Goal: Task Accomplishment & Management: Manage account settings

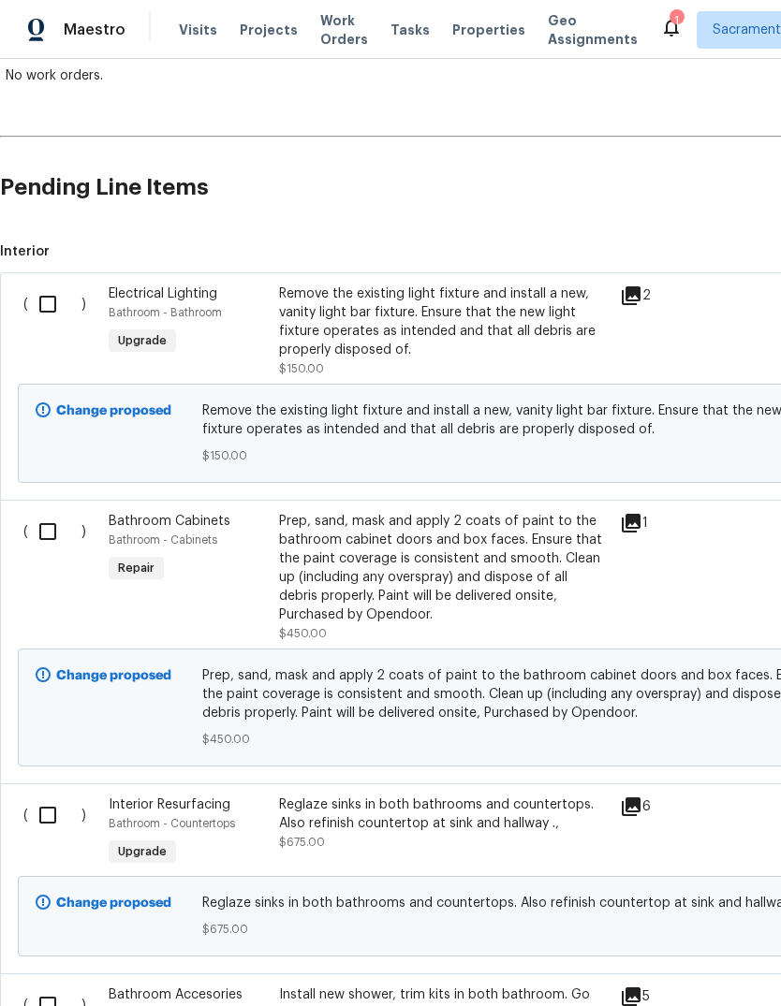
scroll to position [352, 0]
click at [40, 299] on input "checkbox" at bounding box center [54, 304] width 53 height 39
checkbox input "true"
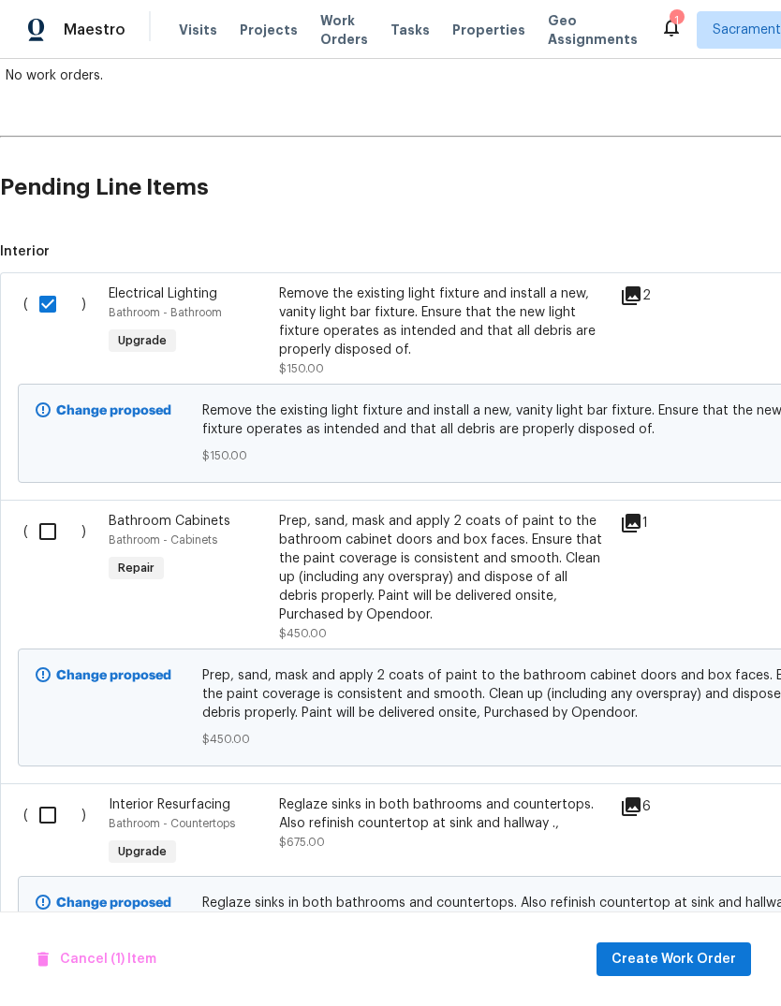
click at [38, 530] on input "checkbox" at bounding box center [54, 531] width 53 height 39
checkbox input "true"
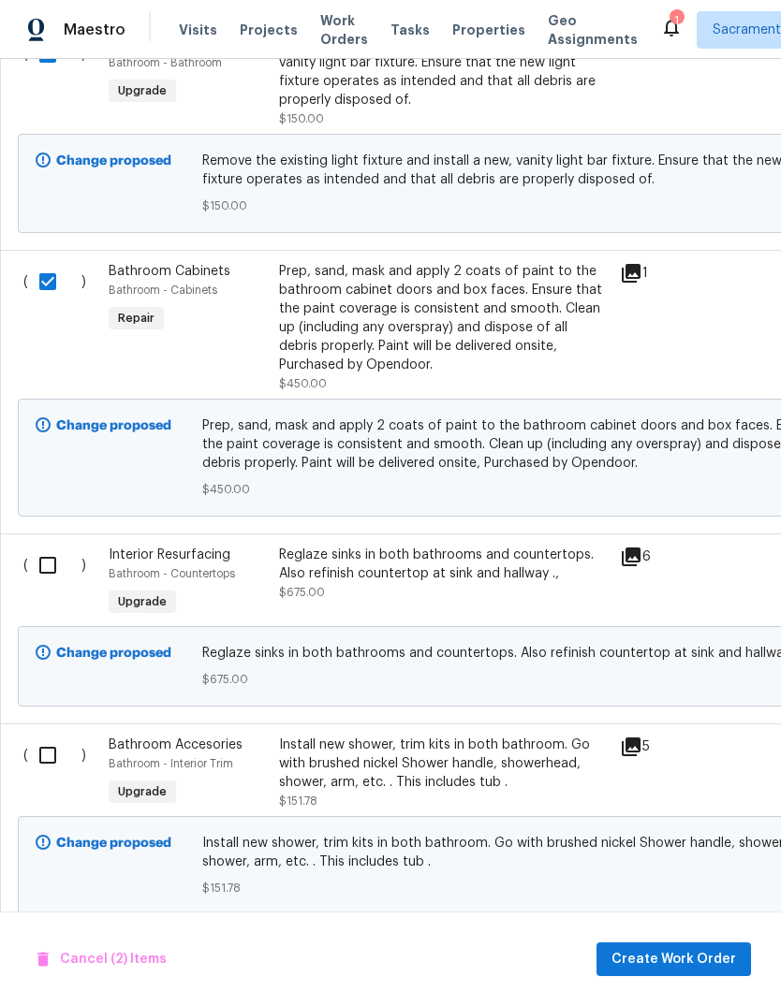
scroll to position [602, 0]
click at [44, 561] on input "checkbox" at bounding box center [54, 565] width 53 height 39
checkbox input "true"
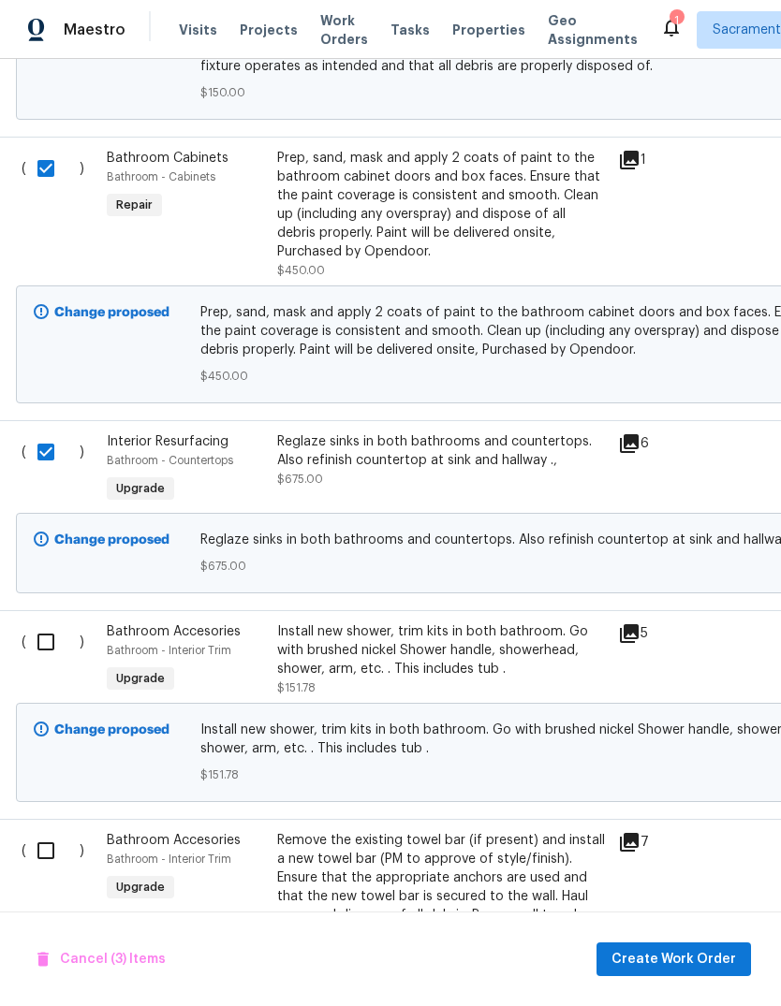
click at [42, 650] on input "checkbox" at bounding box center [52, 641] width 53 height 39
checkbox input "true"
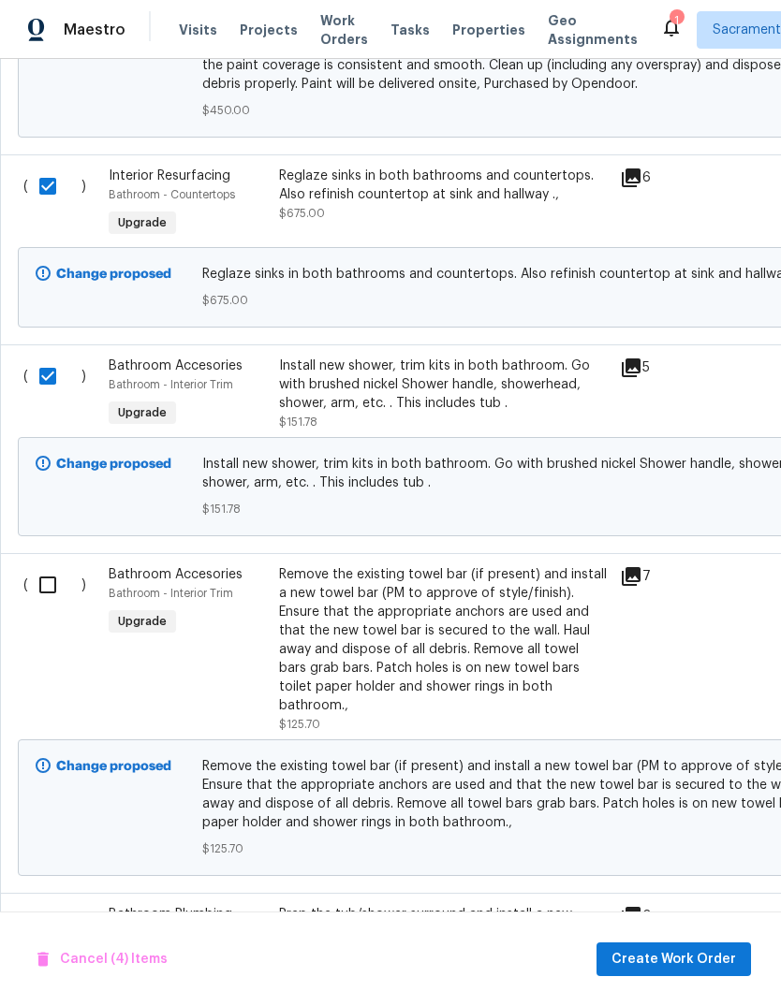
scroll to position [981, 0]
click at [37, 583] on input "checkbox" at bounding box center [54, 584] width 53 height 39
checkbox input "true"
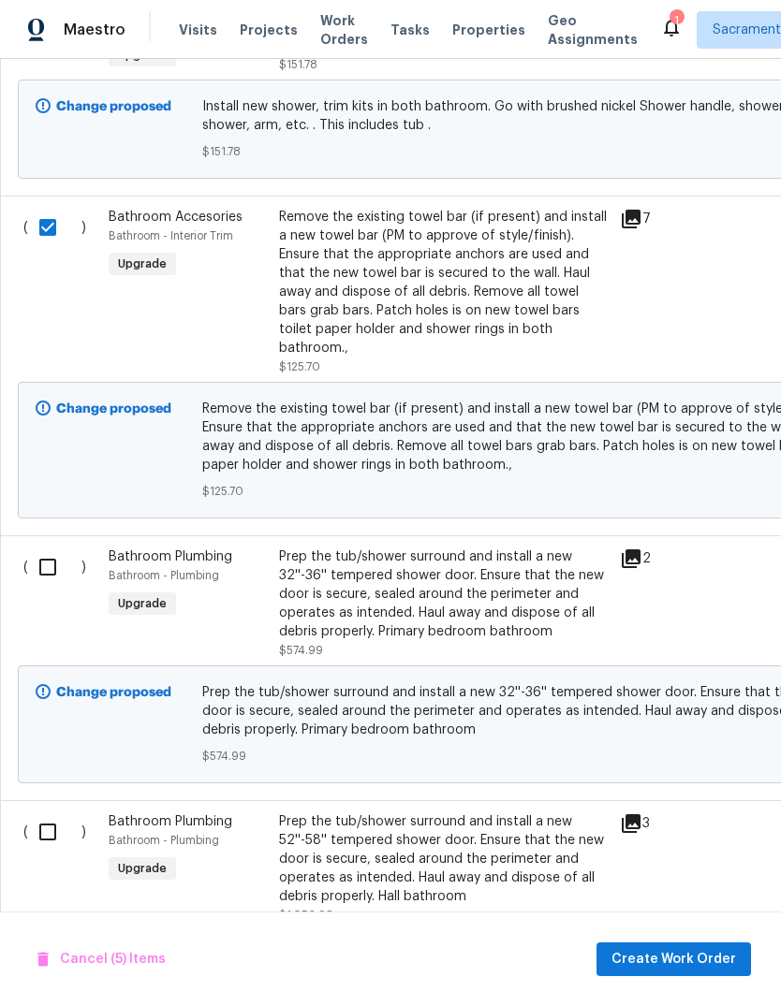
scroll to position [1341, -1]
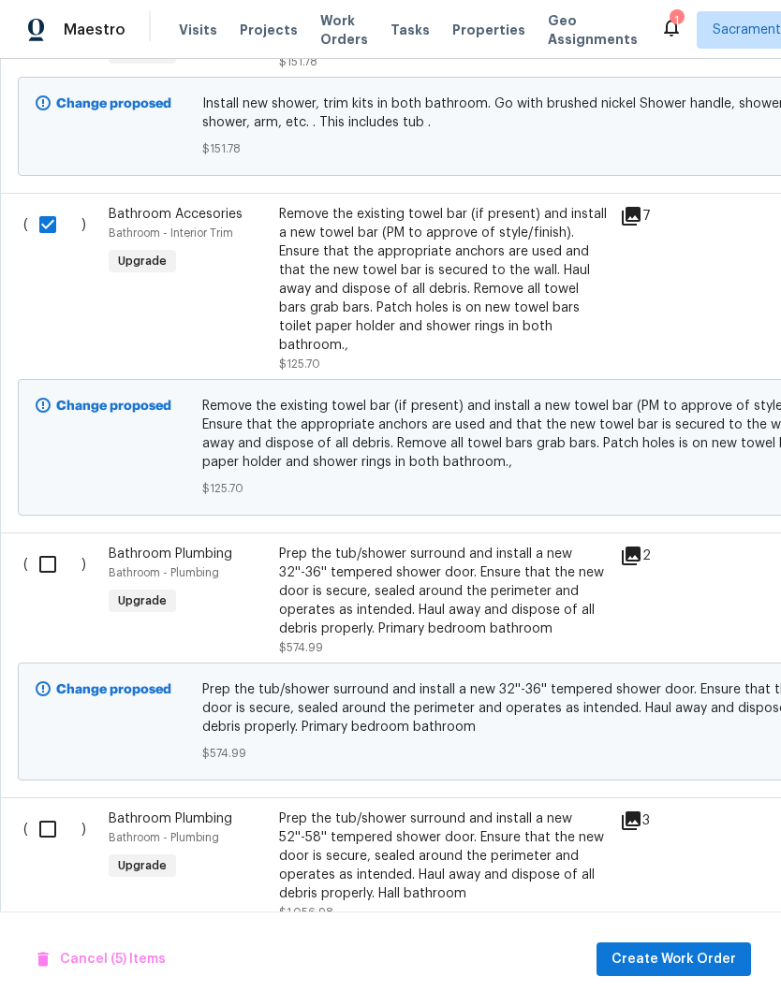
click at [39, 547] on input "checkbox" at bounding box center [54, 564] width 53 height 39
checkbox input "true"
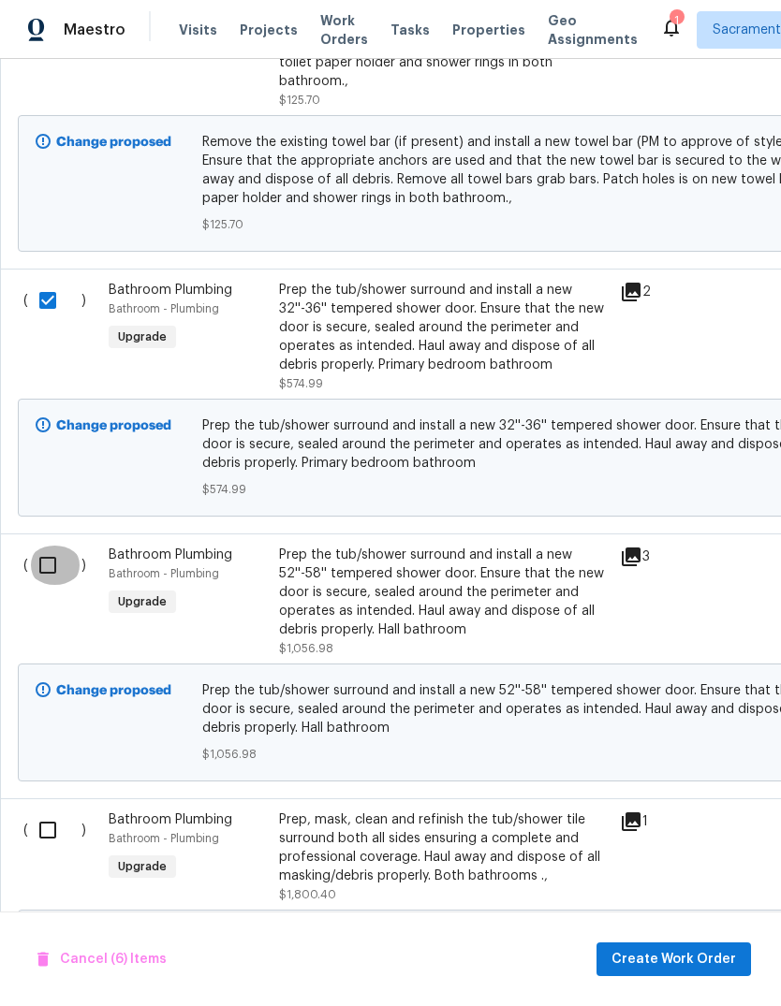
scroll to position [1605, 0]
click at [50, 554] on input "checkbox" at bounding box center [54, 565] width 53 height 39
checkbox input "true"
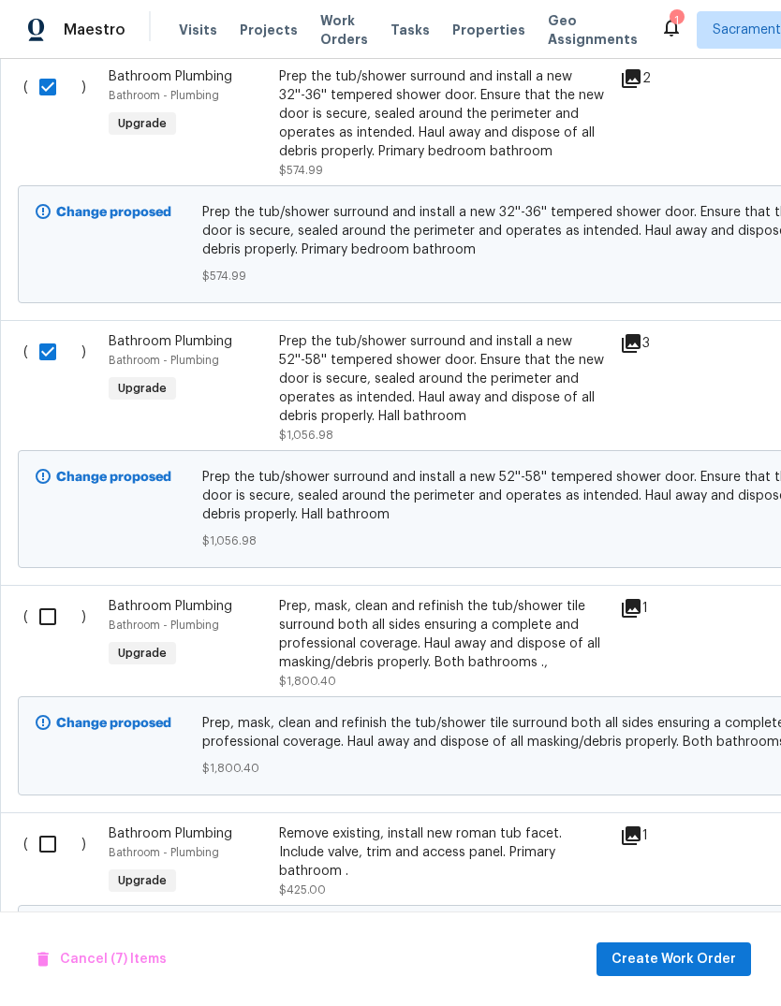
scroll to position [1823, -1]
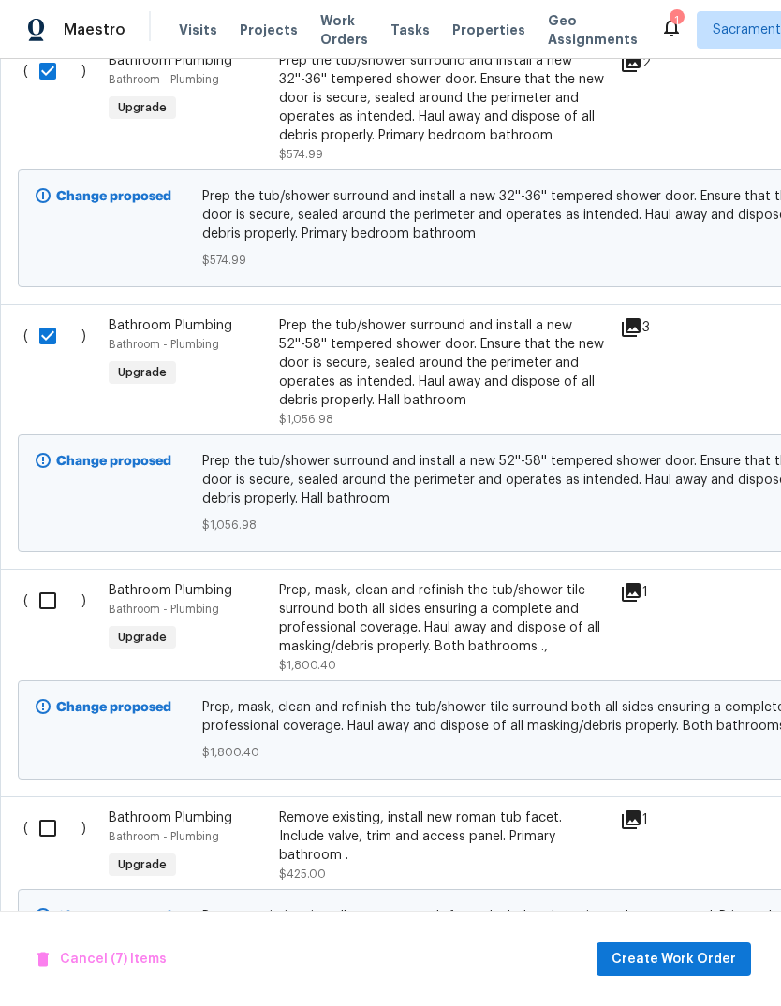
click at [41, 584] on input "checkbox" at bounding box center [54, 600] width 53 height 39
checkbox input "true"
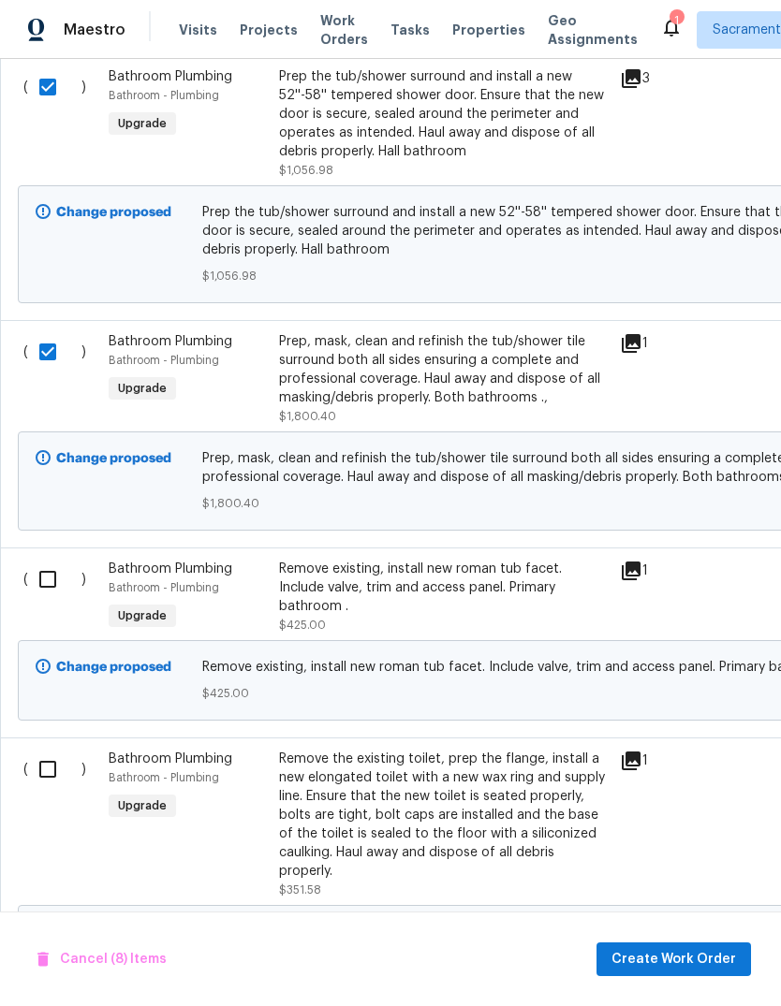
scroll to position [2084, 0]
click at [37, 561] on input "checkbox" at bounding box center [54, 578] width 53 height 39
checkbox input "true"
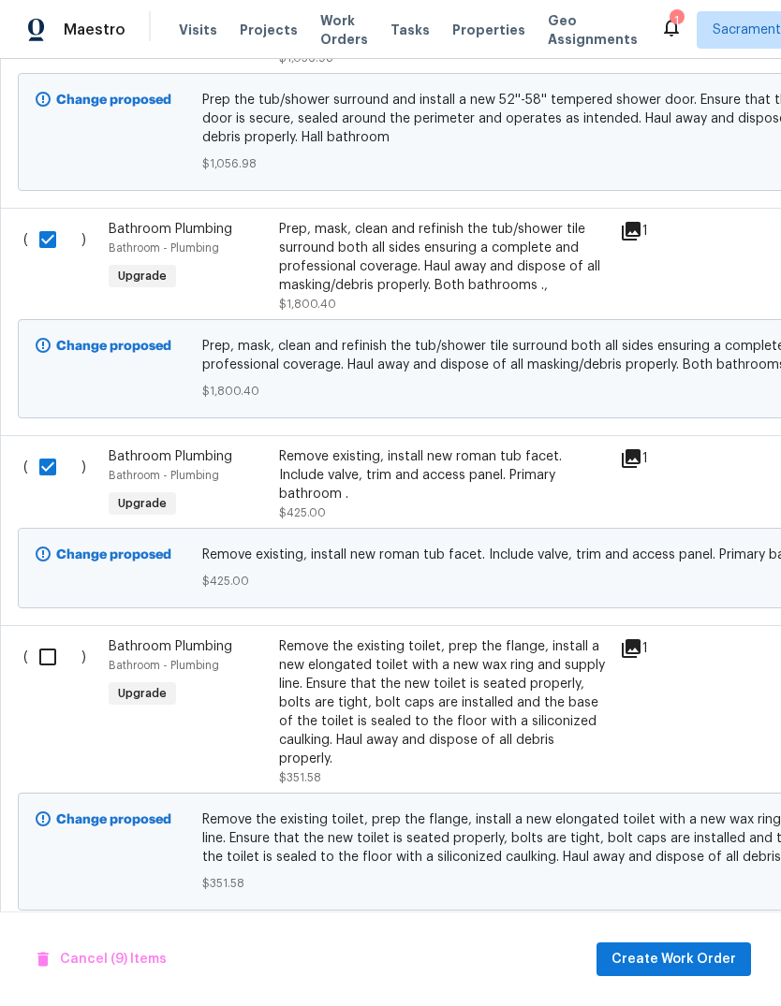
scroll to position [2199, 0]
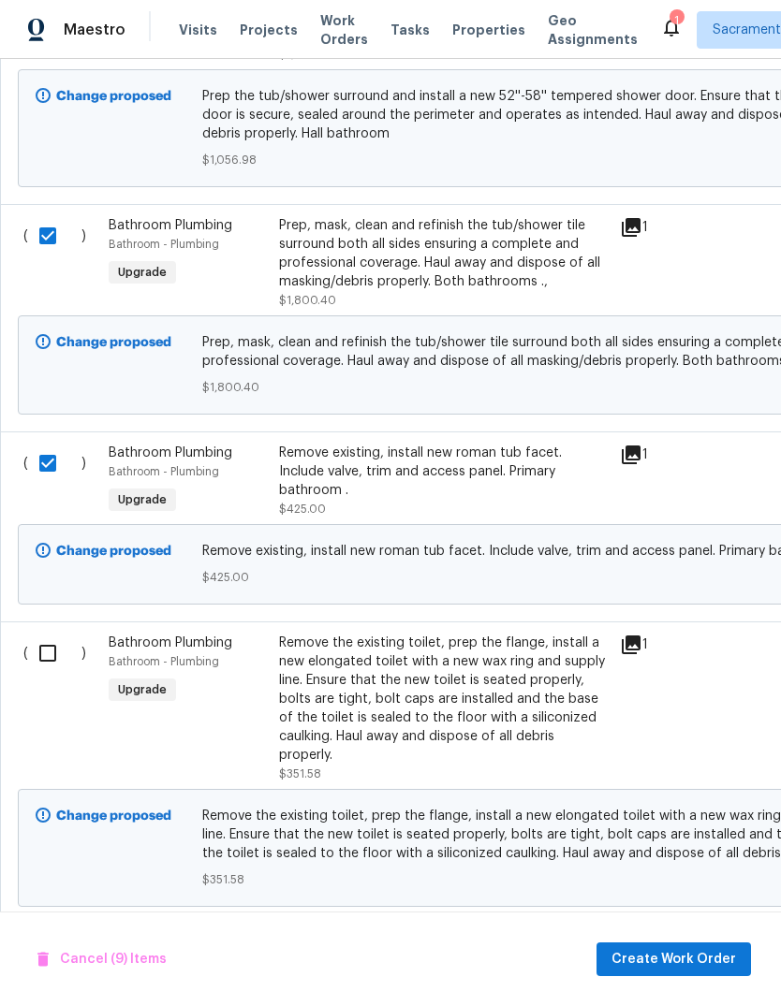
click at [44, 635] on input "checkbox" at bounding box center [54, 653] width 53 height 39
checkbox input "true"
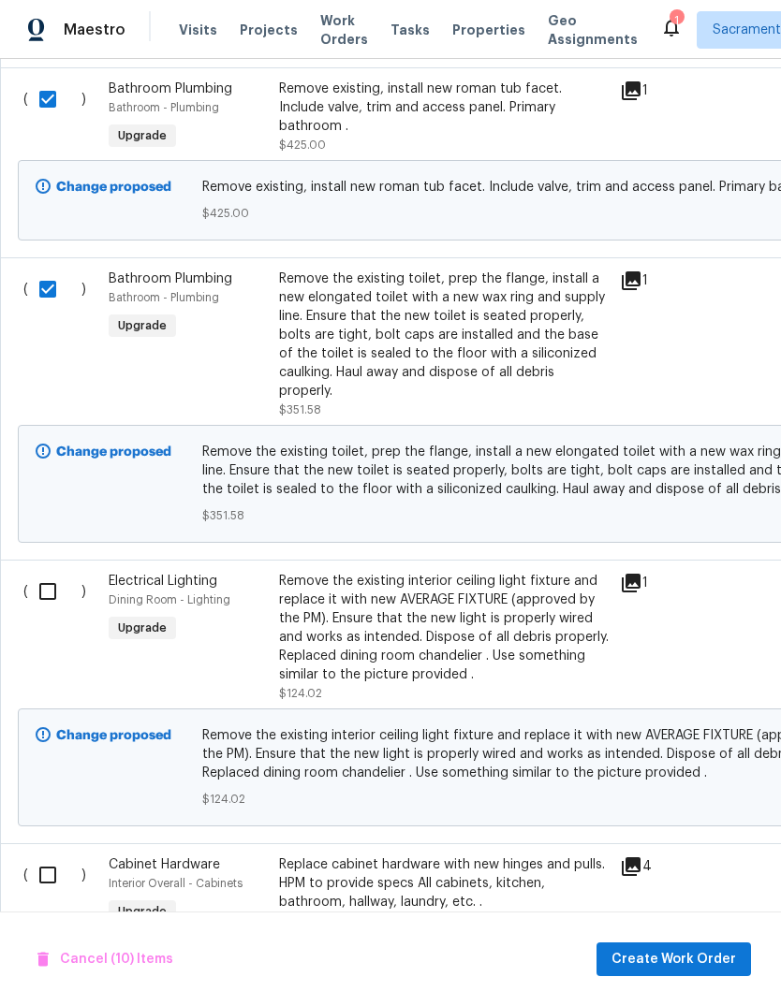
scroll to position [2564, 0]
click at [38, 584] on input "checkbox" at bounding box center [54, 590] width 53 height 39
checkbox input "true"
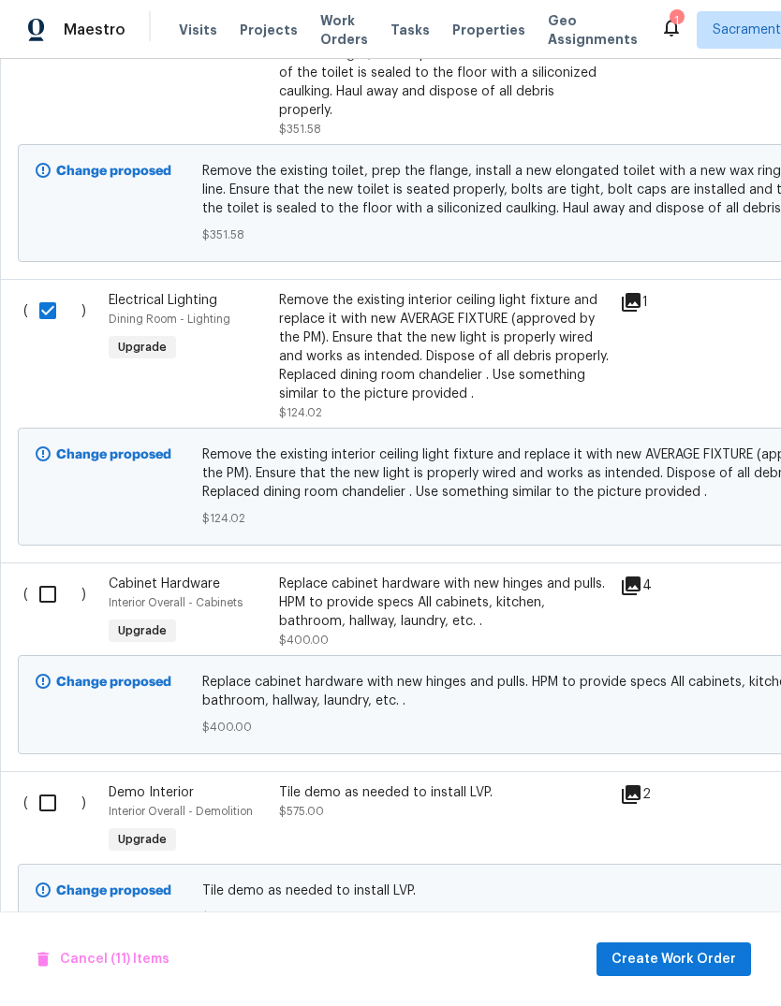
scroll to position [0, 0]
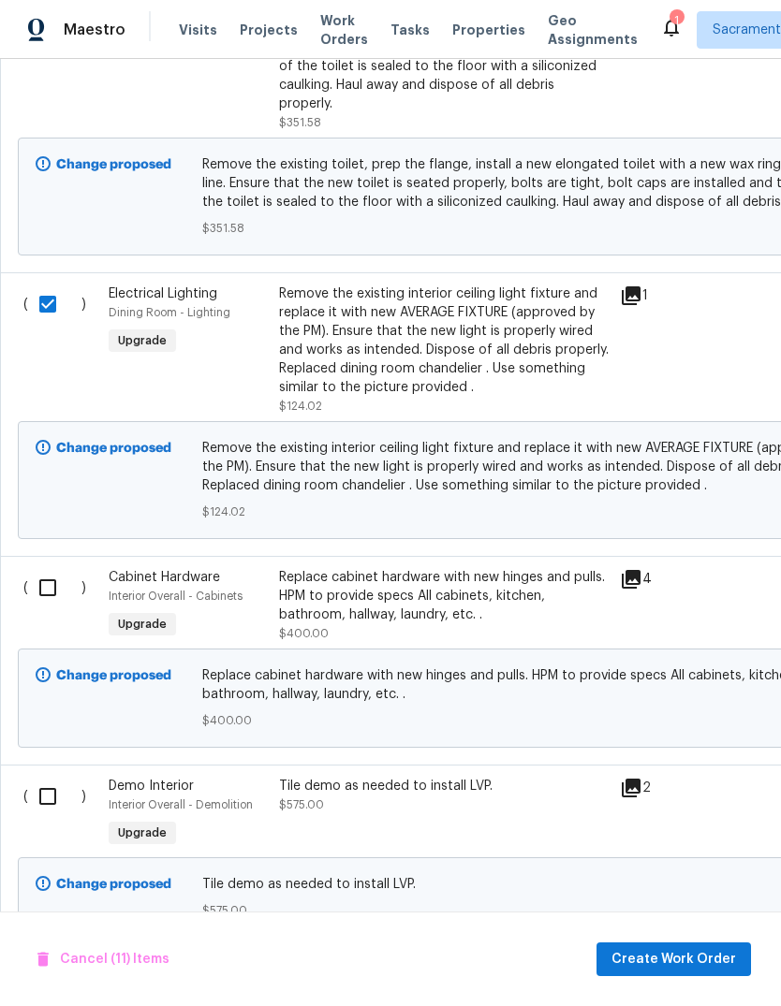
click at [42, 585] on input "checkbox" at bounding box center [54, 587] width 53 height 39
checkbox input "true"
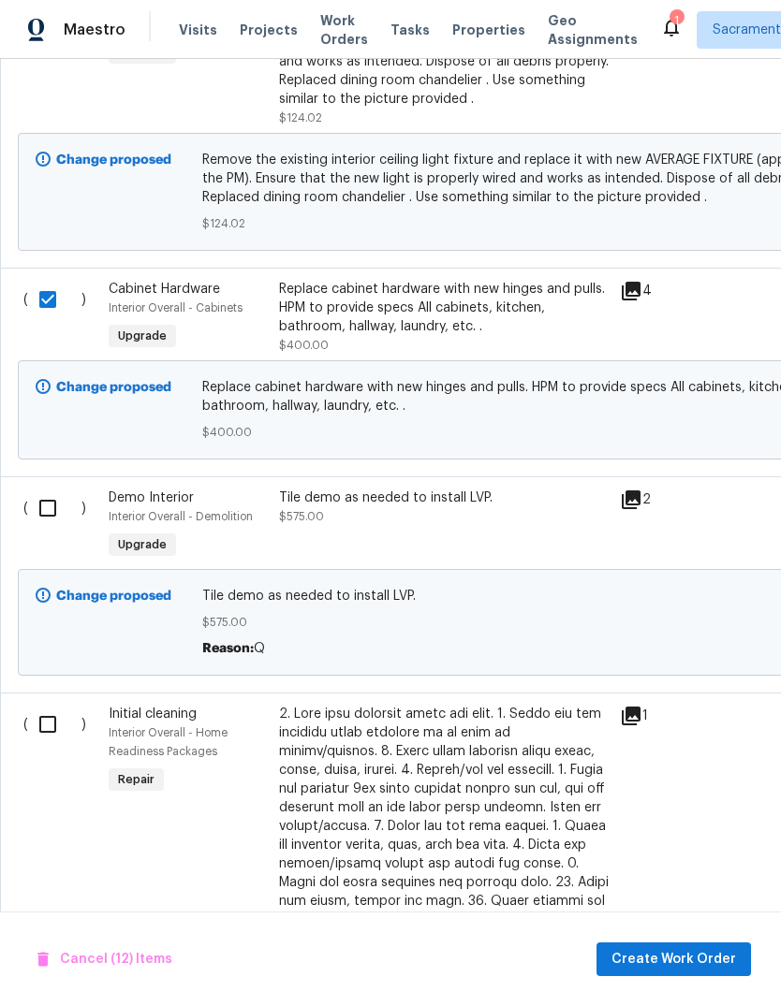
click at [37, 504] on input "checkbox" at bounding box center [54, 508] width 53 height 39
checkbox input "true"
click at [29, 719] on input "checkbox" at bounding box center [54, 724] width 53 height 39
click at [29, 706] on input "checkbox" at bounding box center [54, 724] width 53 height 39
checkbox input "false"
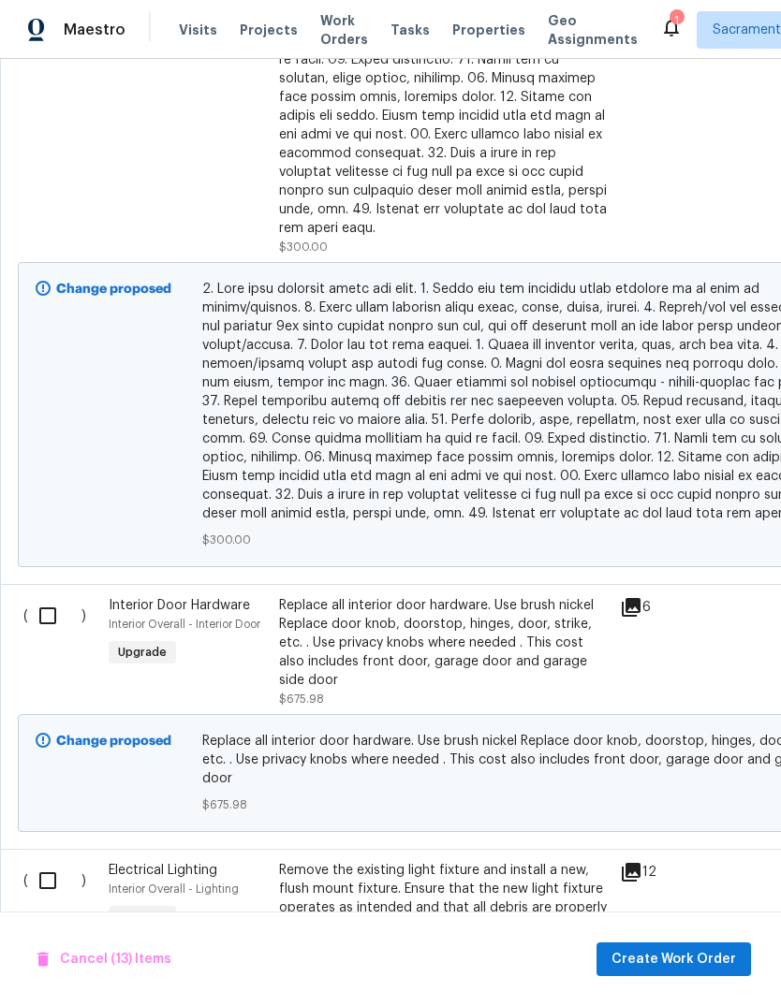
click at [33, 596] on input "checkbox" at bounding box center [54, 615] width 53 height 39
checkbox input "true"
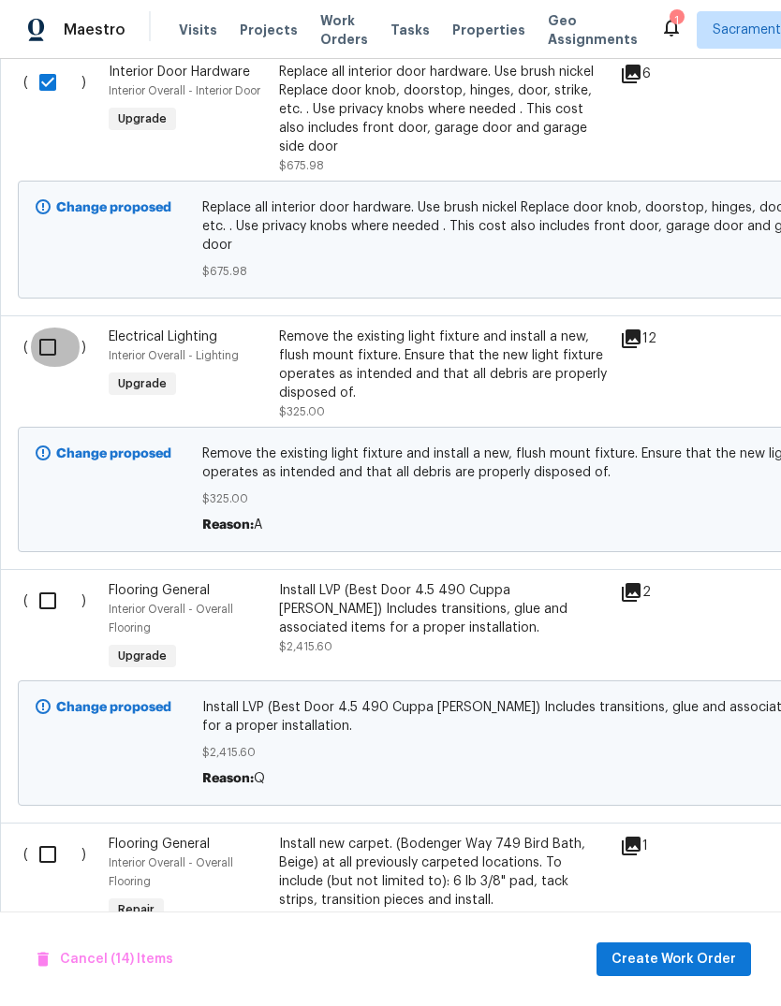
click at [49, 328] on input "checkbox" at bounding box center [54, 347] width 53 height 39
checkbox input "true"
click at [46, 581] on input "checkbox" at bounding box center [54, 600] width 53 height 39
checkbox input "true"
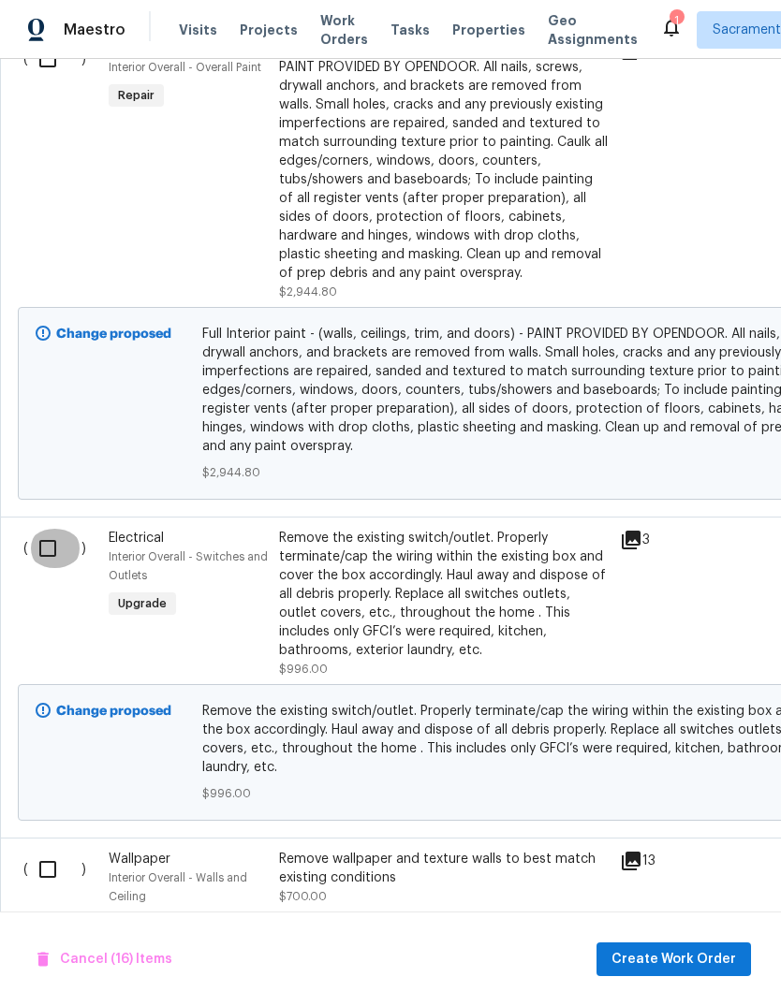
click at [31, 529] on input "checkbox" at bounding box center [54, 548] width 53 height 39
checkbox input "true"
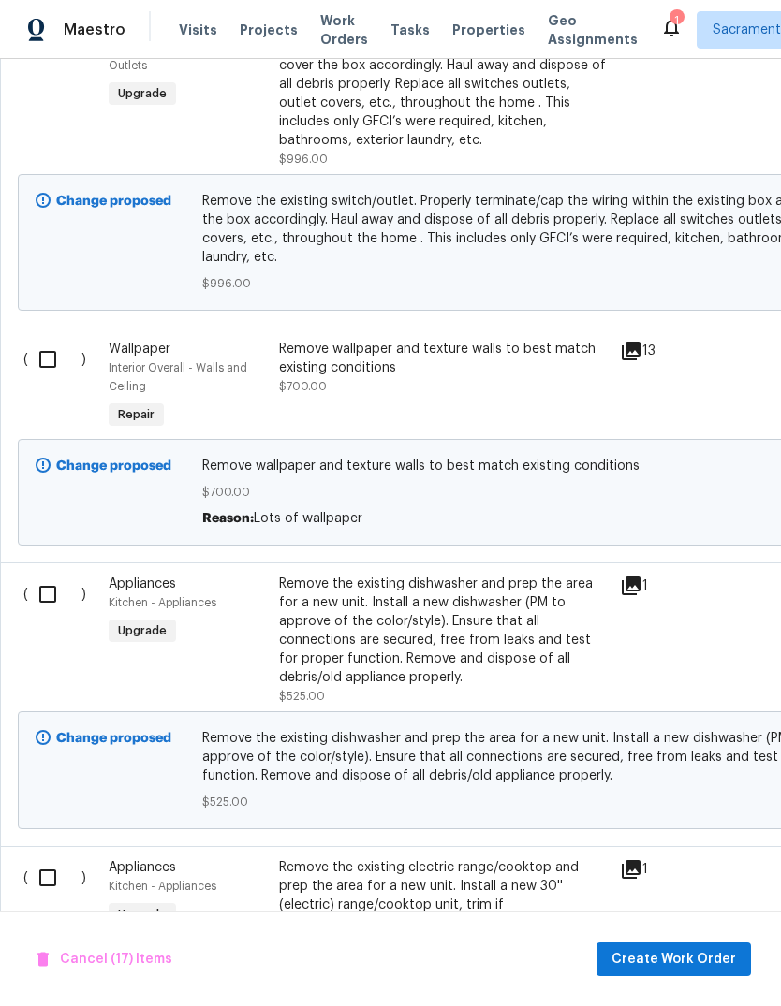
click at [34, 575] on input "checkbox" at bounding box center [54, 594] width 53 height 39
checkbox input "true"
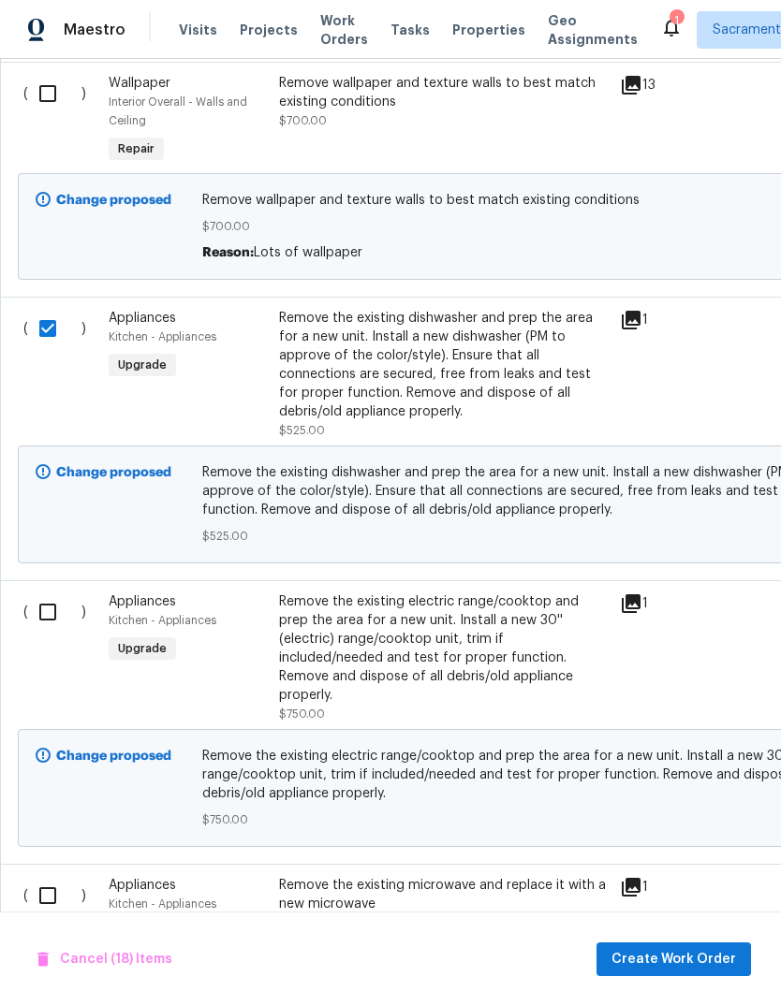
click at [28, 592] on input "checkbox" at bounding box center [54, 611] width 53 height 39
checkbox input "true"
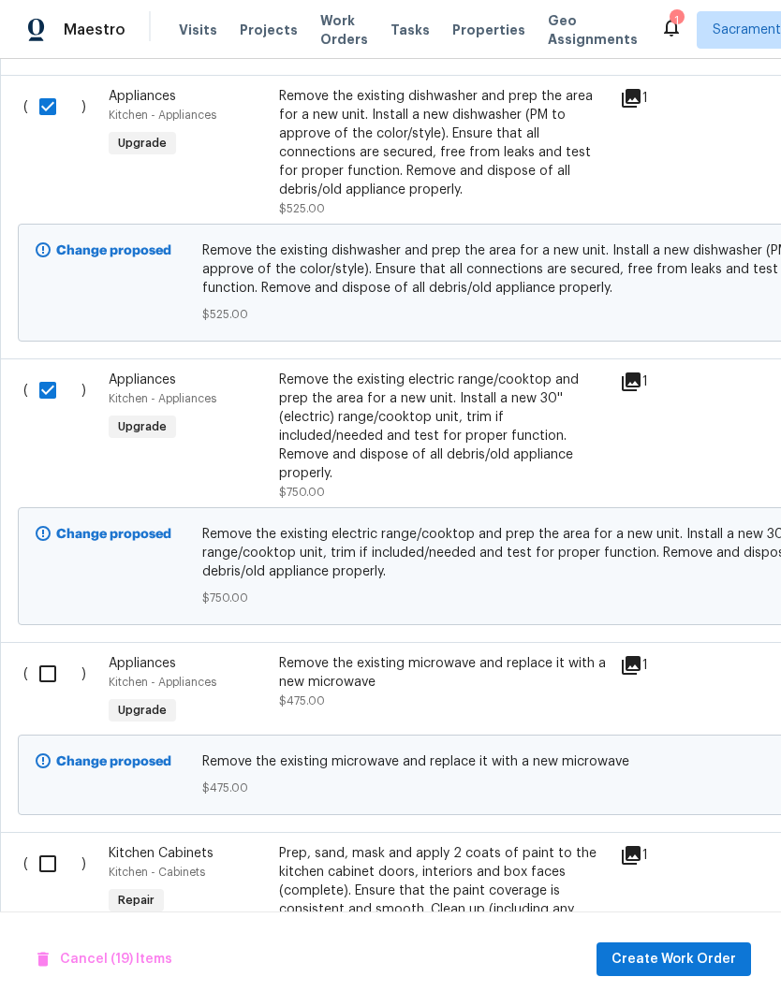
click at [32, 654] on input "checkbox" at bounding box center [54, 673] width 53 height 39
checkbox input "true"
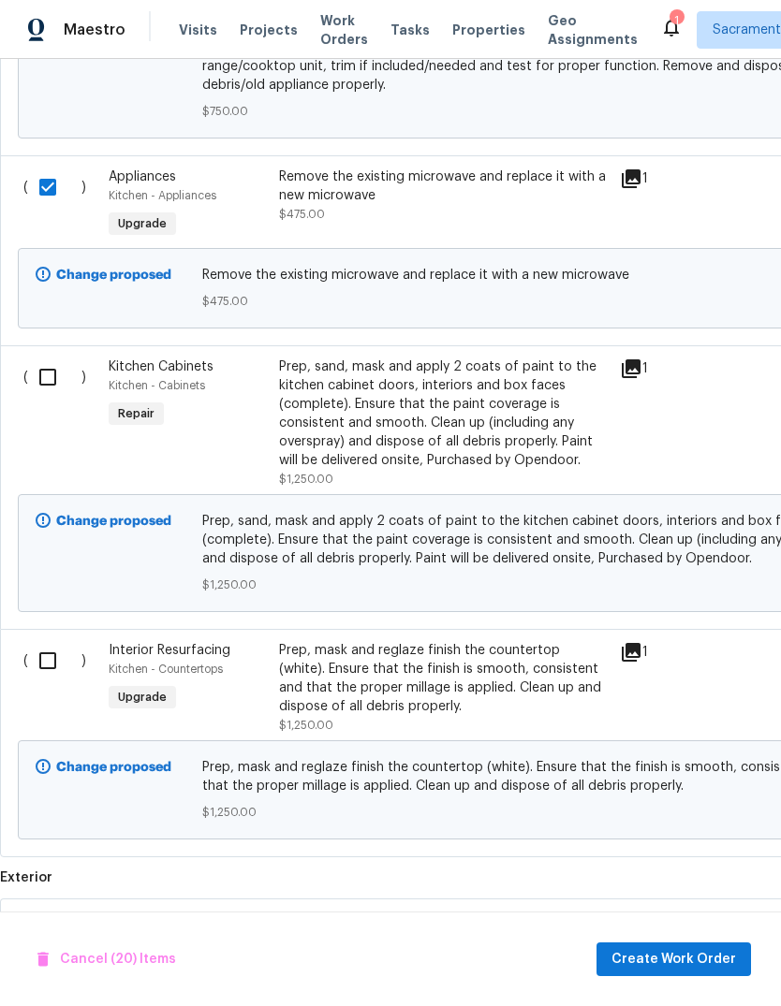
click at [36, 641] on input "checkbox" at bounding box center [54, 660] width 53 height 39
checkbox input "true"
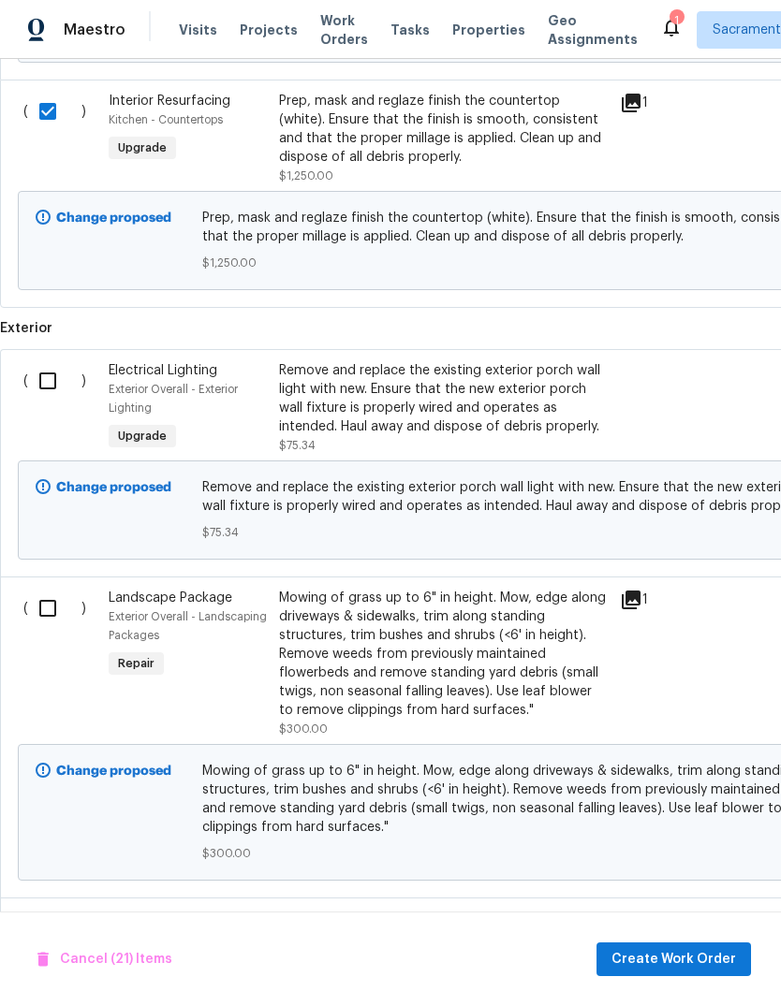
click at [36, 361] on input "checkbox" at bounding box center [54, 380] width 53 height 39
checkbox input "true"
click at [46, 589] on input "checkbox" at bounding box center [54, 608] width 53 height 39
click at [39, 589] on input "checkbox" at bounding box center [54, 608] width 53 height 39
checkbox input "false"
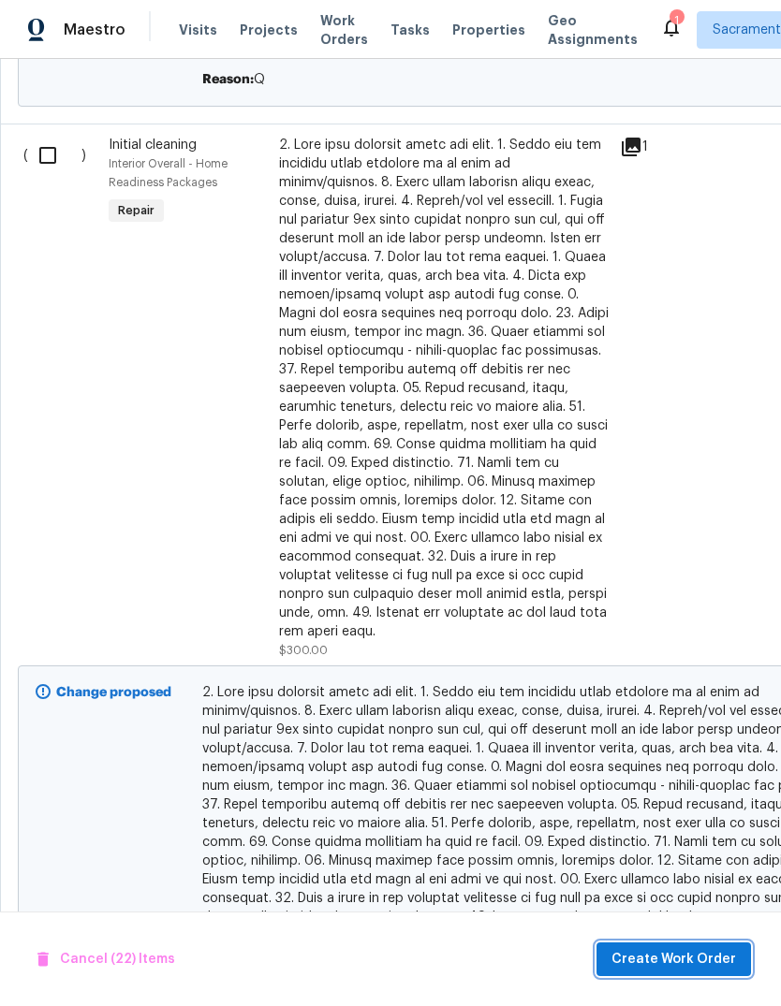
click at [677, 960] on span "Create Work Order" at bounding box center [673, 959] width 124 height 23
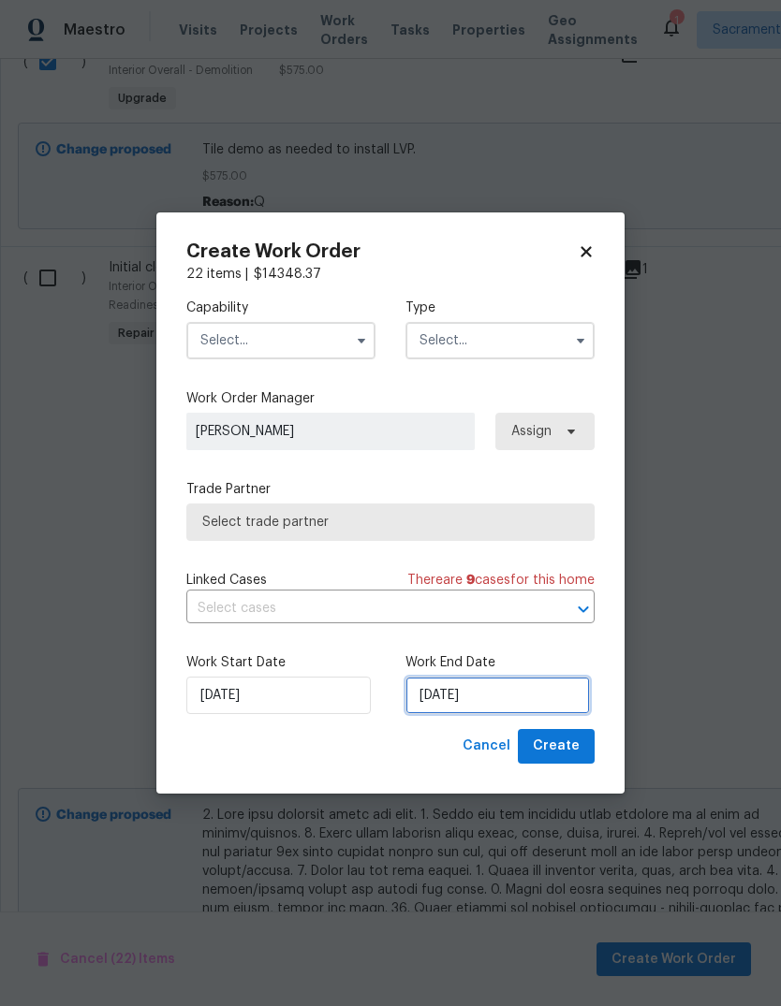
click at [525, 697] on input "[DATE]" at bounding box center [497, 695] width 184 height 37
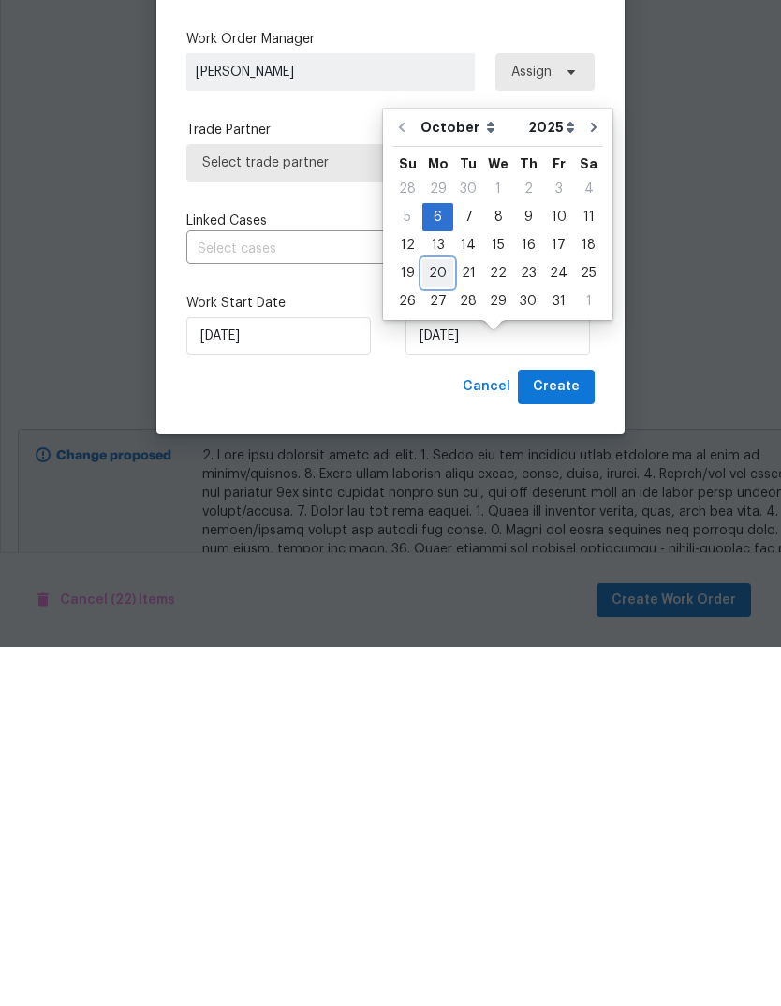
click at [441, 620] on div "20" at bounding box center [437, 633] width 31 height 26
type input "[DATE]"
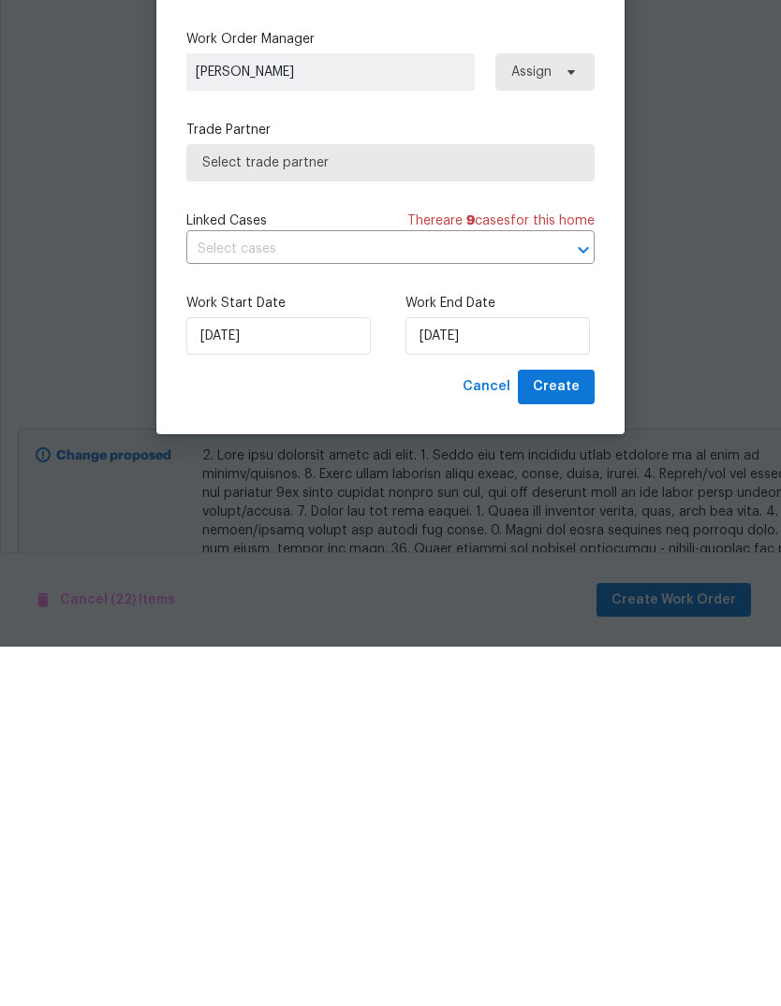
scroll to position [70, 0]
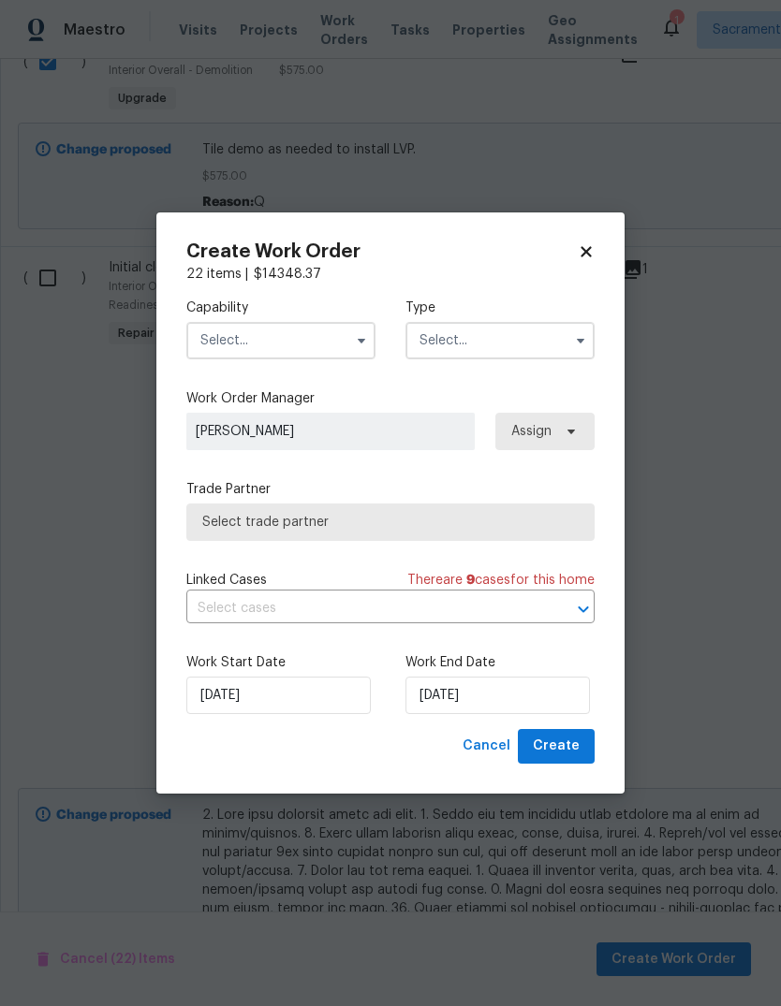
click at [370, 343] on button "button" at bounding box center [361, 340] width 22 height 22
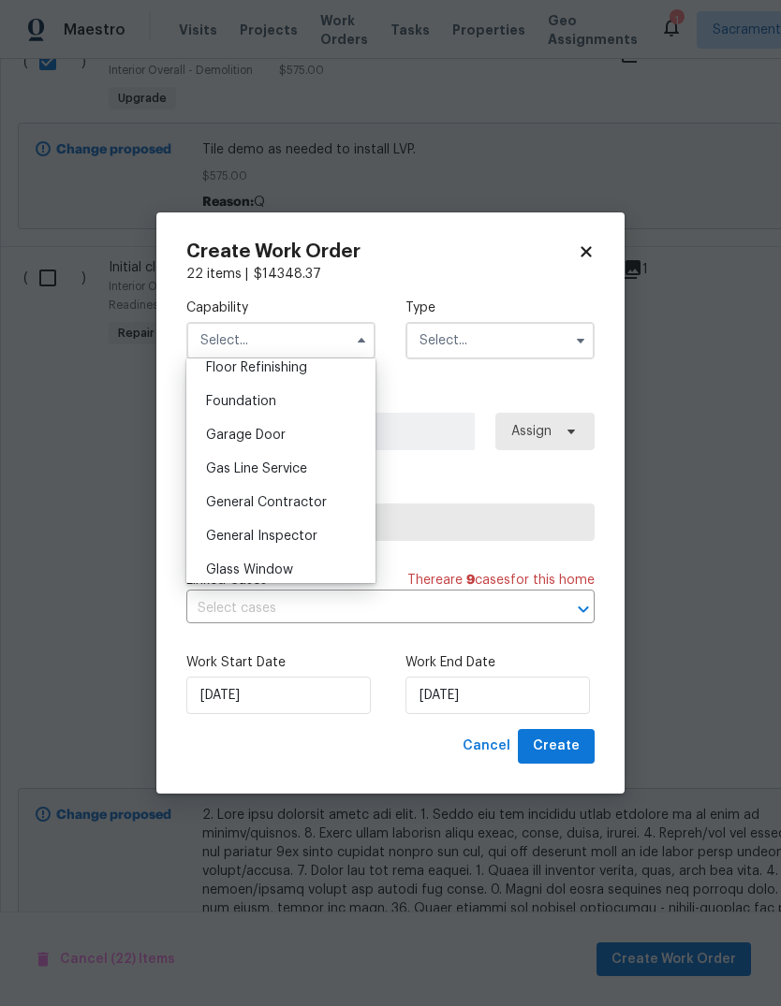
scroll to position [773, 0]
click at [323, 504] on span "General Contractor" at bounding box center [266, 501] width 121 height 13
type input "General Contractor"
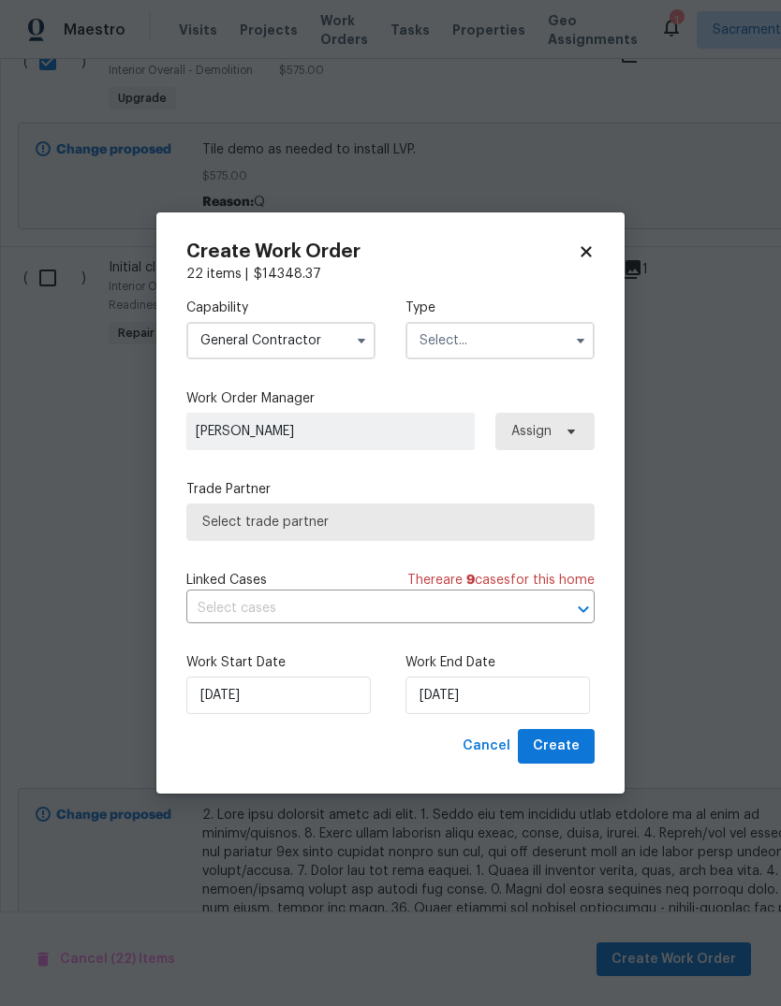
click at [553, 355] on input "text" at bounding box center [499, 340] width 189 height 37
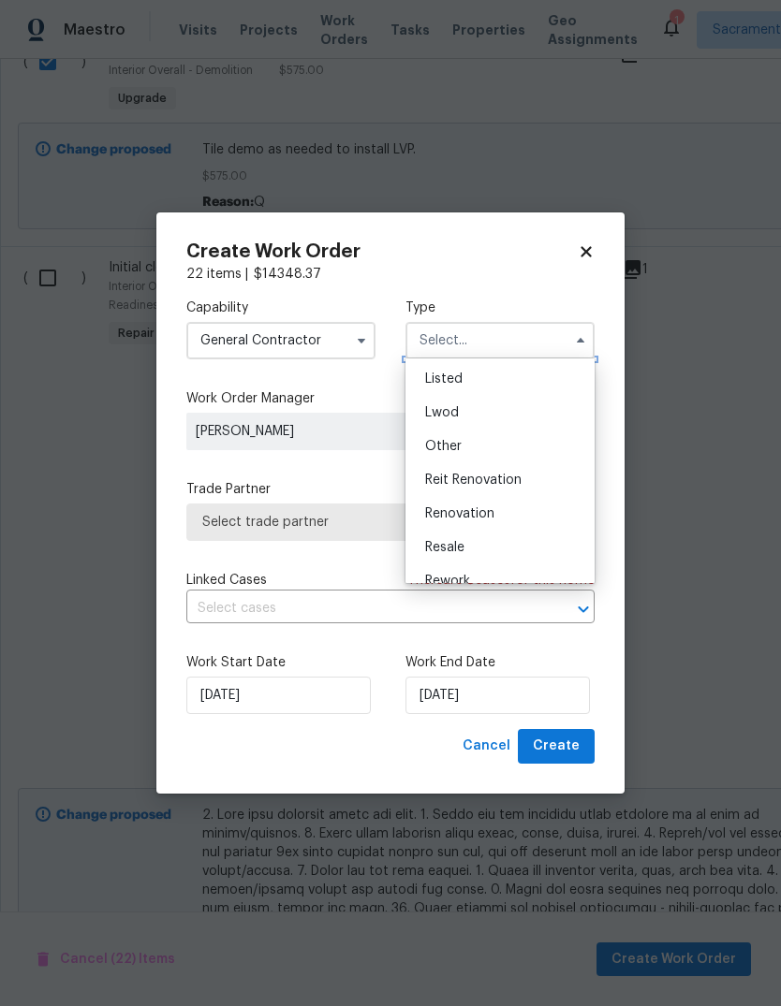
scroll to position [171, 0]
click at [511, 520] on div "Renovation" at bounding box center [500, 512] width 180 height 34
type input "Renovation"
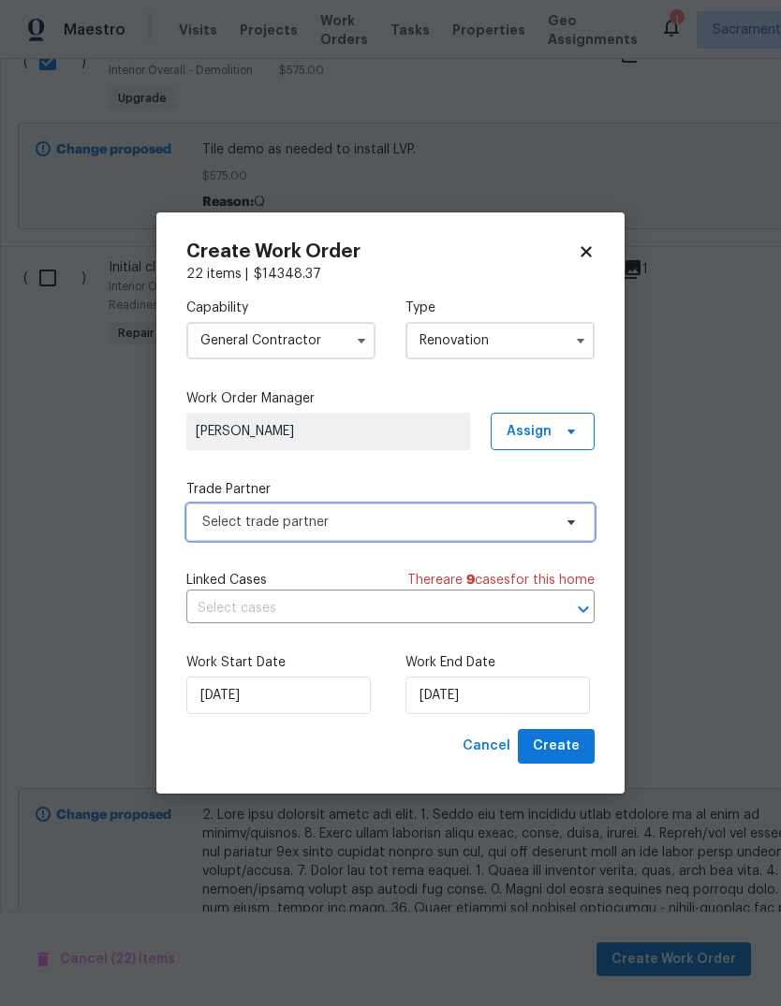
click at [504, 525] on span "Select trade partner" at bounding box center [376, 522] width 349 height 19
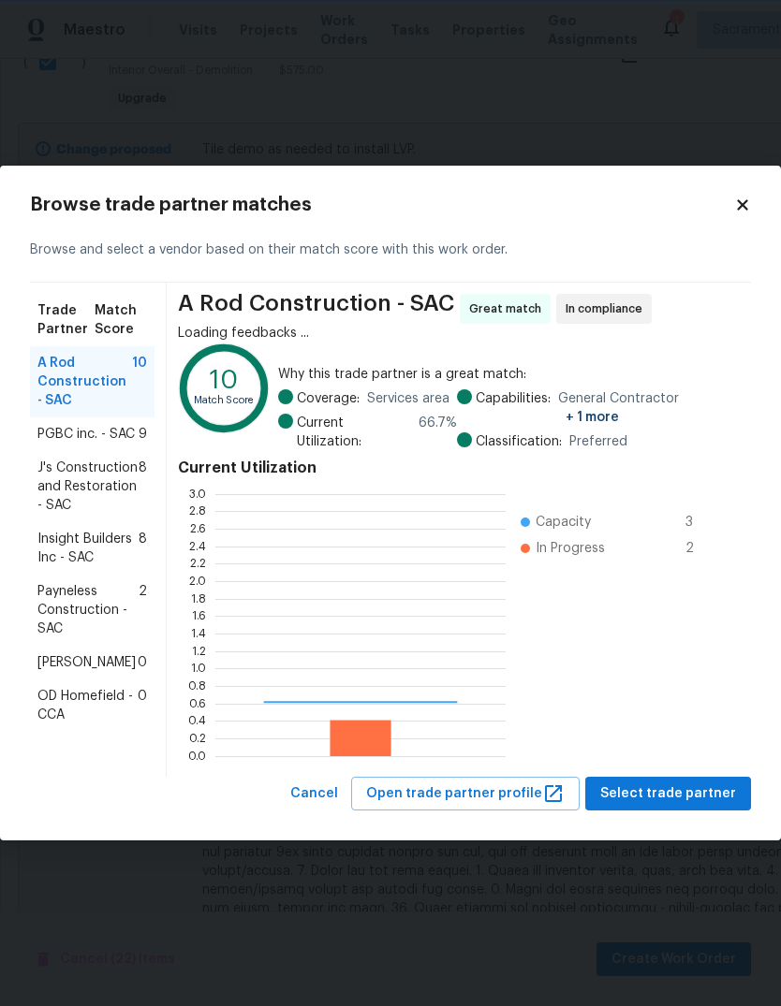
scroll to position [262, 290]
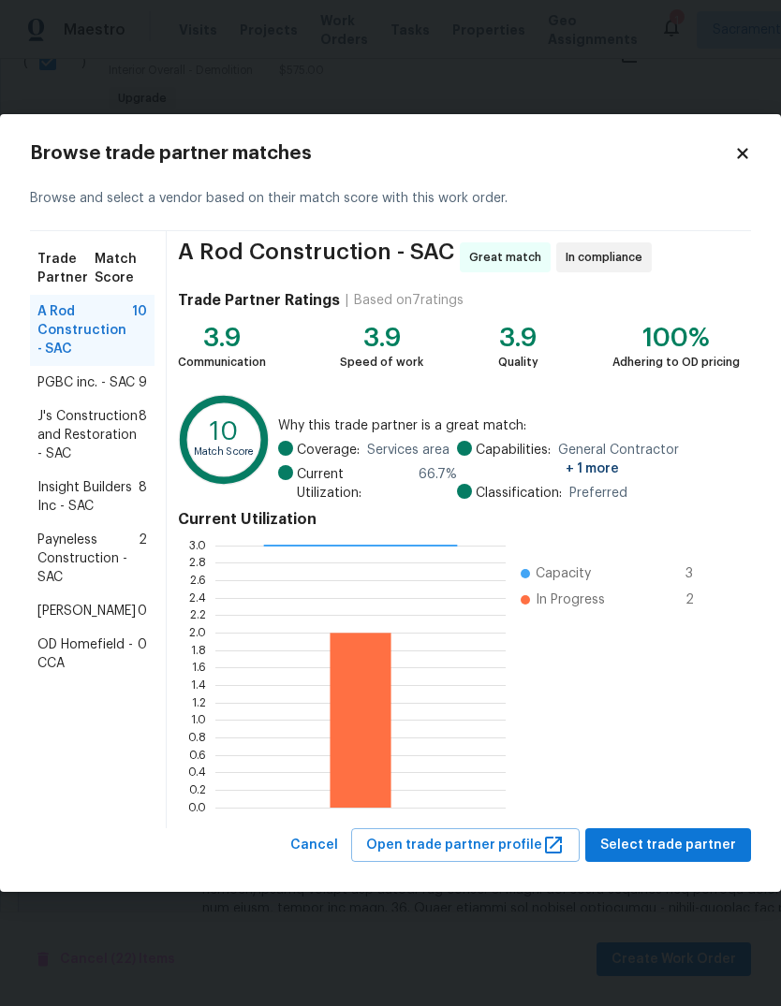
click at [78, 493] on span "Insight Builders Inc - SAC" at bounding box center [87, 496] width 101 height 37
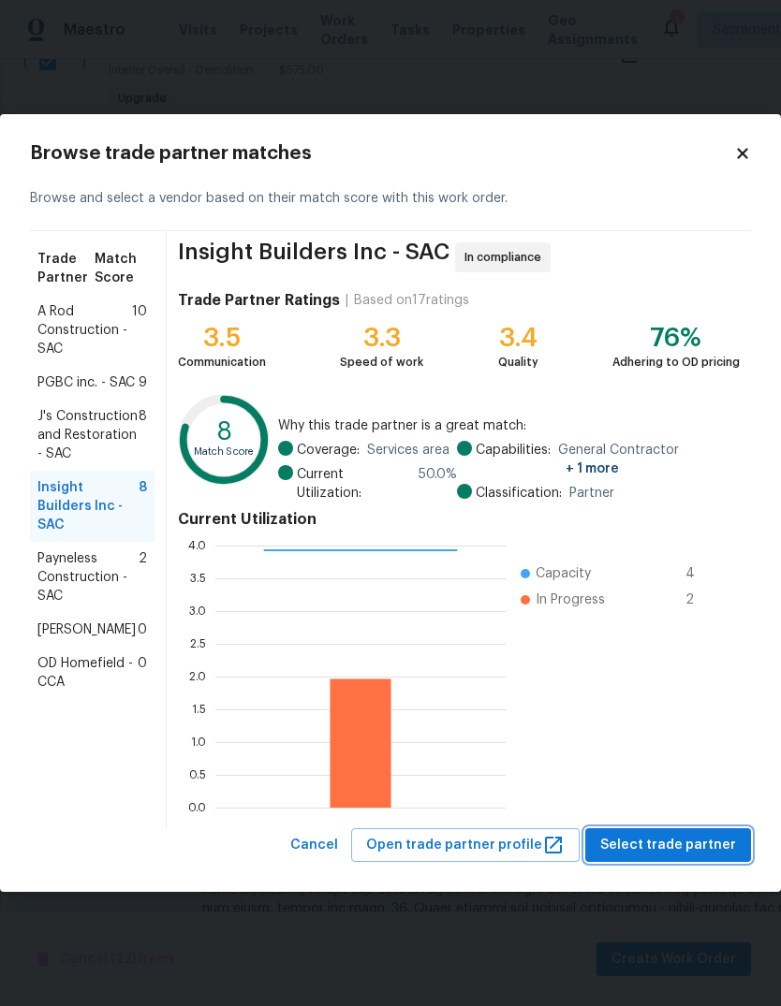
click at [690, 842] on span "Select trade partner" at bounding box center [668, 845] width 136 height 23
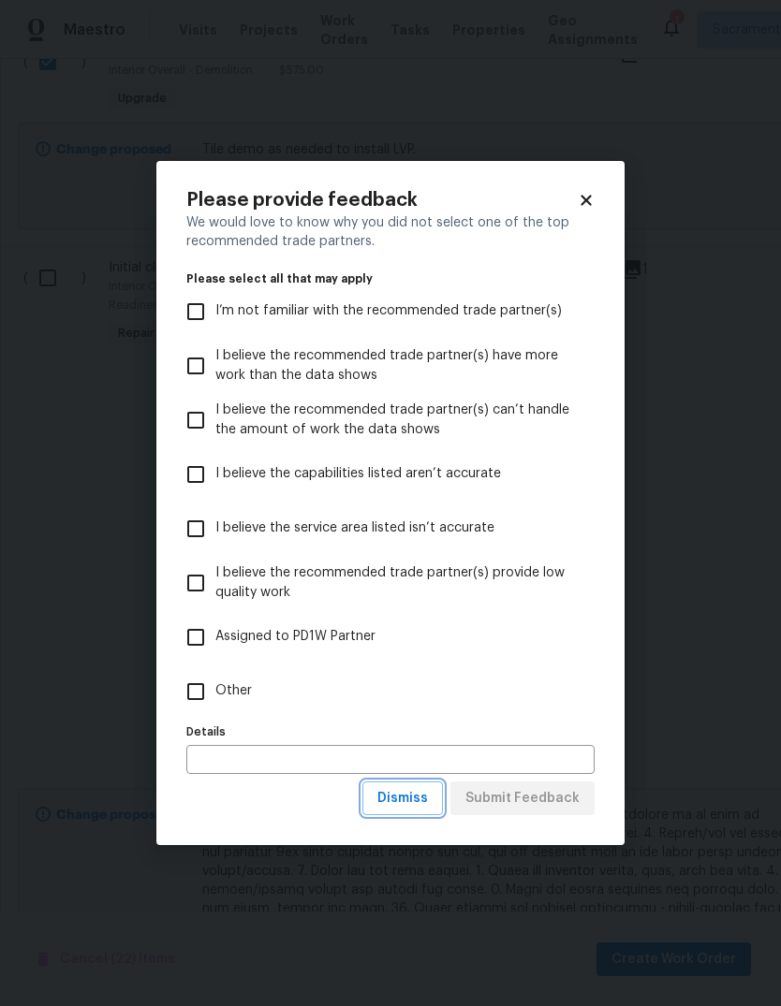
click at [407, 802] on span "Dismiss" at bounding box center [402, 798] width 51 height 23
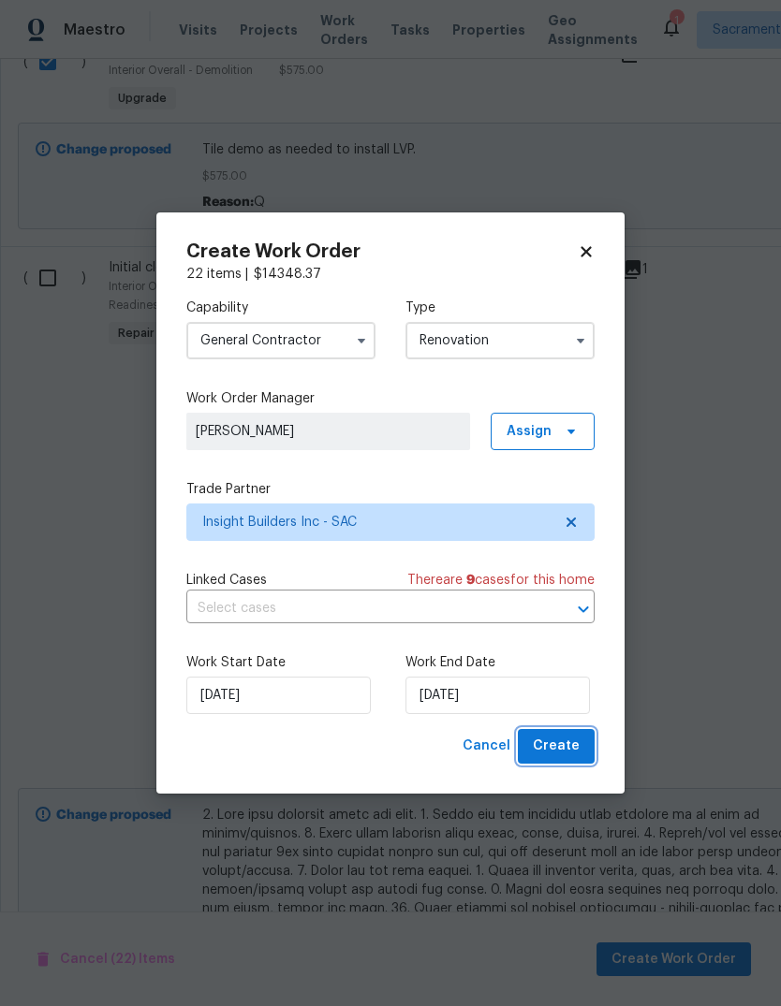
click at [564, 750] on span "Create" at bounding box center [556, 746] width 47 height 23
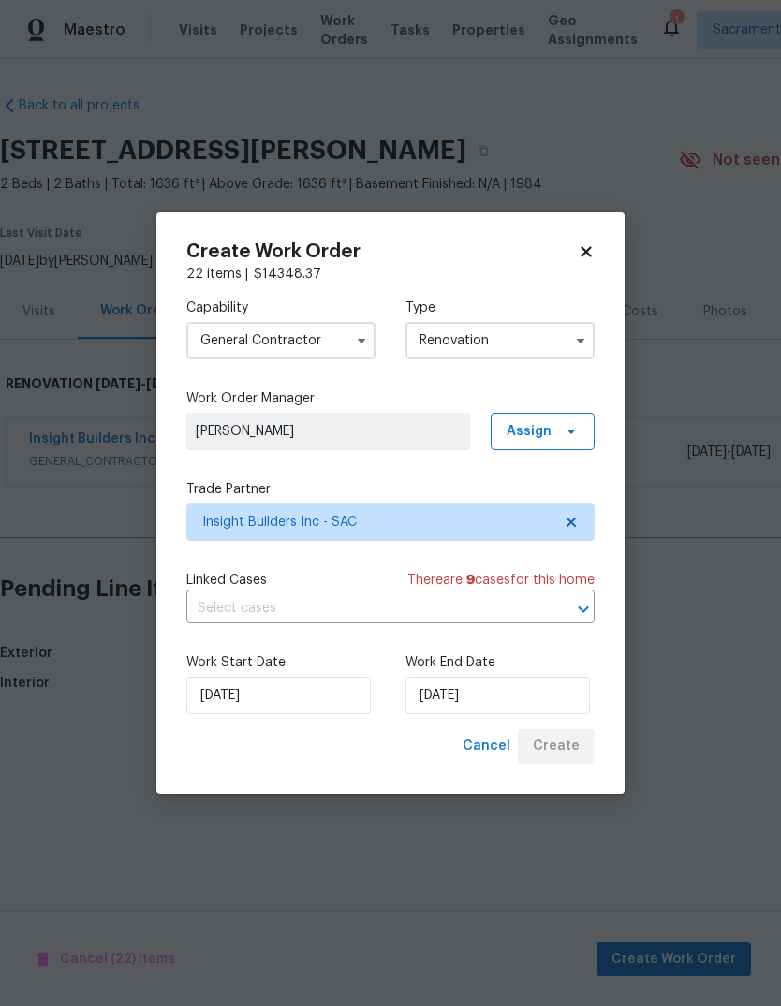
scroll to position [0, 0]
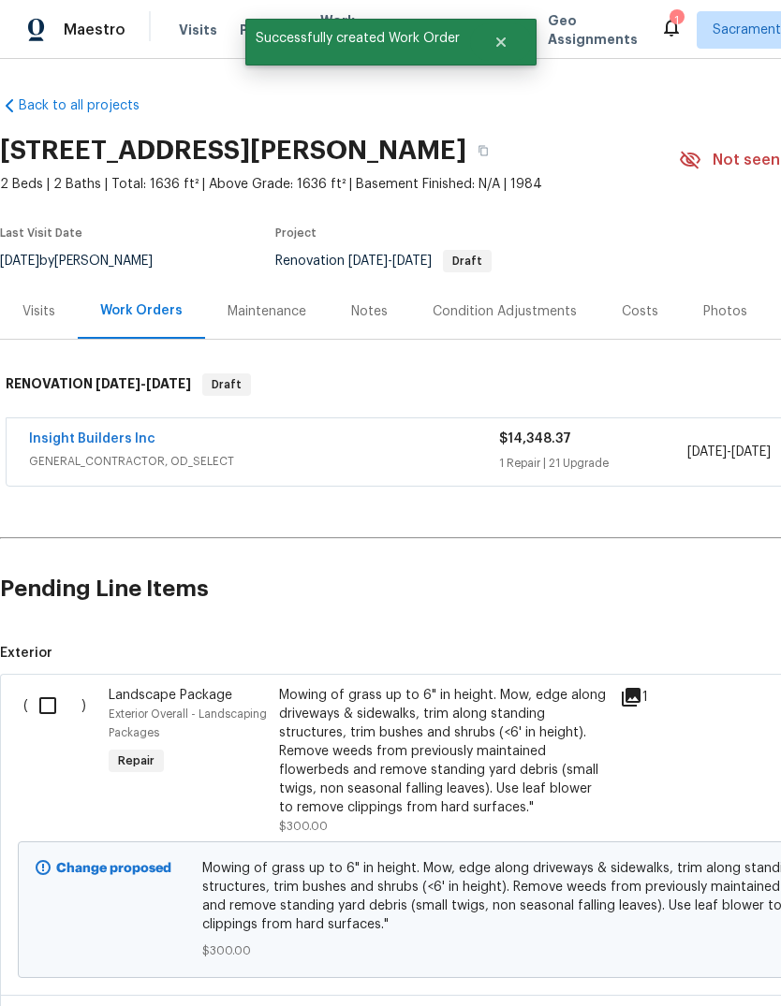
click at [70, 435] on link "Insight Builders Inc" at bounding box center [92, 438] width 126 height 13
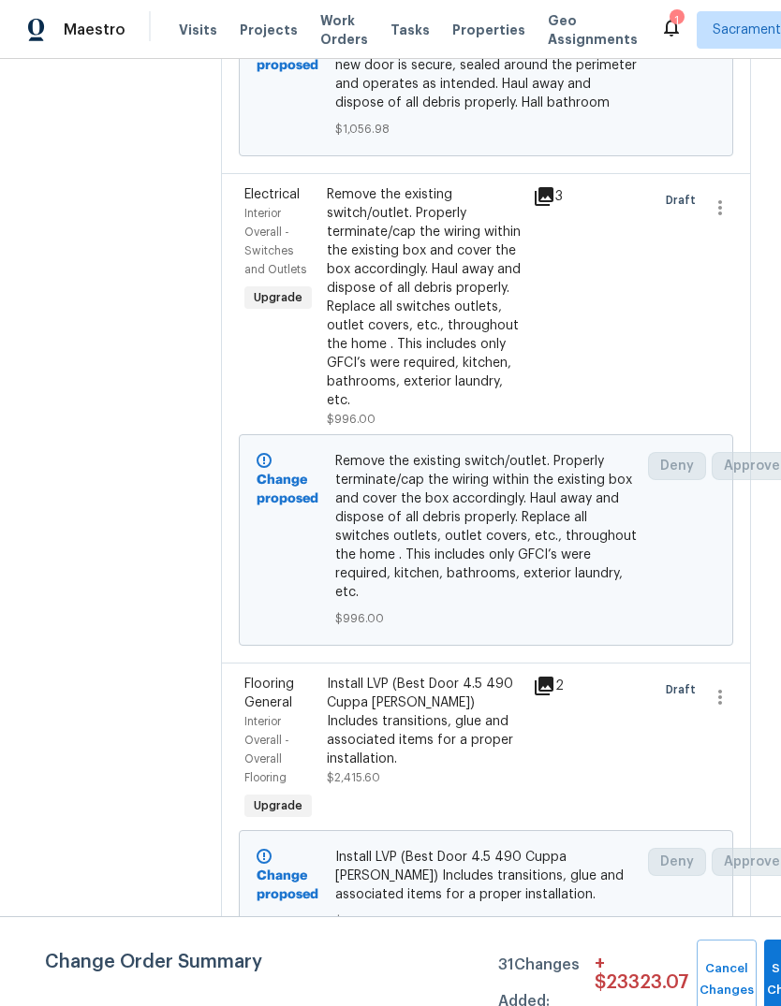
scroll to position [1317, 0]
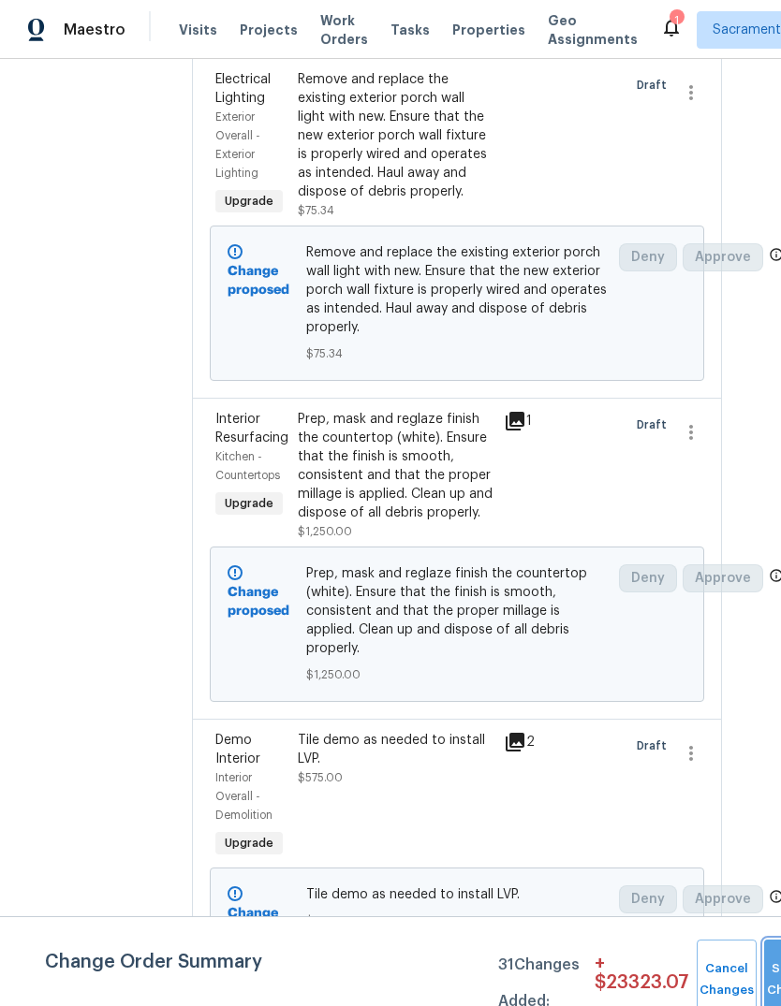
click at [764, 967] on button "Submit Changes" at bounding box center [794, 980] width 60 height 80
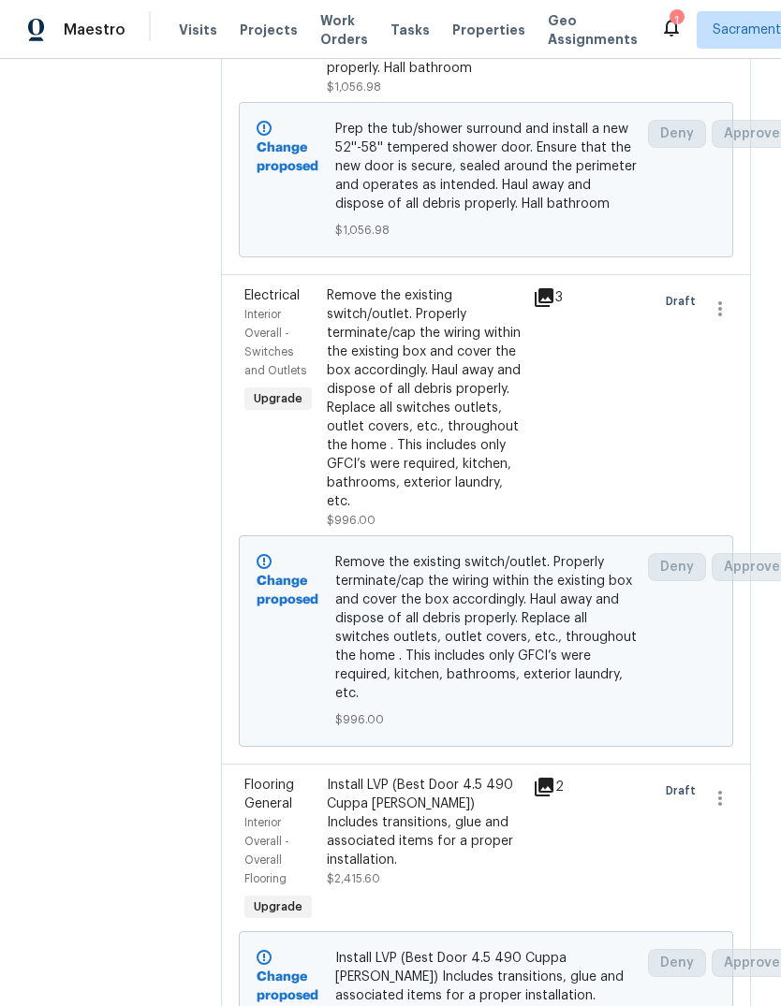
scroll to position [1060, 0]
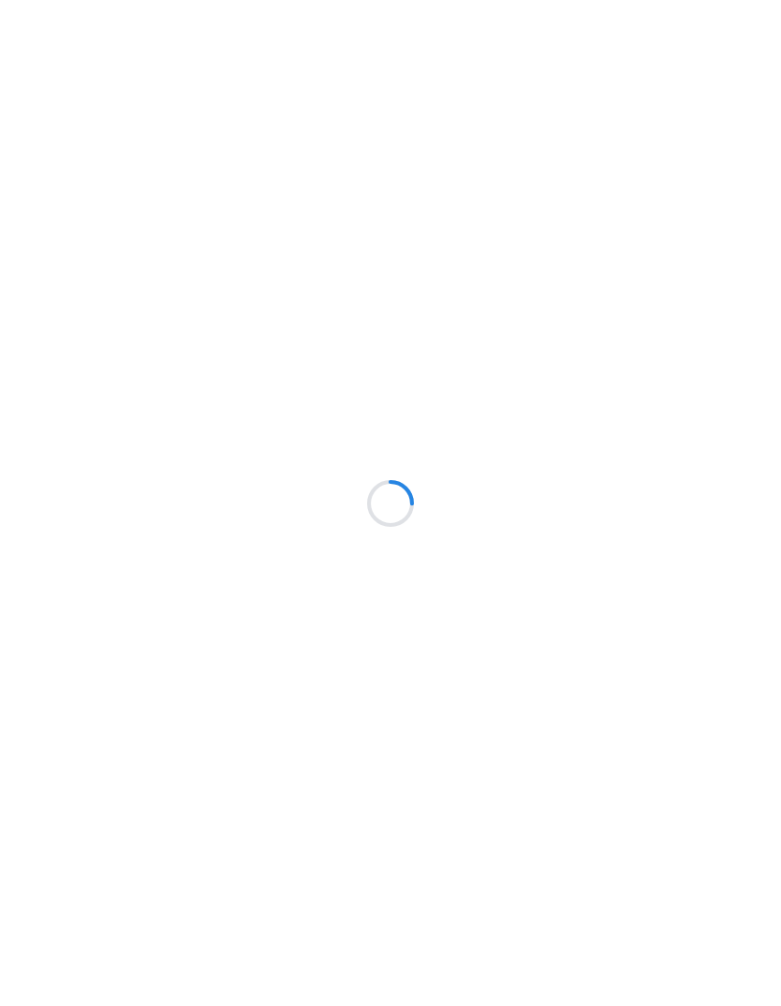
click at [717, 743] on div at bounding box center [390, 503] width 781 height 1006
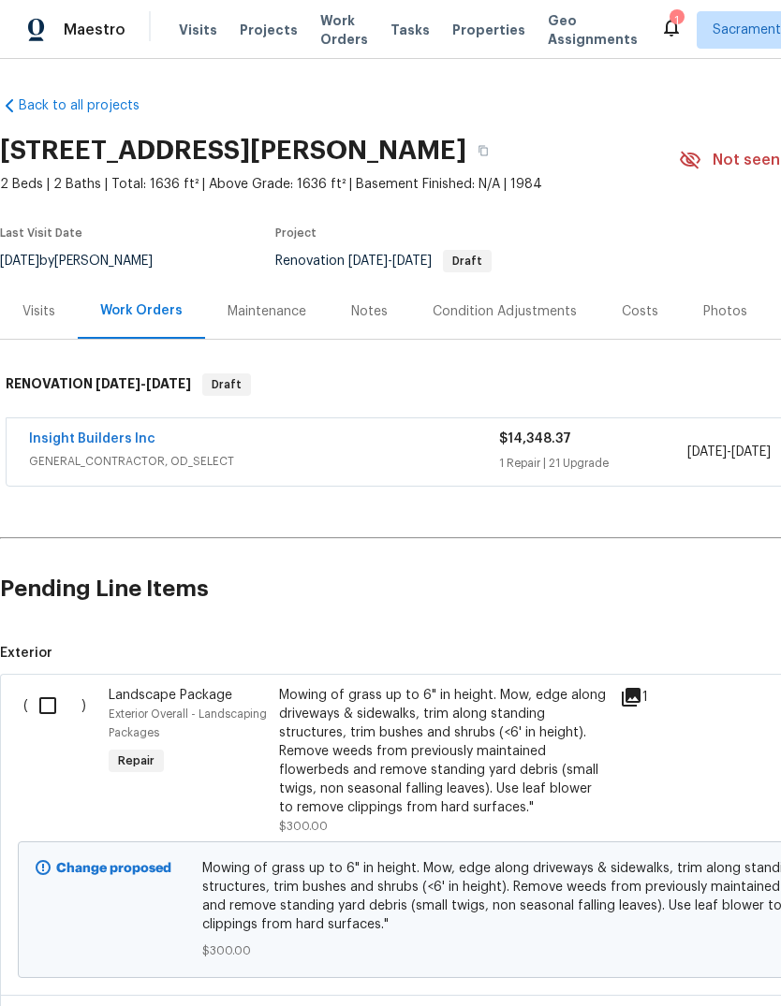
click at [75, 442] on link "Insight Builders Inc" at bounding box center [92, 438] width 126 height 13
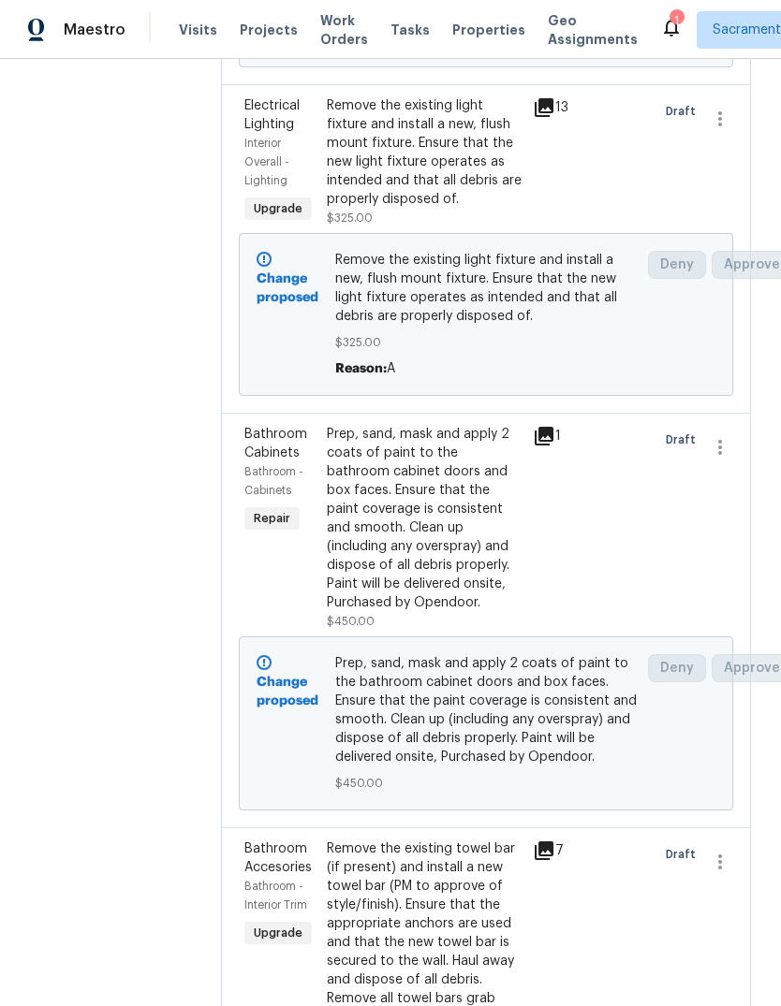
scroll to position [4986, 0]
click at [727, 458] on icon "button" at bounding box center [719, 446] width 22 height 22
click at [741, 544] on li "Cancel" at bounding box center [729, 547] width 72 height 31
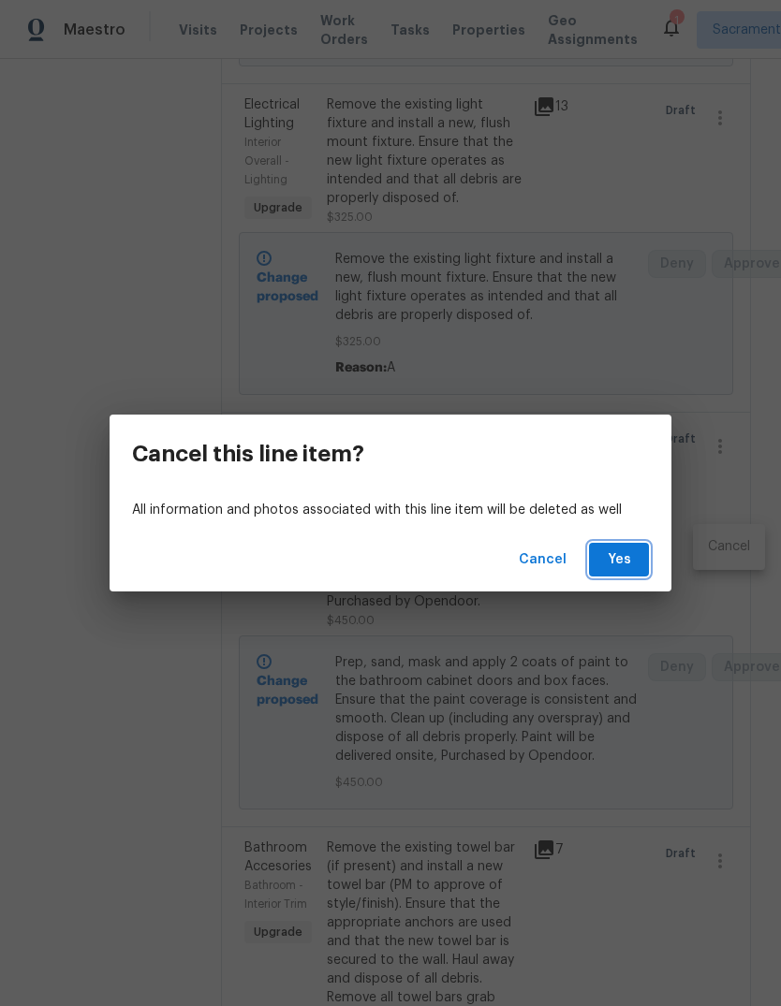
click at [623, 565] on span "Yes" at bounding box center [619, 559] width 30 height 23
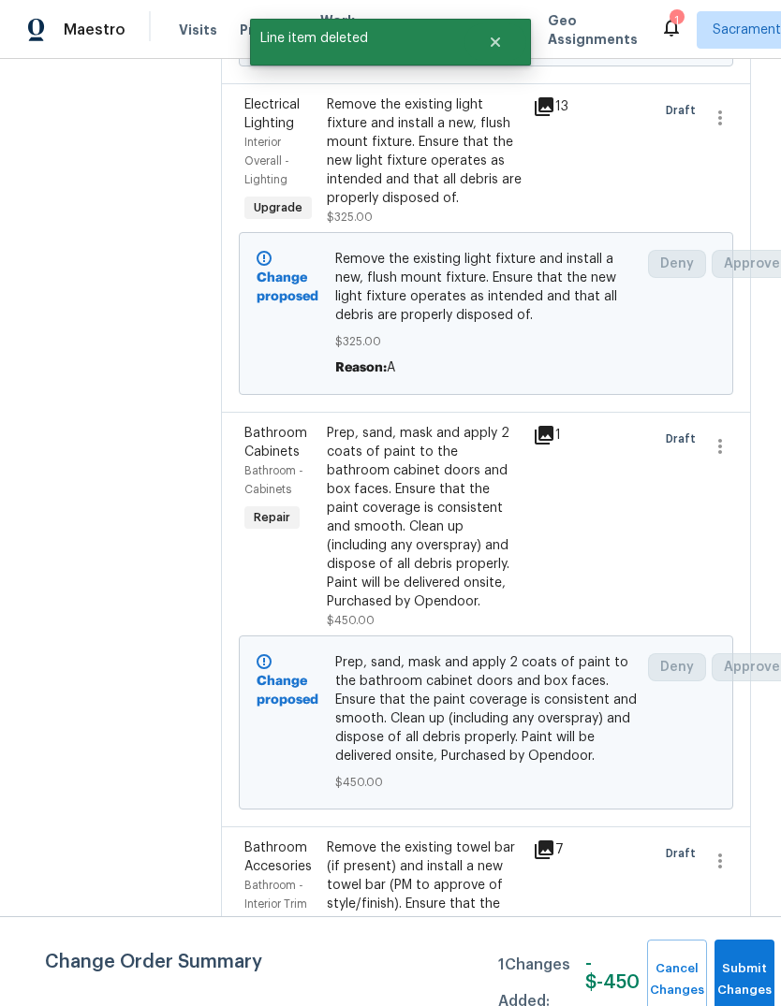
scroll to position [0, 0]
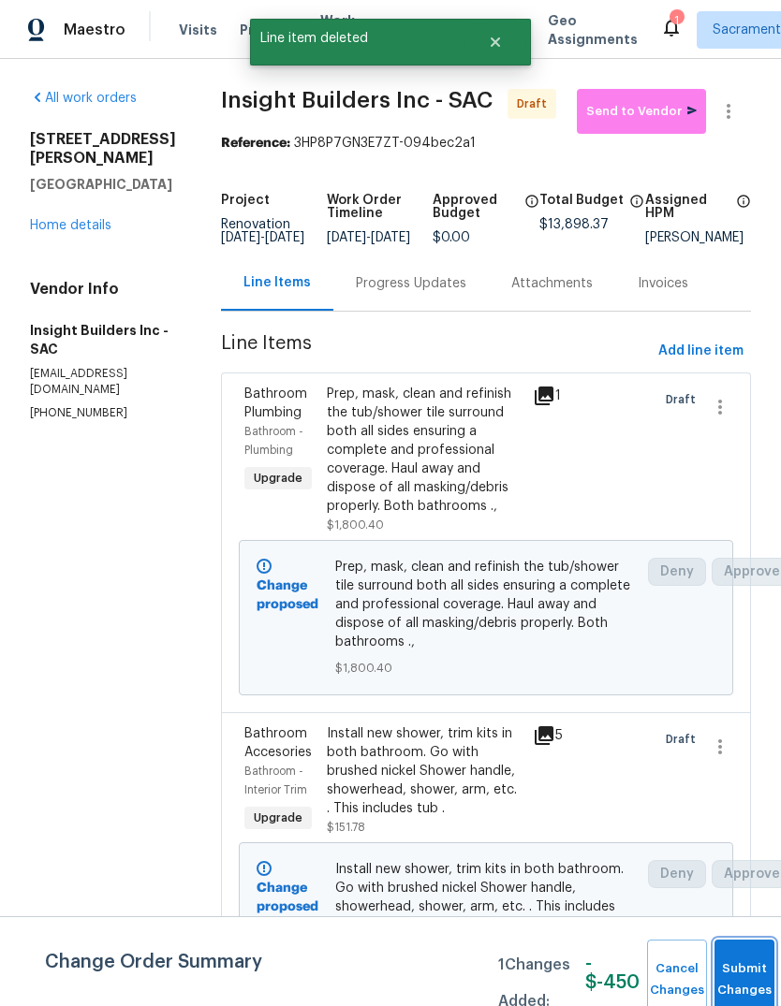
click at [734, 971] on button "Submit Changes" at bounding box center [744, 980] width 60 height 80
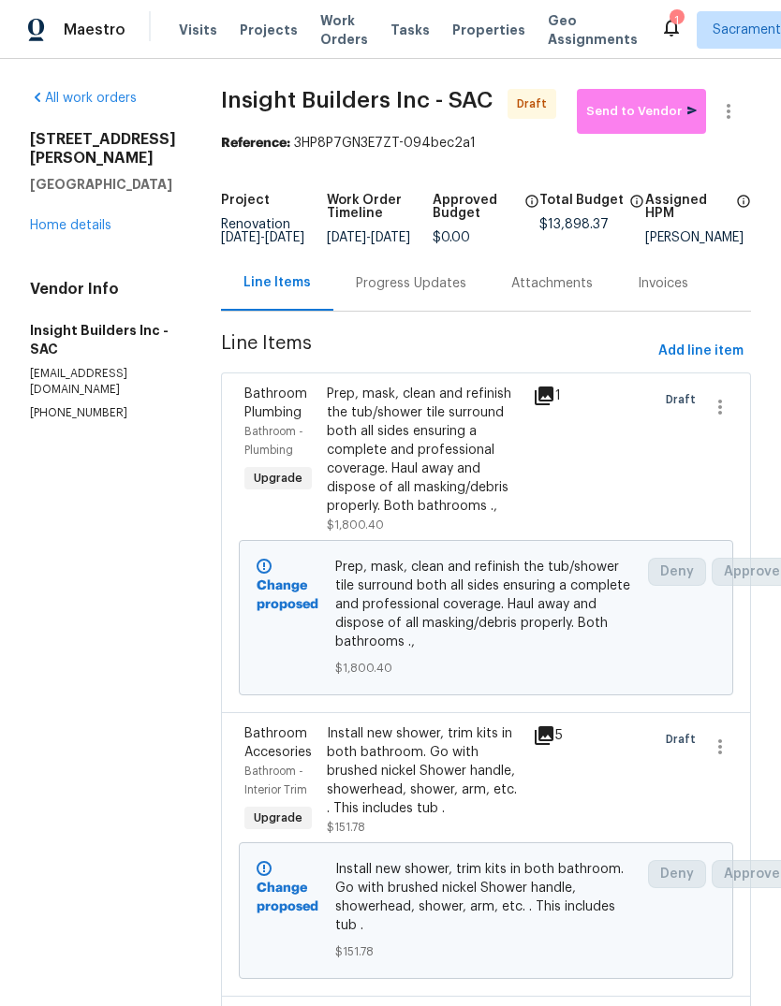
click at [78, 219] on link "Home details" at bounding box center [70, 225] width 81 height 13
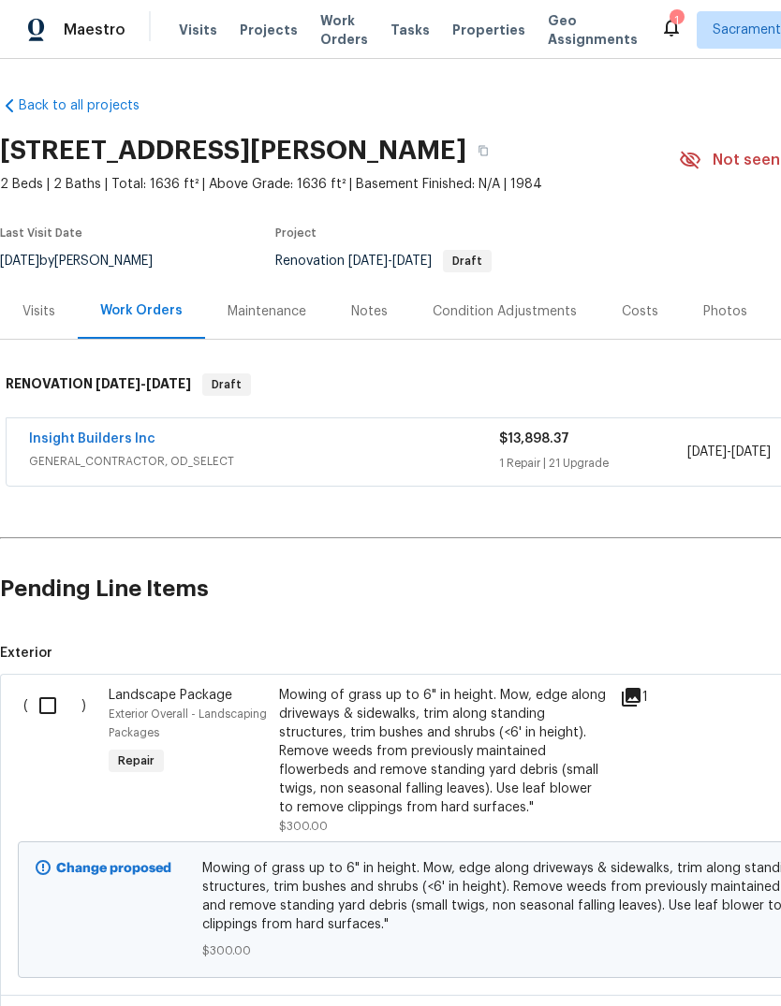
click at [267, 314] on div "Maintenance" at bounding box center [266, 311] width 79 height 19
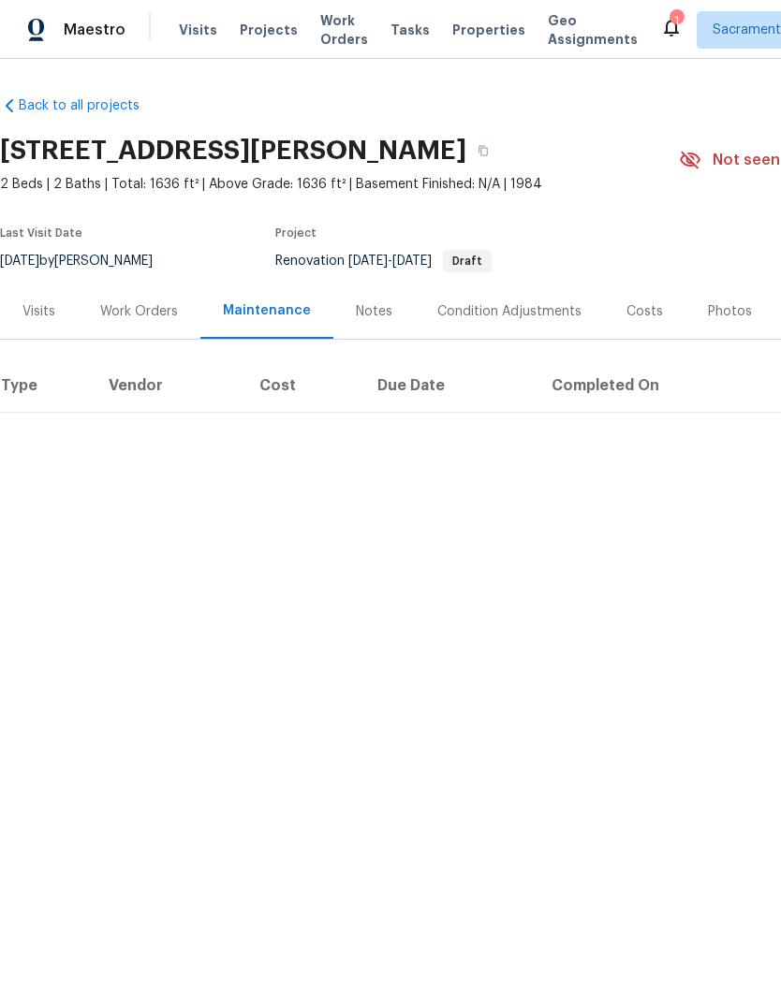
click at [162, 315] on div "Work Orders" at bounding box center [139, 311] width 78 height 19
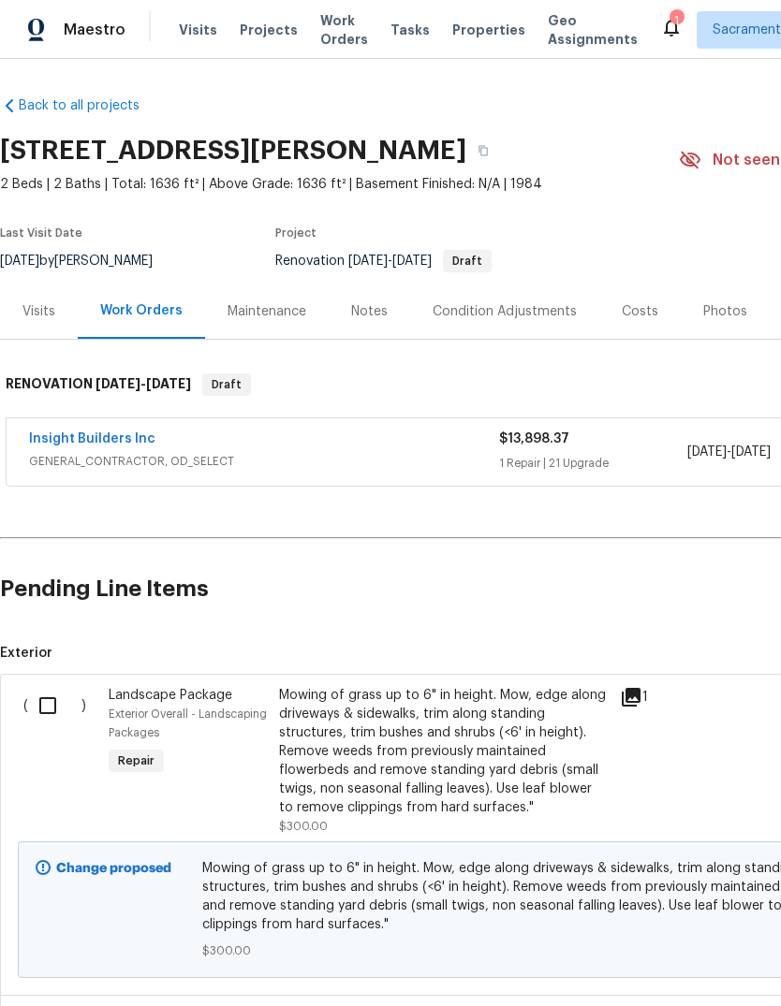
click at [72, 445] on link "Insight Builders Inc" at bounding box center [92, 438] width 126 height 13
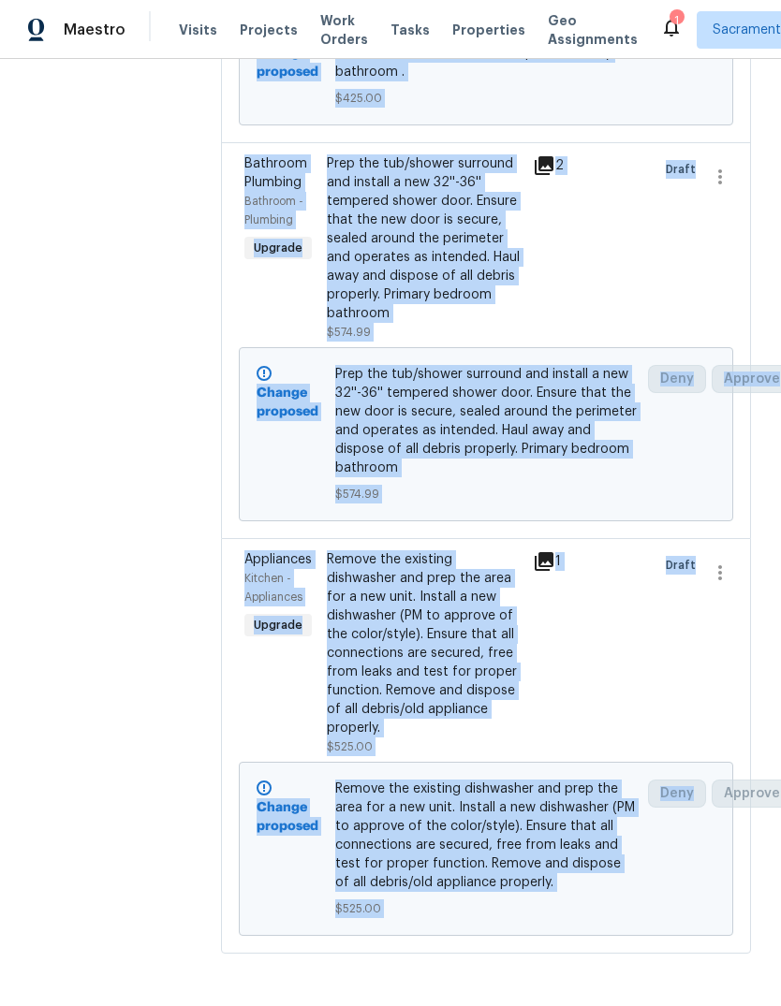
scroll to position [6838, 0]
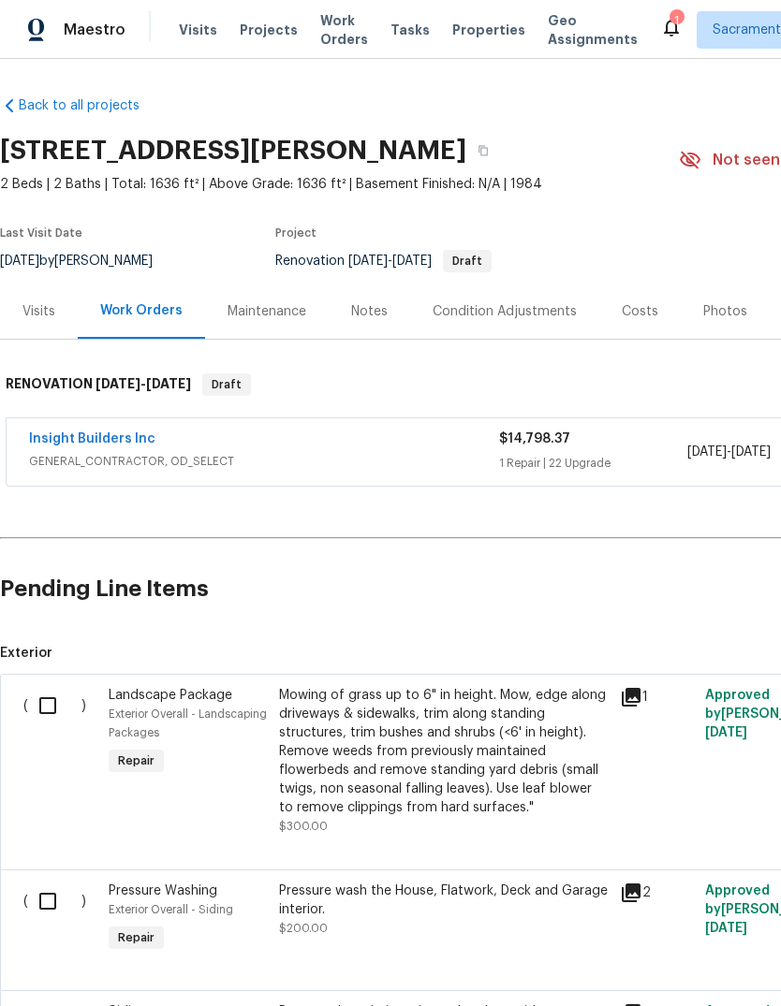
click at [518, 308] on div "Condition Adjustments" at bounding box center [504, 311] width 144 height 19
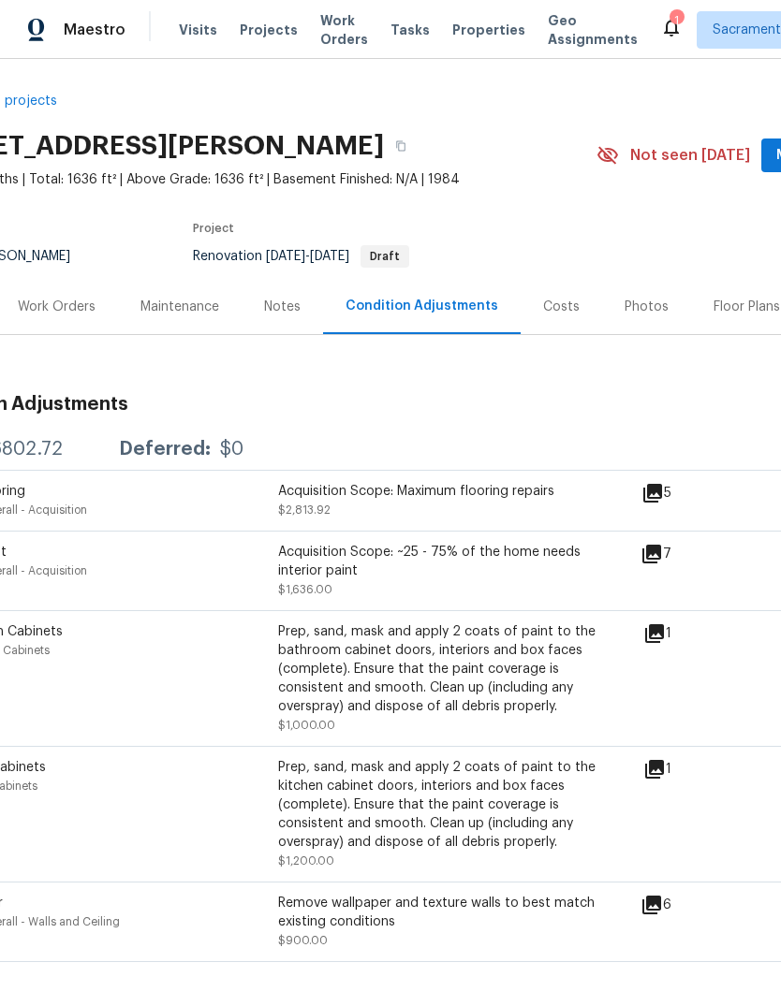
scroll to position [3, 82]
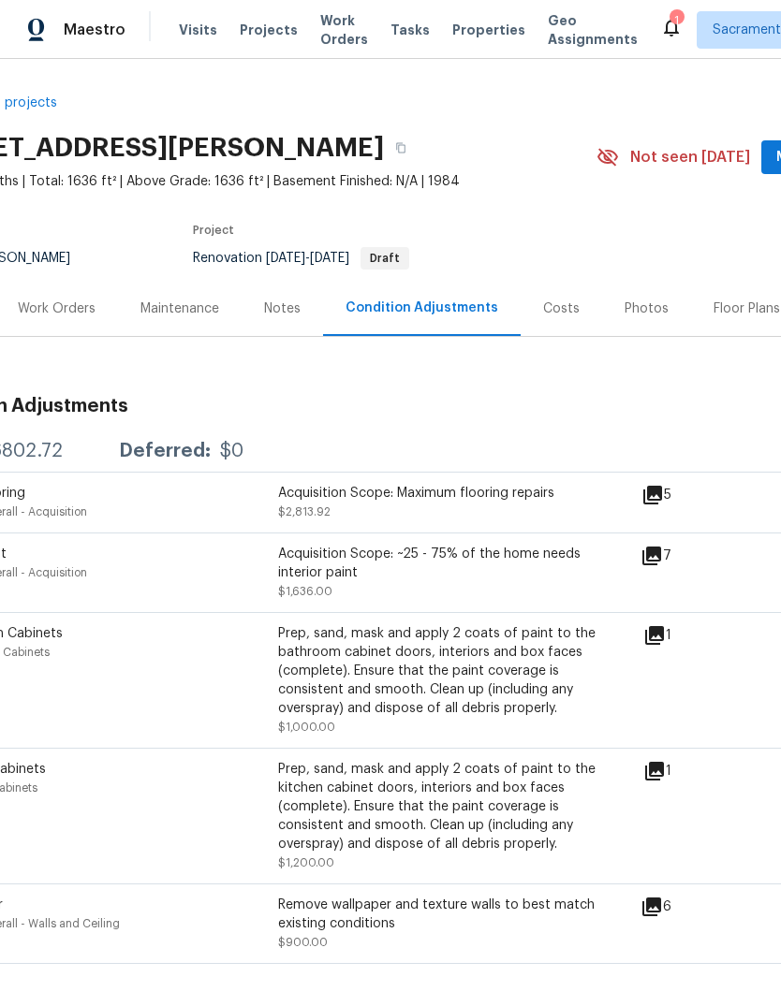
click at [567, 313] on div "Costs" at bounding box center [561, 308] width 37 height 19
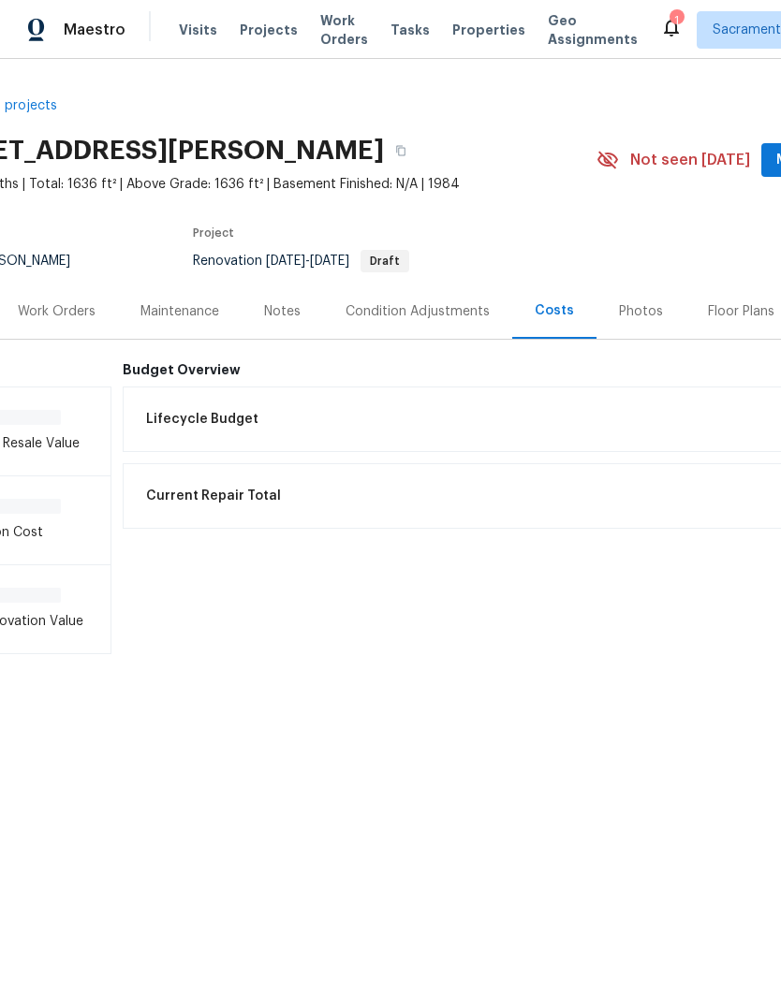
click at [169, 352] on div "Home Value - Expected Resale Value - Acquisition Cost - After Renovation Value …" at bounding box center [447, 497] width 1058 height 314
click at [213, 415] on span "Lifecycle Budget" at bounding box center [202, 419] width 112 height 19
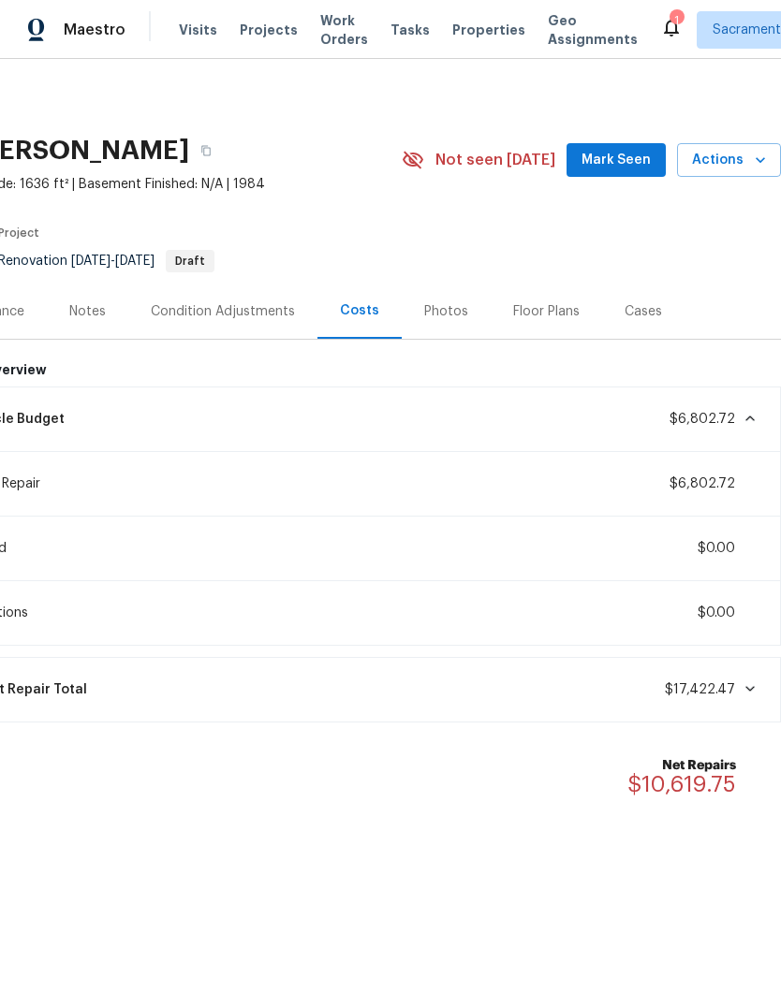
scroll to position [0, 277]
click at [664, 25] on icon at bounding box center [671, 28] width 15 height 19
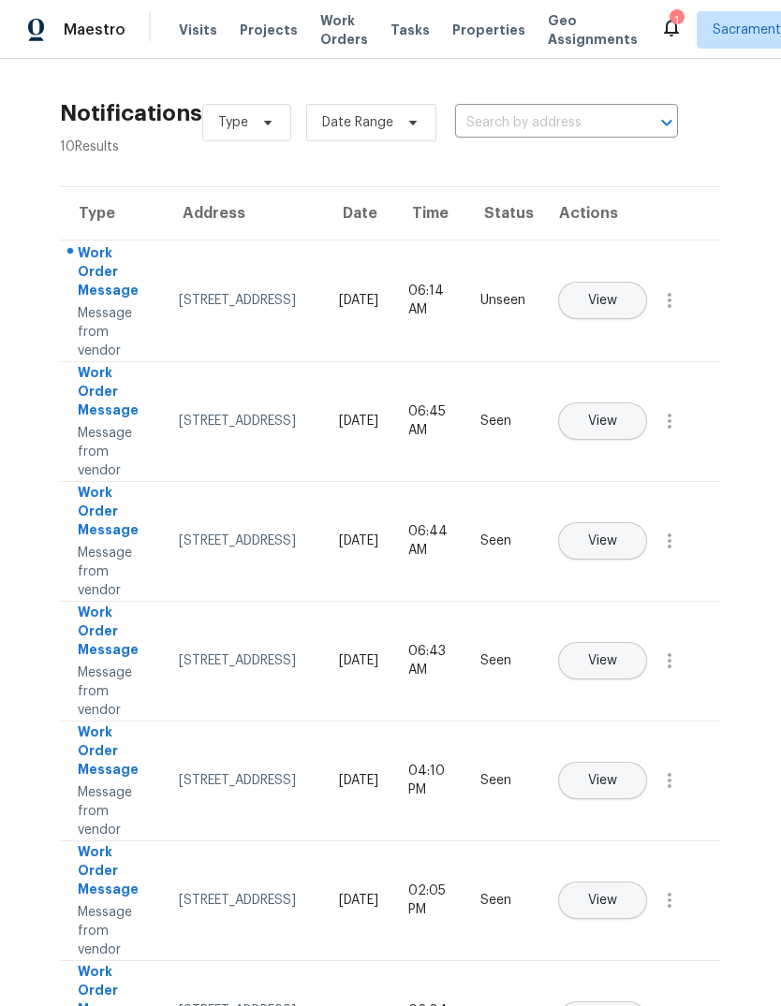
click at [617, 294] on span "View" at bounding box center [602, 301] width 29 height 14
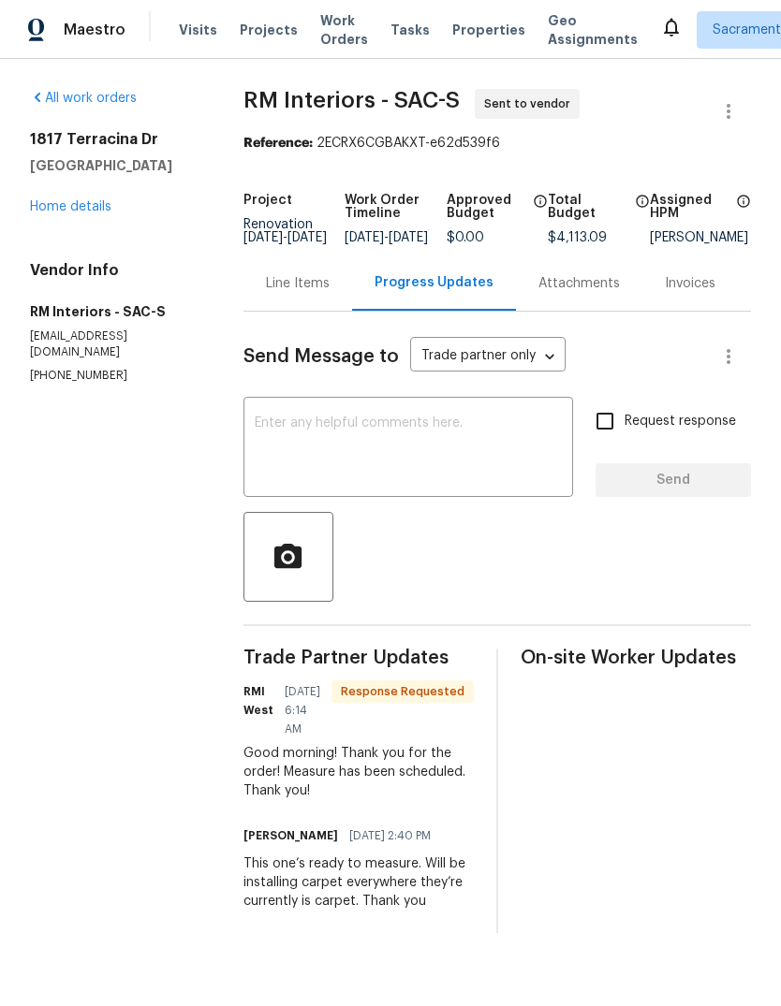
click at [335, 445] on textarea at bounding box center [408, 449] width 307 height 66
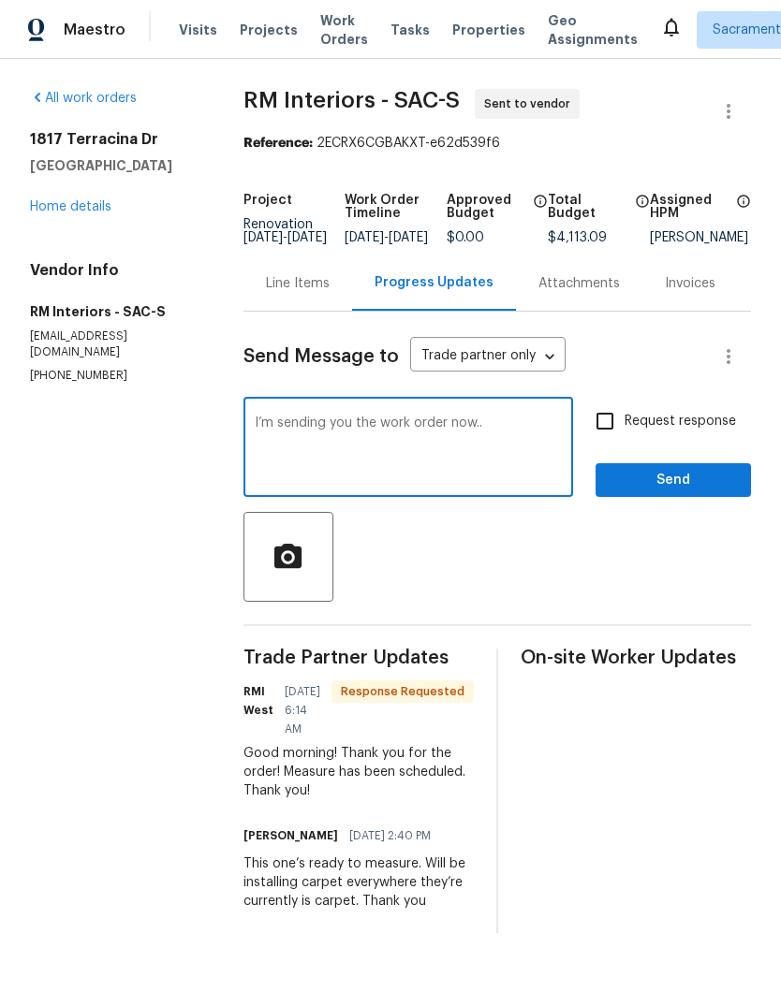
type textarea "I’m sending you the work order now.."
click at [671, 492] on span "Send" at bounding box center [672, 480] width 125 height 23
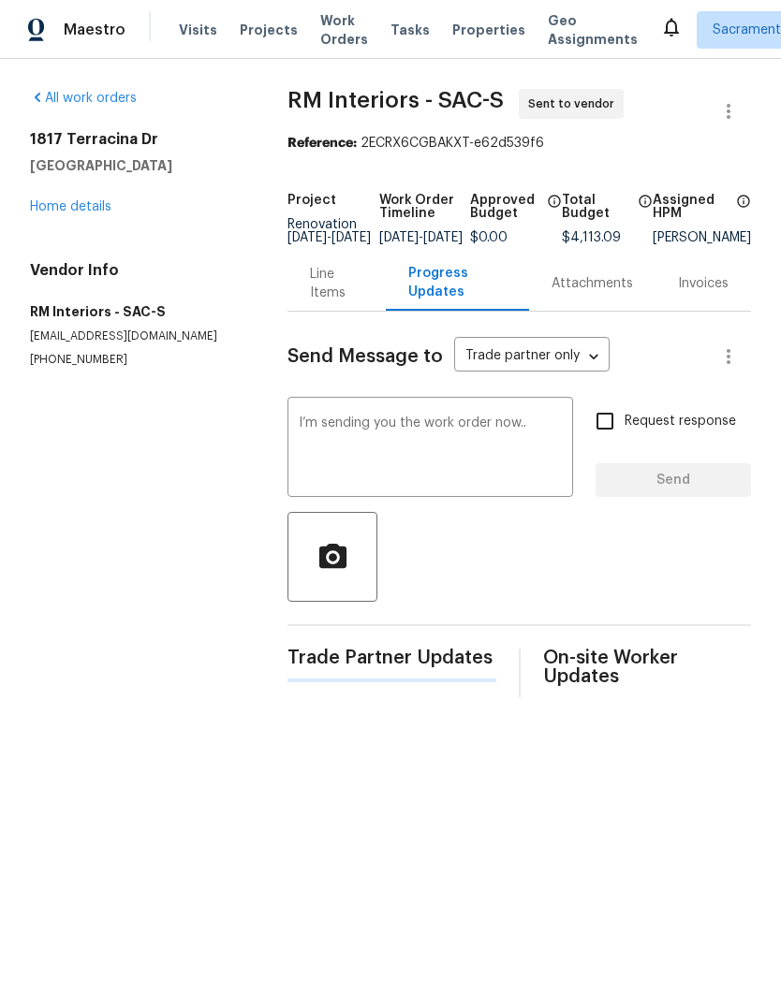
click at [670, 495] on div "Request response Send" at bounding box center [672, 449] width 155 height 95
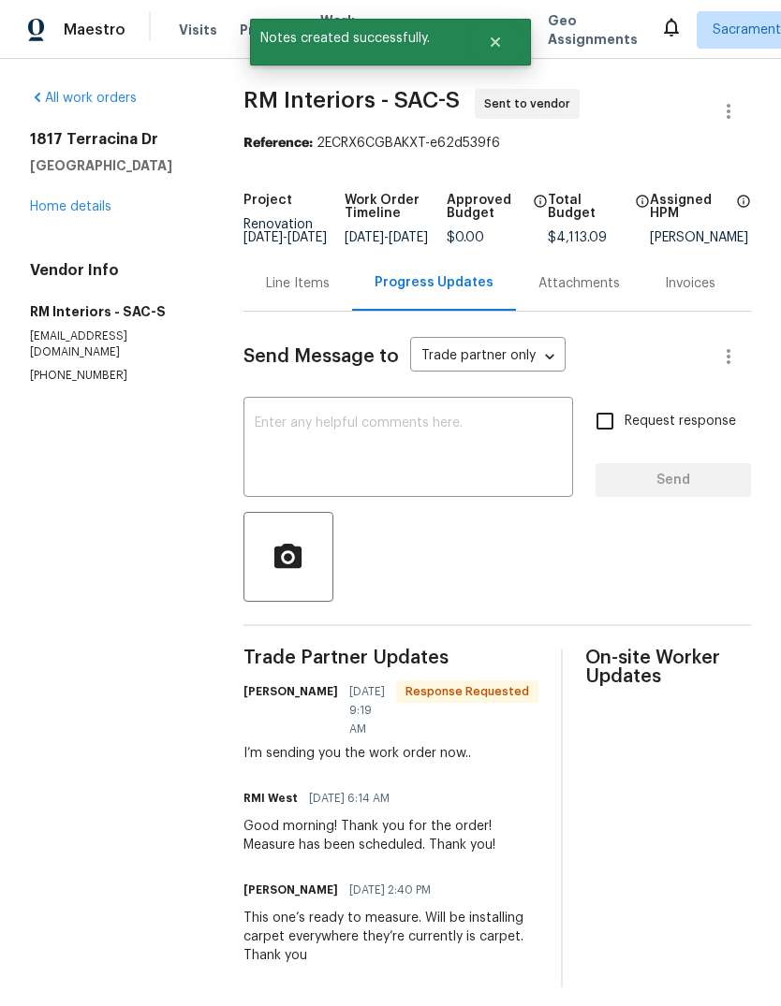
click at [58, 209] on link "Home details" at bounding box center [70, 206] width 81 height 13
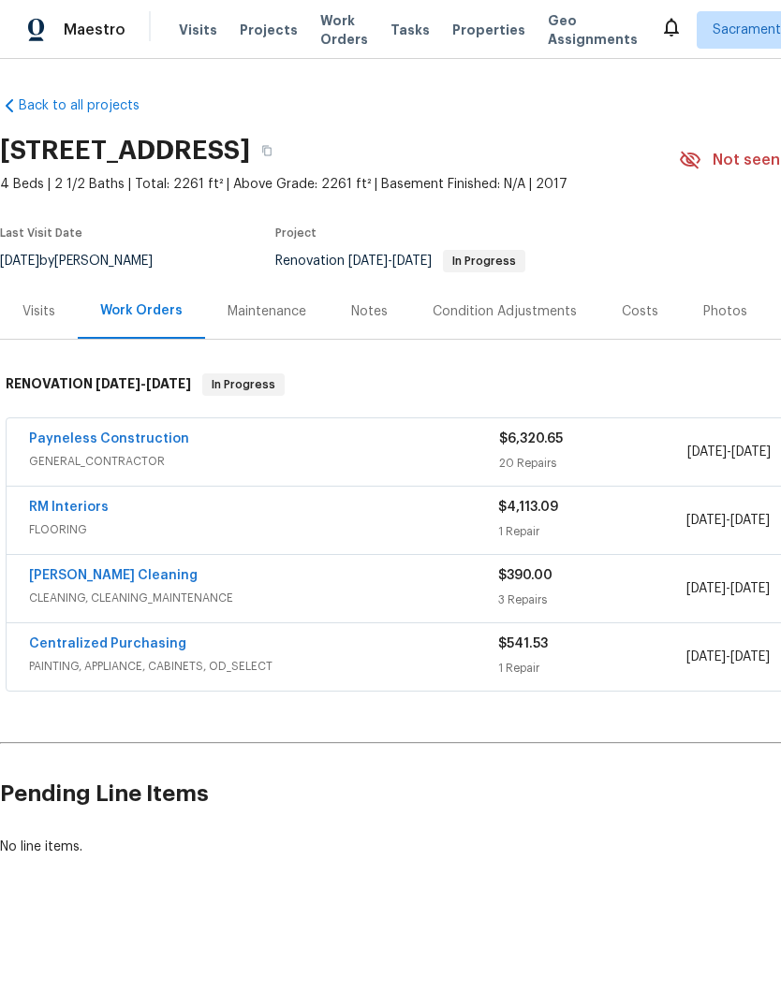
click at [59, 504] on link "RM Interiors" at bounding box center [69, 507] width 80 height 13
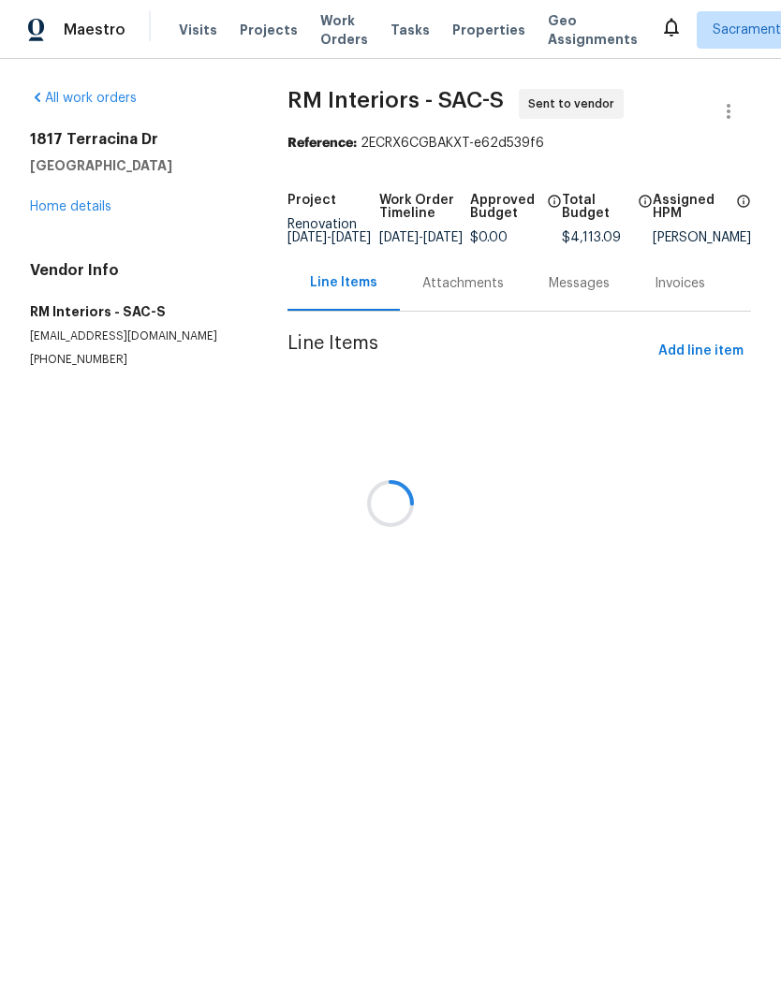
click at [568, 292] on div at bounding box center [390, 503] width 781 height 1006
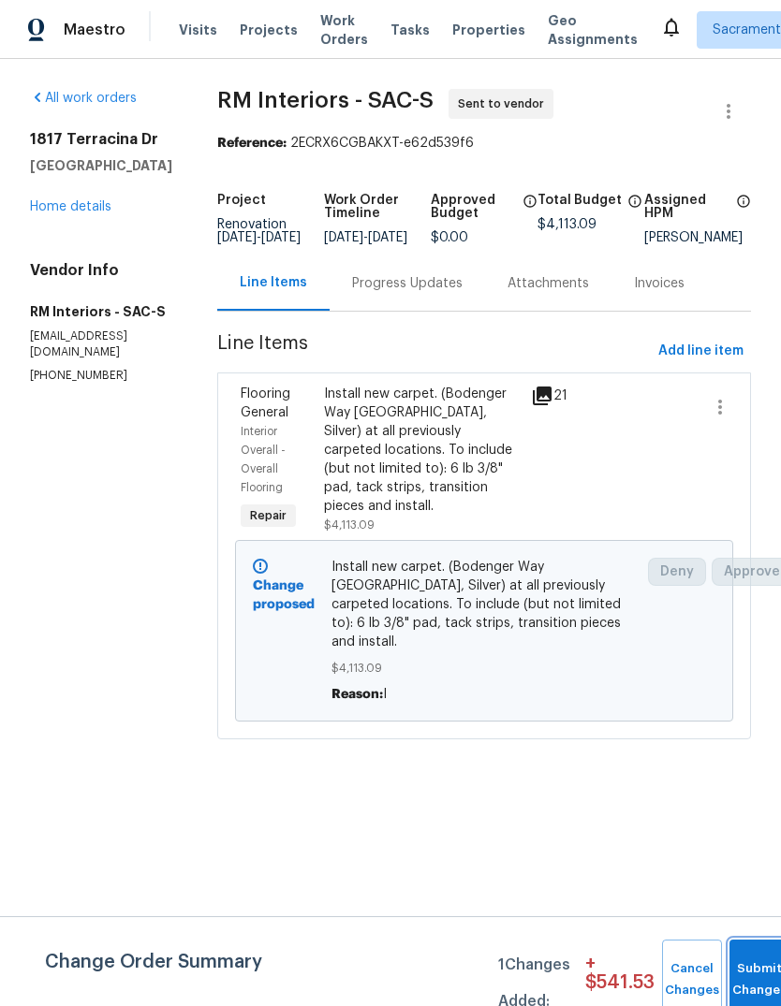
click at [755, 963] on button "Submit Changes" at bounding box center [759, 980] width 60 height 80
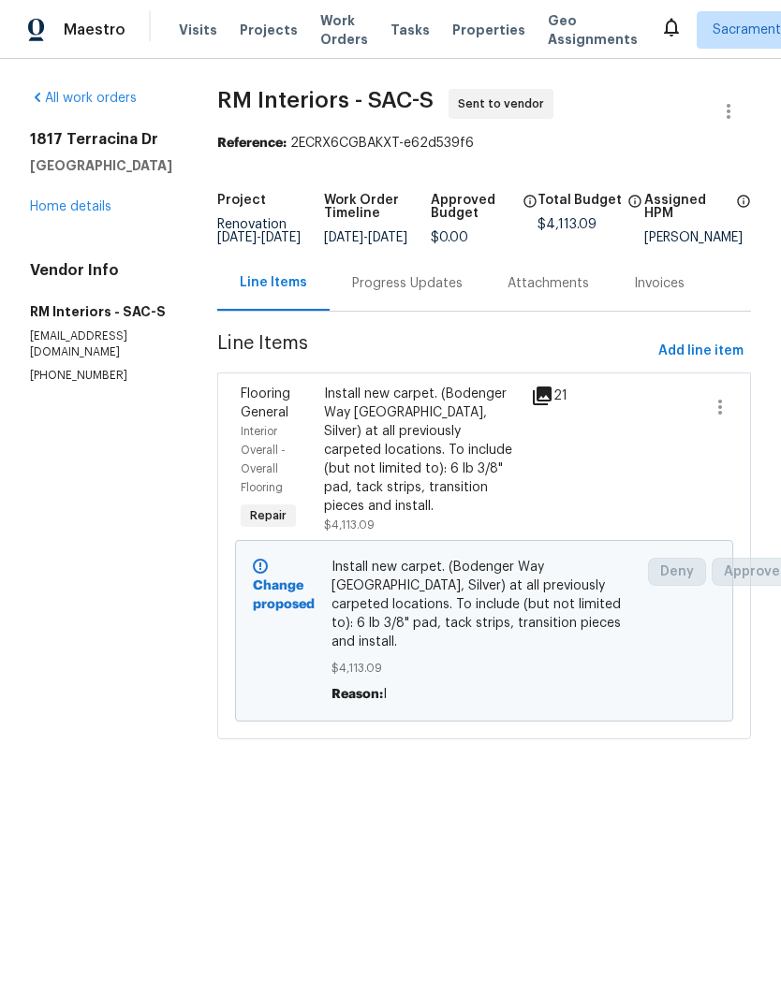
click at [430, 285] on div "Progress Updates" at bounding box center [406, 283] width 155 height 55
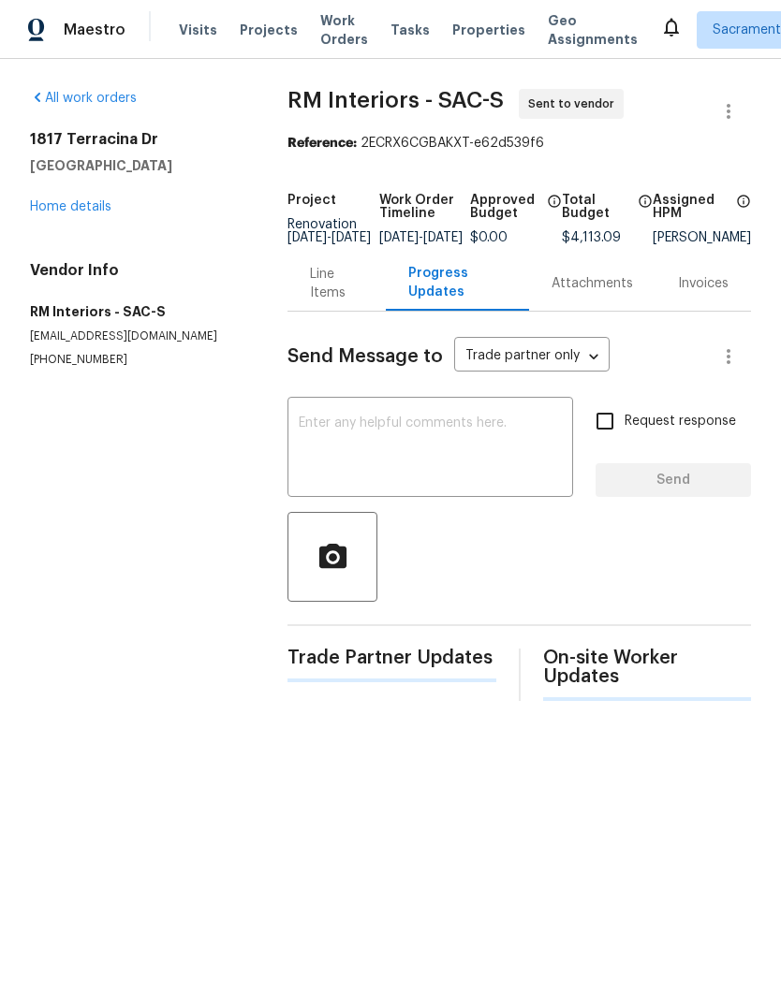
click at [370, 440] on textarea at bounding box center [430, 449] width 263 height 66
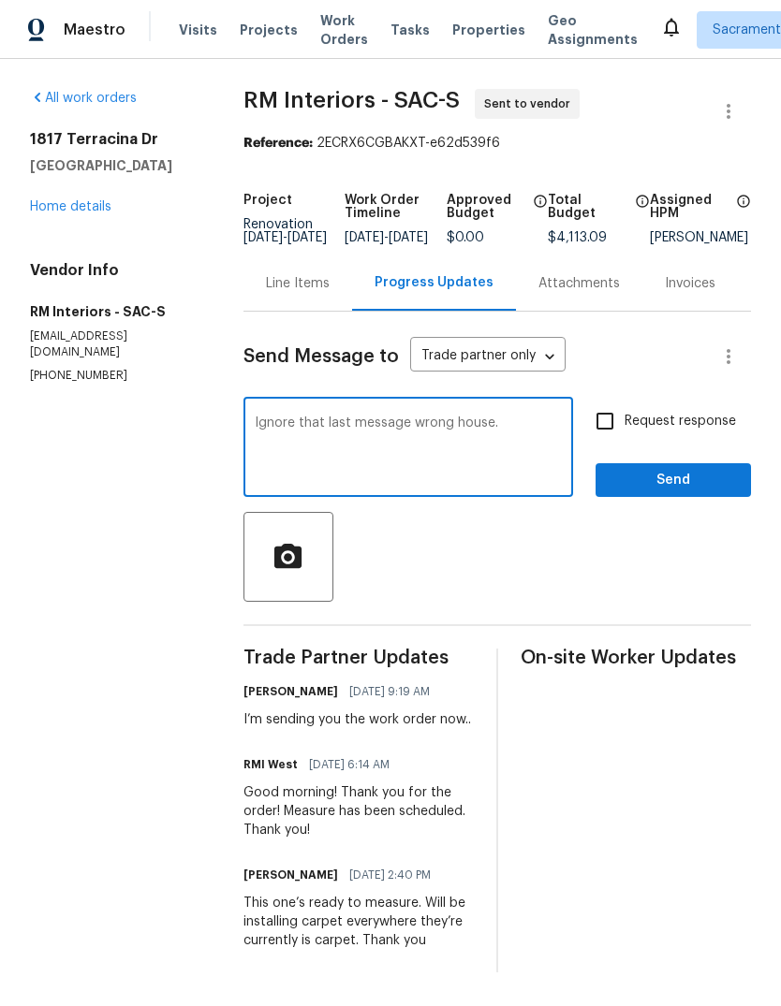
type textarea "Ignore that last message wrong house."
click at [685, 482] on button "Send" at bounding box center [672, 480] width 155 height 35
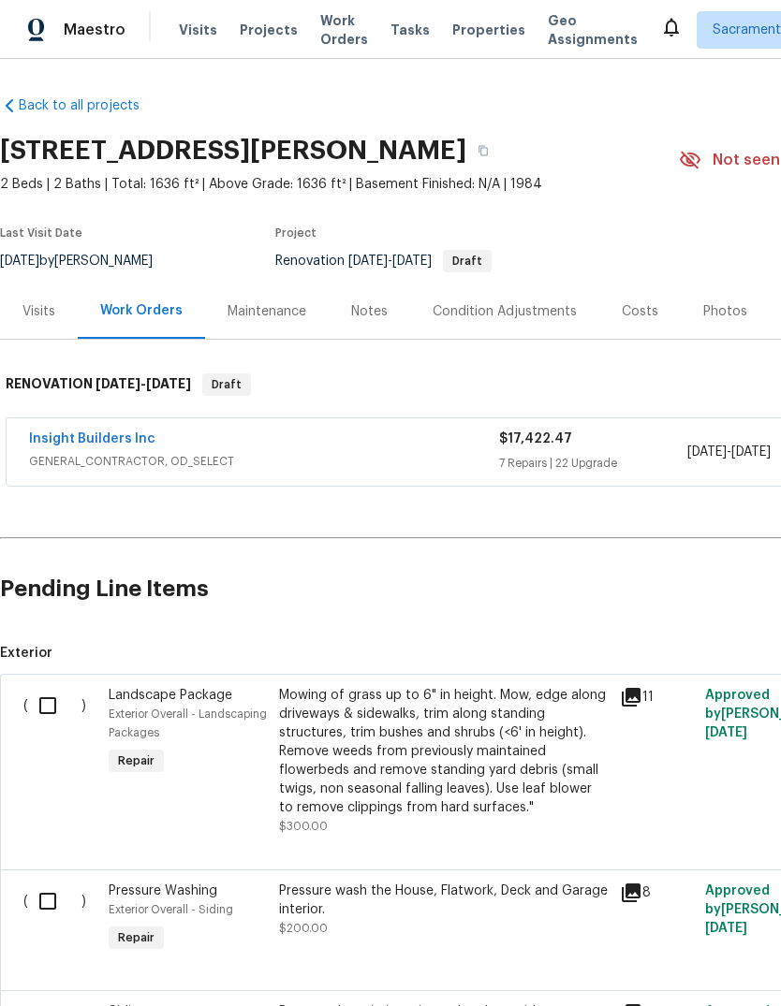
click at [78, 435] on link "Insight Builders Inc" at bounding box center [92, 438] width 126 height 13
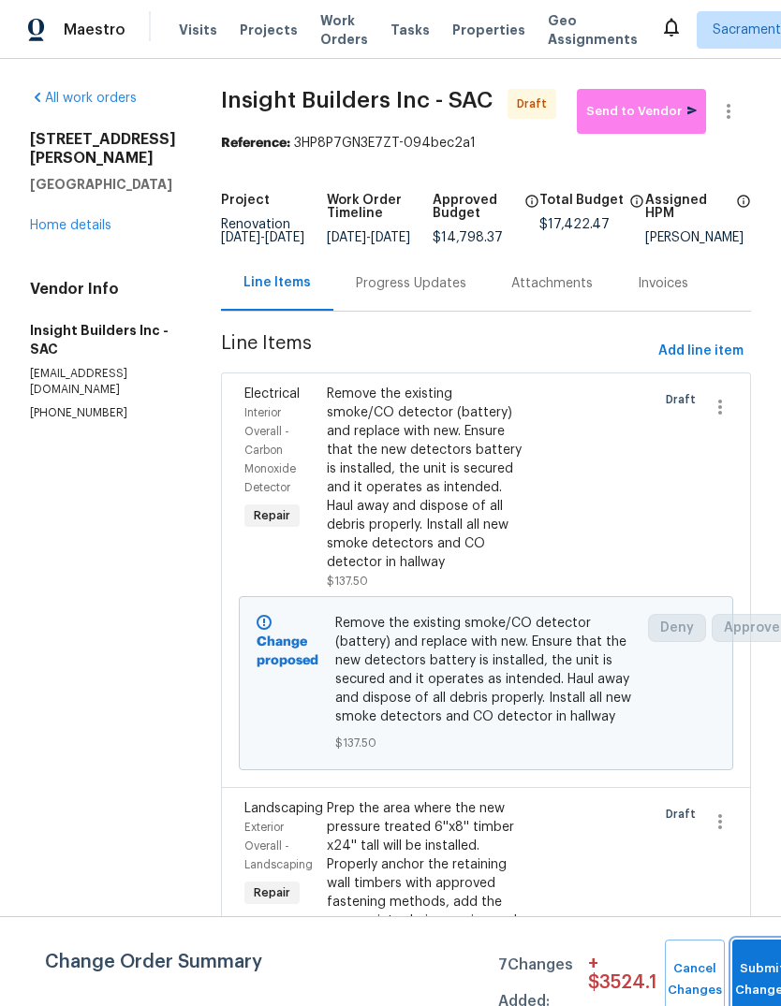
click at [750, 968] on button "Submit Changes" at bounding box center [762, 980] width 60 height 80
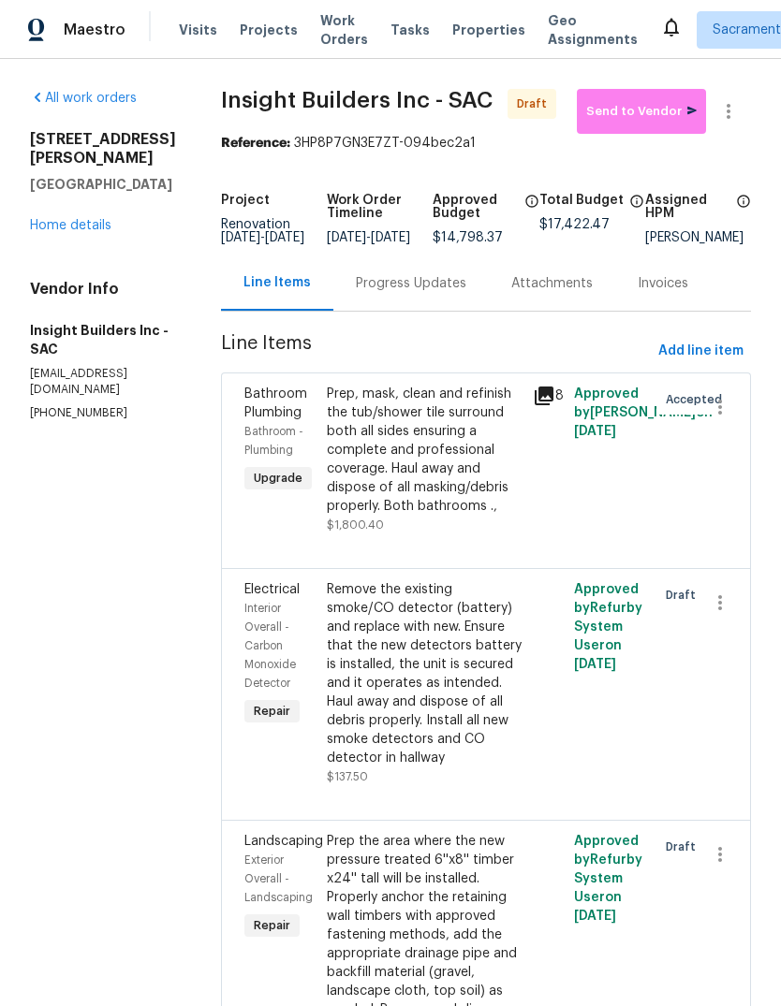
scroll to position [-5, 0]
click at [86, 23] on span "Maestro" at bounding box center [95, 30] width 62 height 19
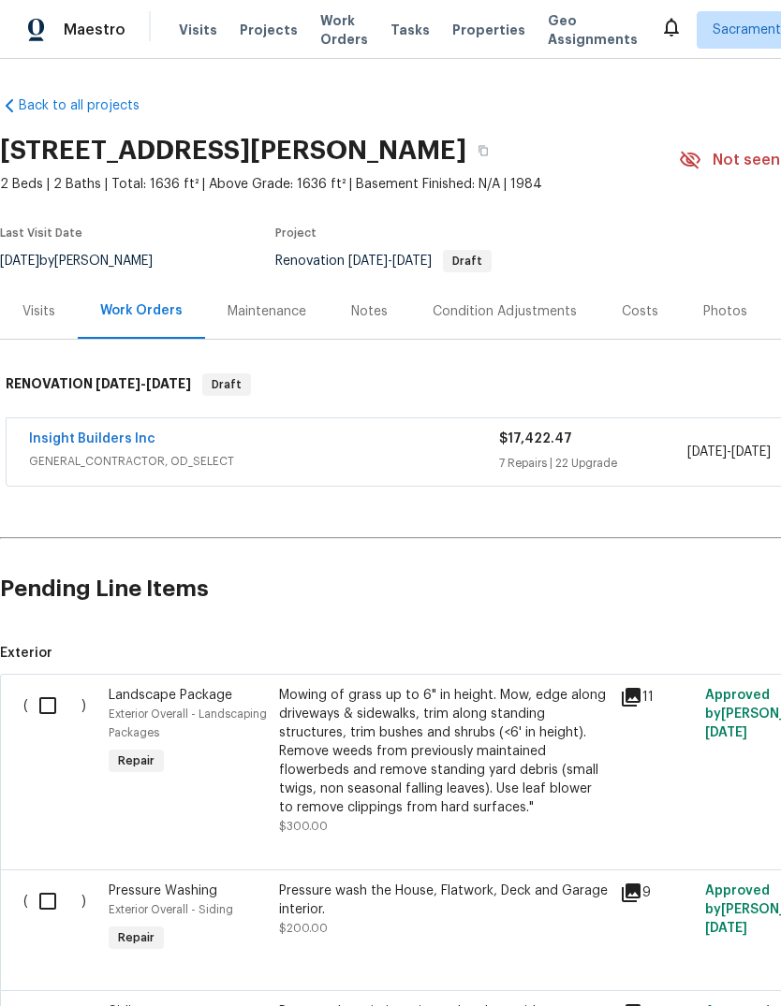
click at [80, 436] on link "Insight Builders Inc" at bounding box center [92, 438] width 126 height 13
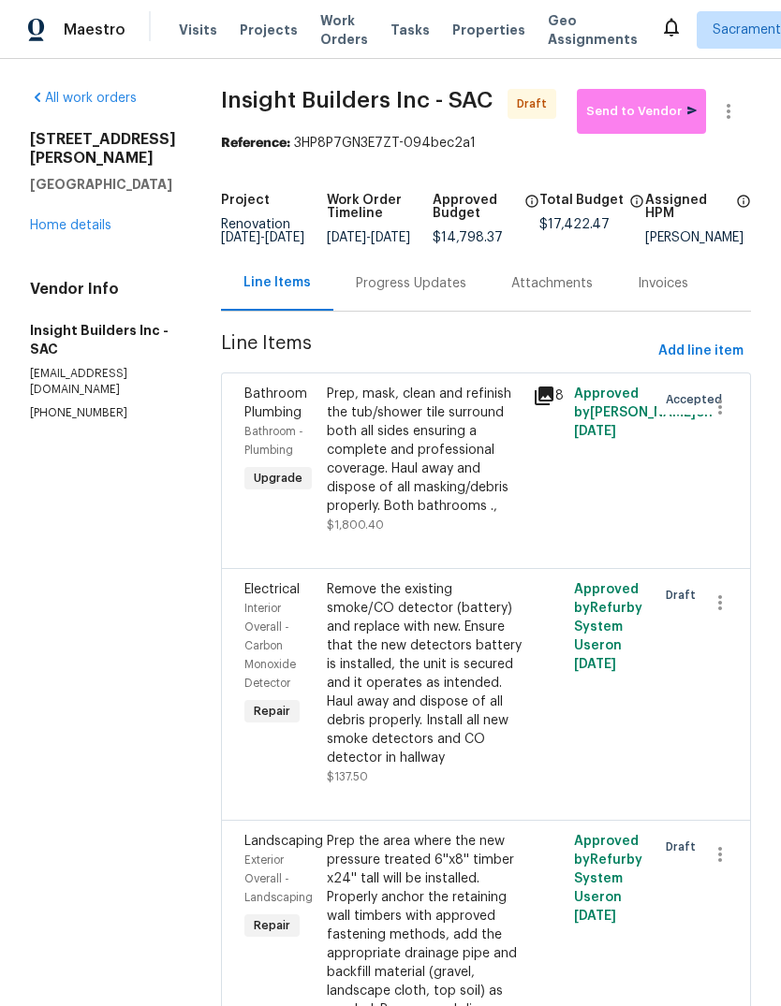
click at [76, 219] on link "Home details" at bounding box center [70, 225] width 81 height 13
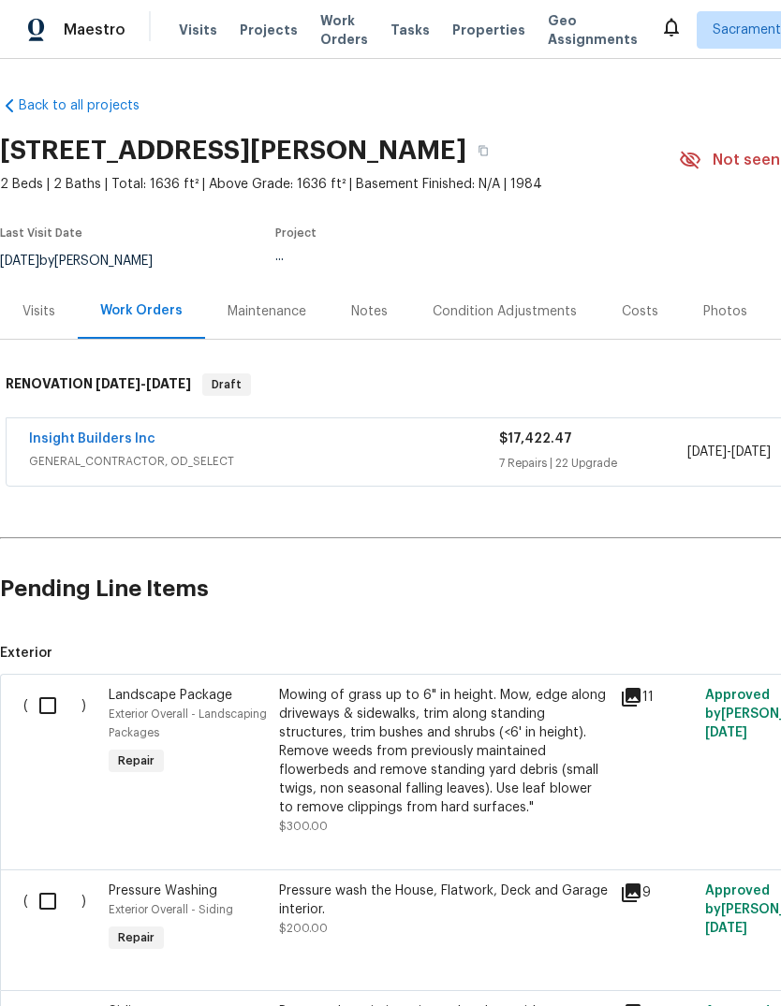
click at [87, 462] on span "GENERAL_CONTRACTOR, OD_SELECT" at bounding box center [264, 461] width 470 height 19
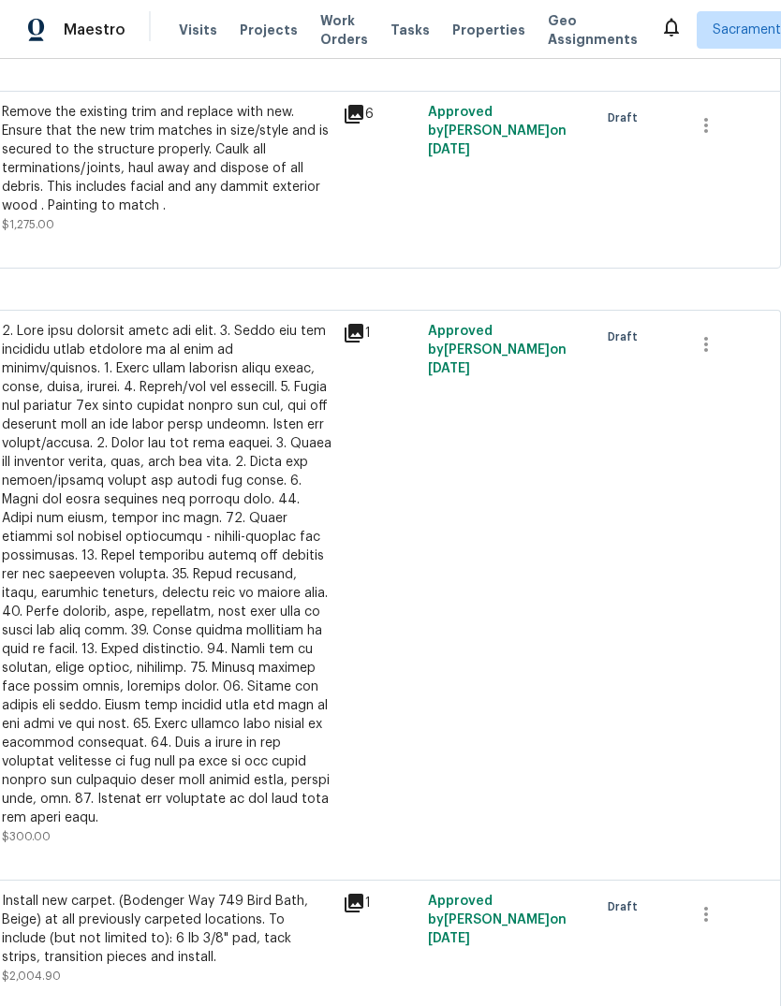
scroll to position [970, 277]
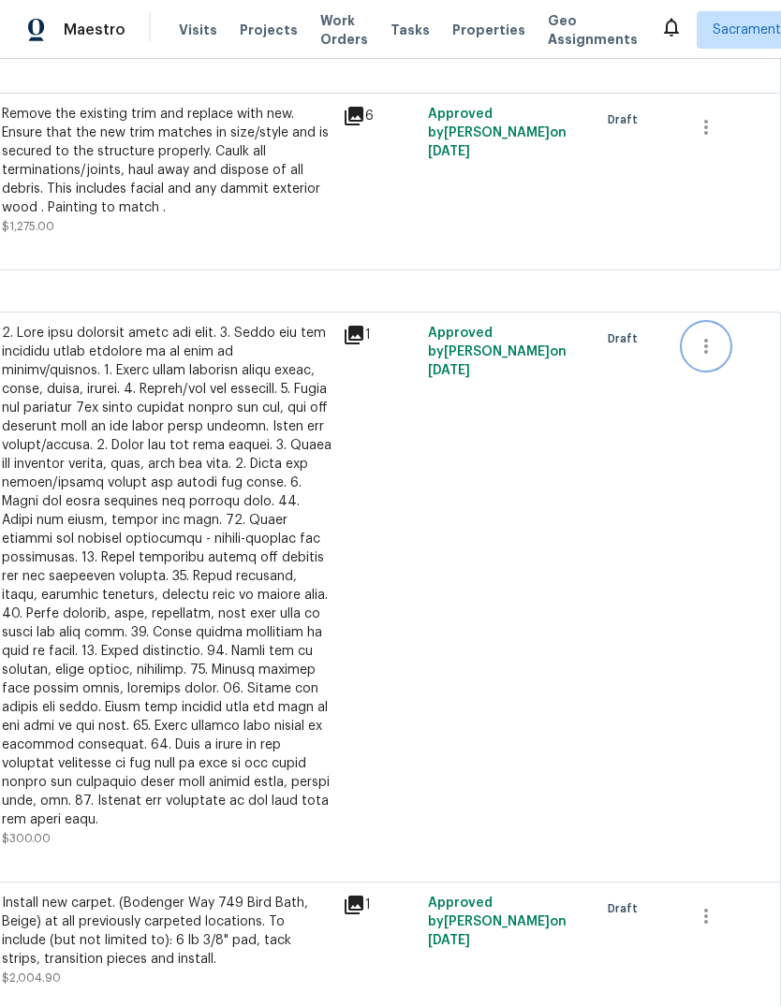
click at [708, 350] on icon "button" at bounding box center [705, 346] width 22 height 22
click at [728, 350] on li "Cancel" at bounding box center [719, 348] width 72 height 31
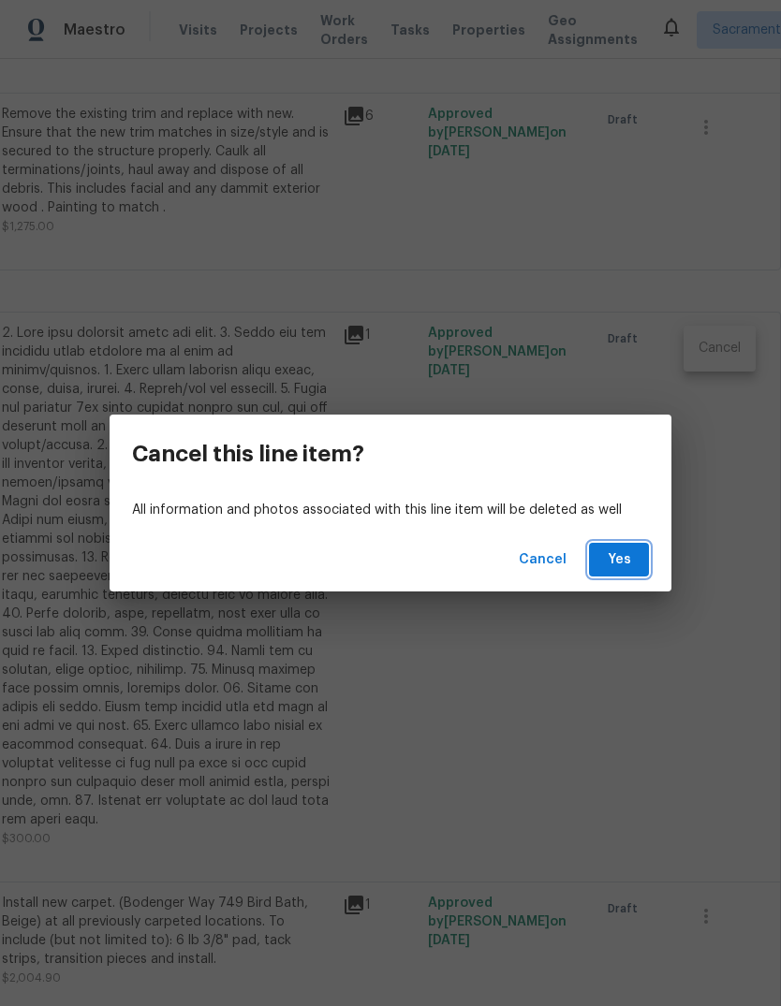
click at [631, 562] on span "Yes" at bounding box center [619, 559] width 30 height 23
click at [633, 562] on span "Yes" at bounding box center [619, 559] width 30 height 23
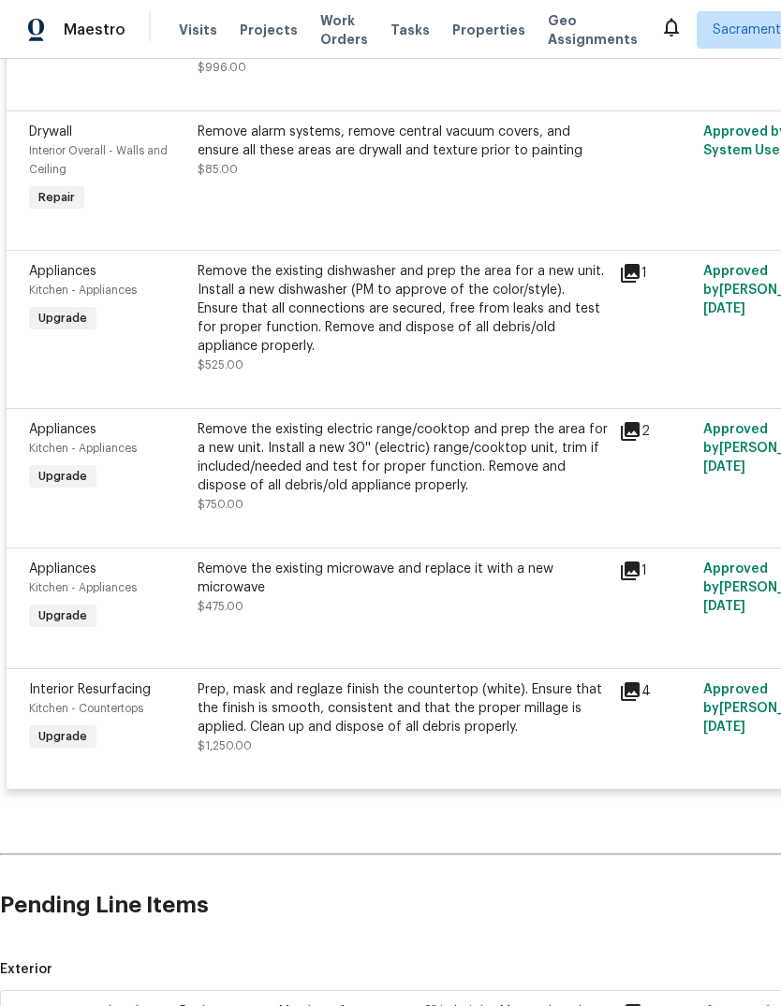
scroll to position [0, 0]
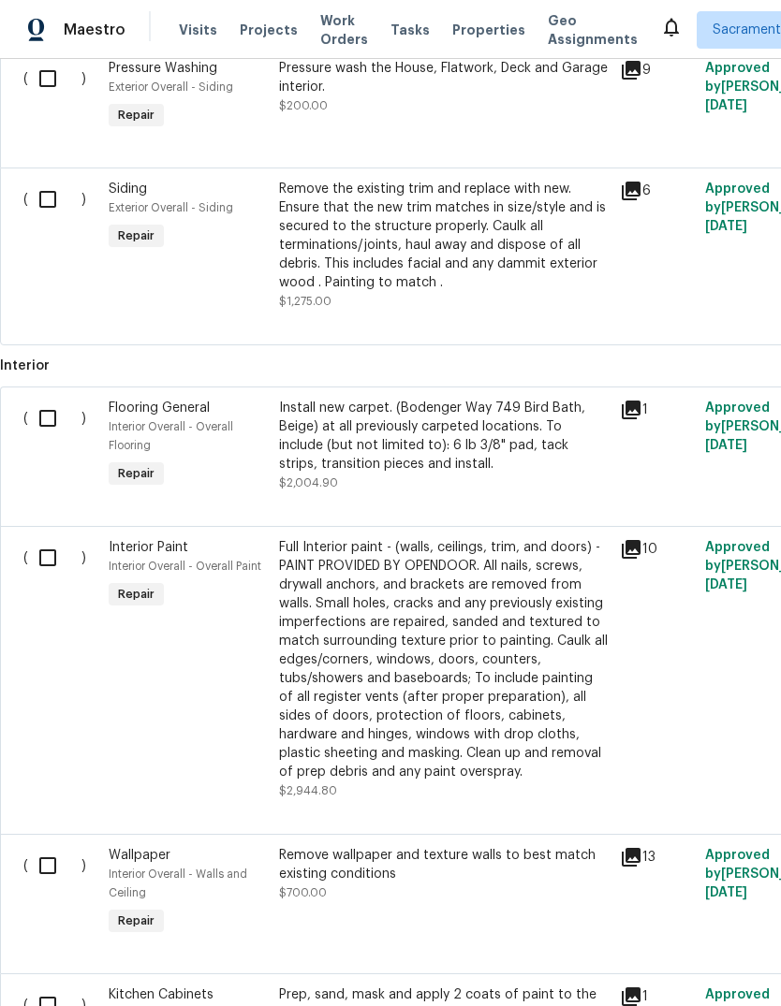
click at [42, 425] on input "checkbox" at bounding box center [54, 418] width 53 height 39
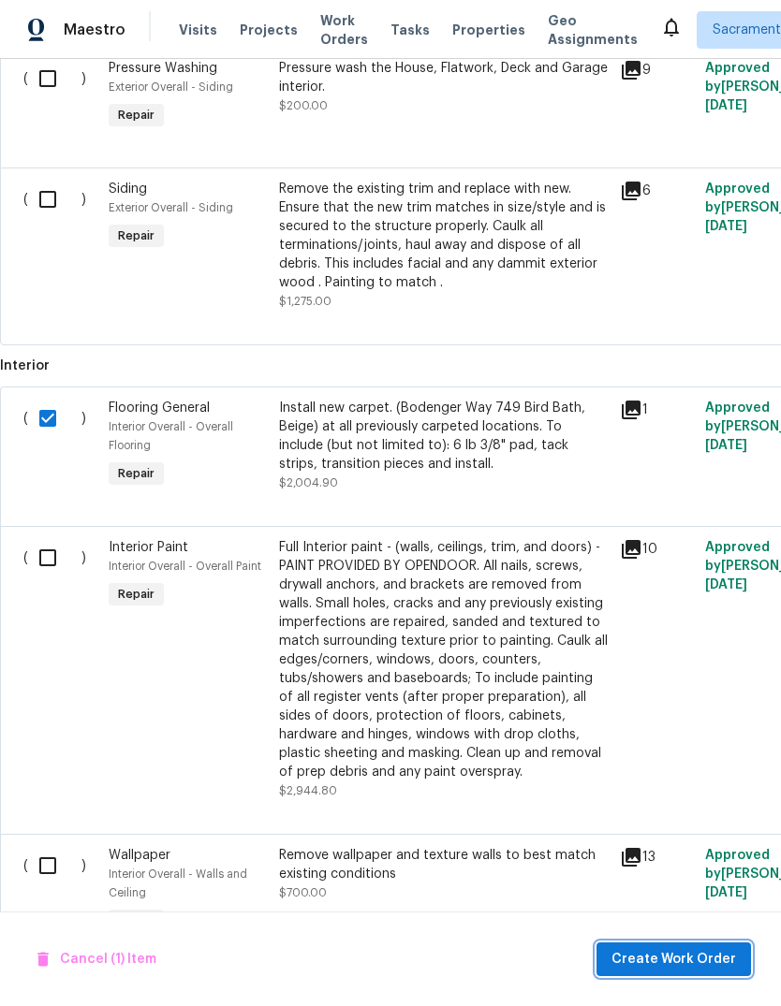
click at [672, 949] on span "Create Work Order" at bounding box center [673, 959] width 124 height 23
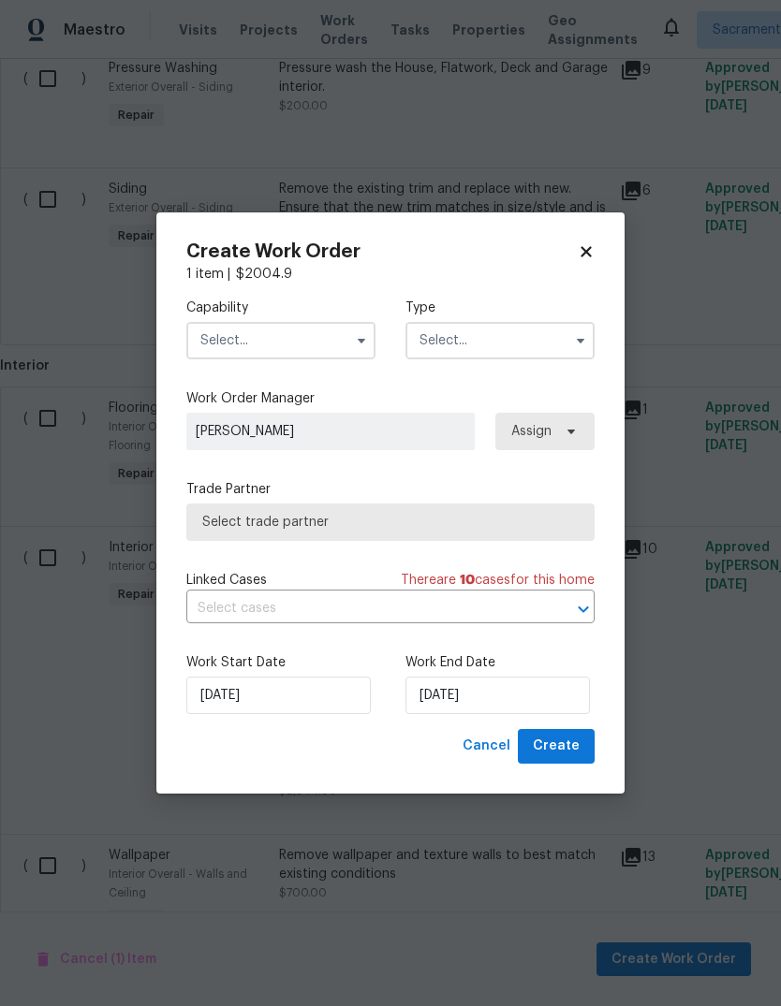
checkbox input "false"
click at [527, 698] on input "[DATE]" at bounding box center [497, 695] width 184 height 37
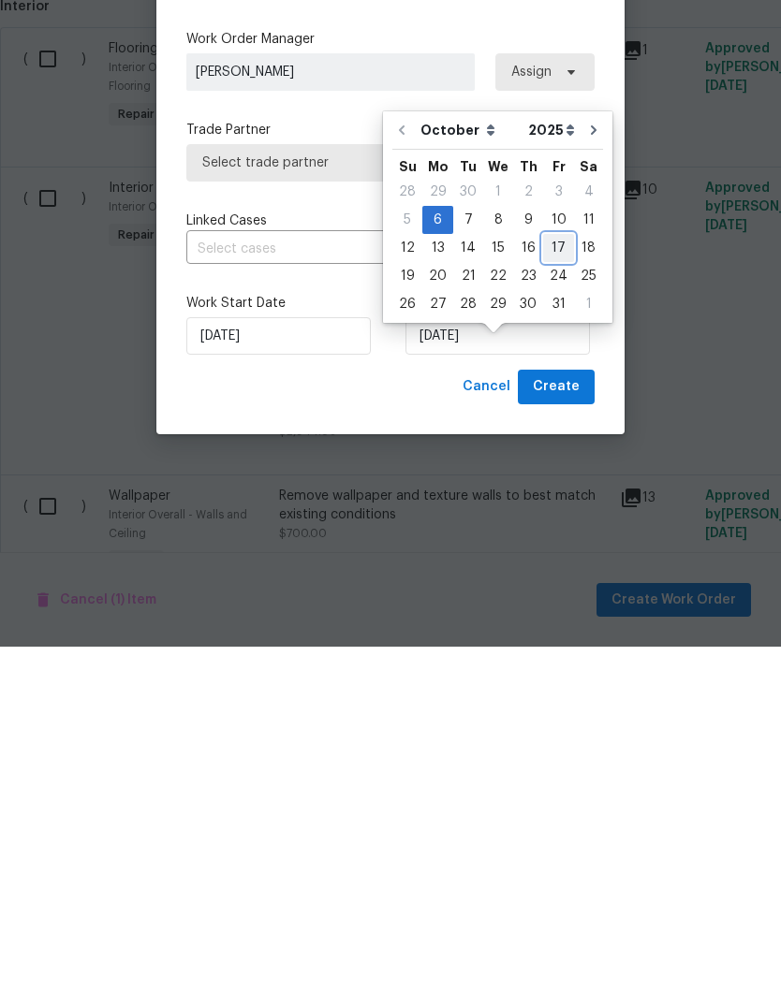
click at [556, 594] on div "17" at bounding box center [558, 607] width 31 height 26
type input "10/17/2025"
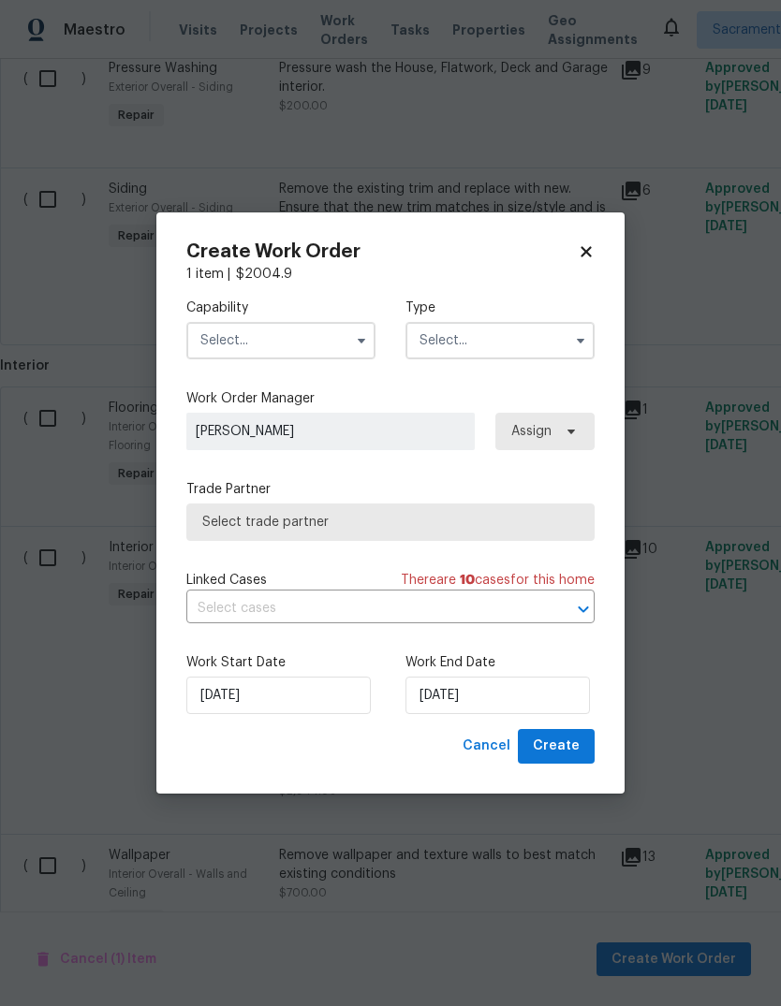
click at [325, 336] on input "text" at bounding box center [280, 340] width 189 height 37
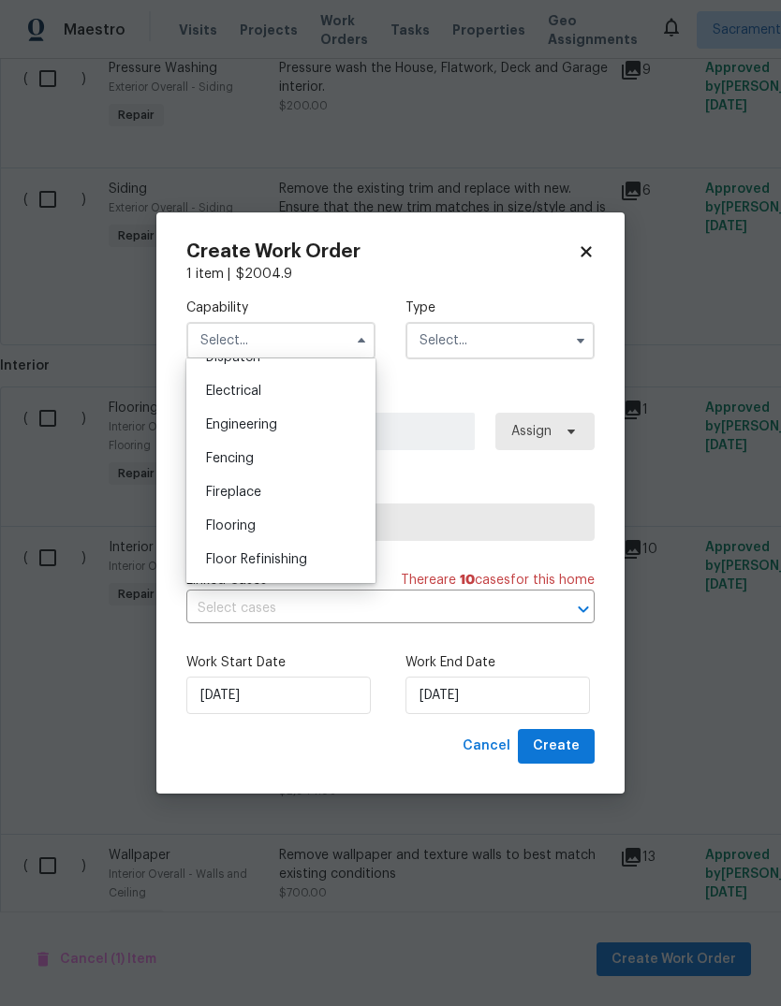
click at [289, 533] on div "Flooring" at bounding box center [281, 526] width 180 height 34
type input "Flooring"
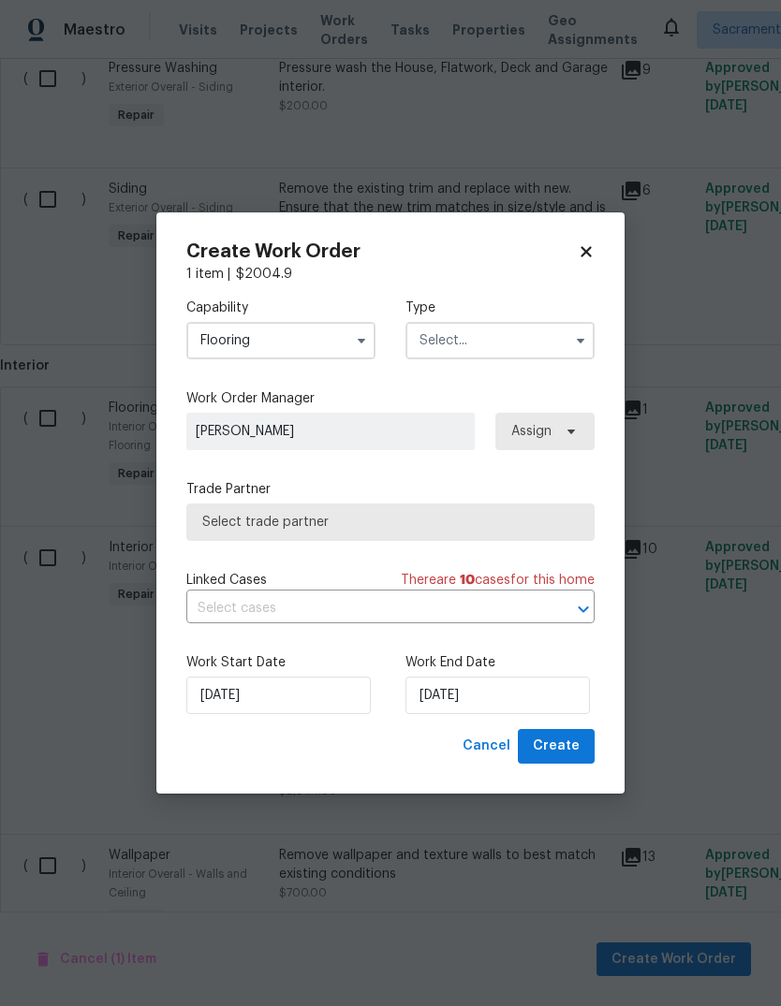
click at [531, 340] on input "text" at bounding box center [499, 340] width 189 height 37
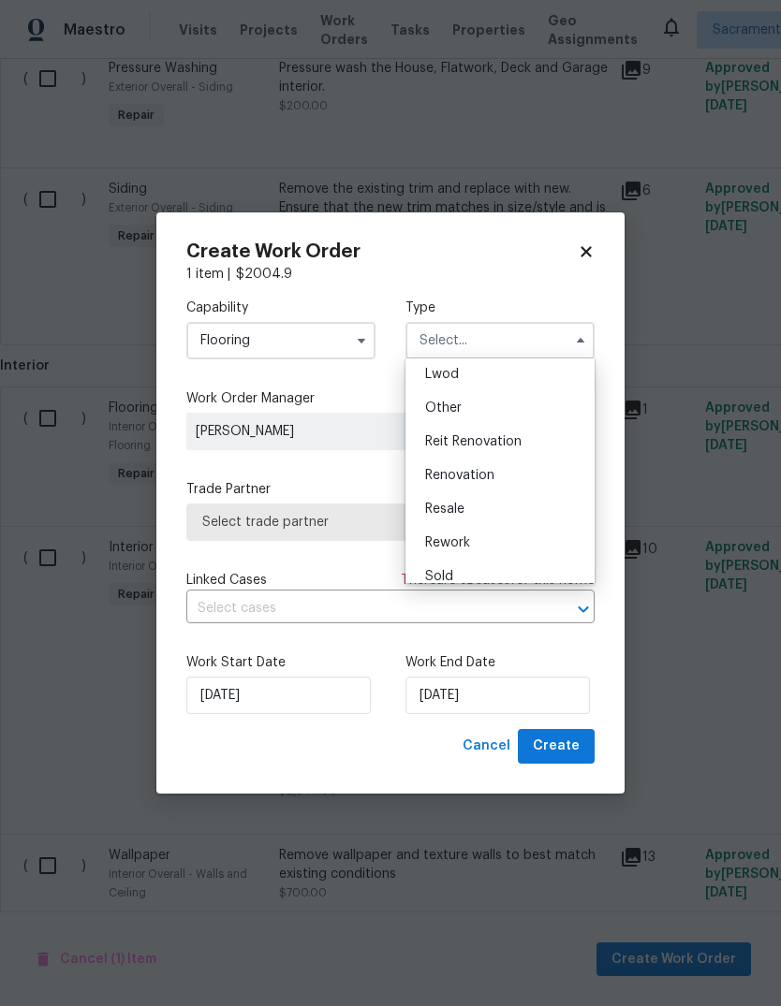
click at [517, 477] on div "Renovation" at bounding box center [500, 476] width 180 height 34
type input "Renovation"
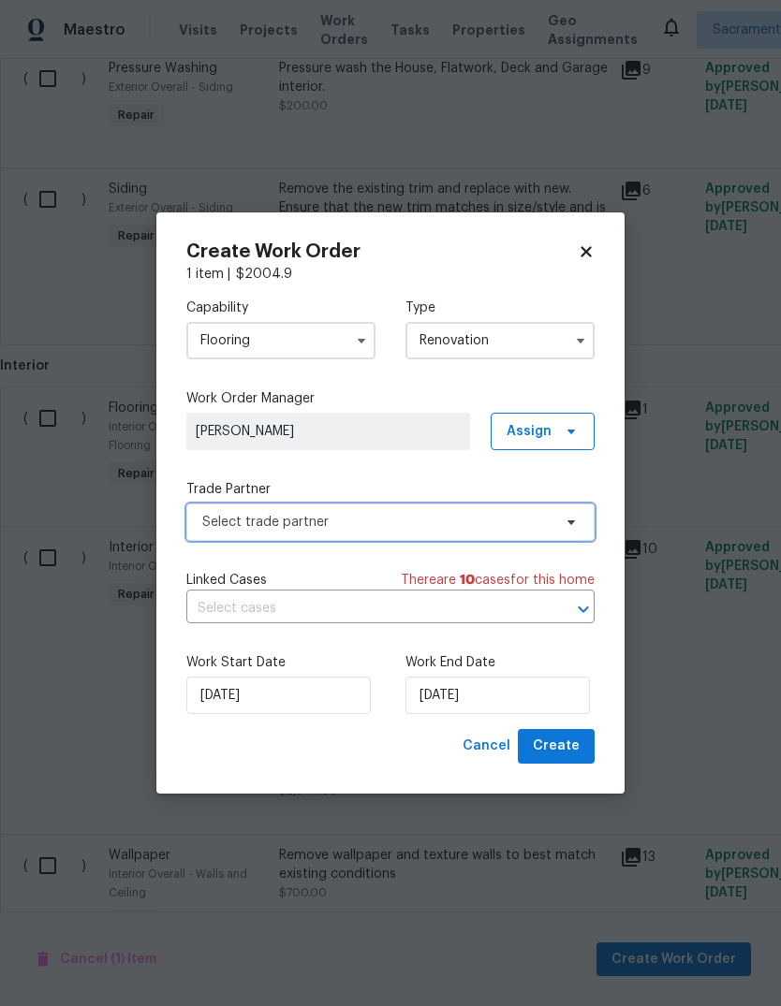
click at [505, 530] on span "Select trade partner" at bounding box center [376, 522] width 349 height 19
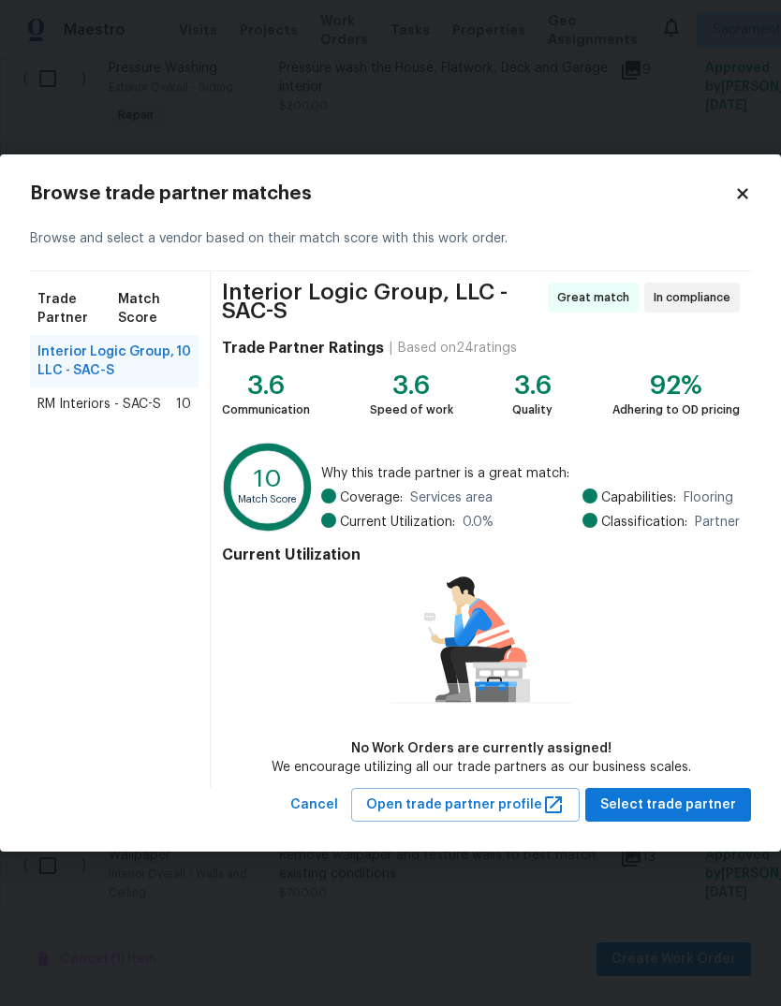
click at [72, 402] on span "RM Interiors - SAC-S" at bounding box center [99, 404] width 124 height 19
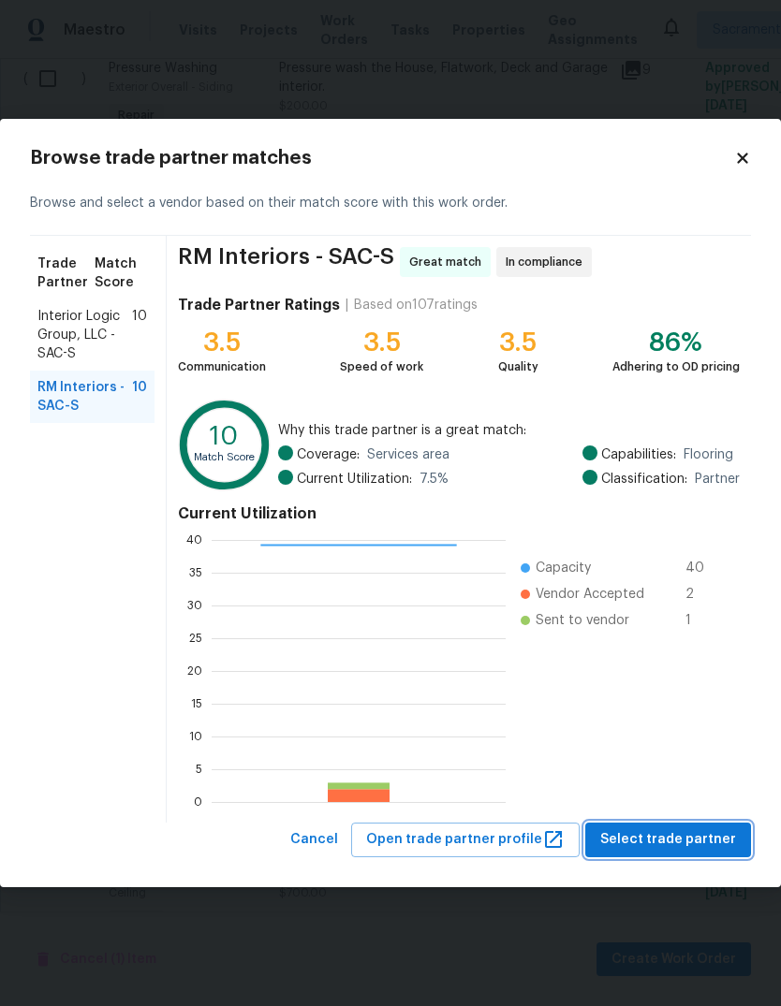
click at [683, 848] on span "Select trade partner" at bounding box center [668, 839] width 136 height 23
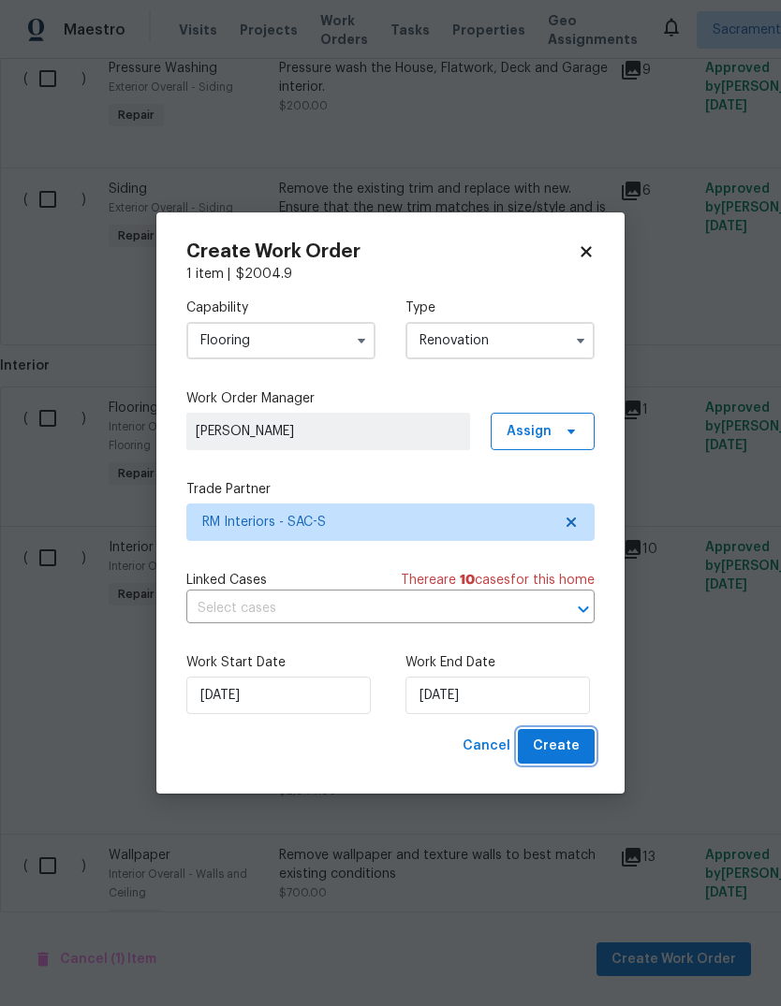
click at [568, 747] on span "Create" at bounding box center [556, 746] width 47 height 23
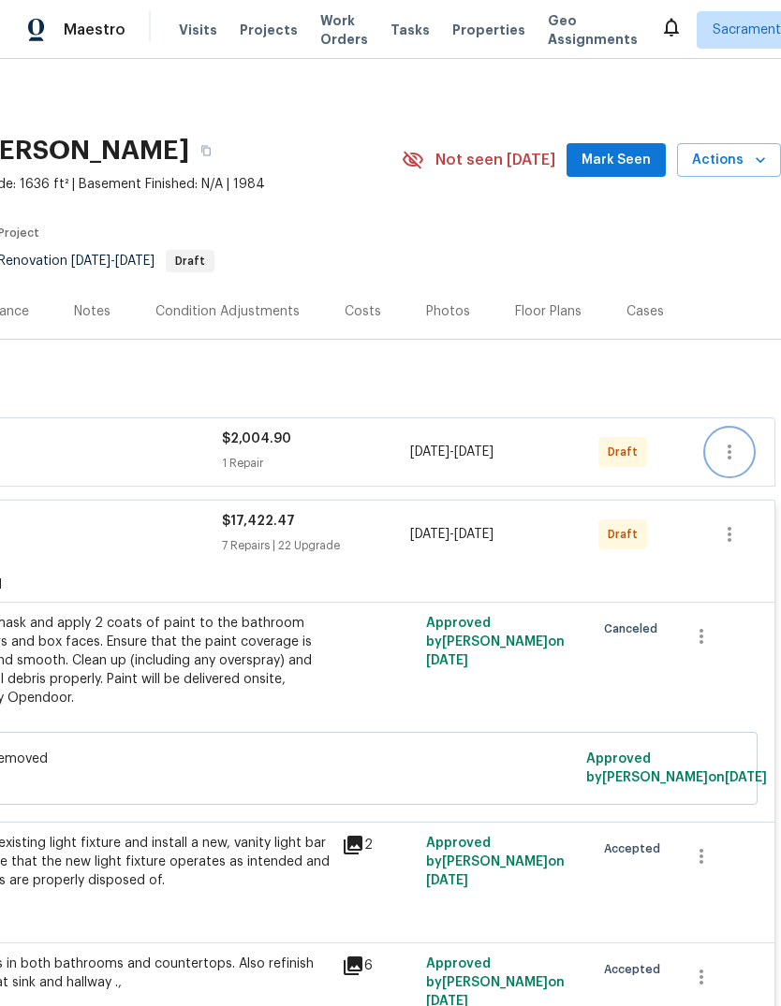
click at [737, 441] on icon "button" at bounding box center [729, 452] width 22 height 22
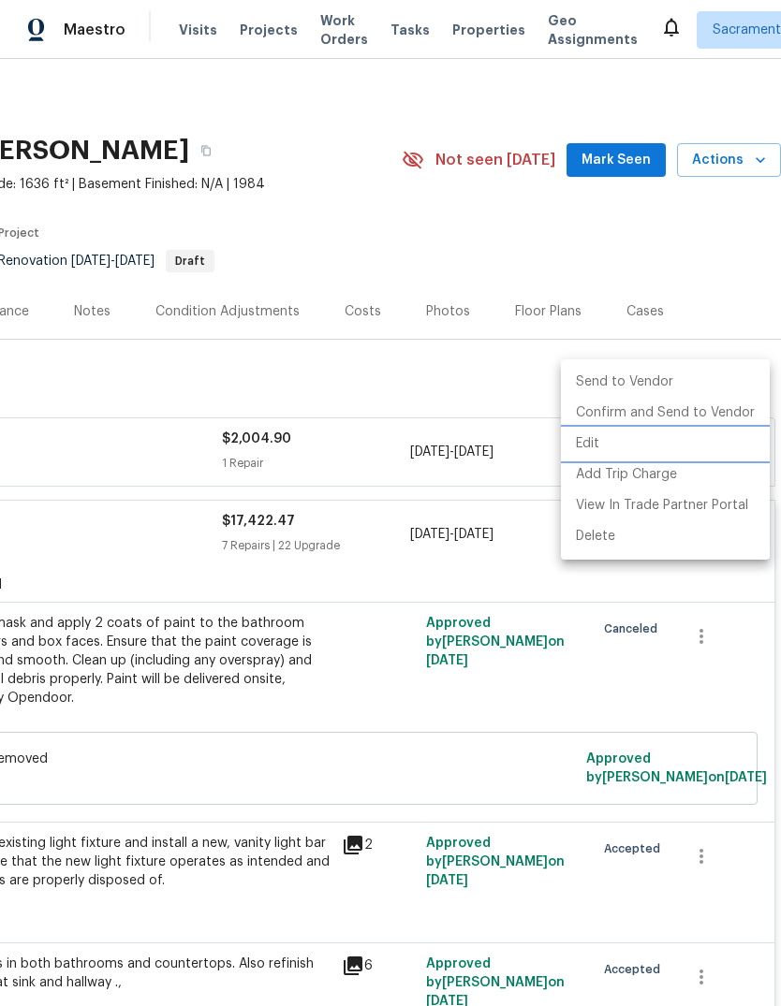
click at [589, 439] on li "Edit" at bounding box center [665, 444] width 209 height 31
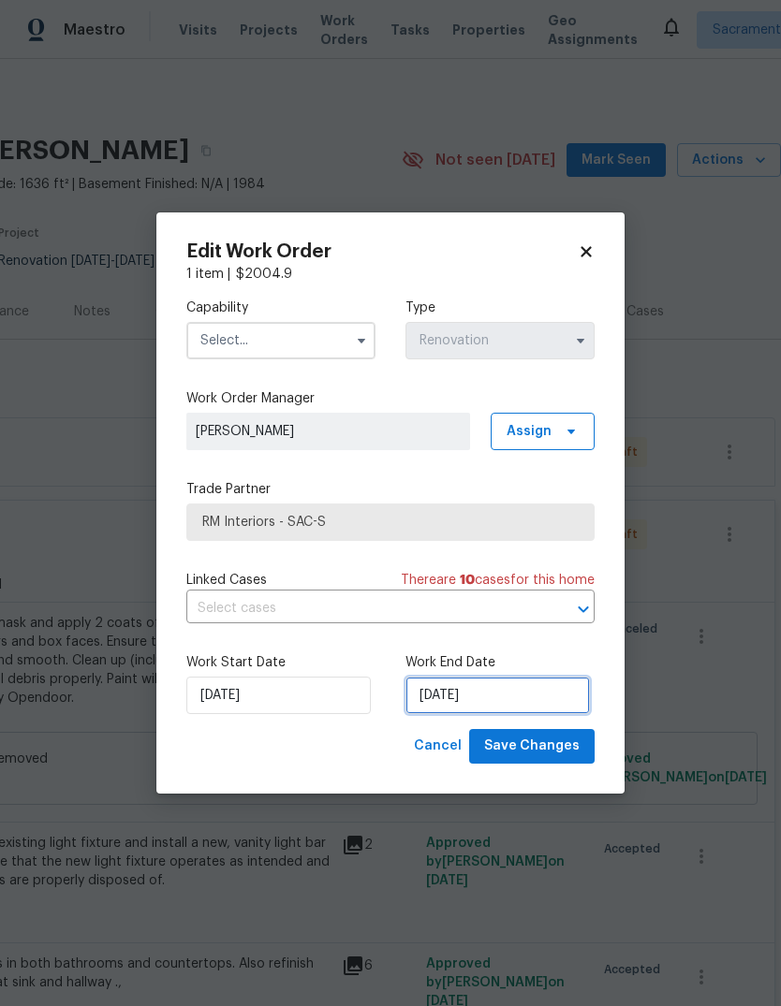
click at [506, 694] on input "10/17/2025" at bounding box center [497, 695] width 184 height 37
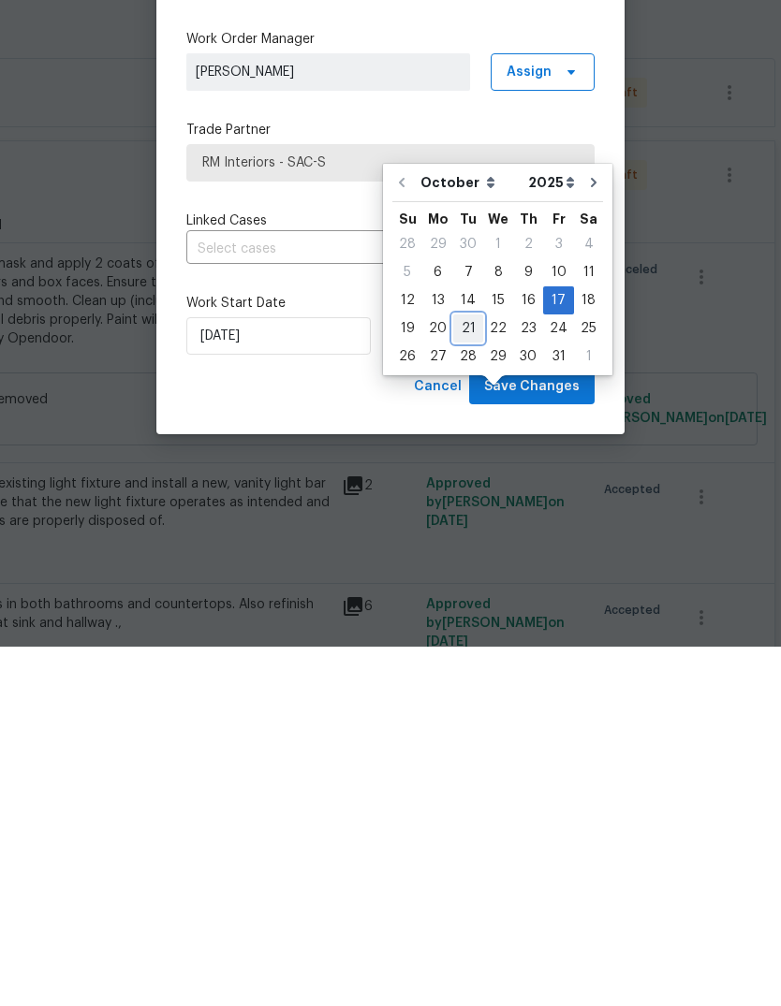
click at [471, 675] on div "21" at bounding box center [468, 688] width 30 height 26
type input "[DATE]"
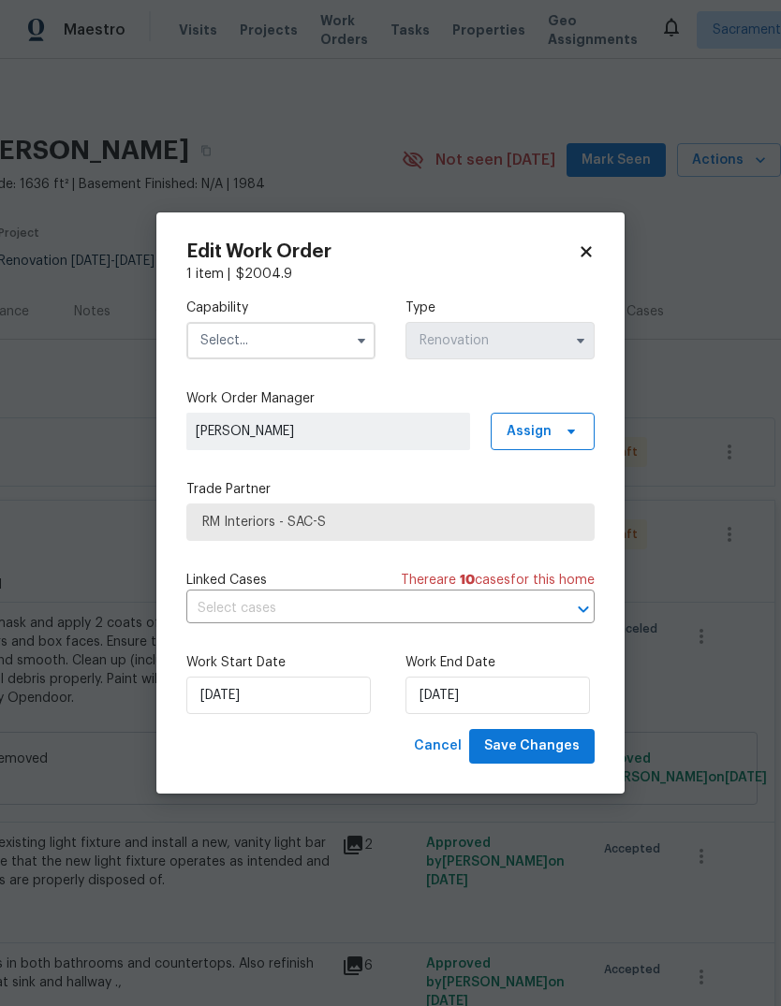
click at [337, 343] on input "text" at bounding box center [280, 340] width 189 height 37
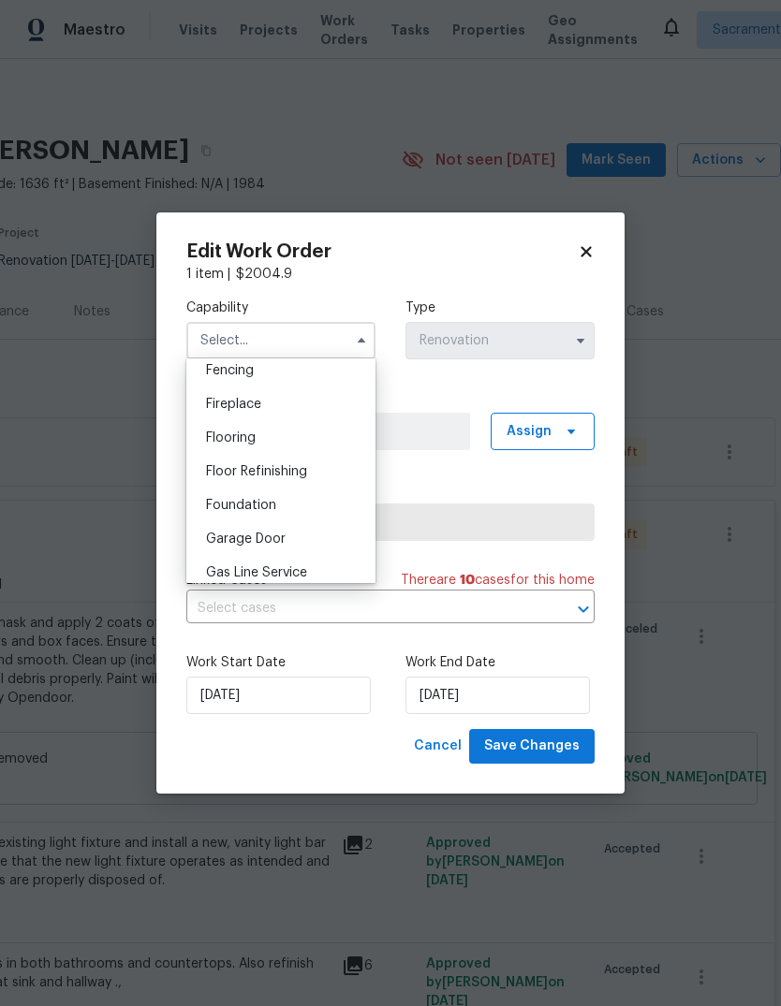
scroll to position [665, 0]
click at [310, 451] on div "Flooring" at bounding box center [281, 441] width 180 height 34
type input "Flooring"
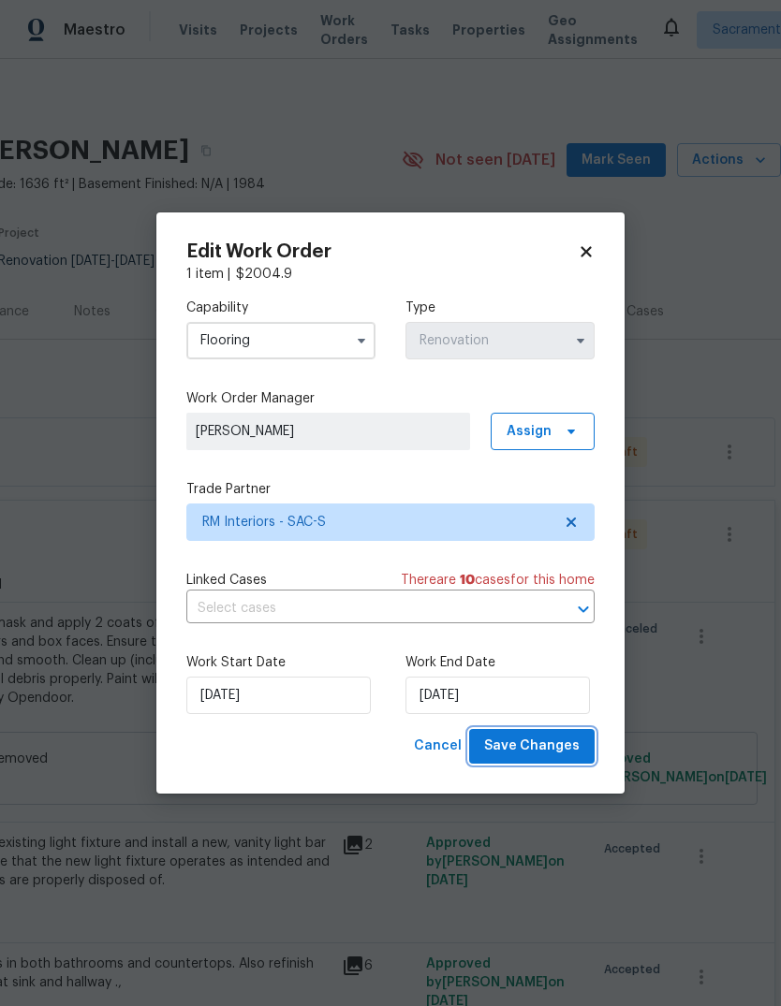
click at [562, 751] on span "Save Changes" at bounding box center [531, 746] width 95 height 23
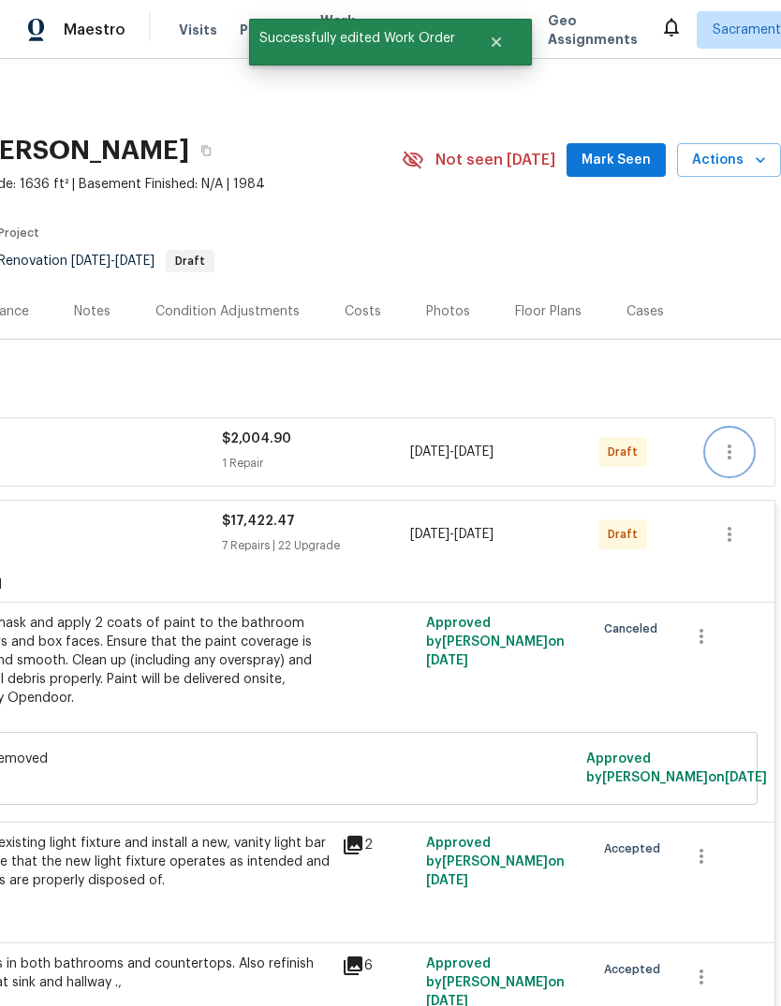
click at [723, 441] on icon "button" at bounding box center [729, 452] width 22 height 22
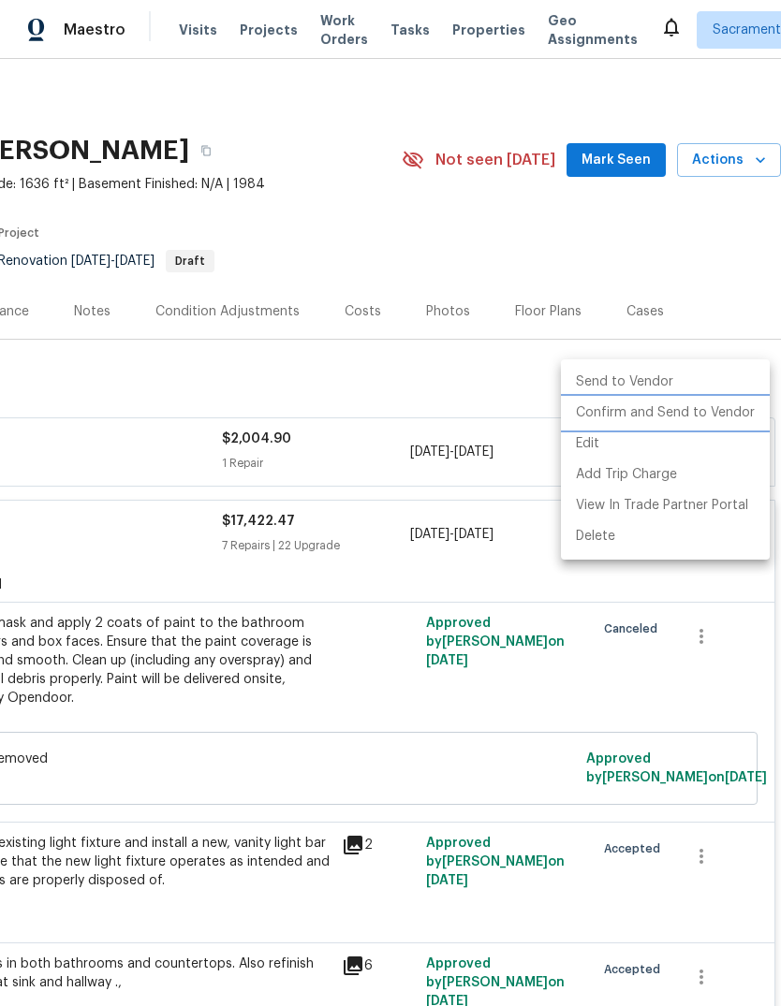
click at [672, 412] on li "Confirm and Send to Vendor" at bounding box center [665, 413] width 209 height 31
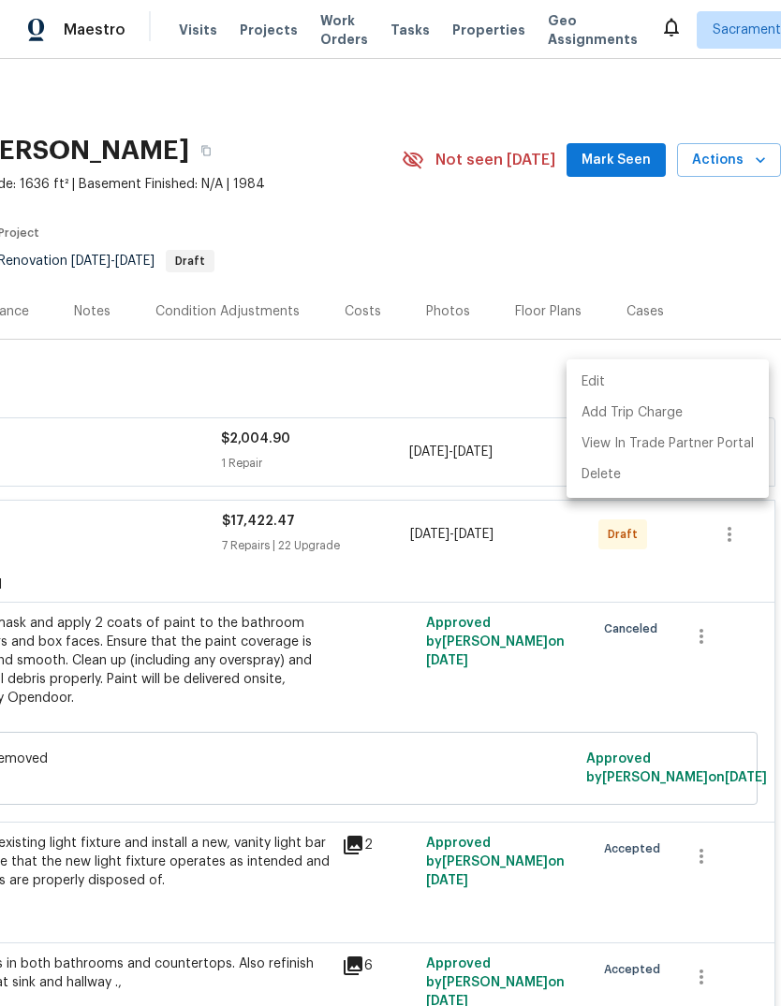
click at [518, 612] on div at bounding box center [390, 503] width 781 height 1006
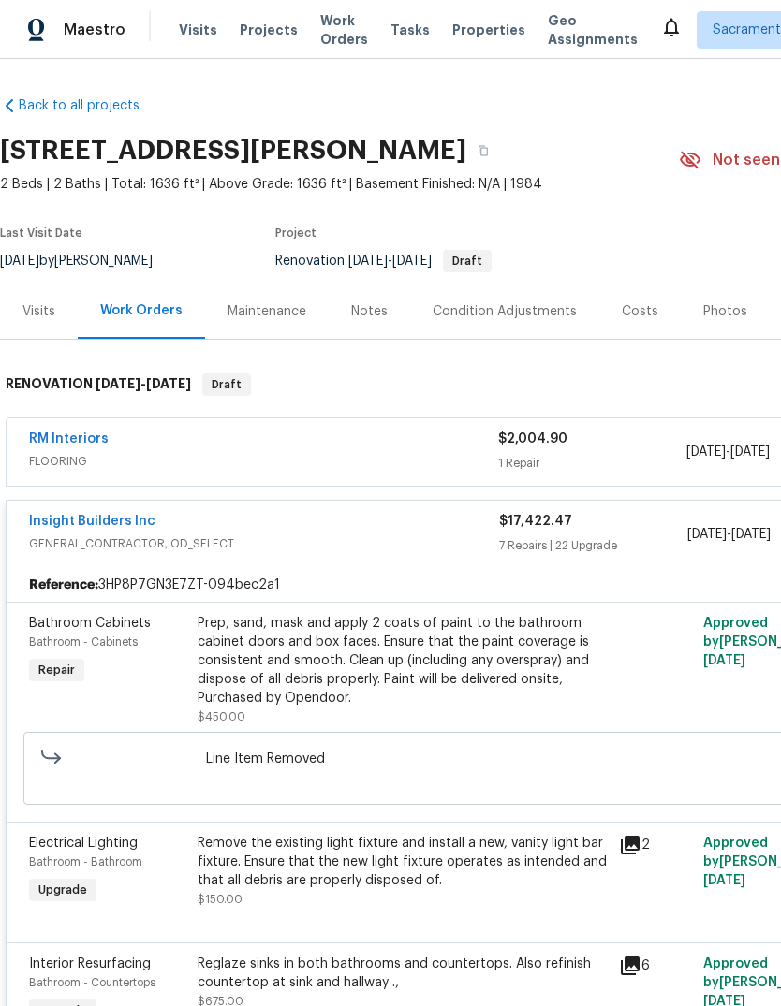
scroll to position [0, 0]
click at [105, 432] on link "RM Interiors" at bounding box center [69, 438] width 80 height 13
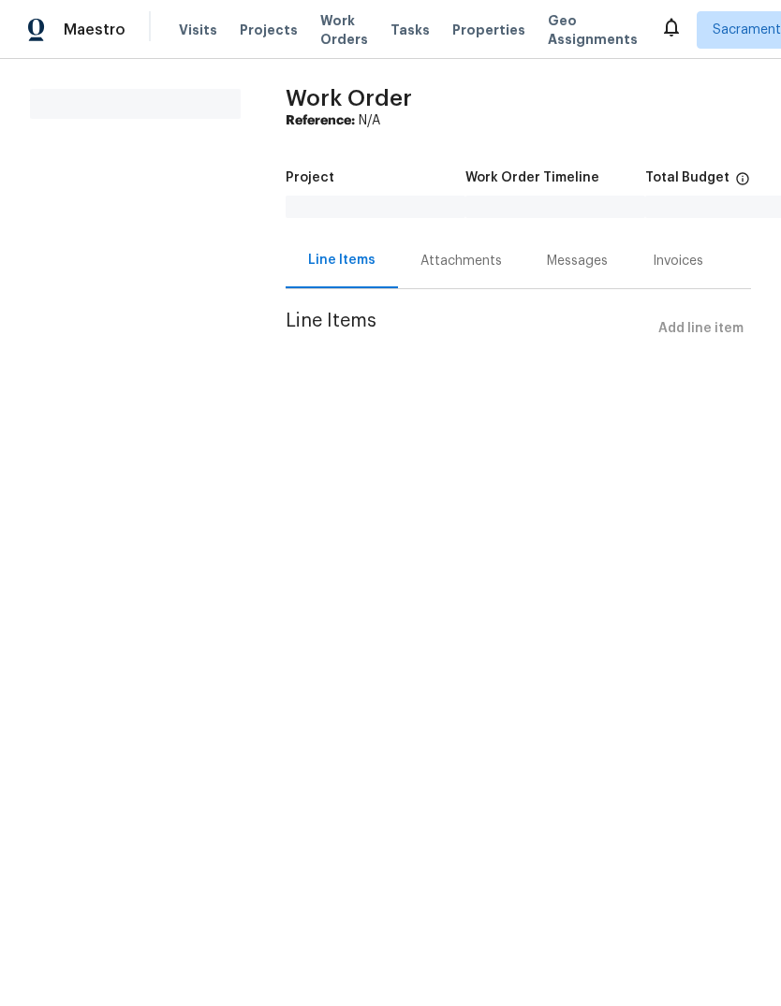
click at [104, 367] on section "All work orders" at bounding box center [135, 229] width 211 height 280
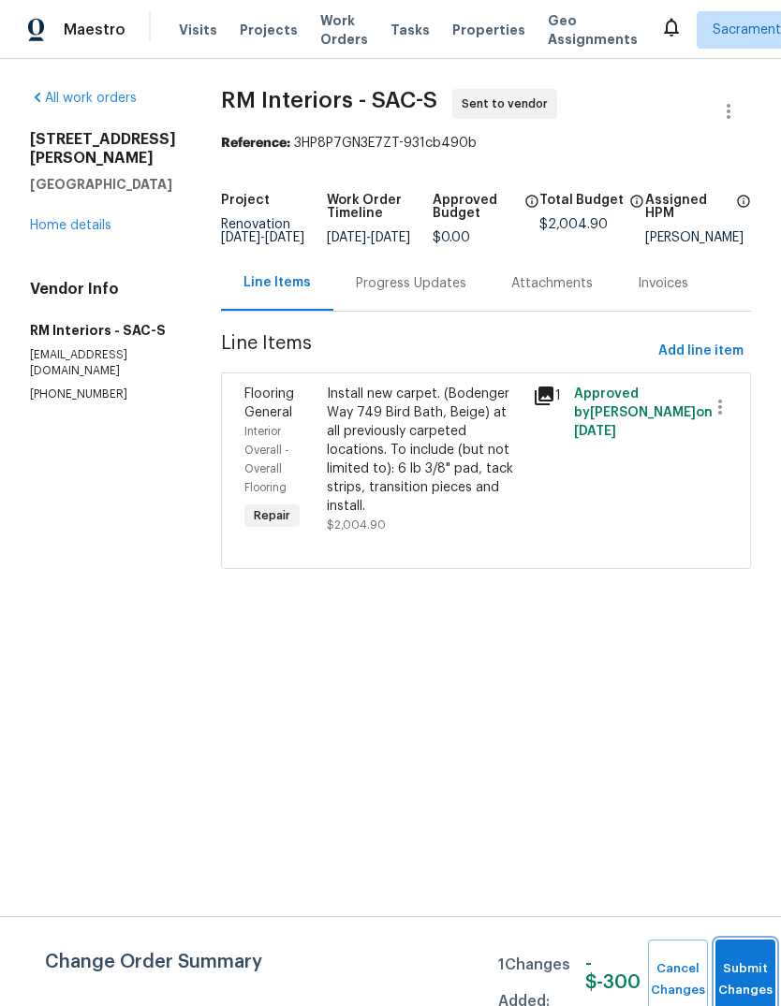
click at [743, 964] on button "Submit Changes" at bounding box center [745, 980] width 60 height 80
click at [440, 431] on div "Install new carpet. (Bodenger Way 749 Bird Bath, Beige) at all previously carpe…" at bounding box center [424, 450] width 195 height 131
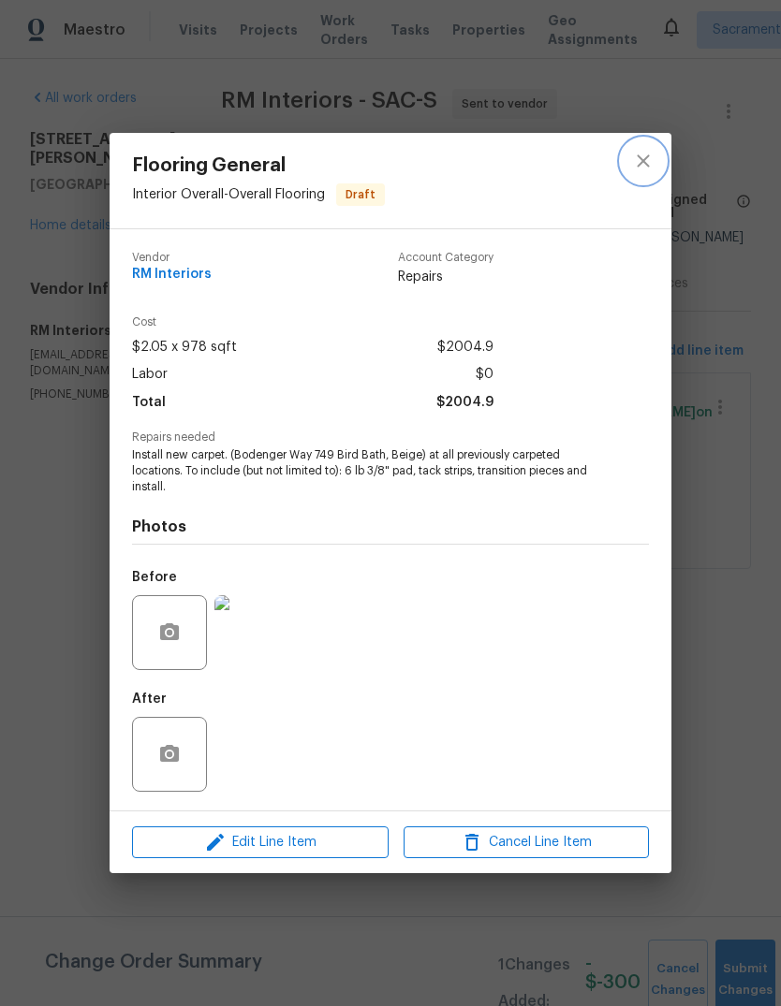
click at [643, 153] on icon "close" at bounding box center [643, 161] width 22 height 22
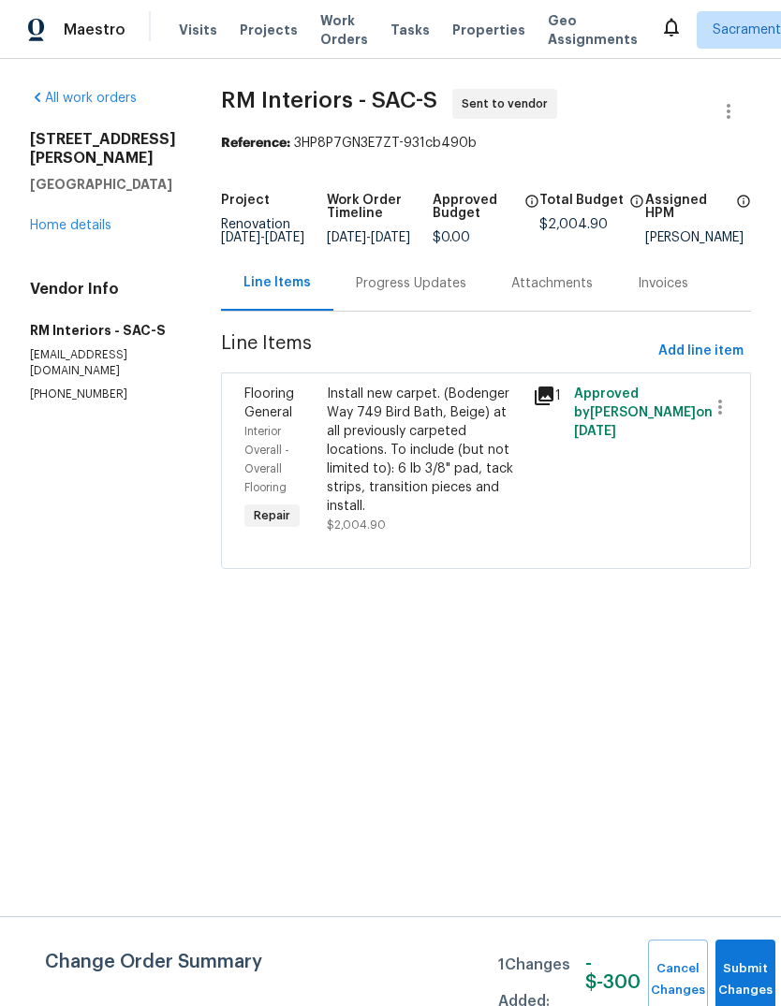
click at [411, 291] on div "Progress Updates" at bounding box center [411, 283] width 110 height 19
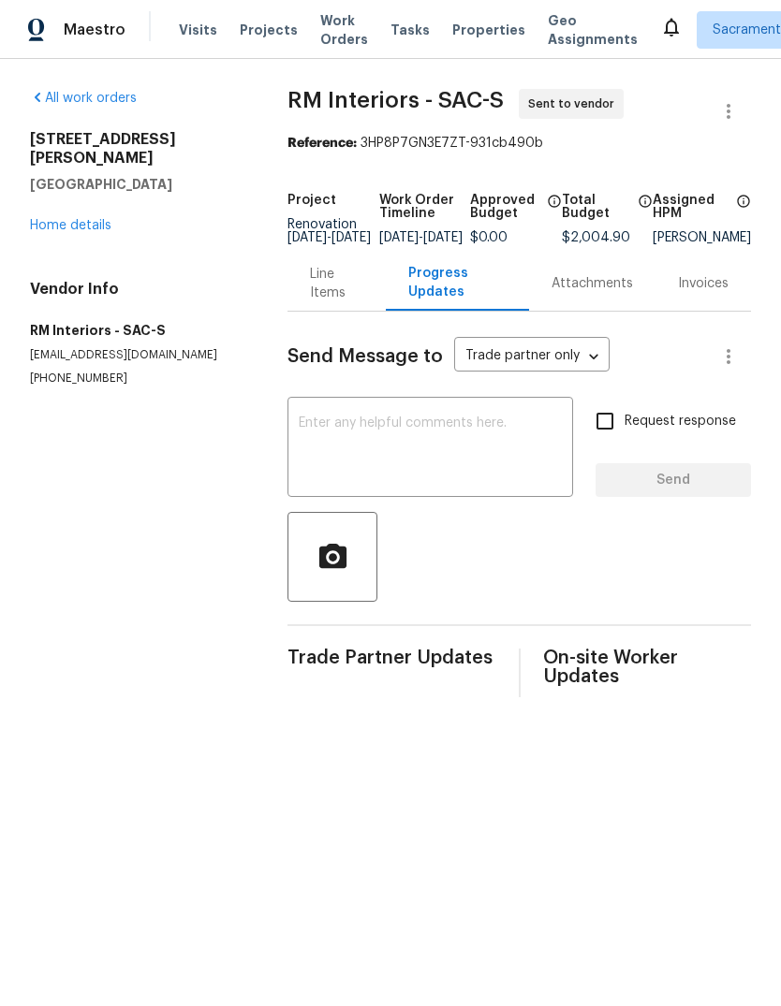
click at [351, 416] on div "x ​" at bounding box center [429, 449] width 285 height 95
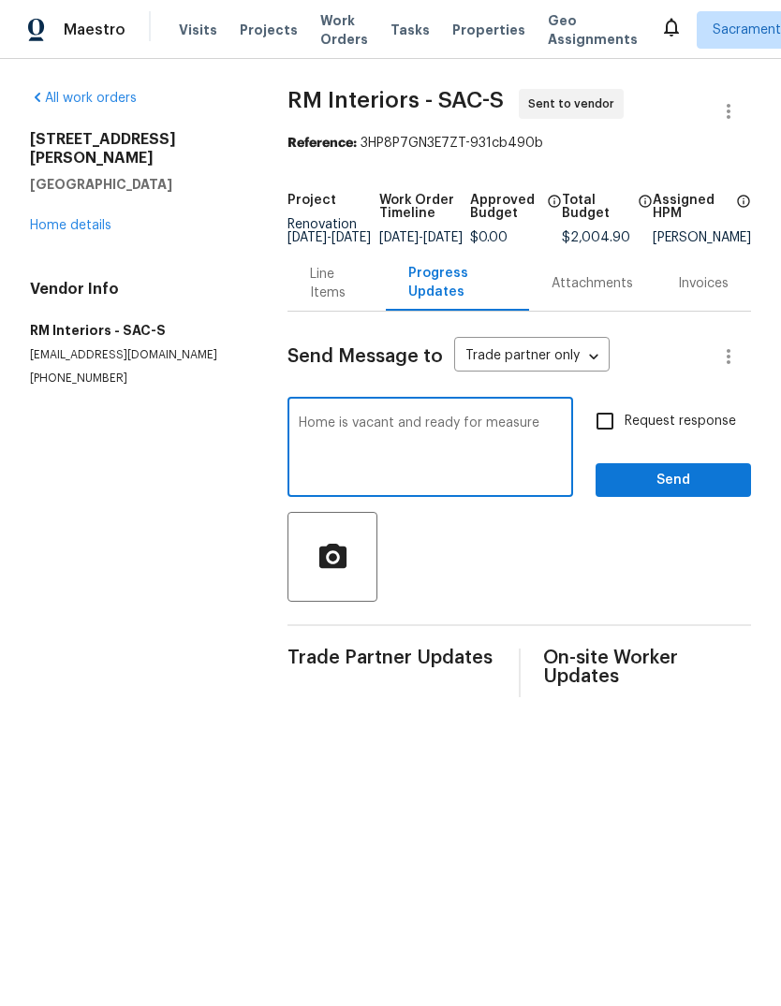
type textarea "Home is vacant and ready for measure"
click at [613, 438] on input "Request response" at bounding box center [604, 421] width 39 height 39
checkbox input "true"
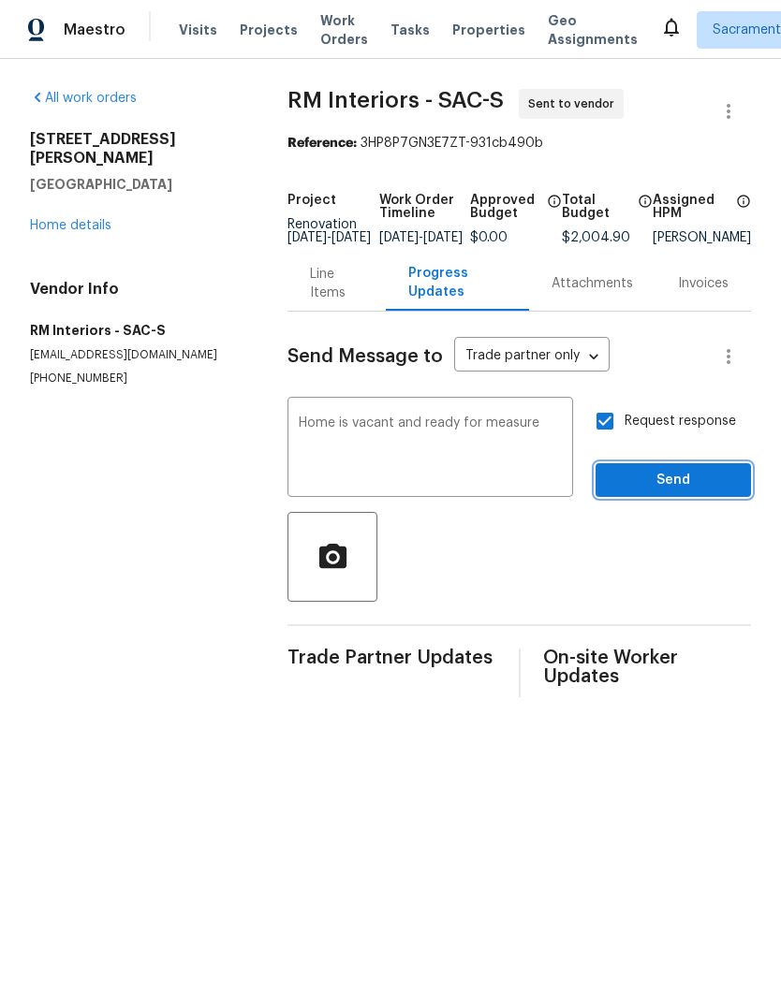
click at [664, 482] on button "Send" at bounding box center [672, 480] width 155 height 35
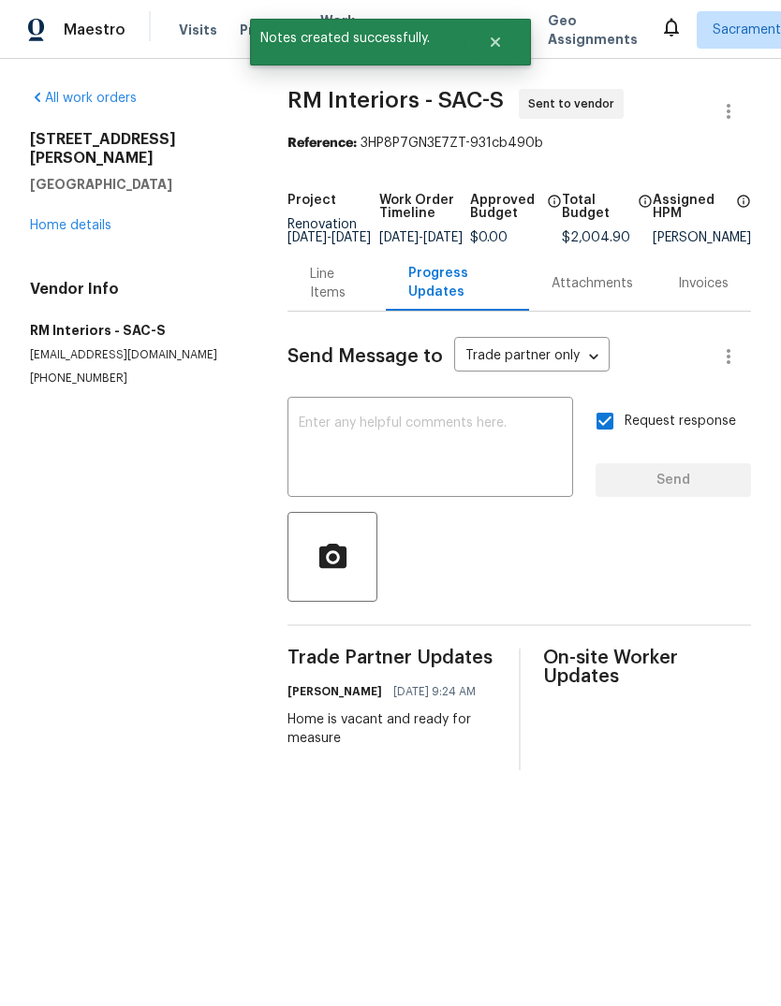
click at [62, 219] on link "Home details" at bounding box center [70, 225] width 81 height 13
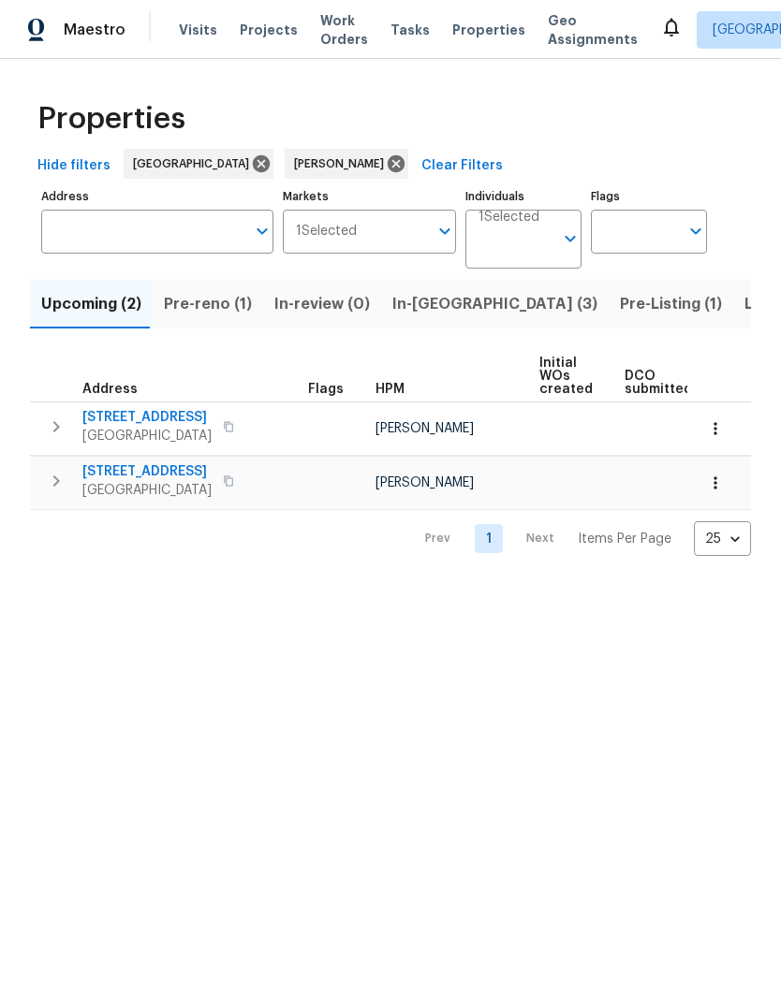
click at [744, 302] on span "Listed (12)" at bounding box center [782, 304] width 77 height 26
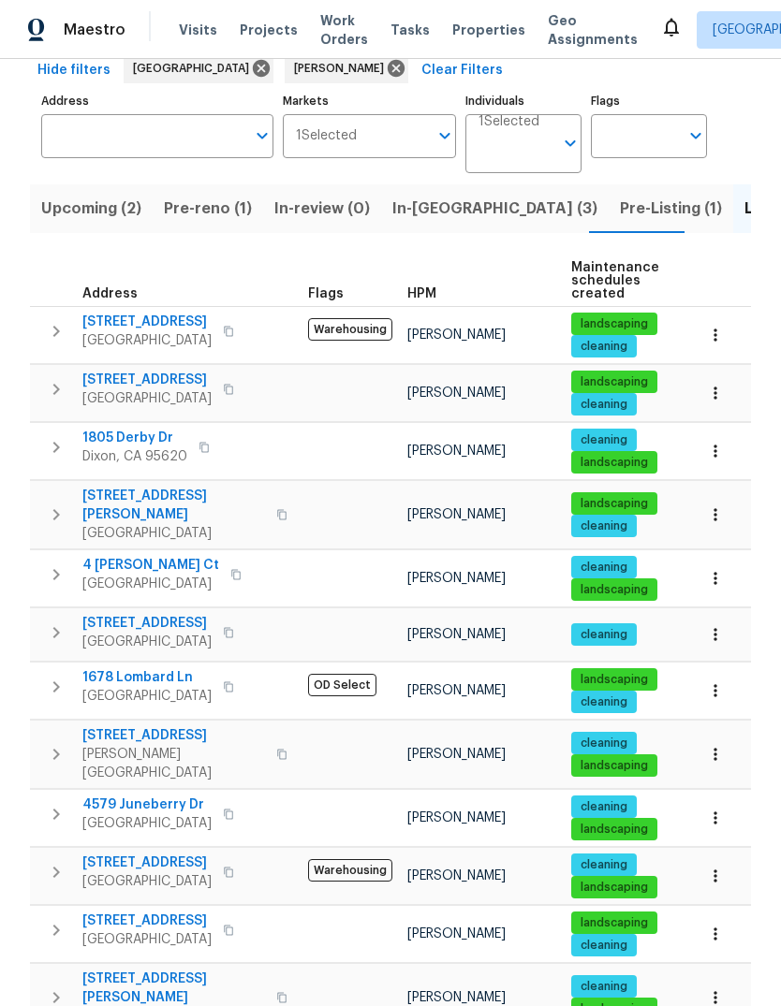
scroll to position [95, 0]
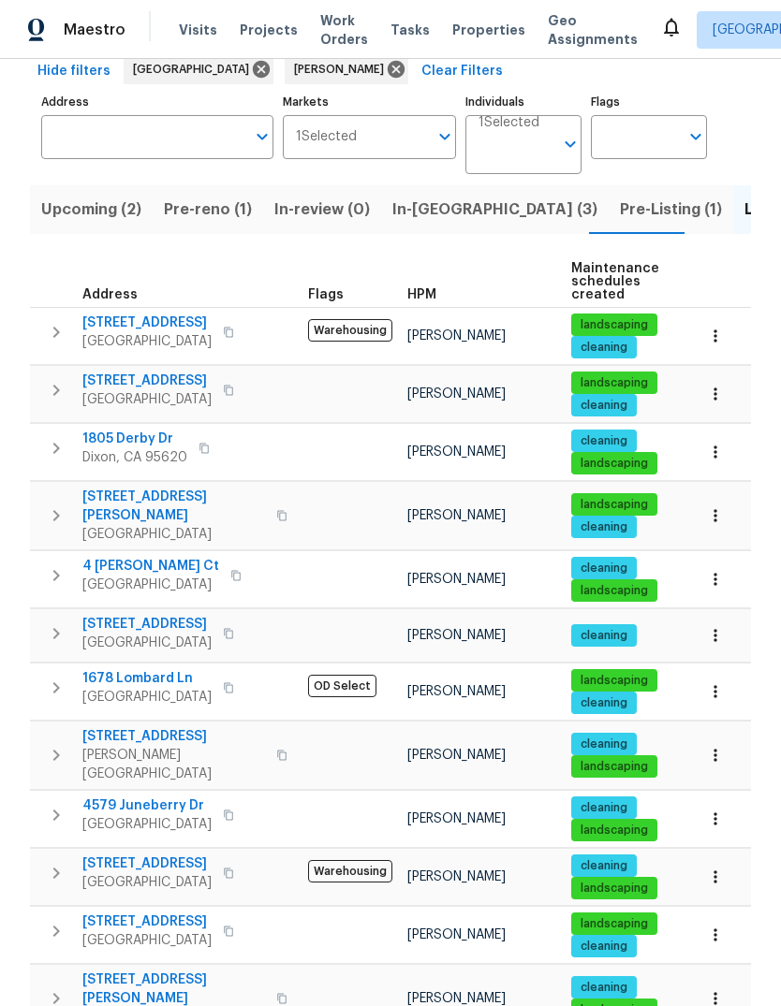
click at [60, 327] on icon "button" at bounding box center [56, 332] width 22 height 22
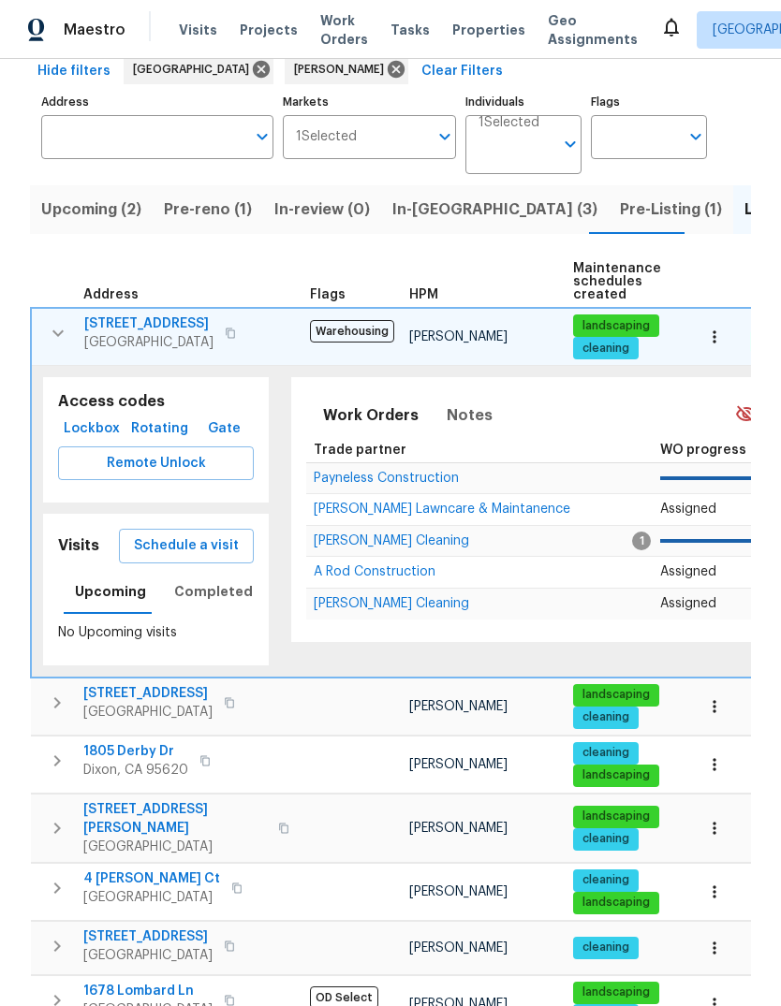
click at [167, 543] on span "Schedule a visit" at bounding box center [186, 545] width 105 height 23
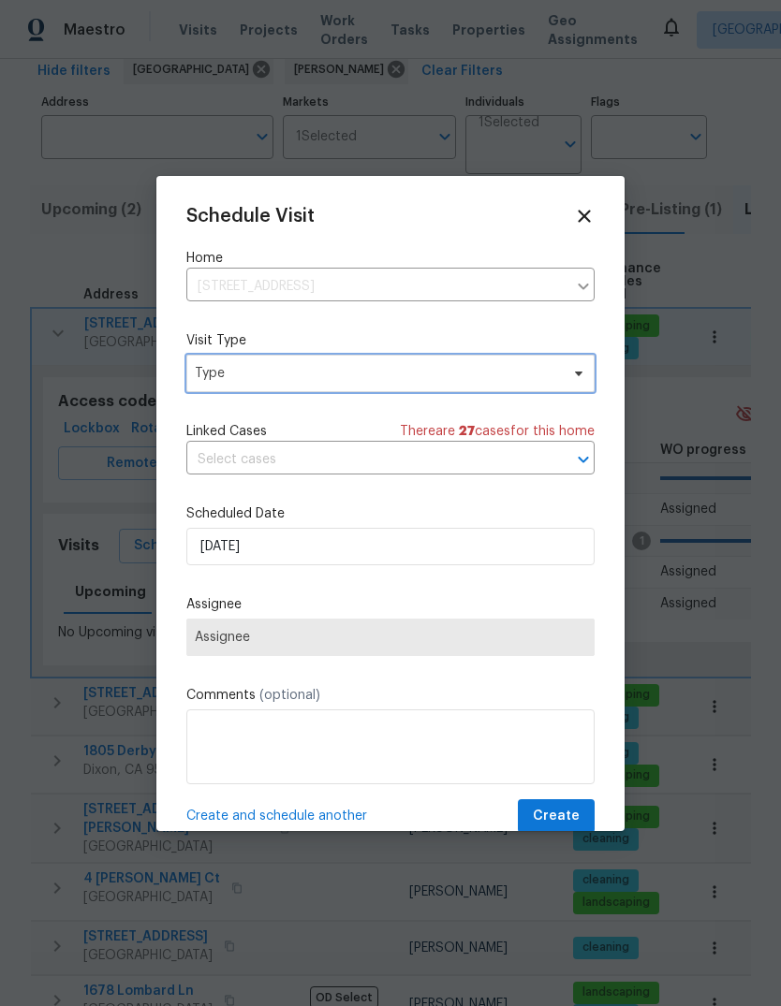
click at [403, 378] on span "Type" at bounding box center [377, 373] width 364 height 19
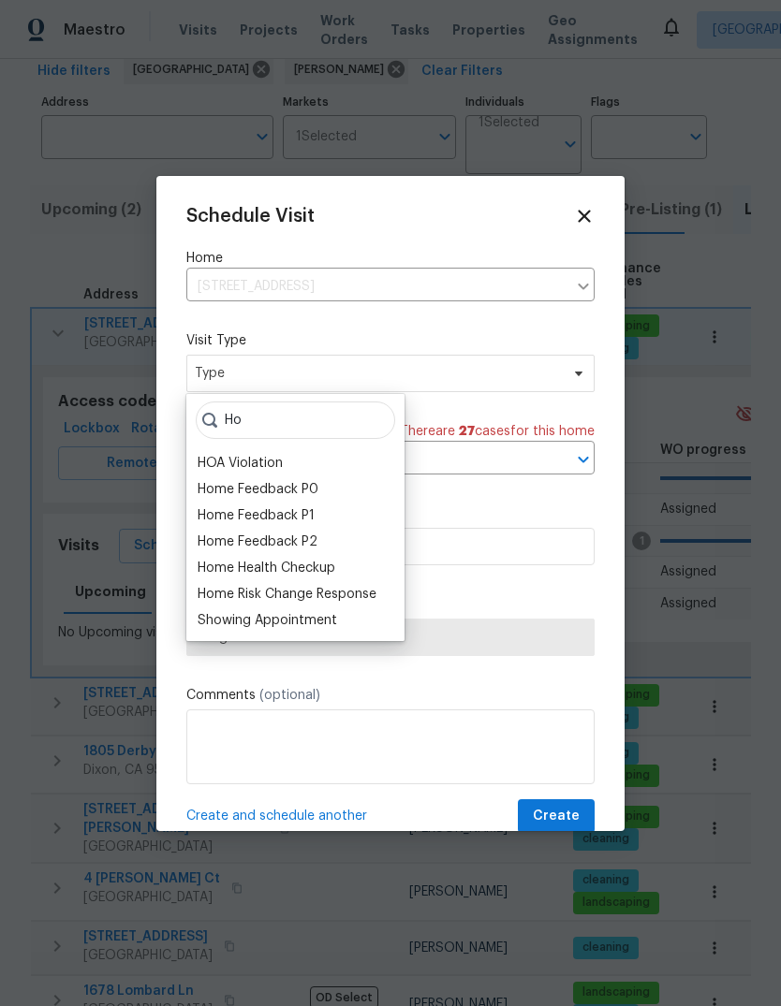
type input "Ho"
click at [329, 572] on div "Home Health Checkup" at bounding box center [266, 568] width 138 height 19
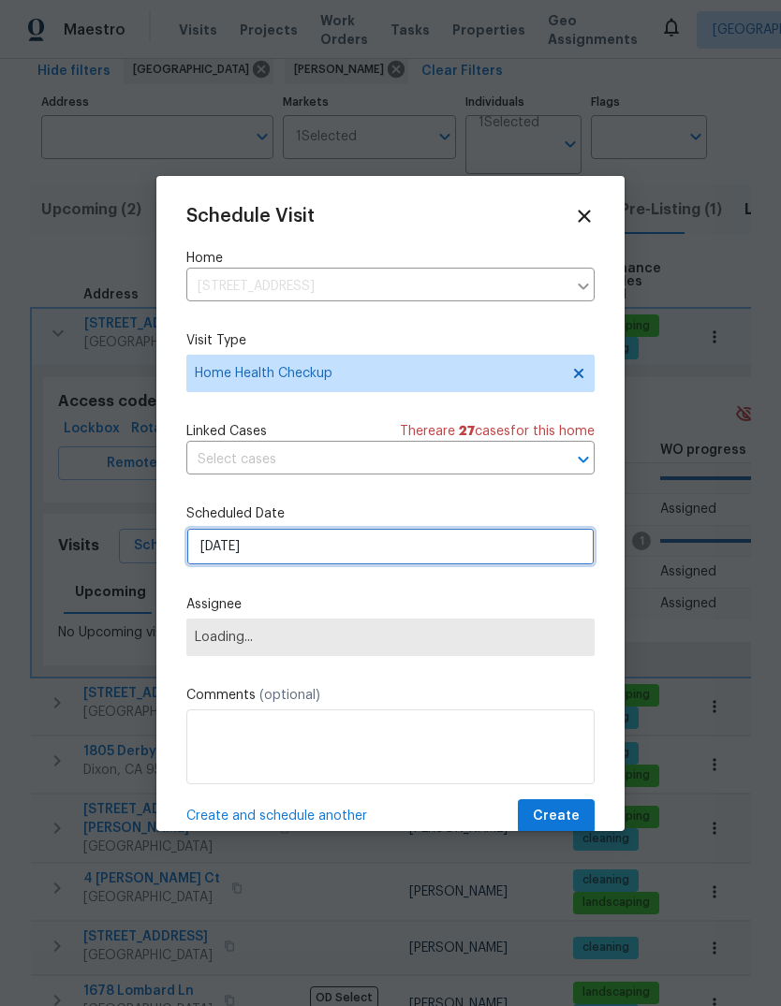
click at [423, 554] on input "[DATE]" at bounding box center [390, 546] width 408 height 37
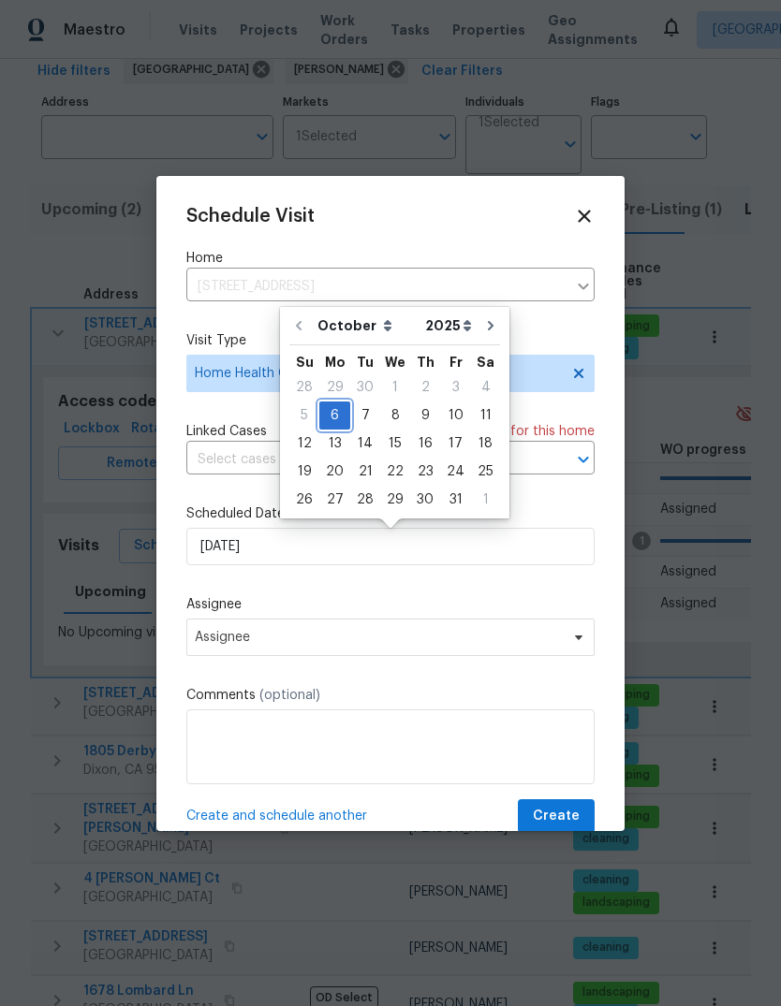
click at [337, 416] on div "6" at bounding box center [334, 415] width 31 height 26
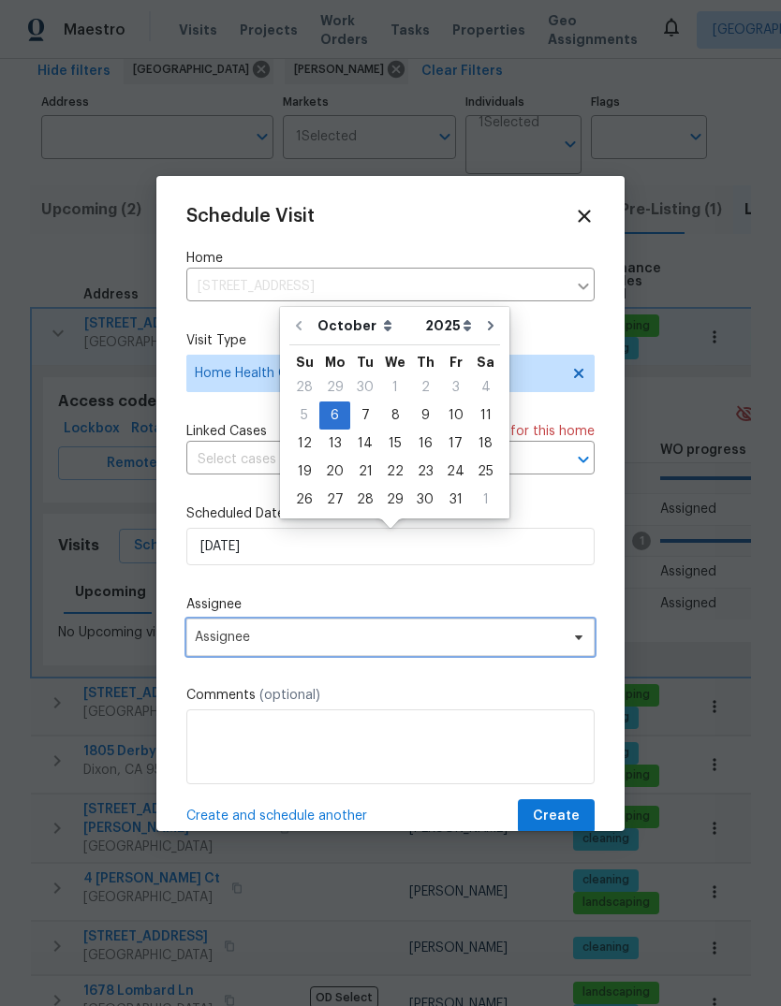
click at [545, 652] on span "Assignee" at bounding box center [390, 637] width 408 height 37
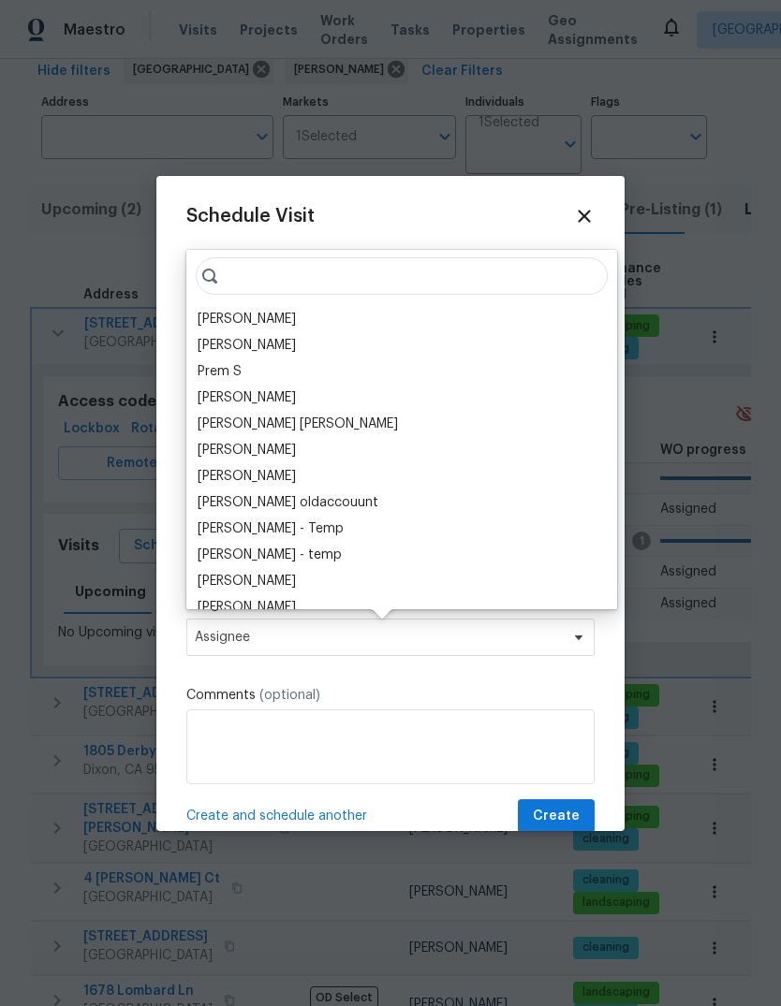
click at [318, 320] on div "[PERSON_NAME]" at bounding box center [401, 319] width 419 height 26
click at [233, 318] on div "[PERSON_NAME]" at bounding box center [246, 319] width 98 height 19
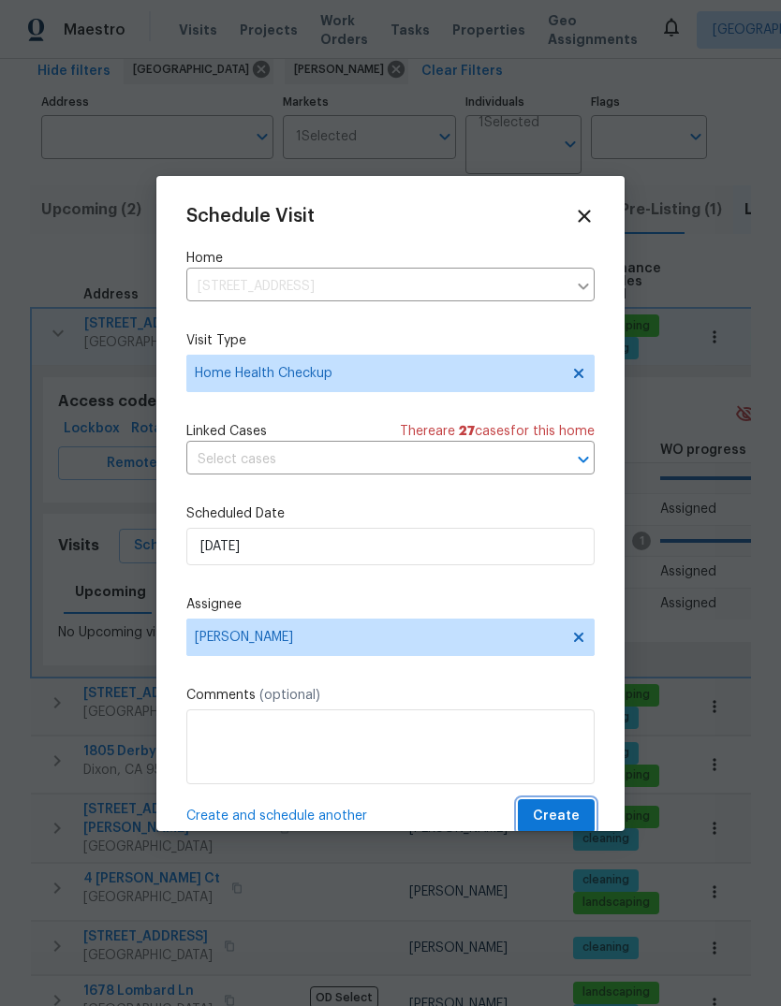
click at [581, 814] on button "Create" at bounding box center [556, 816] width 77 height 35
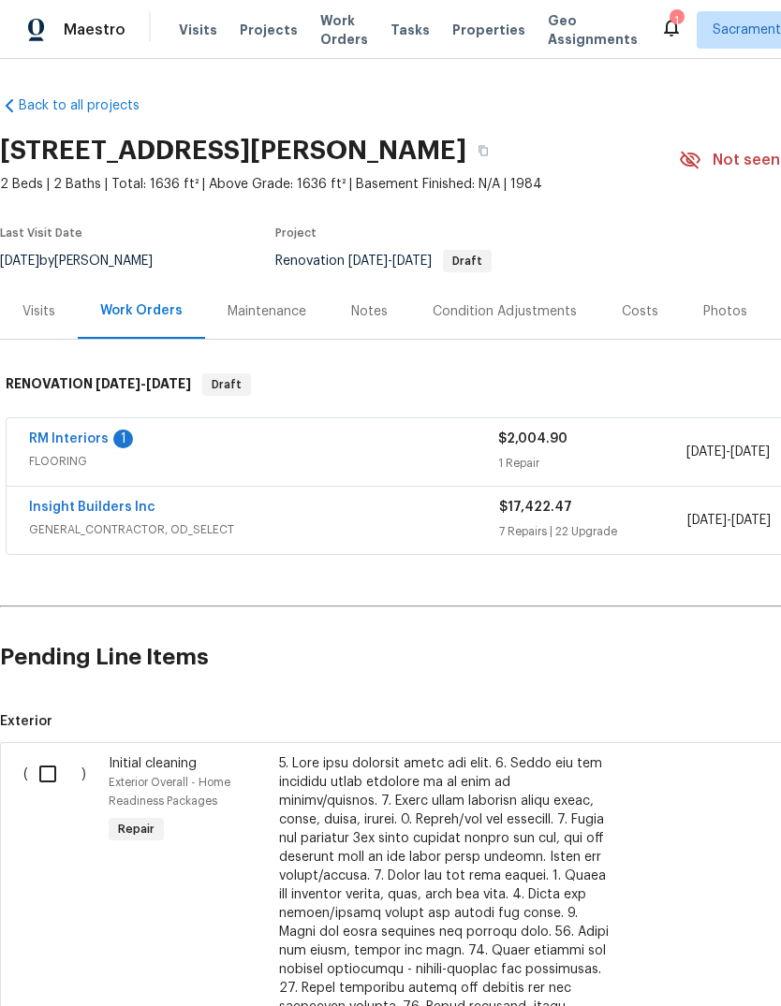
click at [372, 309] on div "Notes" at bounding box center [369, 311] width 37 height 19
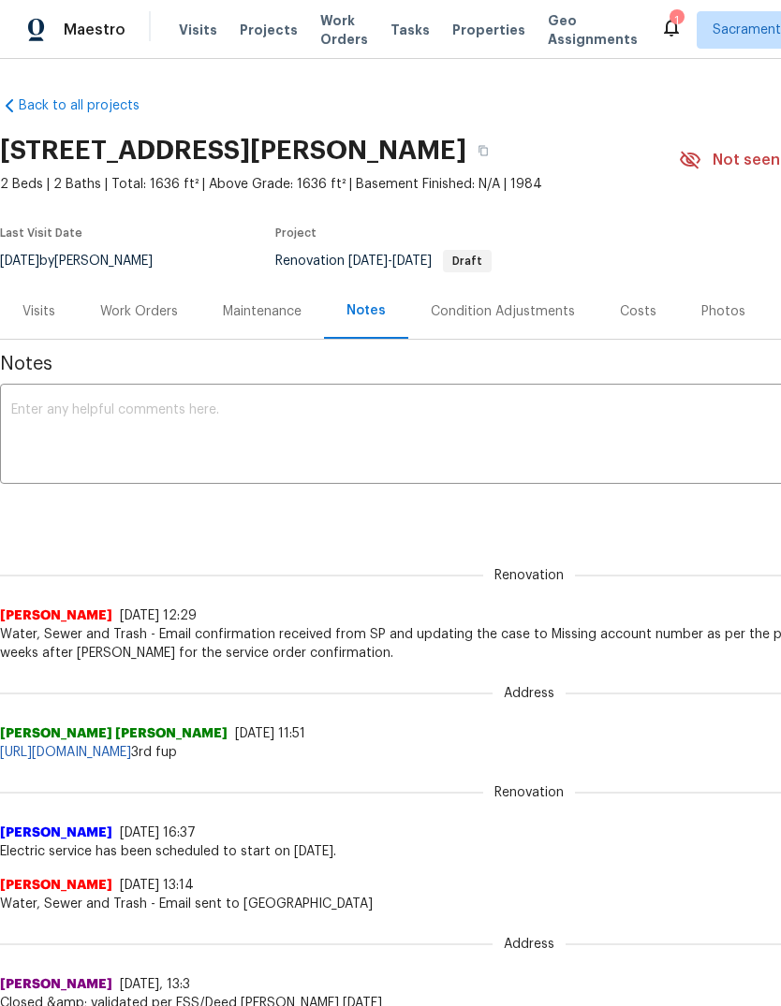
click at [78, 408] on textarea at bounding box center [528, 436] width 1035 height 66
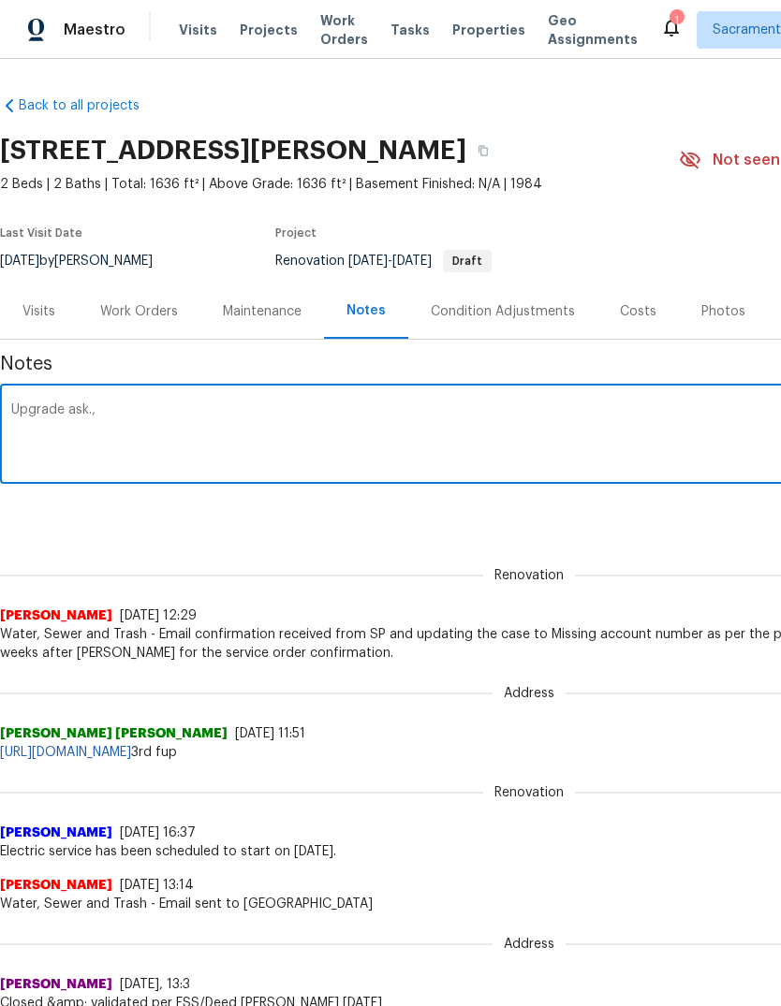
click at [92, 427] on textarea "Upgrade ask.," at bounding box center [528, 436] width 1035 height 66
click at [72, 438] on textarea "Upgrade ask.," at bounding box center [528, 436] width 1035 height 66
paste textarea "[URL][DOMAIN_NAME]"
click at [114, 411] on textarea "Upgrade ask., [URL][DOMAIN_NAME]" at bounding box center [528, 436] width 1035 height 66
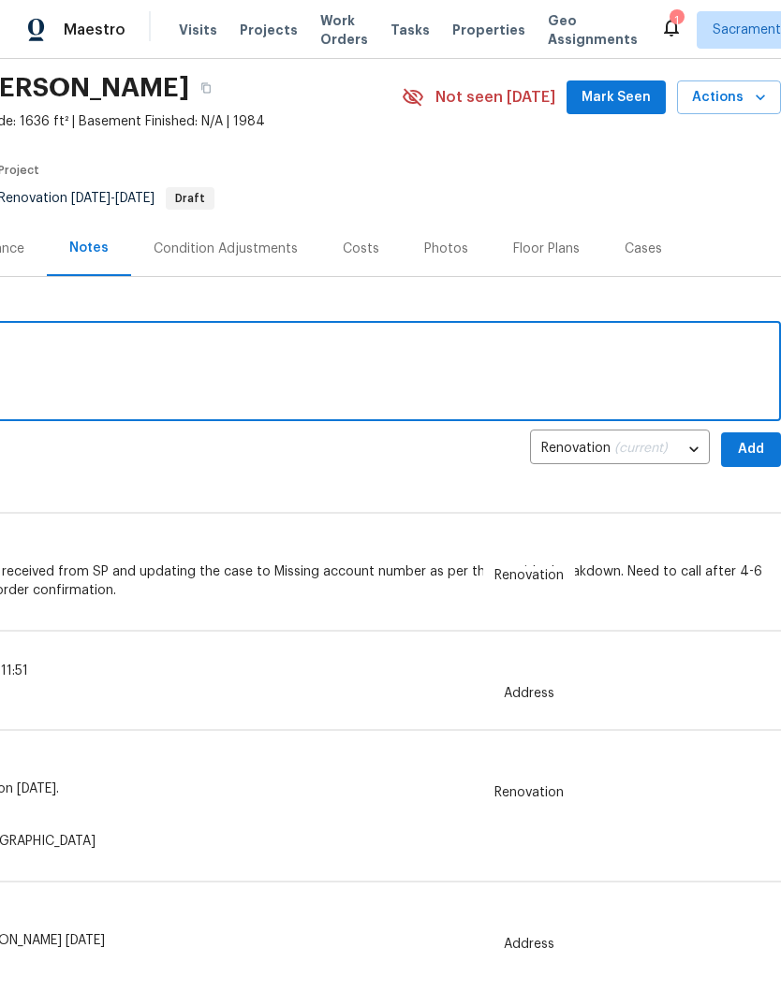
scroll to position [66, 277]
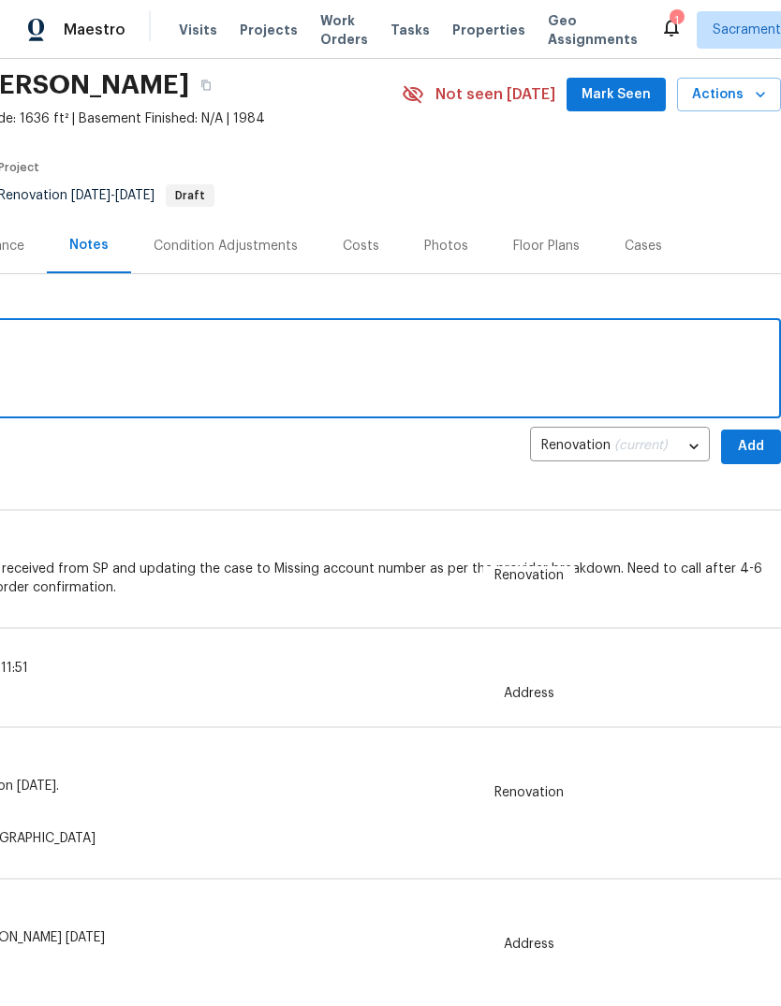
type textarea "Upgrade ask solubility link [URL][DOMAIN_NAME]"
click at [755, 444] on span "Add" at bounding box center [751, 446] width 30 height 23
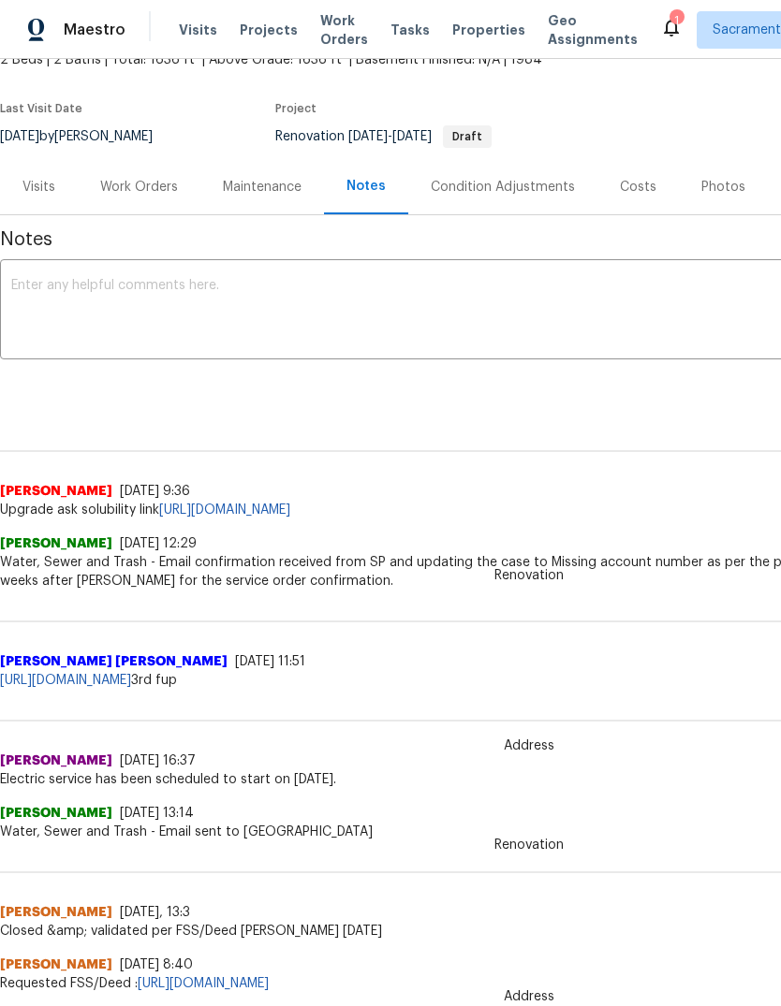
scroll to position [125, 0]
click at [152, 195] on div "Work Orders" at bounding box center [139, 186] width 78 height 19
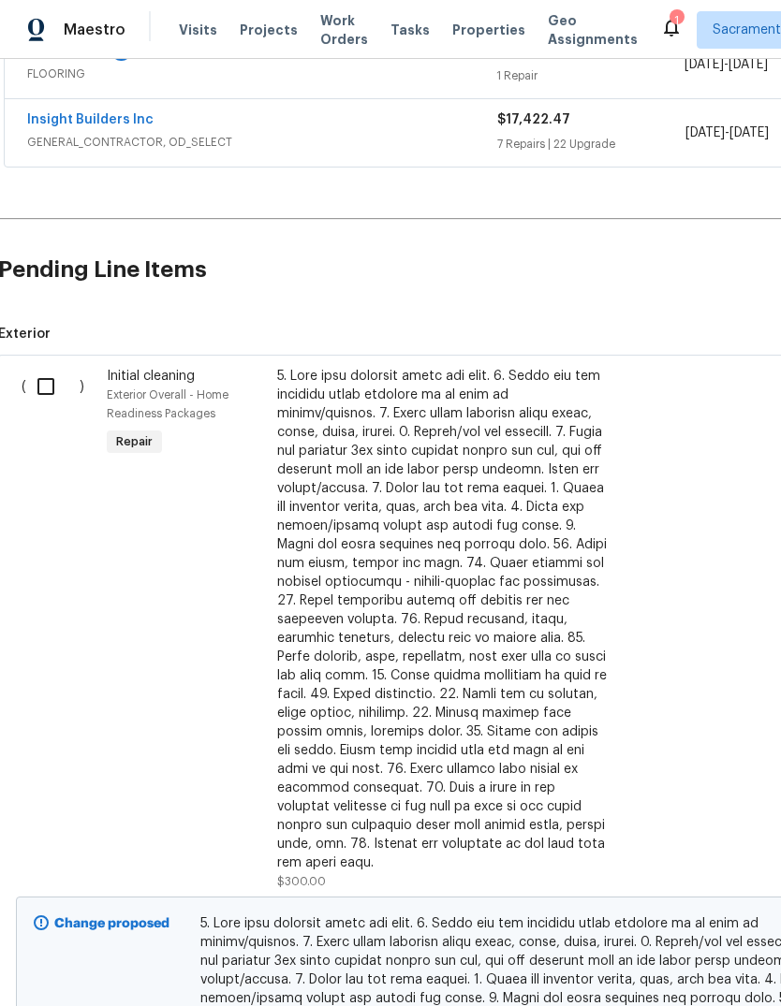
scroll to position [388, 0]
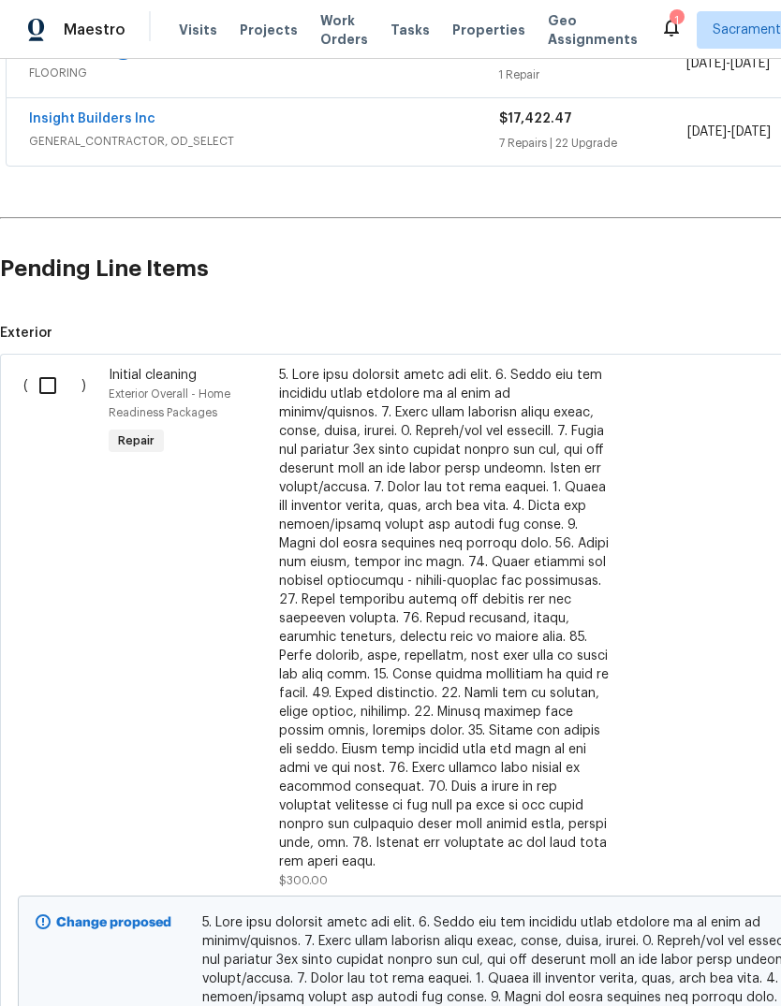
click at [46, 385] on input "checkbox" at bounding box center [54, 385] width 53 height 39
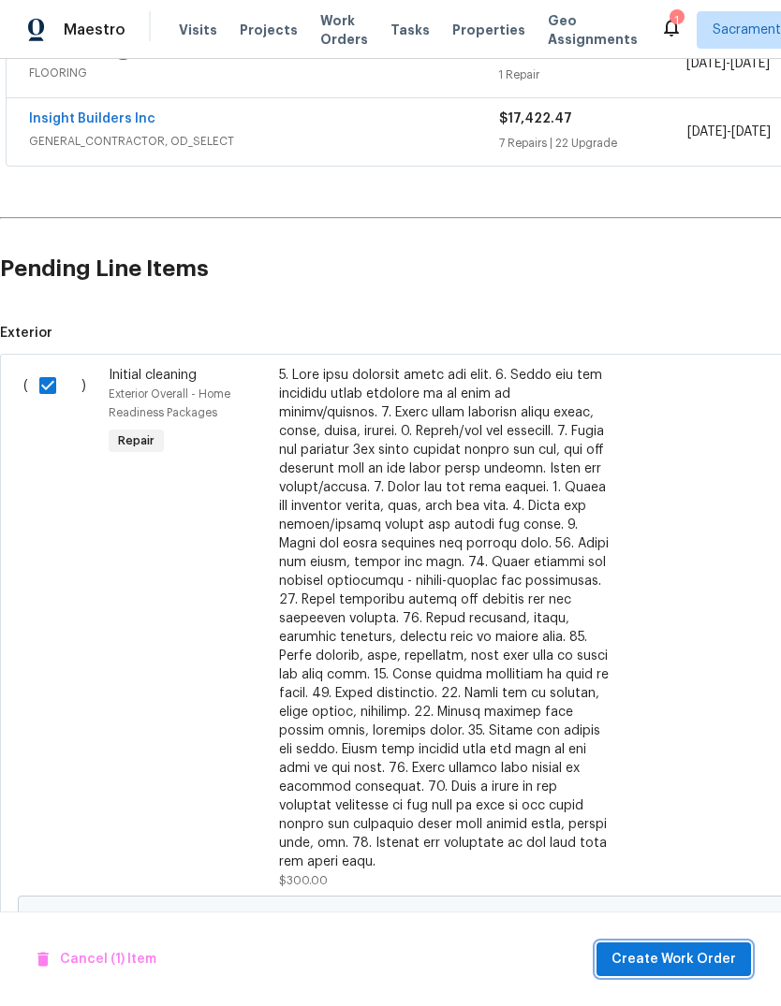
click at [699, 949] on span "Create Work Order" at bounding box center [673, 959] width 124 height 23
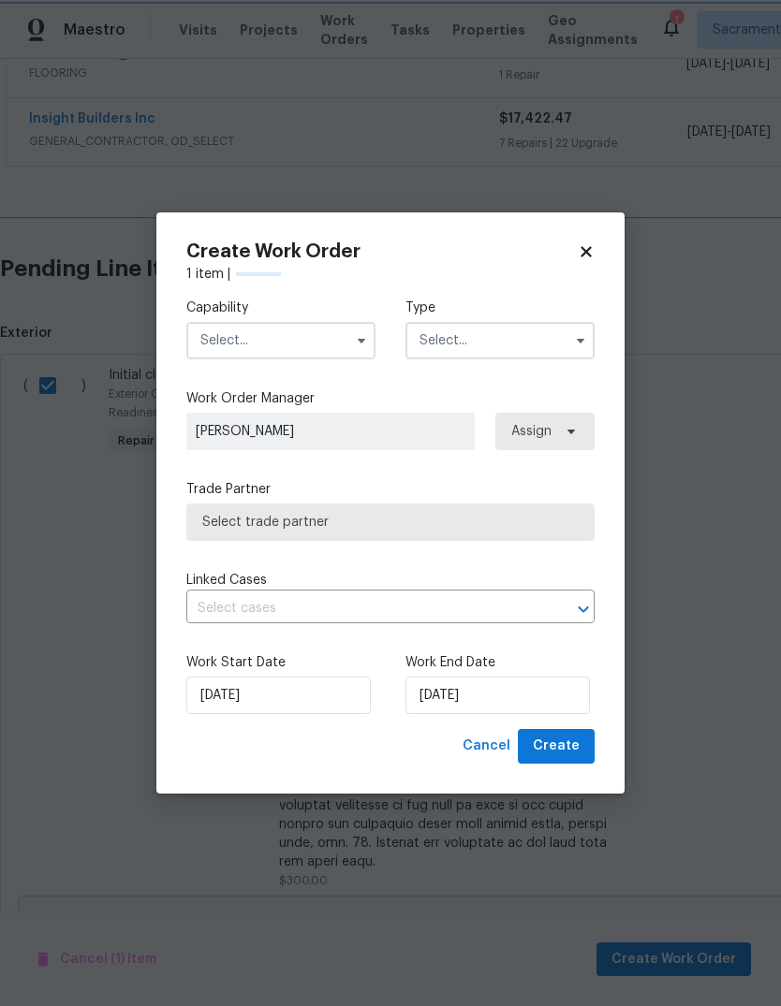
checkbox input "false"
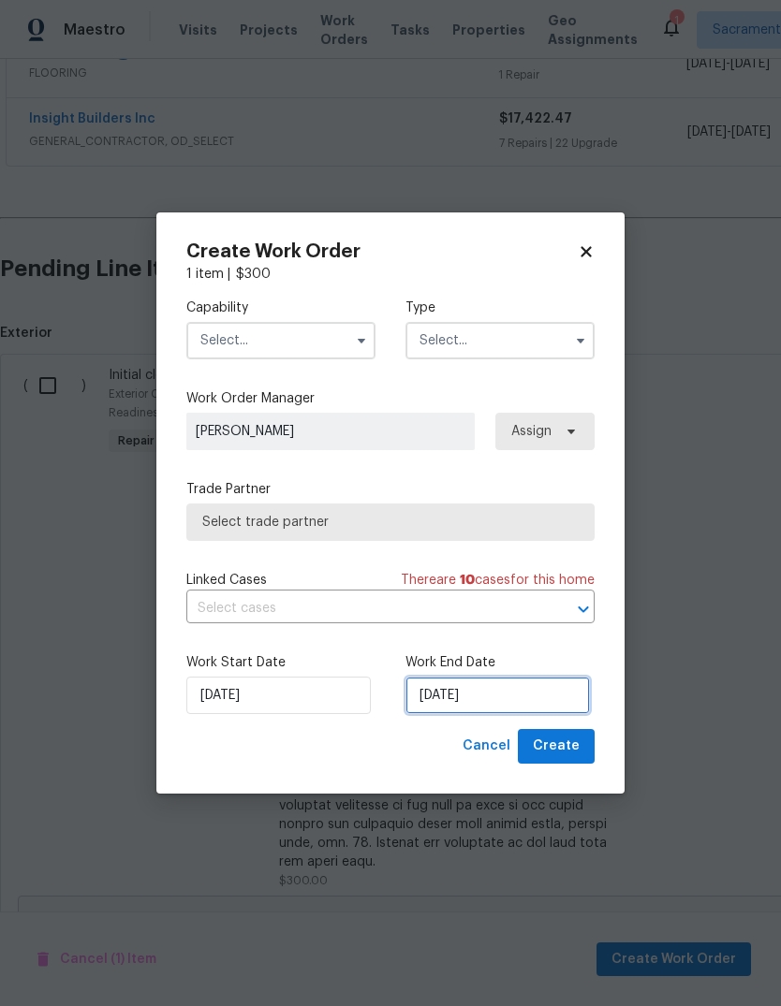
click at [522, 704] on input "[DATE]" at bounding box center [497, 695] width 184 height 37
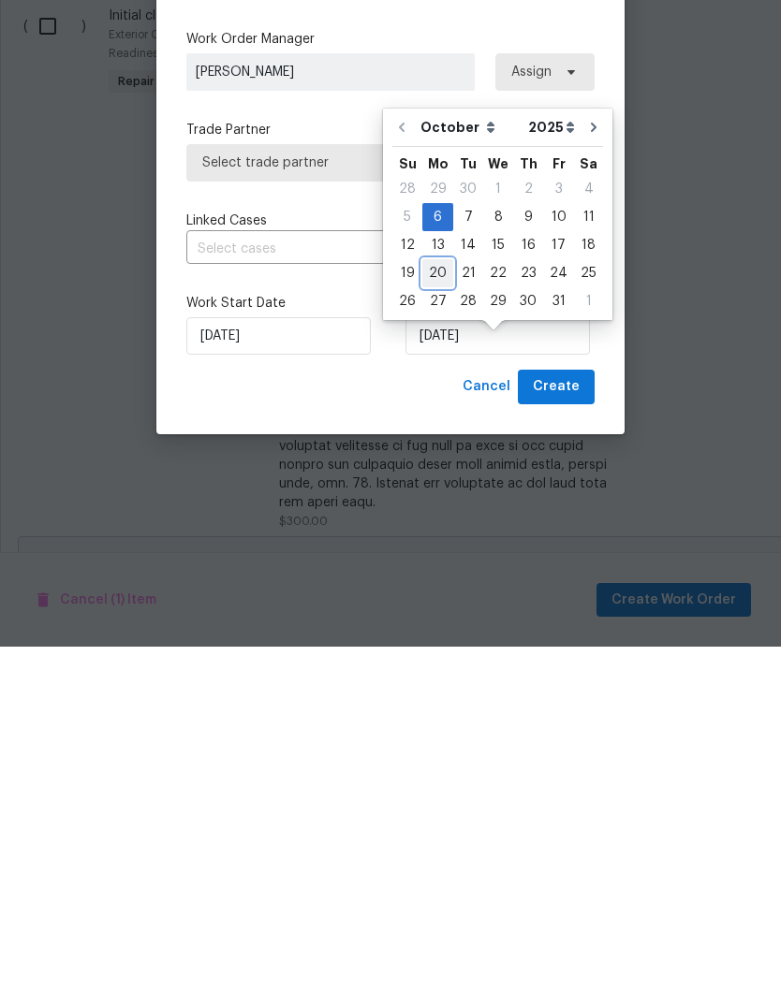
click at [433, 620] on div "20" at bounding box center [437, 633] width 31 height 26
type input "[DATE]"
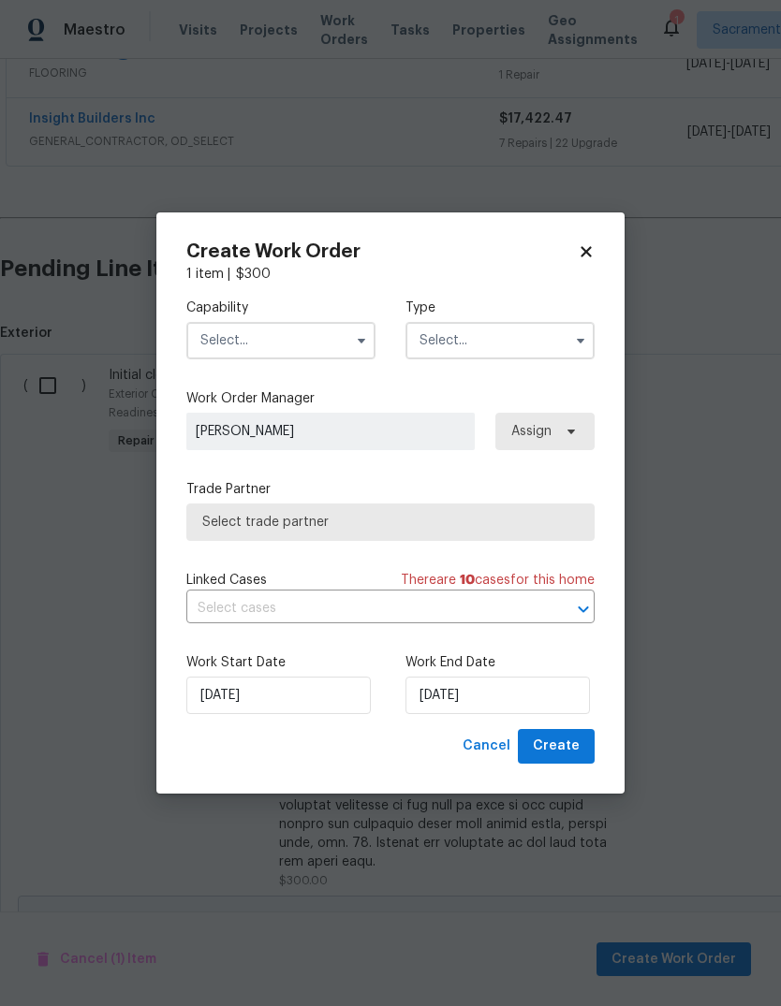
click at [341, 344] on input "text" at bounding box center [280, 340] width 189 height 37
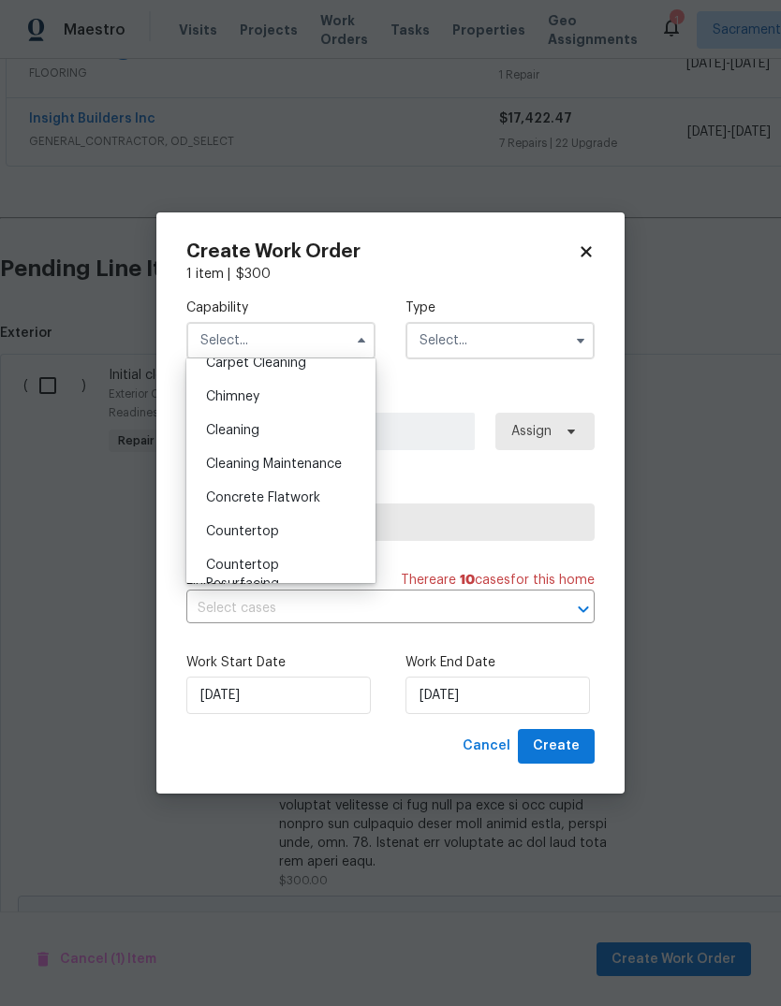
scroll to position [218, 0]
click at [287, 440] on div "Cleaning" at bounding box center [281, 432] width 180 height 34
type input "Cleaning"
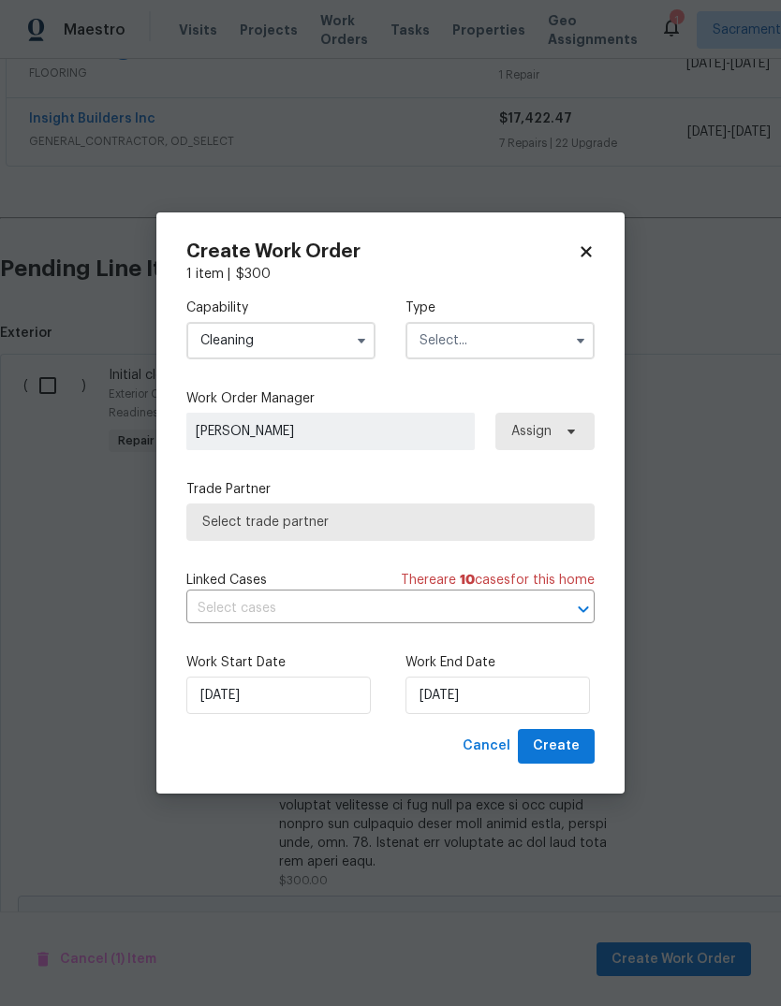
click at [526, 345] on input "text" at bounding box center [499, 340] width 189 height 37
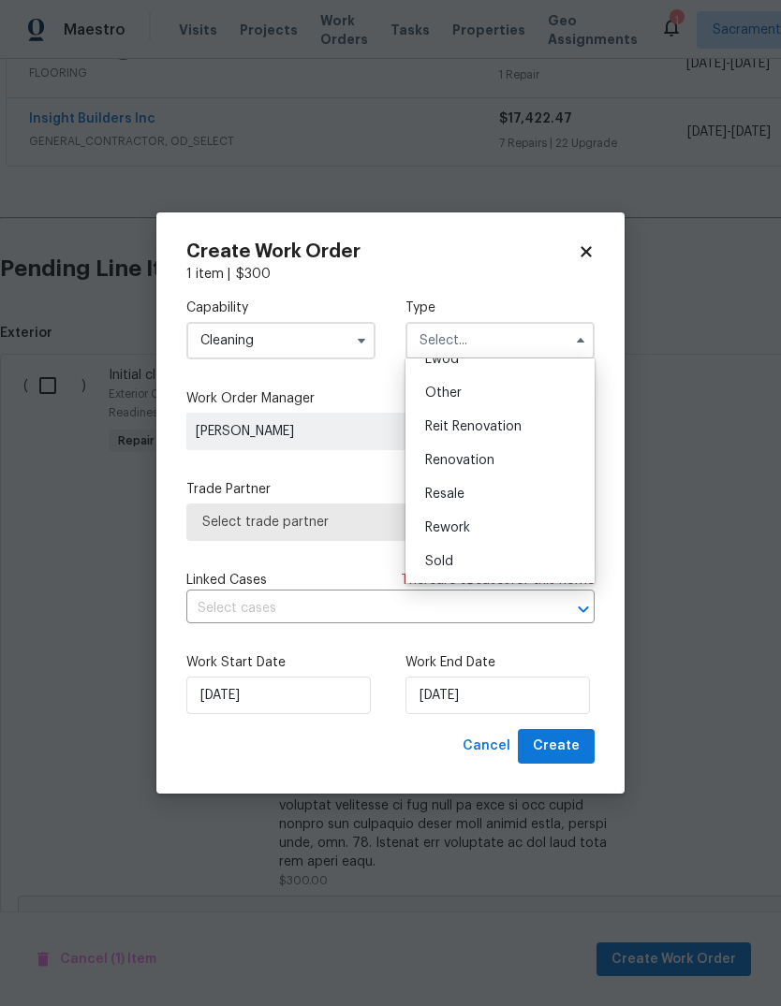
scroll to position [223, 0]
click at [516, 464] on div "Renovation" at bounding box center [500, 461] width 180 height 34
type input "Renovation"
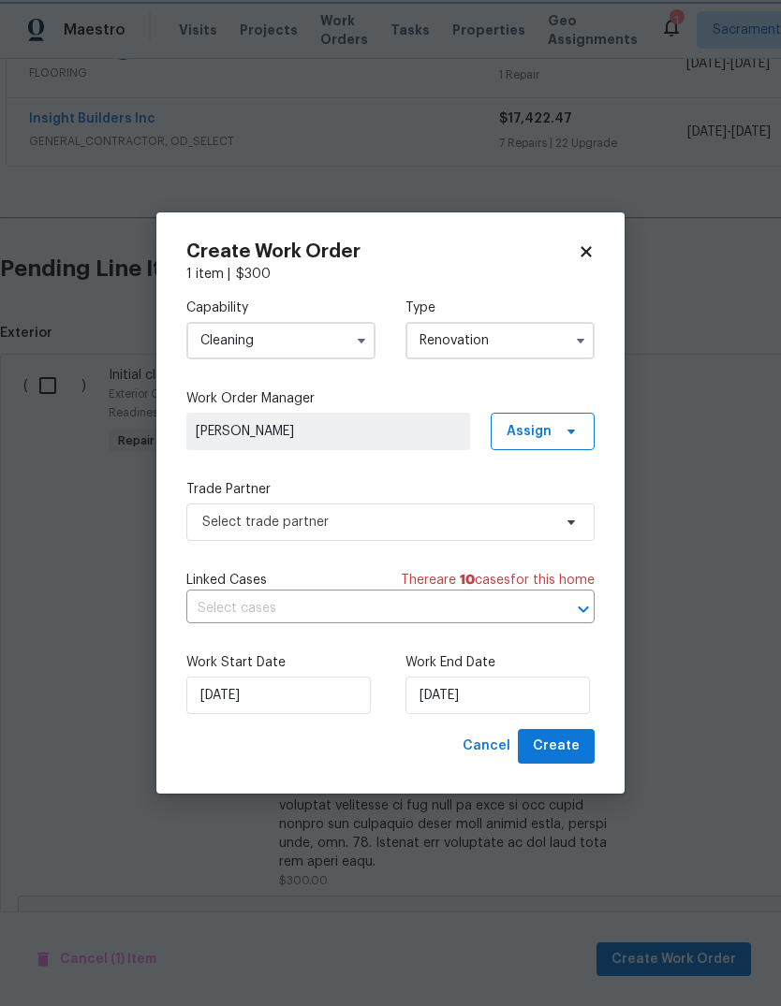
scroll to position [0, 0]
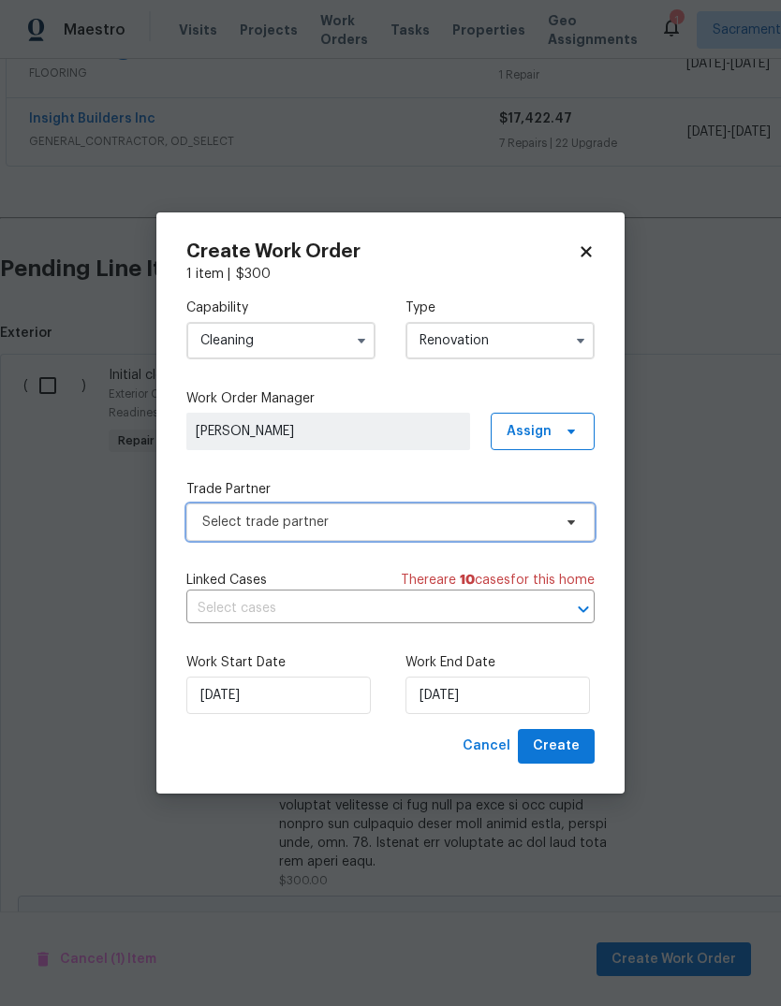
click at [556, 520] on span "Select trade partner" at bounding box center [390, 522] width 408 height 37
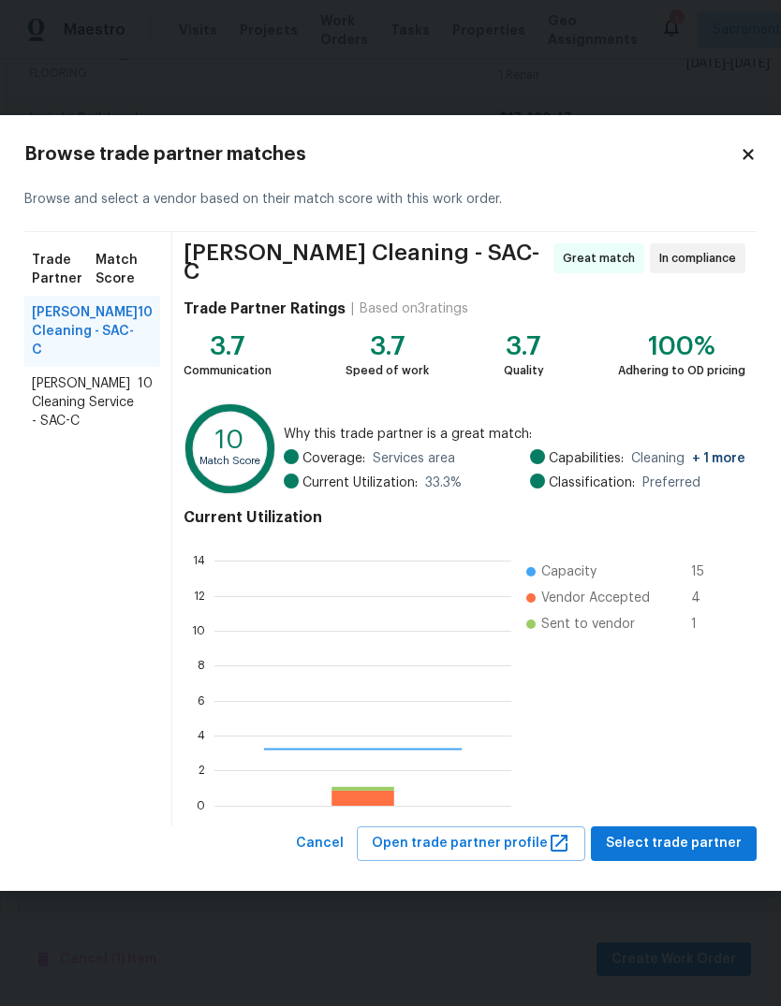
scroll to position [262, 297]
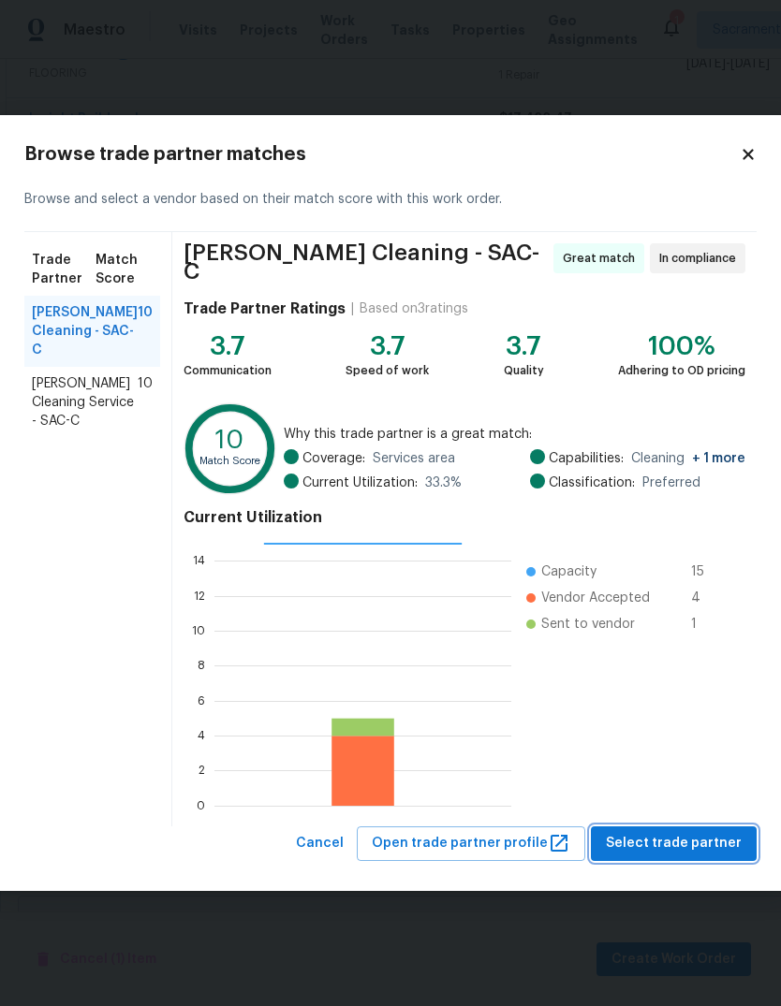
click at [696, 832] on span "Select trade partner" at bounding box center [674, 843] width 136 height 23
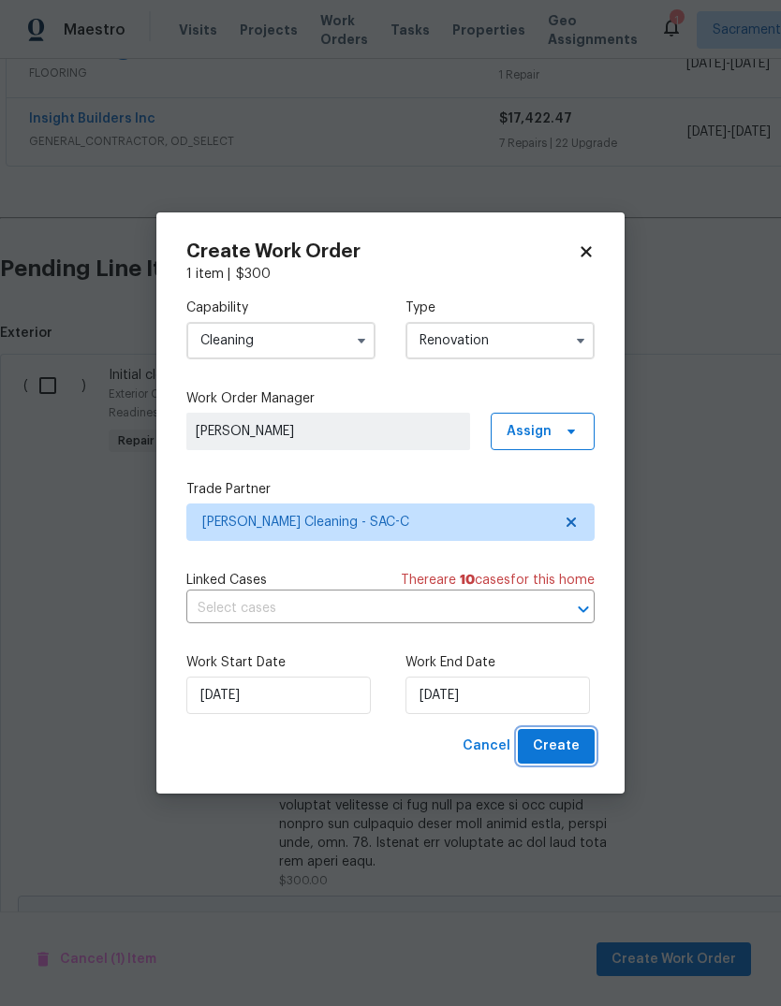
click at [574, 754] on span "Create" at bounding box center [556, 746] width 47 height 23
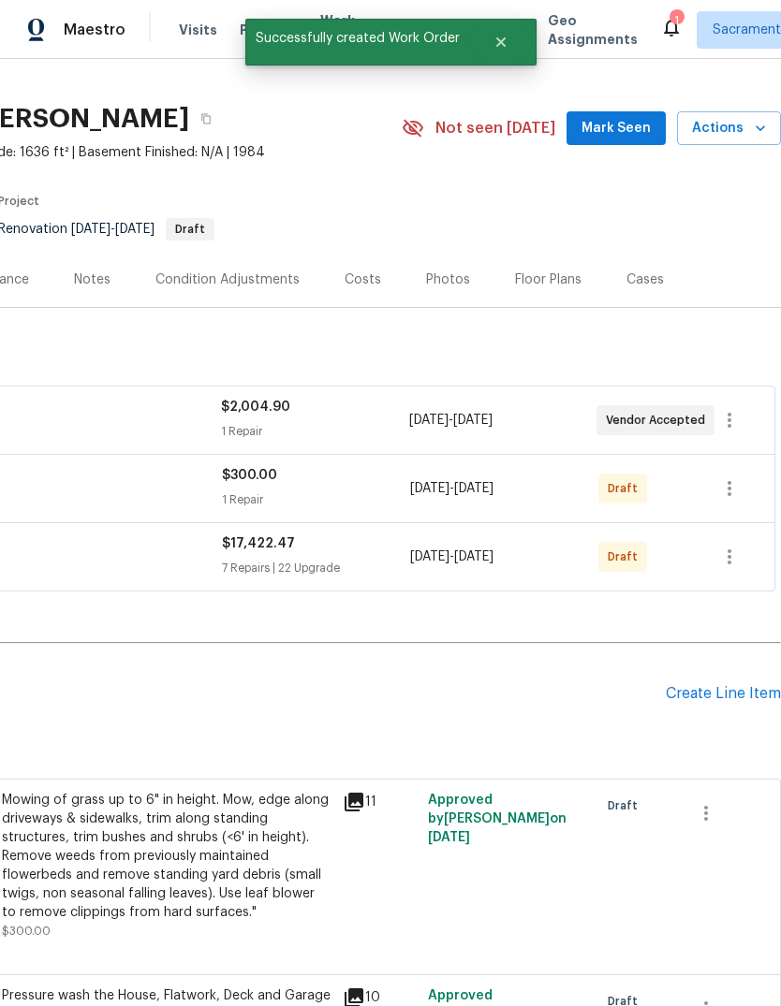
scroll to position [31, 277]
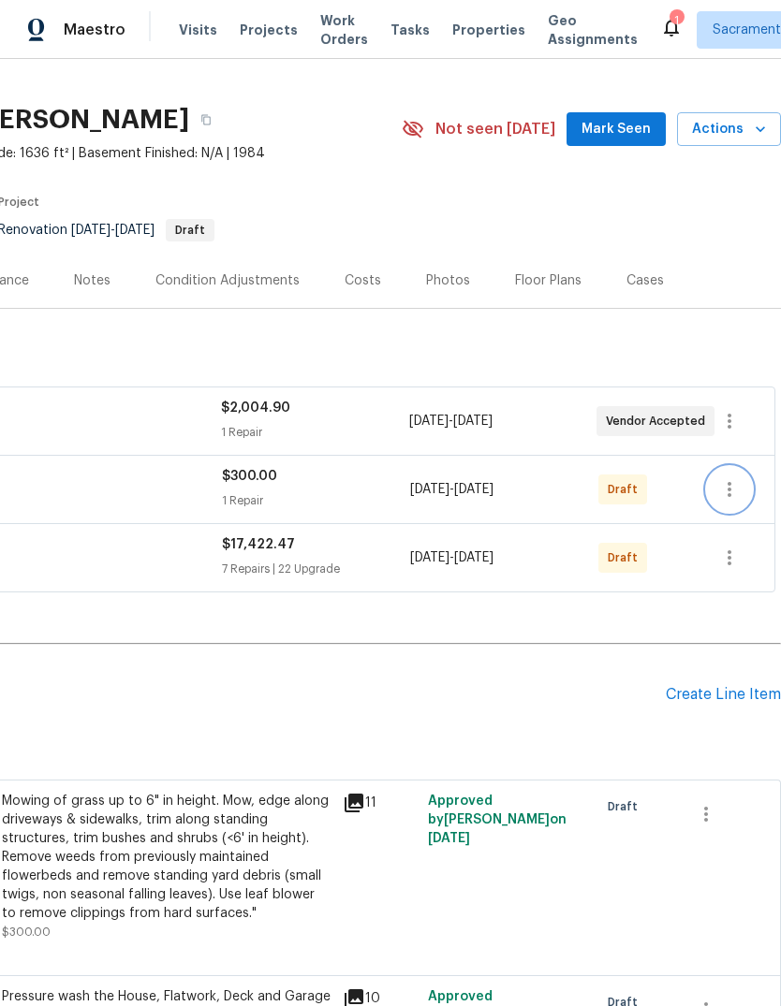
click at [729, 478] on icon "button" at bounding box center [729, 489] width 22 height 22
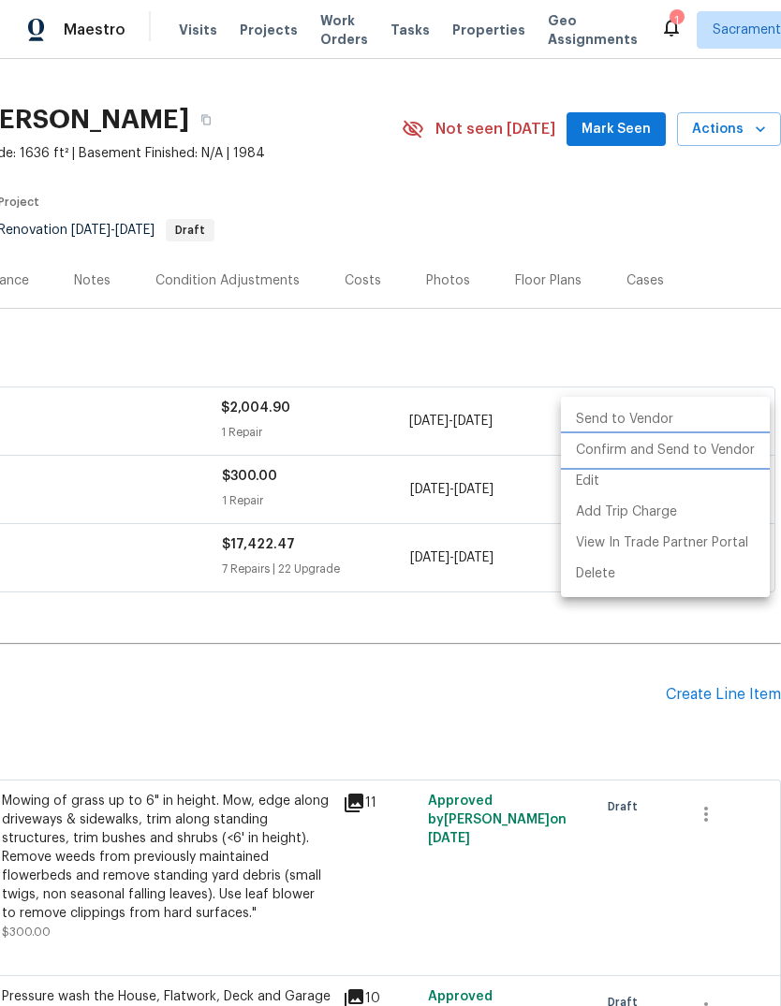
click at [701, 456] on li "Confirm and Send to Vendor" at bounding box center [665, 450] width 209 height 31
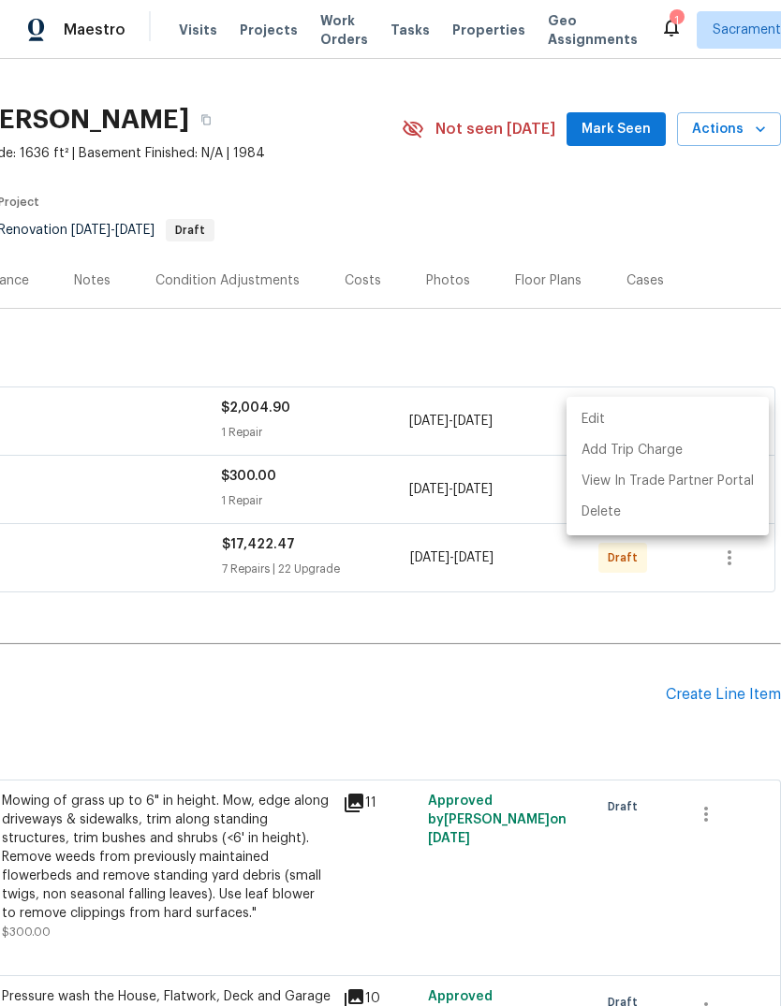
click at [529, 650] on div at bounding box center [390, 503] width 781 height 1006
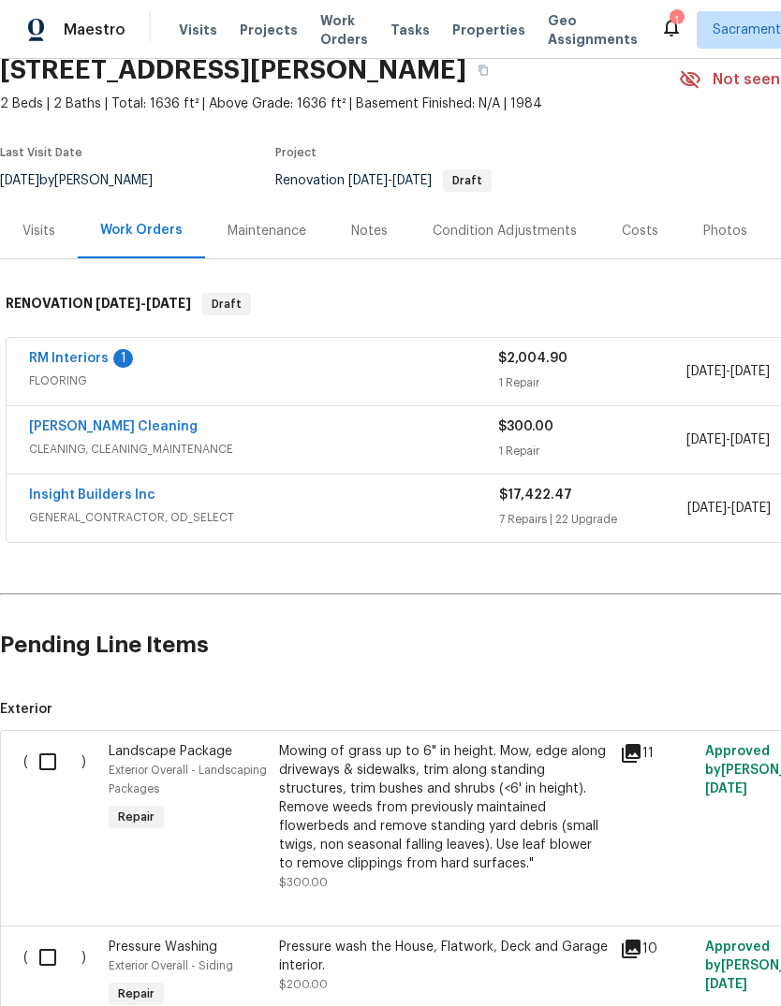
scroll to position [80, 0]
click at [83, 508] on span "GENERAL_CONTRACTOR, OD_SELECT" at bounding box center [264, 517] width 470 height 19
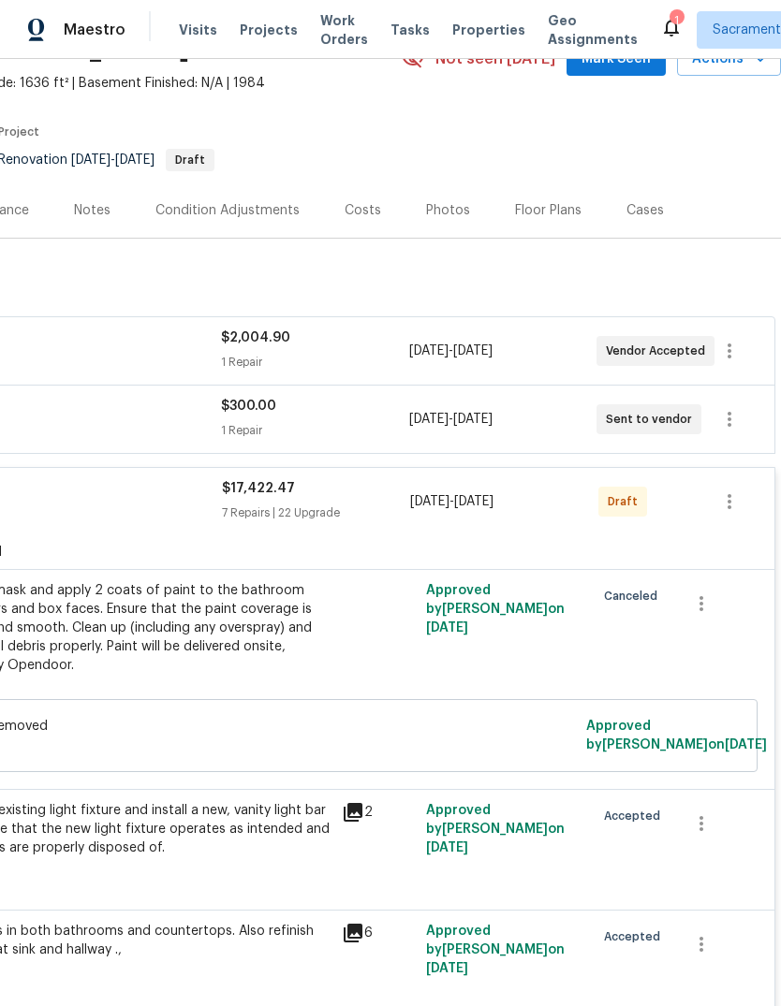
scroll to position [100, 277]
click at [701, 597] on icon "button" at bounding box center [701, 604] width 4 height 15
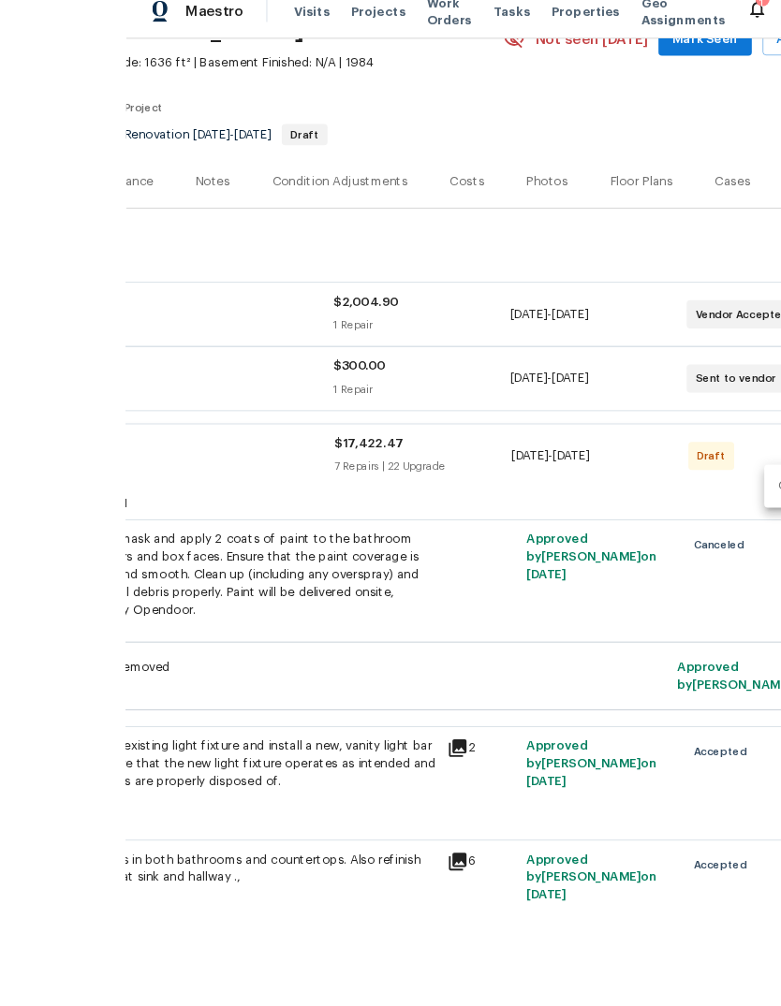
scroll to position [70, 0]
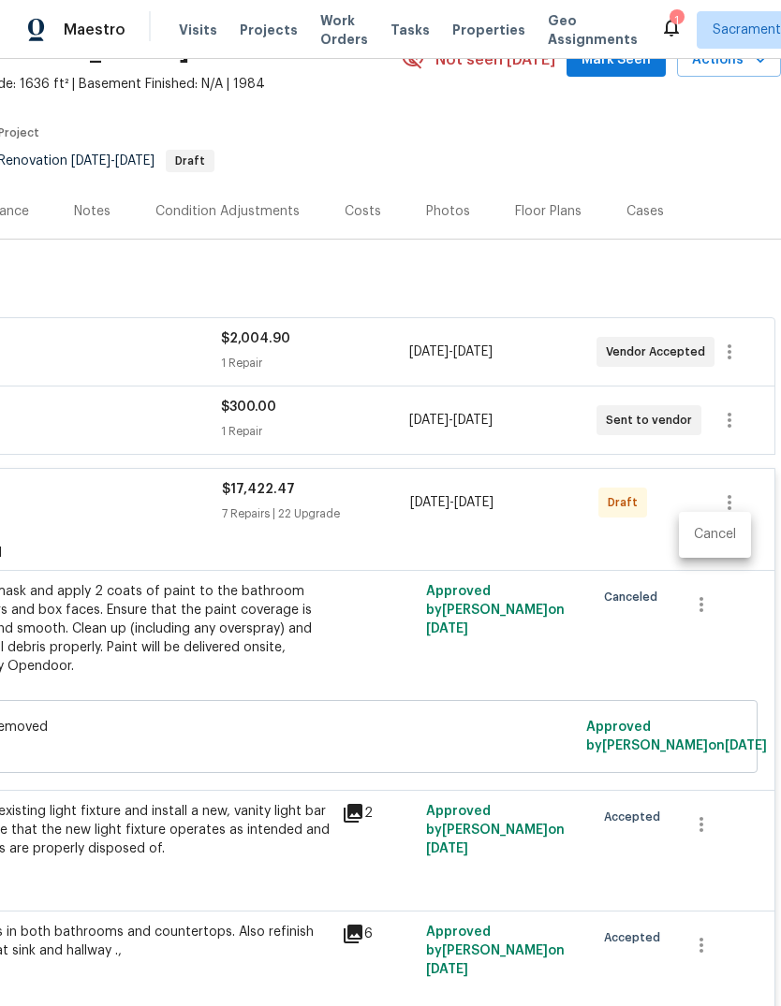
click at [717, 533] on li "Cancel" at bounding box center [715, 534] width 72 height 31
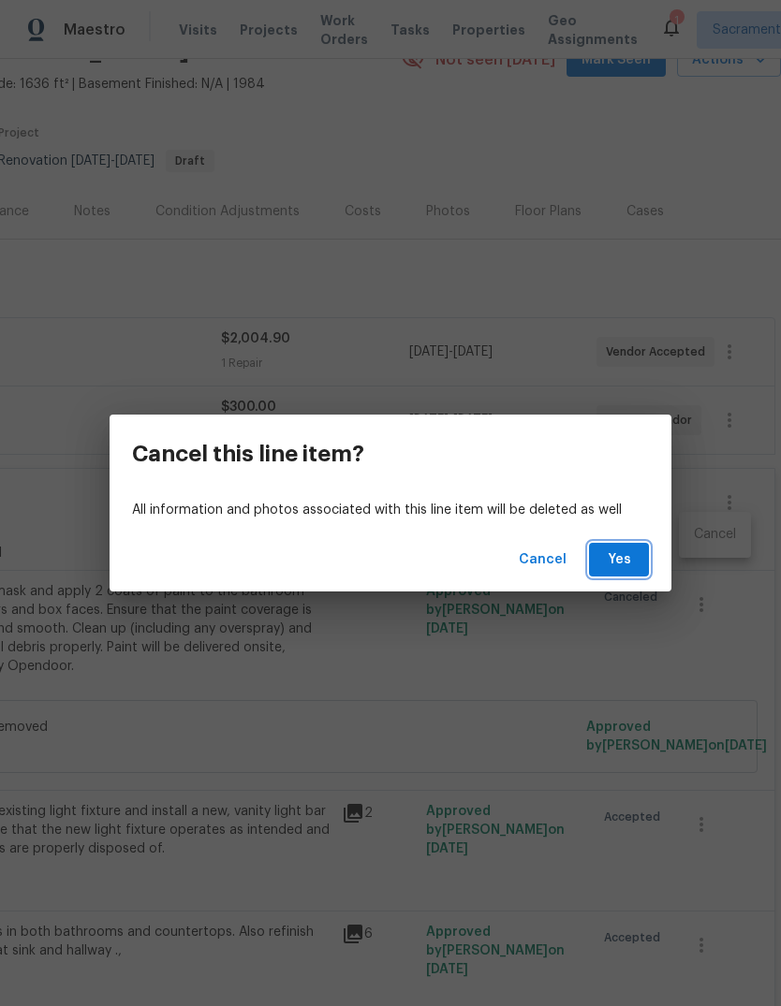
click at [619, 559] on span "Yes" at bounding box center [619, 559] width 30 height 23
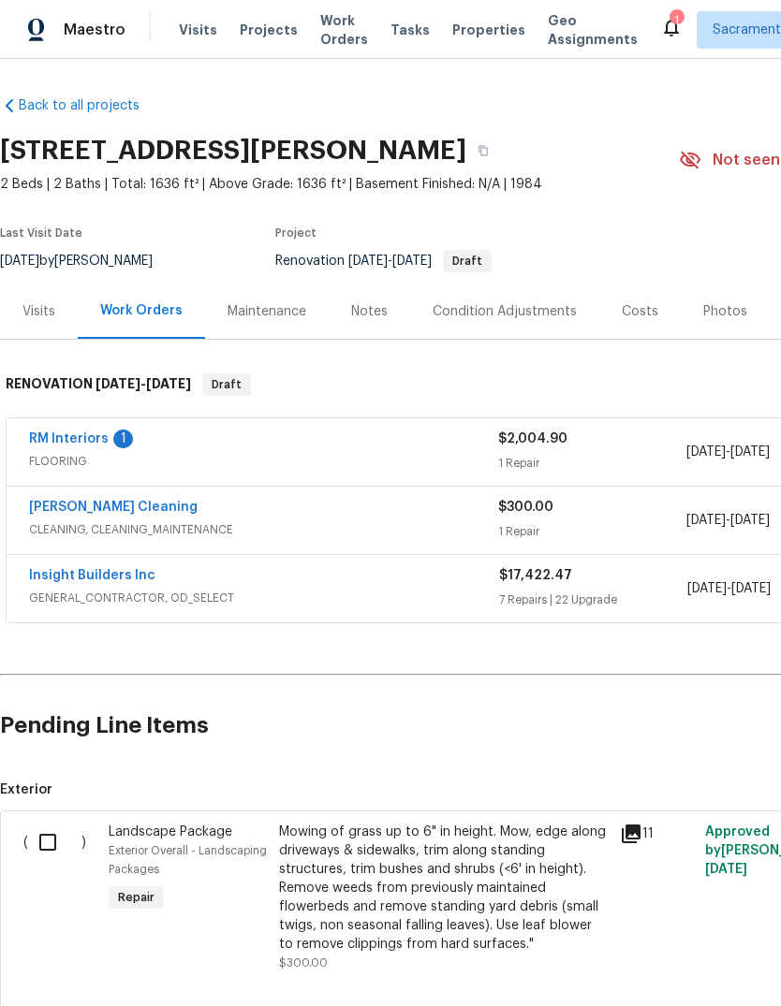
click at [95, 601] on span "GENERAL_CONTRACTOR, OD_SELECT" at bounding box center [264, 598] width 470 height 19
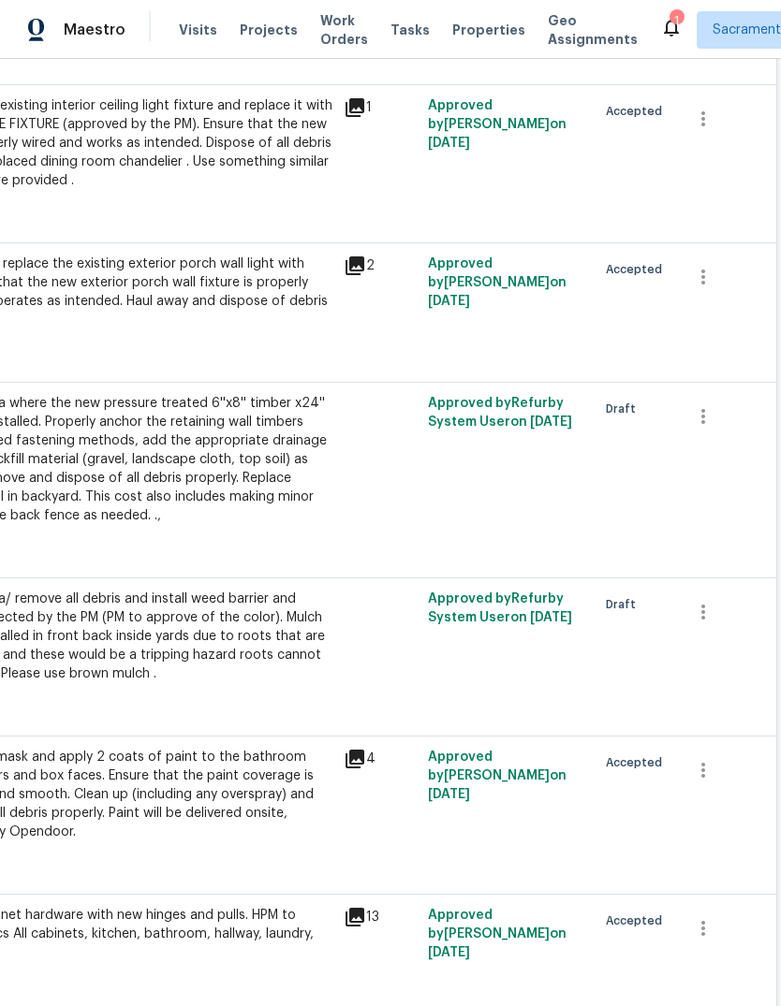
scroll to position [2110, 274]
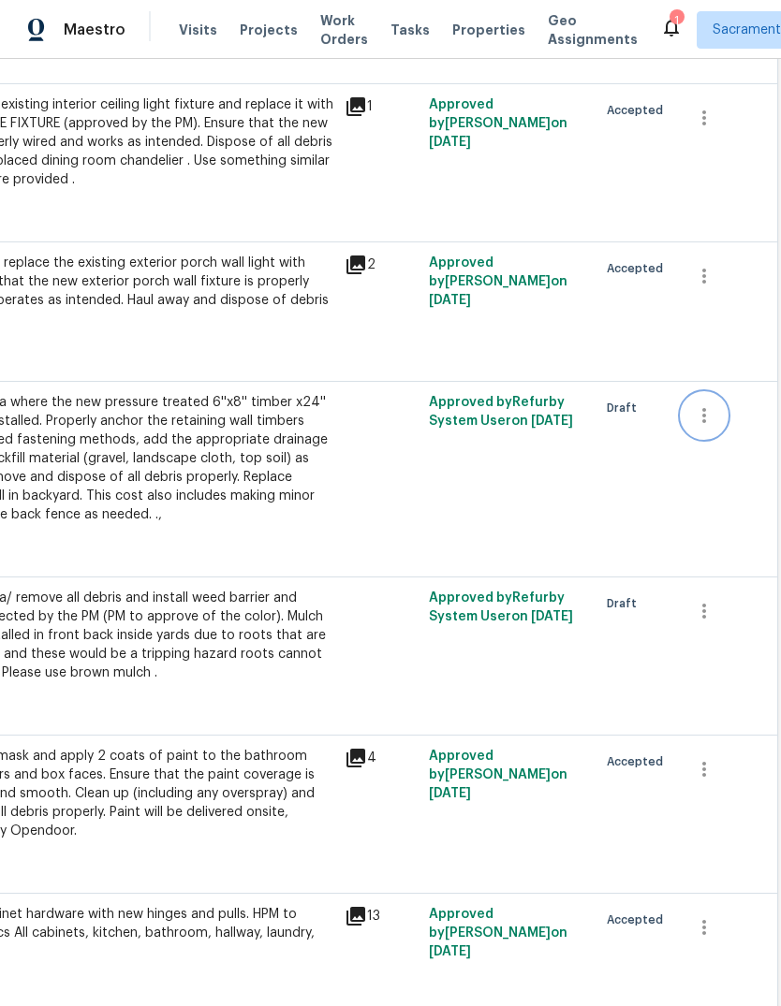
click at [708, 404] on icon "button" at bounding box center [704, 415] width 22 height 22
click at [728, 409] on li "Cancel" at bounding box center [717, 409] width 72 height 31
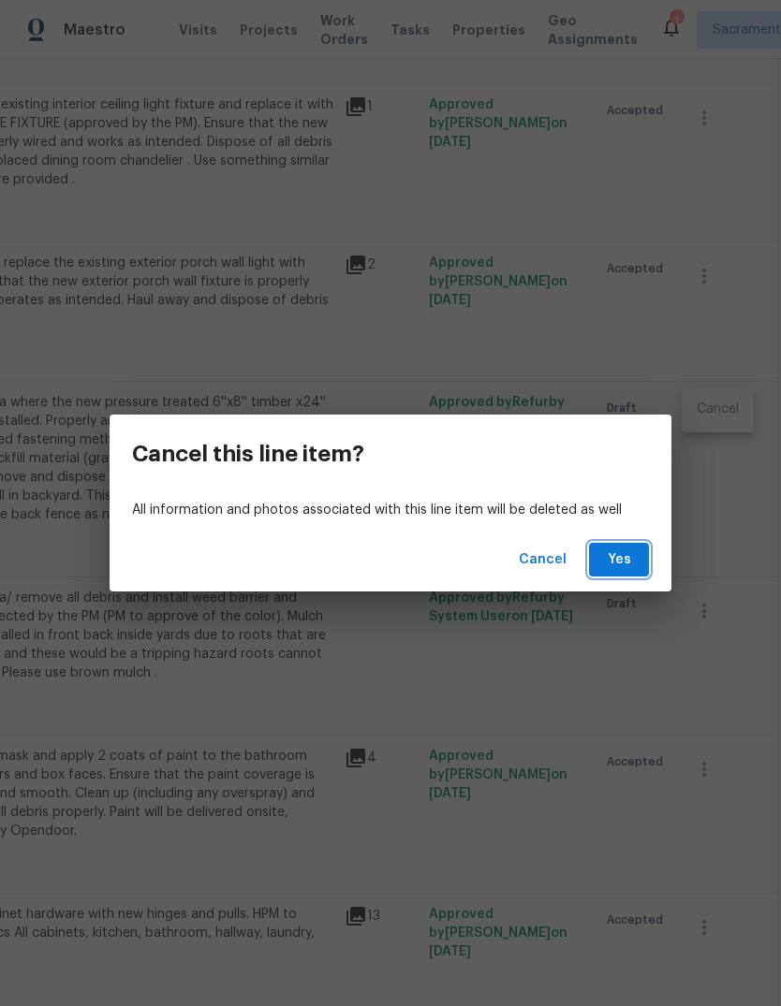
click at [628, 562] on span "Yes" at bounding box center [619, 559] width 30 height 23
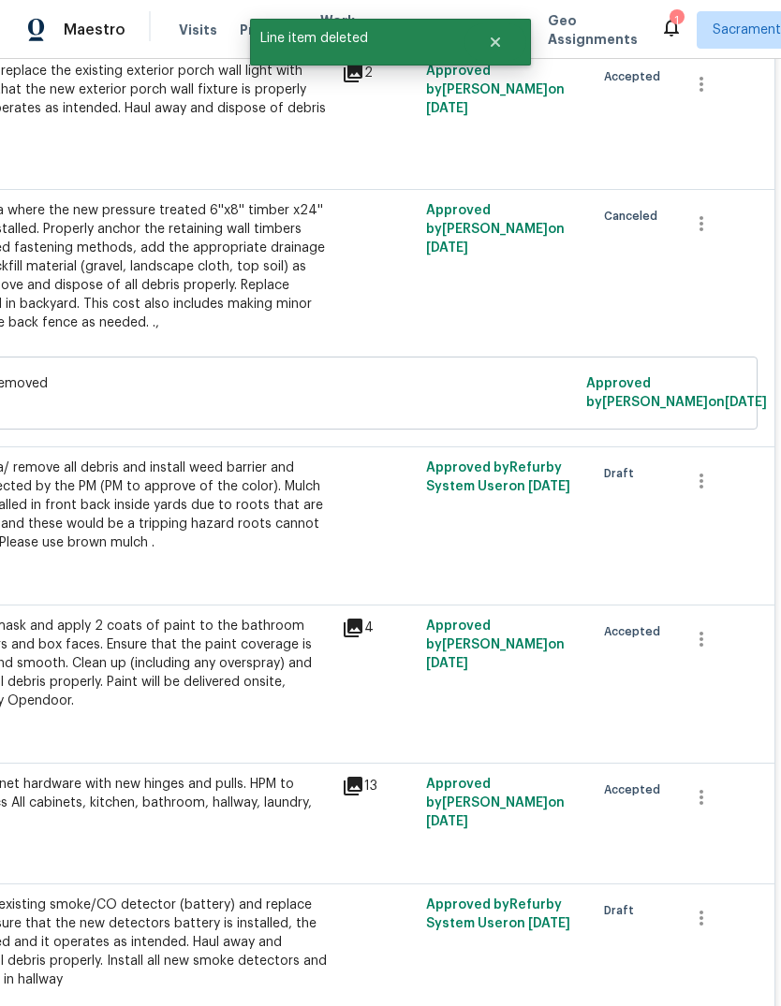
scroll to position [2301, 277]
click at [701, 474] on icon "button" at bounding box center [701, 481] width 4 height 15
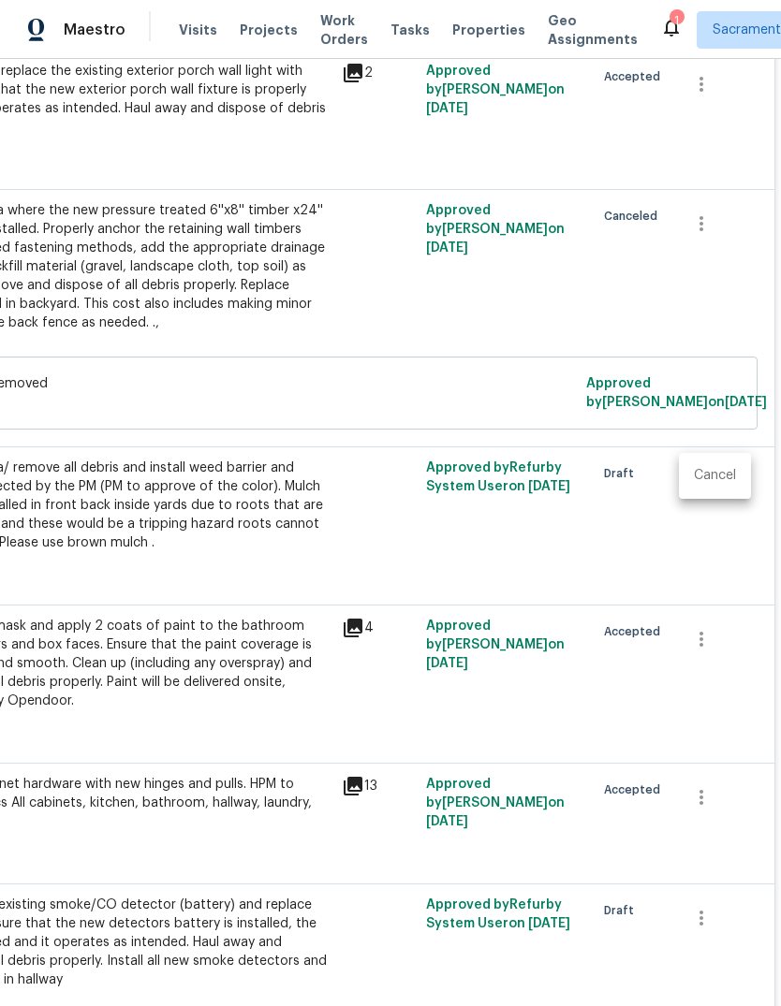
click at [723, 479] on li "Cancel" at bounding box center [715, 475] width 72 height 31
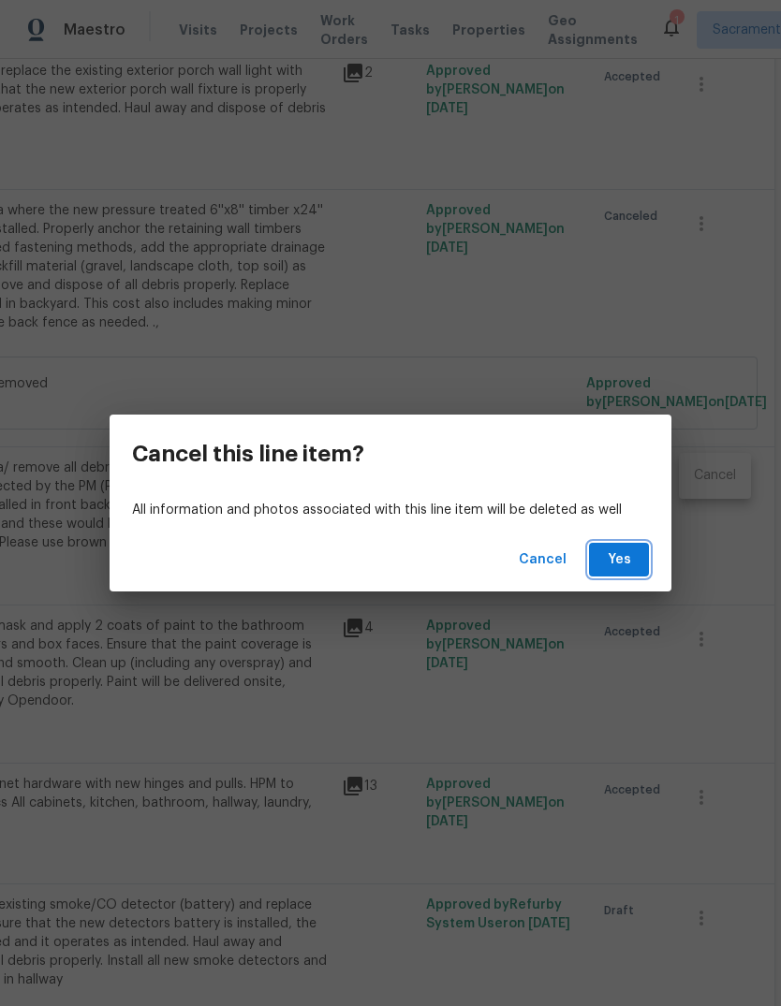
click at [632, 561] on span "Yes" at bounding box center [619, 559] width 30 height 23
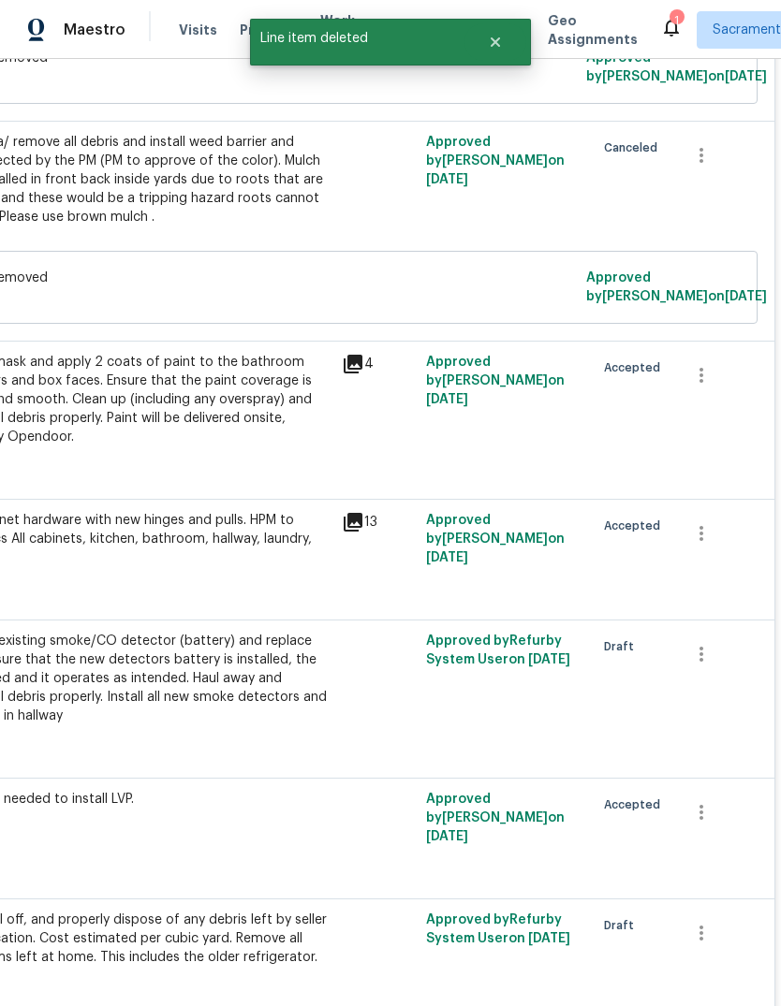
scroll to position [2626, 277]
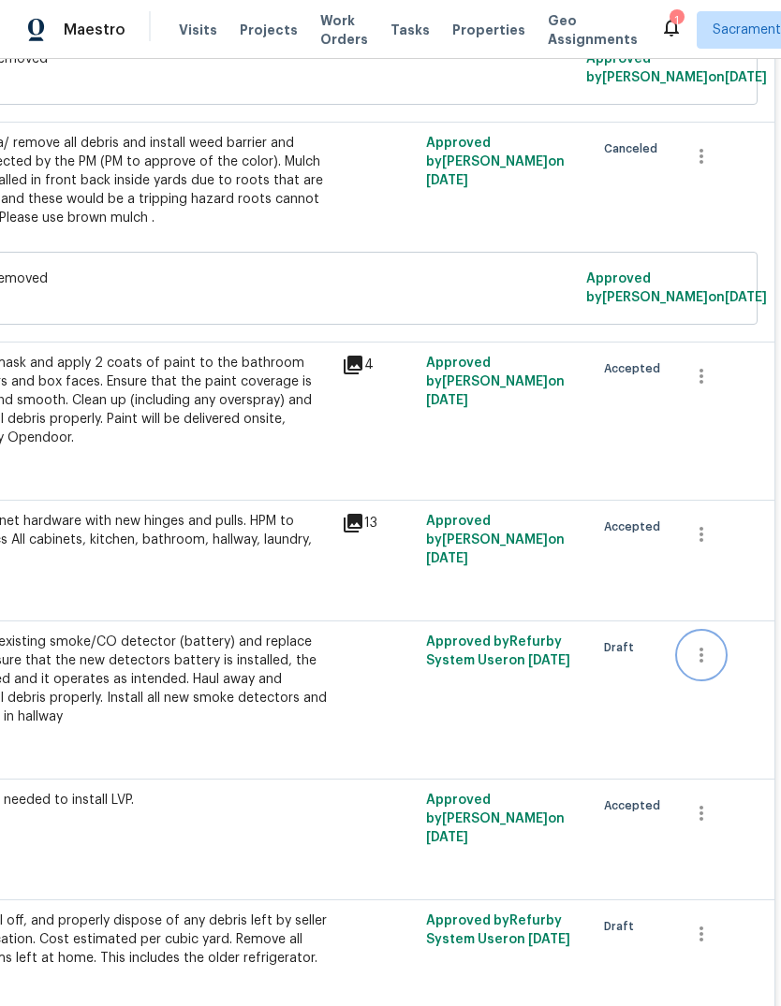
click at [707, 656] on icon "button" at bounding box center [701, 655] width 22 height 22
click at [721, 650] on li "Cancel" at bounding box center [715, 652] width 72 height 31
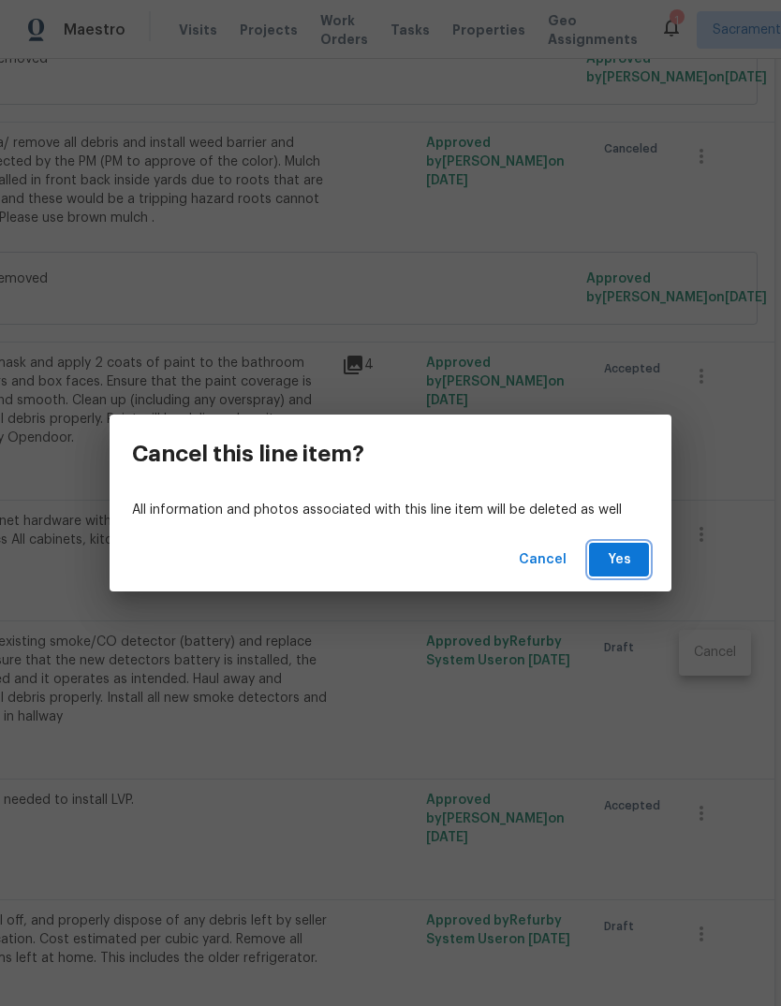
click at [626, 563] on span "Yes" at bounding box center [619, 559] width 30 height 23
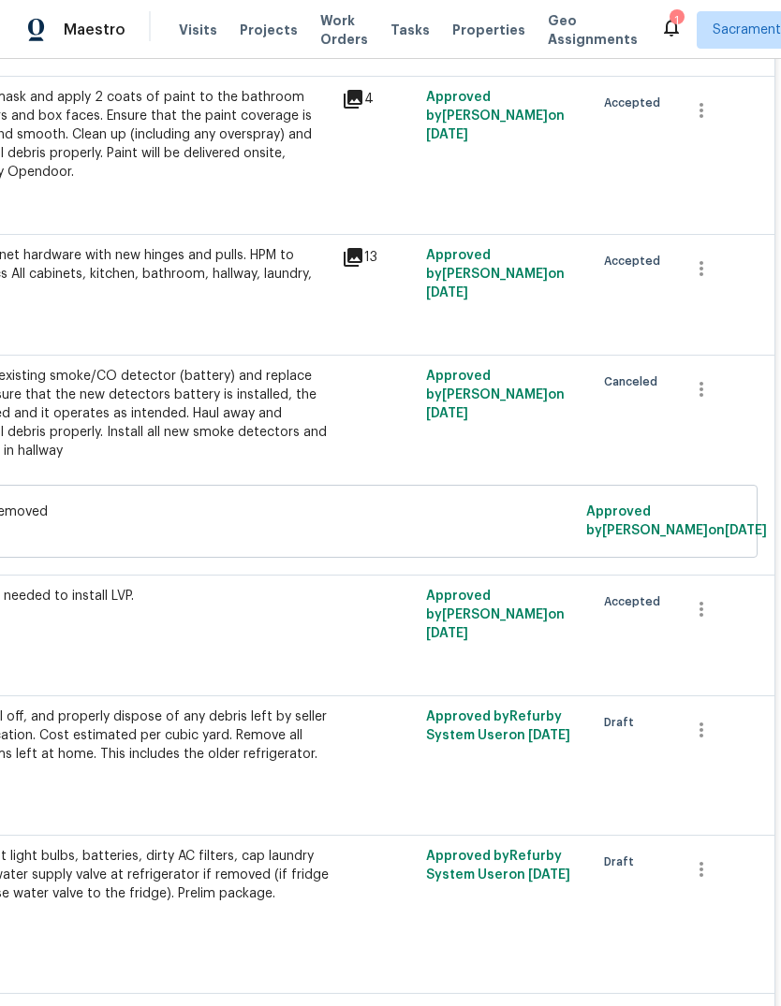
scroll to position [2892, 277]
click at [697, 728] on icon "button" at bounding box center [701, 730] width 22 height 22
click at [724, 735] on li "Cancel" at bounding box center [715, 729] width 72 height 31
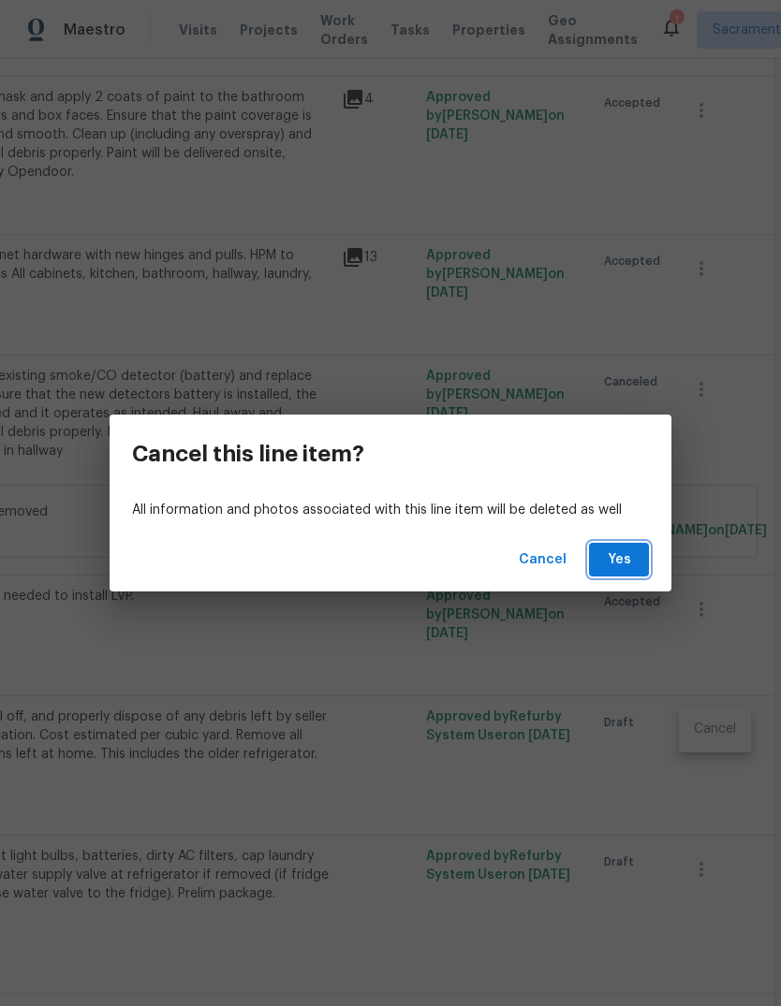
click at [628, 553] on span "Yes" at bounding box center [619, 559] width 30 height 23
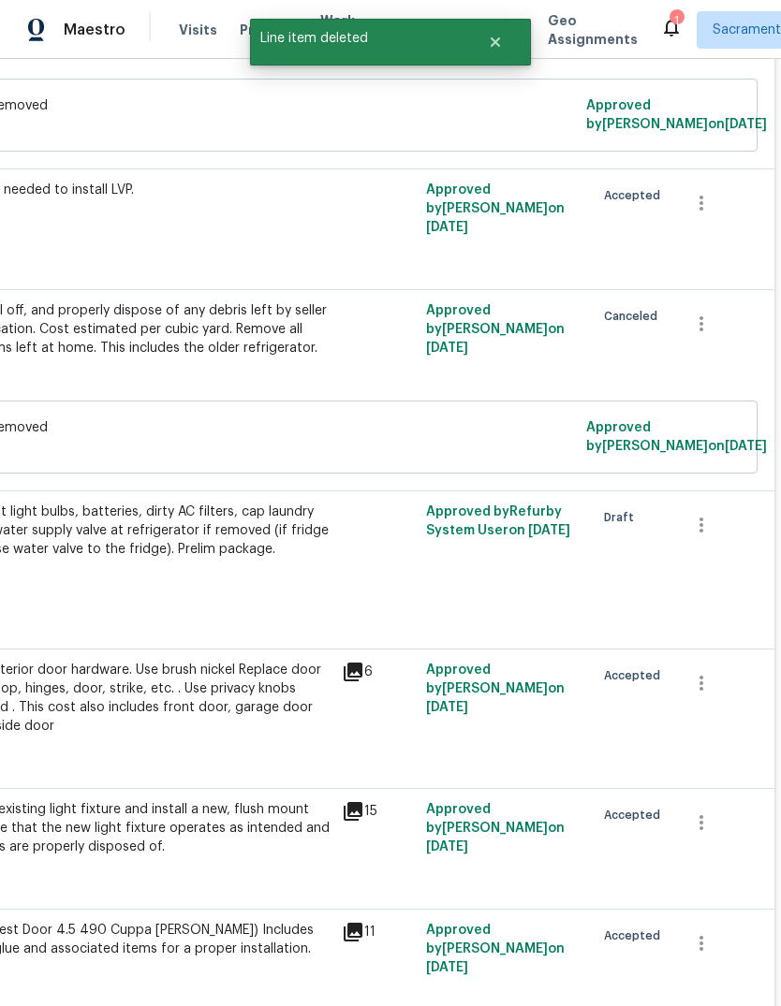
scroll to position [3301, 277]
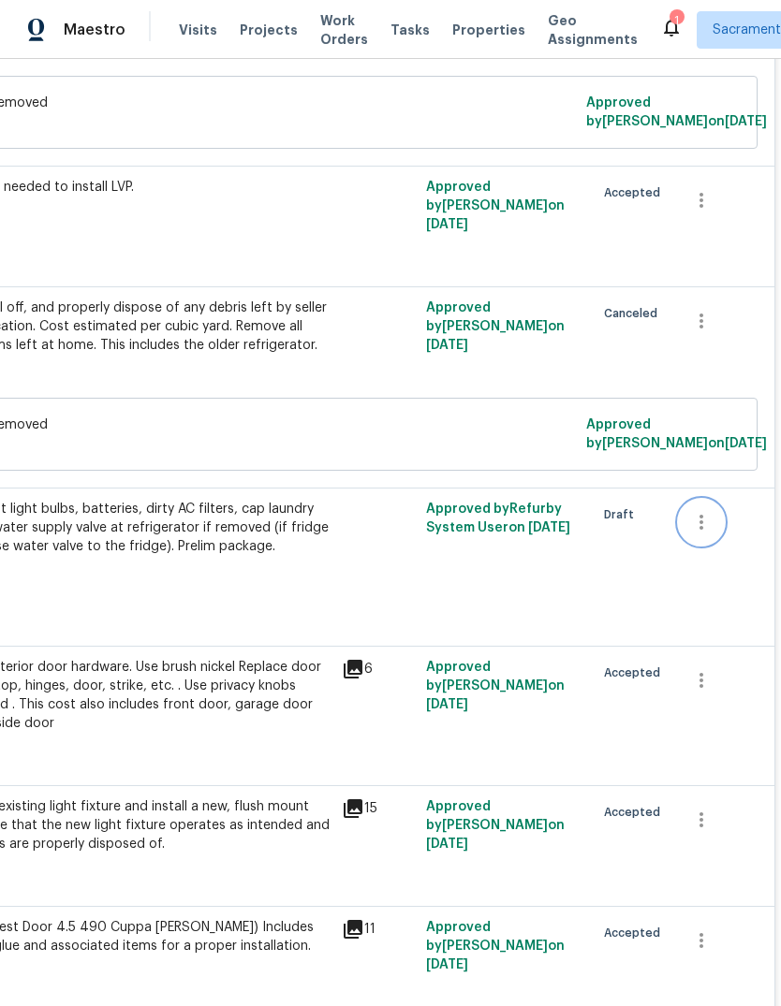
click at [710, 528] on icon "button" at bounding box center [701, 522] width 22 height 22
click at [720, 529] on li "Cancel" at bounding box center [715, 523] width 72 height 31
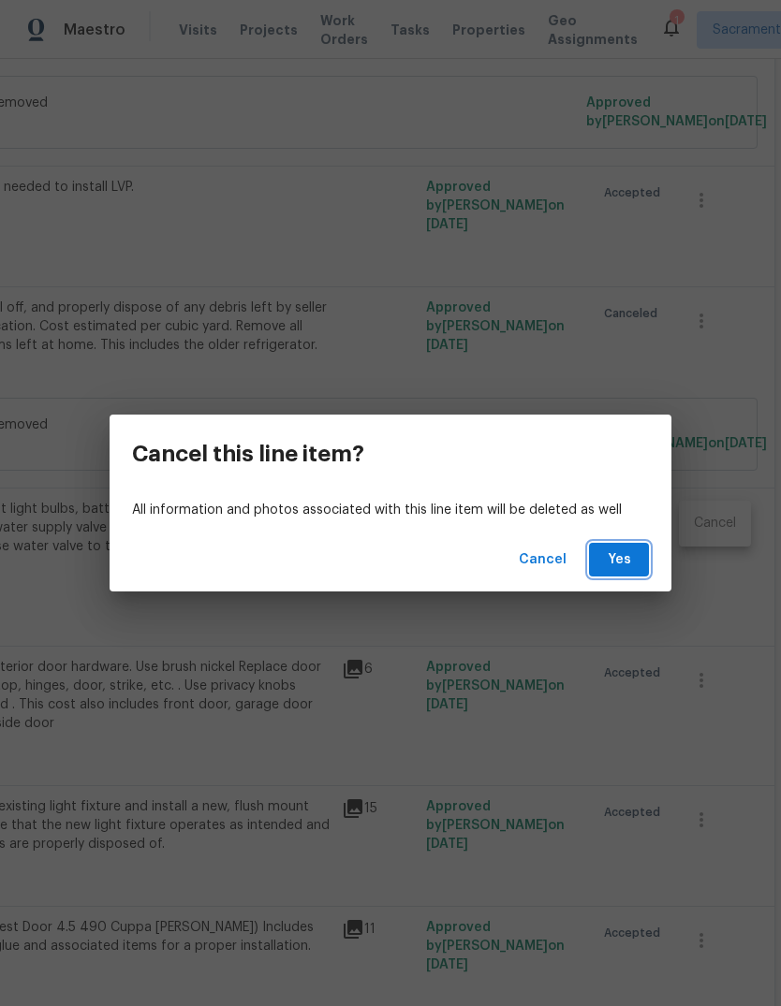
click at [630, 569] on span "Yes" at bounding box center [619, 559] width 30 height 23
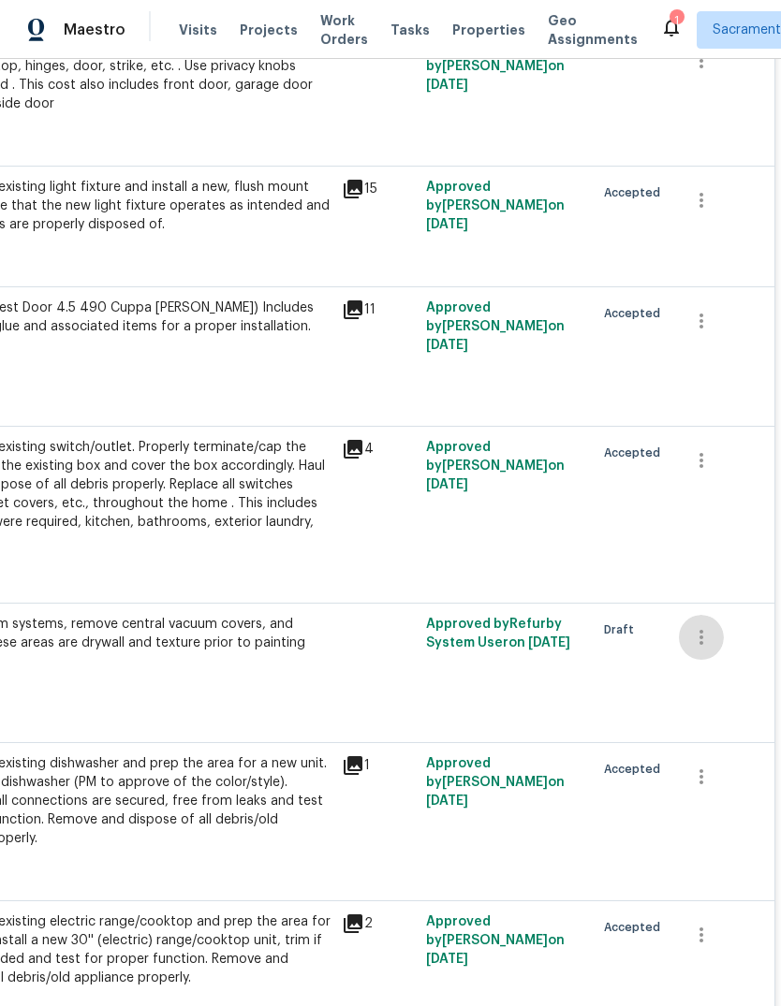
scroll to position [3982, 277]
click at [706, 635] on icon "button" at bounding box center [701, 637] width 22 height 22
click at [726, 643] on li "Cancel" at bounding box center [715, 645] width 72 height 31
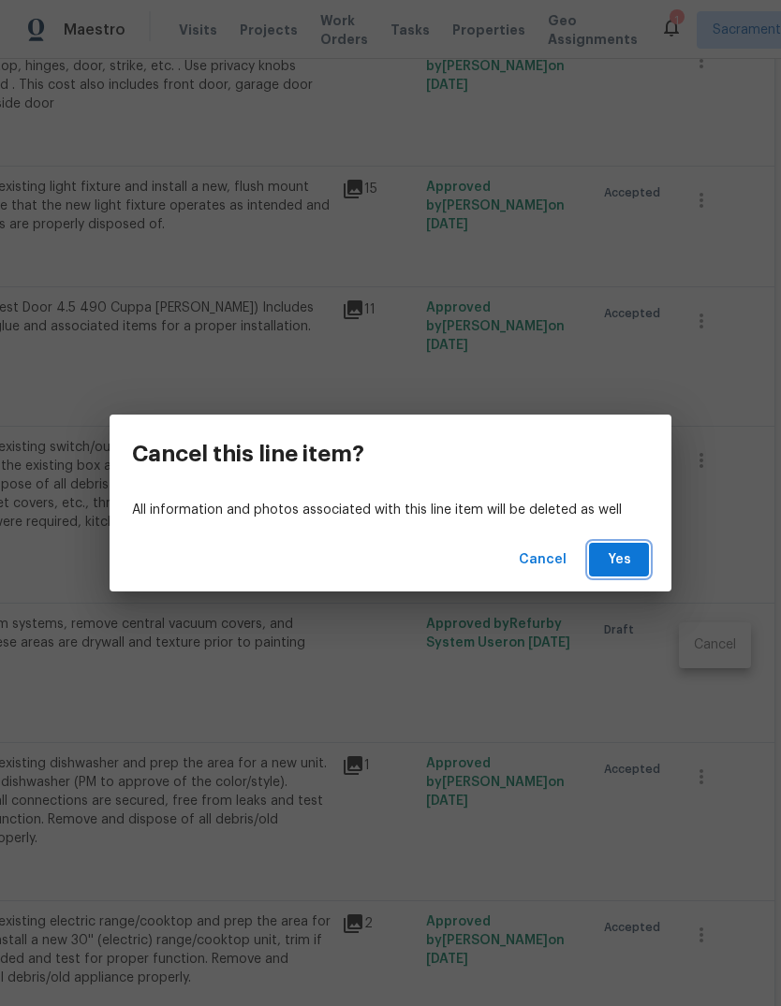
click at [635, 569] on button "Yes" at bounding box center [619, 560] width 60 height 35
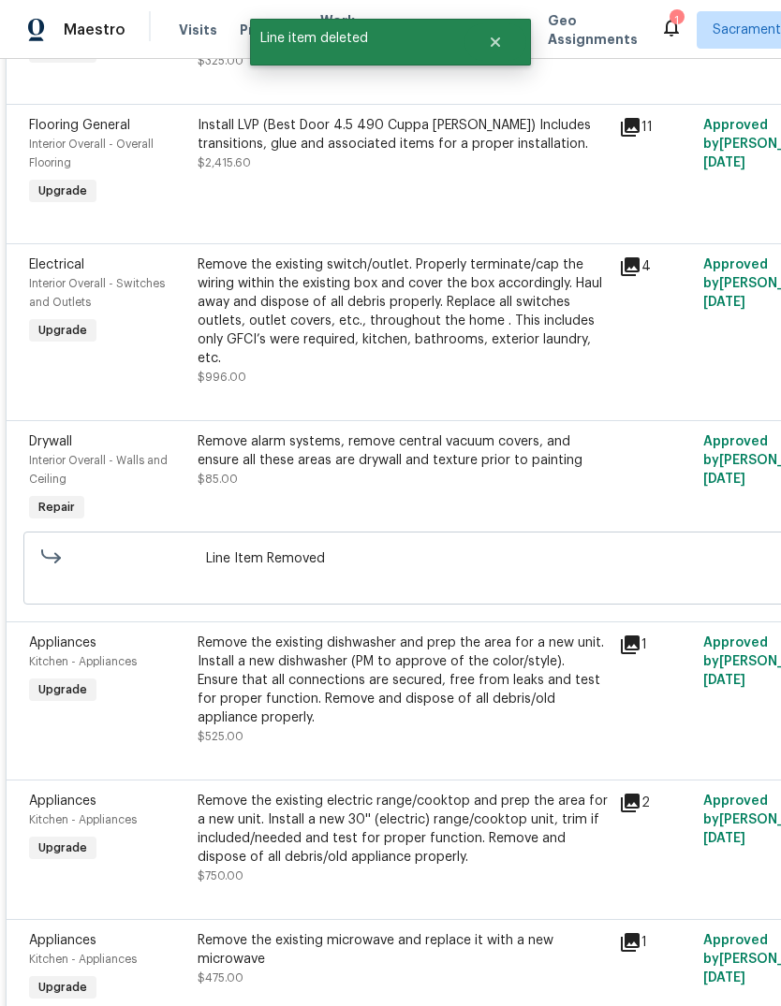
scroll to position [4161, 0]
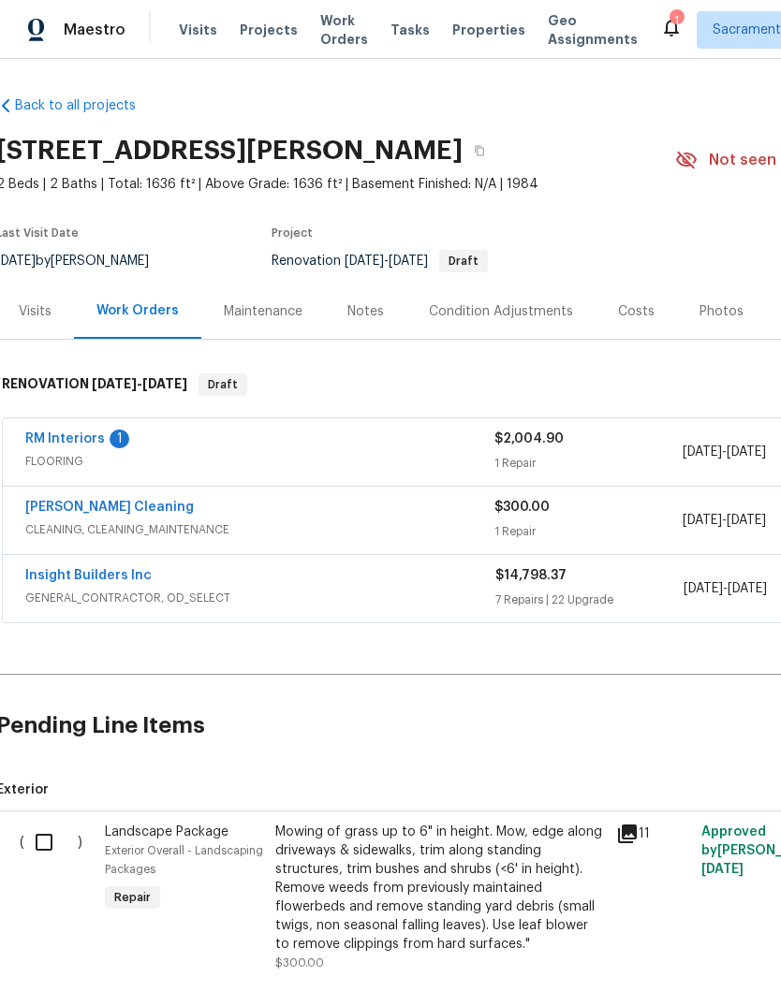
scroll to position [-3, 4]
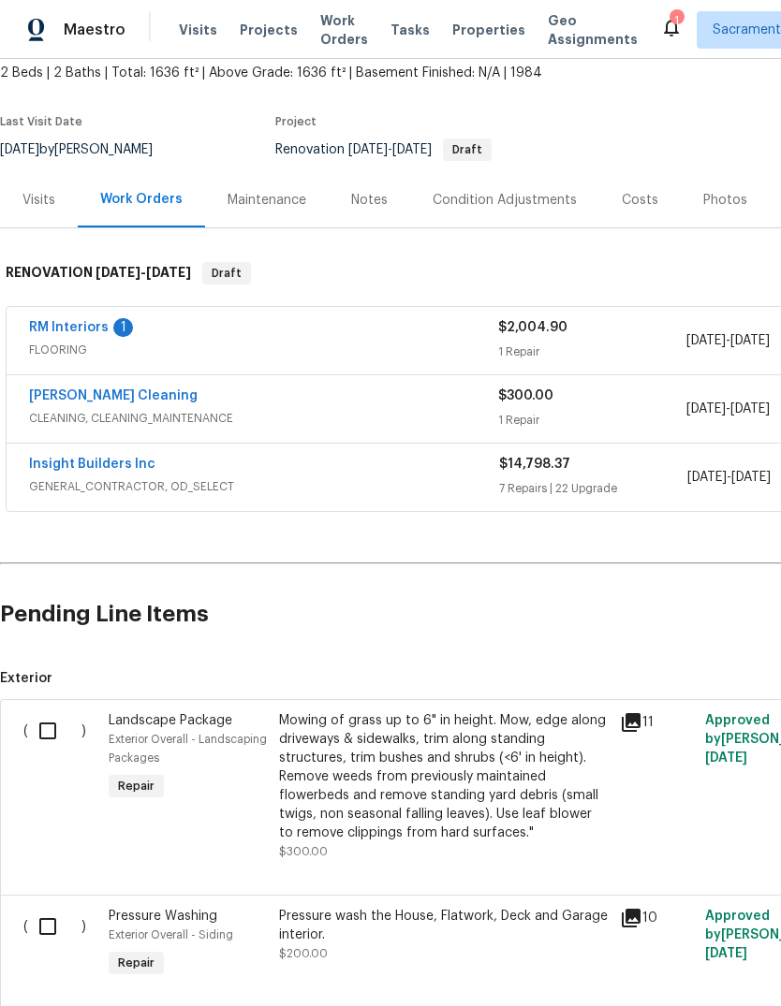
scroll to position [110, 0]
click at [59, 469] on link "Insight Builders Inc" at bounding box center [92, 465] width 126 height 13
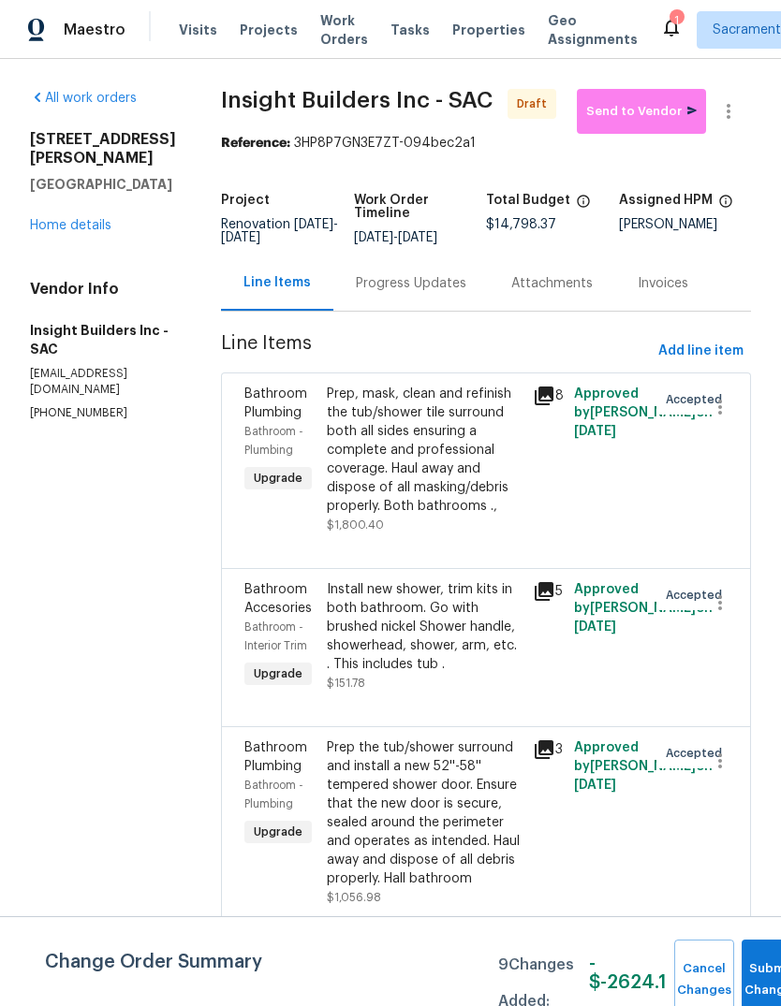
click at [59, 219] on link "Home details" at bounding box center [70, 225] width 81 height 13
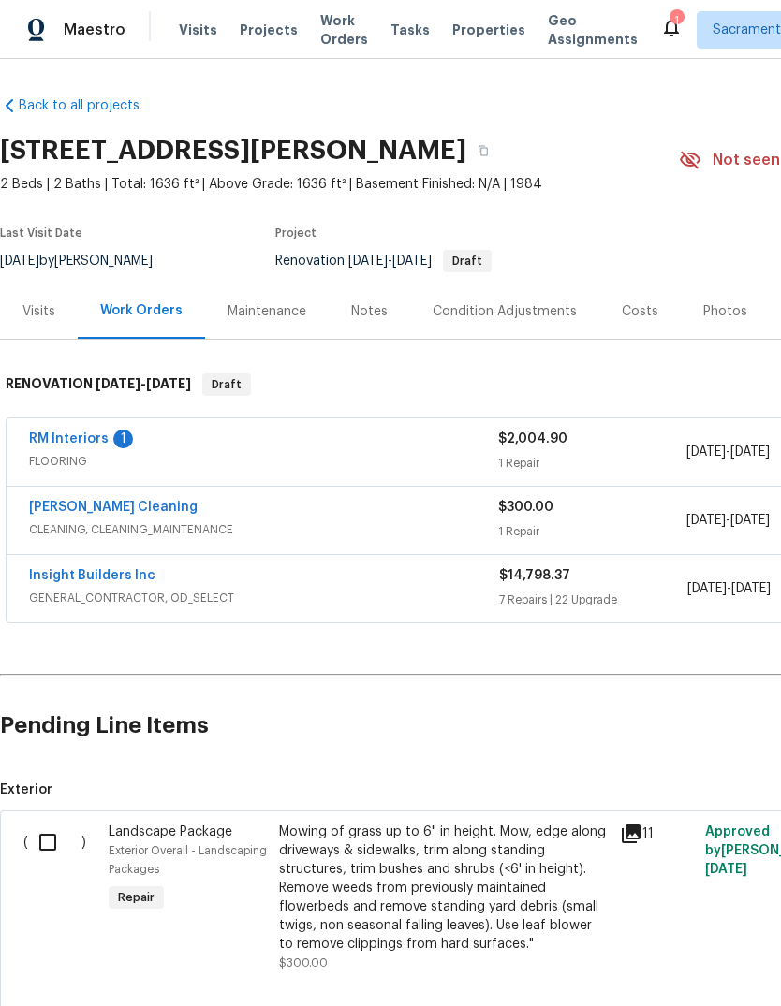
click at [96, 602] on span "GENERAL_CONTRACTOR, OD_SELECT" at bounding box center [264, 598] width 470 height 19
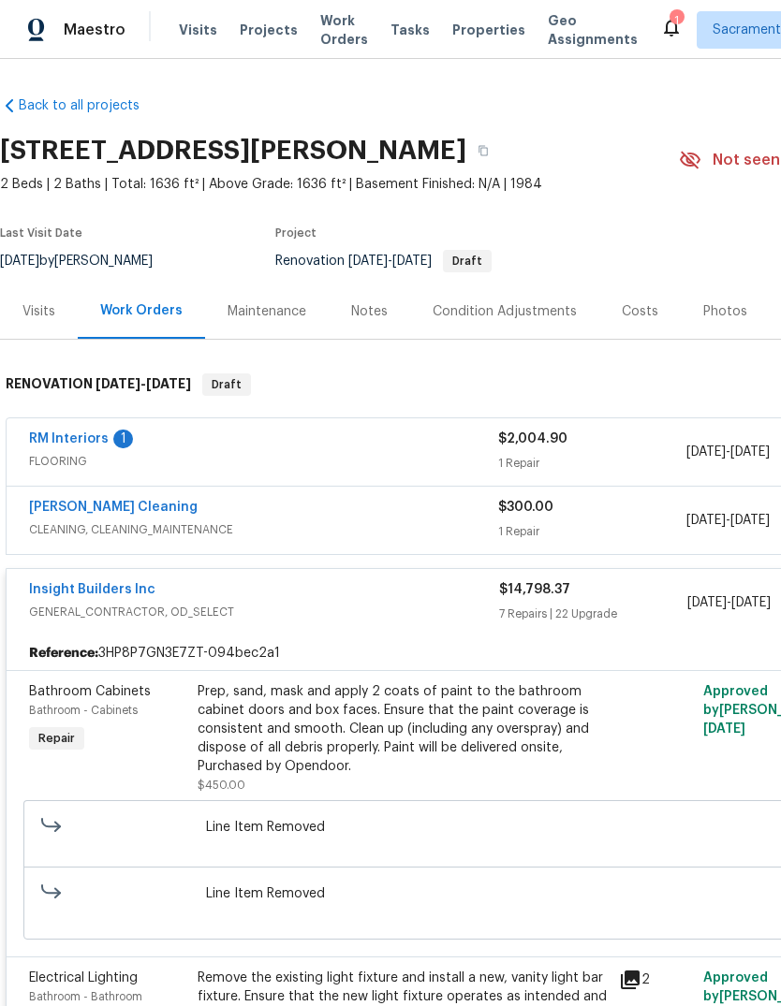
click at [62, 583] on link "Insight Builders Inc" at bounding box center [92, 589] width 126 height 13
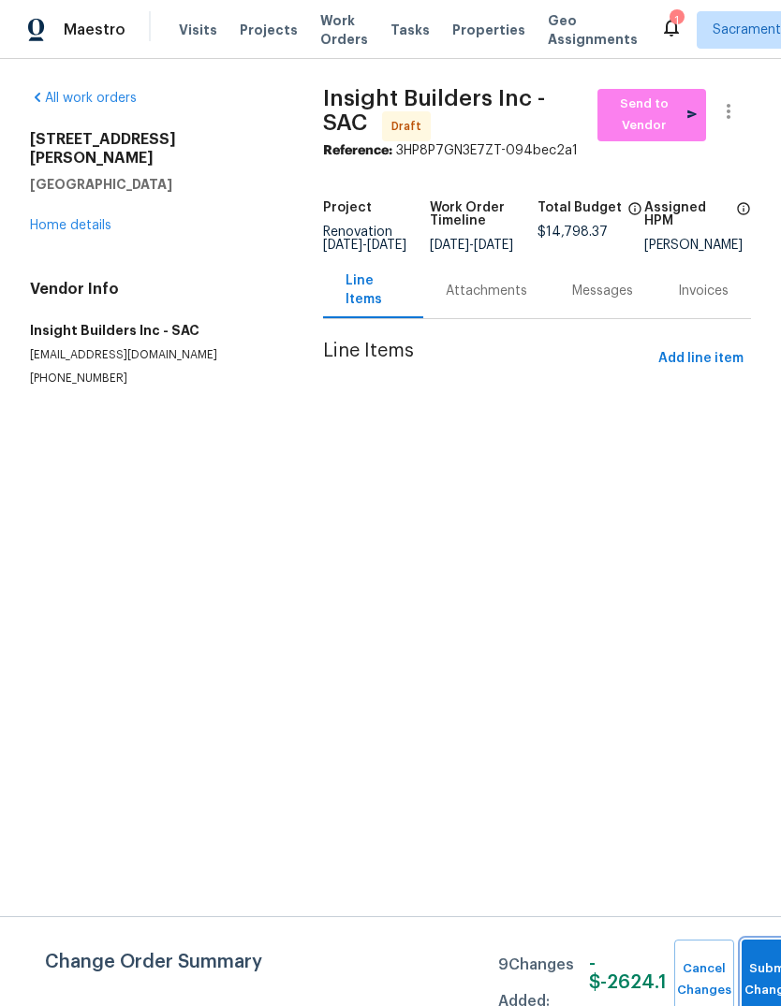
click at [752, 965] on button "Submit Changes" at bounding box center [771, 980] width 60 height 80
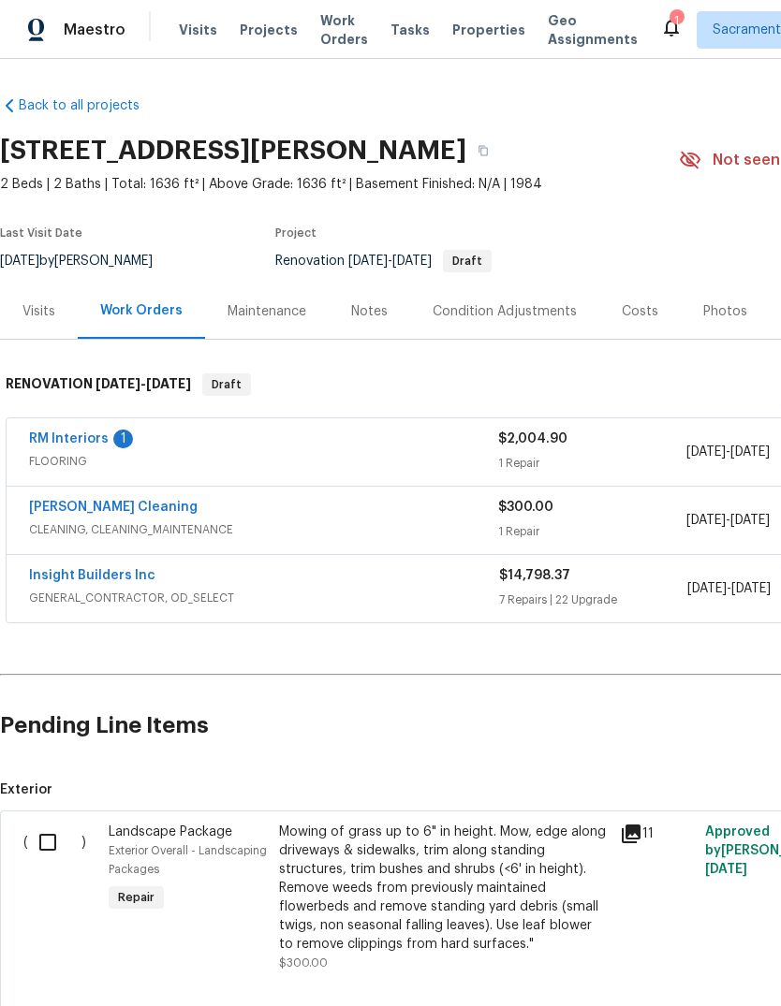
click at [68, 569] on link "Insight Builders Inc" at bounding box center [92, 575] width 126 height 13
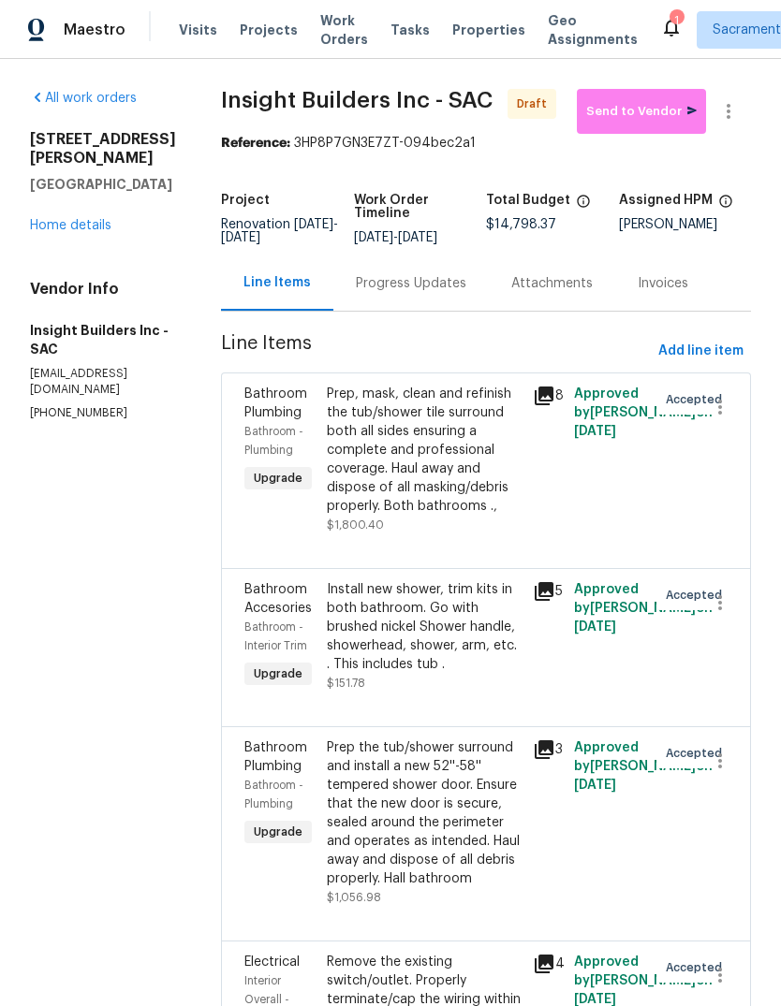
click at [66, 196] on div "26 Marina Grande Ct Sacramento, CA 95831 Home details" at bounding box center [103, 182] width 146 height 105
click at [57, 219] on link "Home details" at bounding box center [70, 225] width 81 height 13
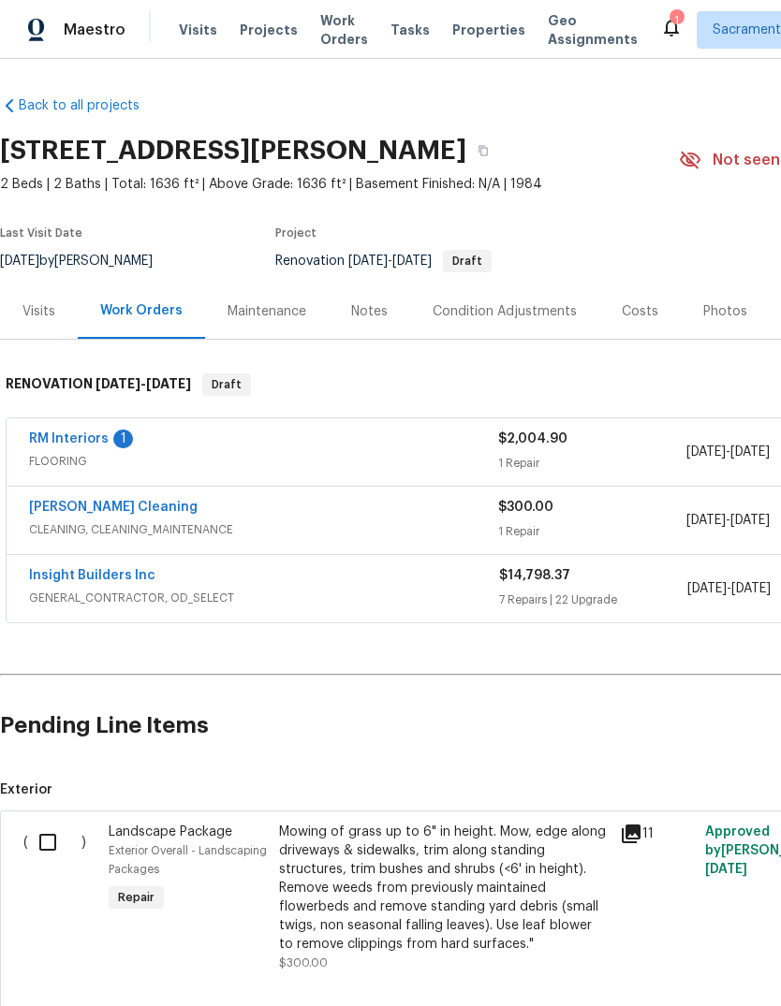
click at [69, 433] on link "RM Interiors" at bounding box center [69, 438] width 80 height 13
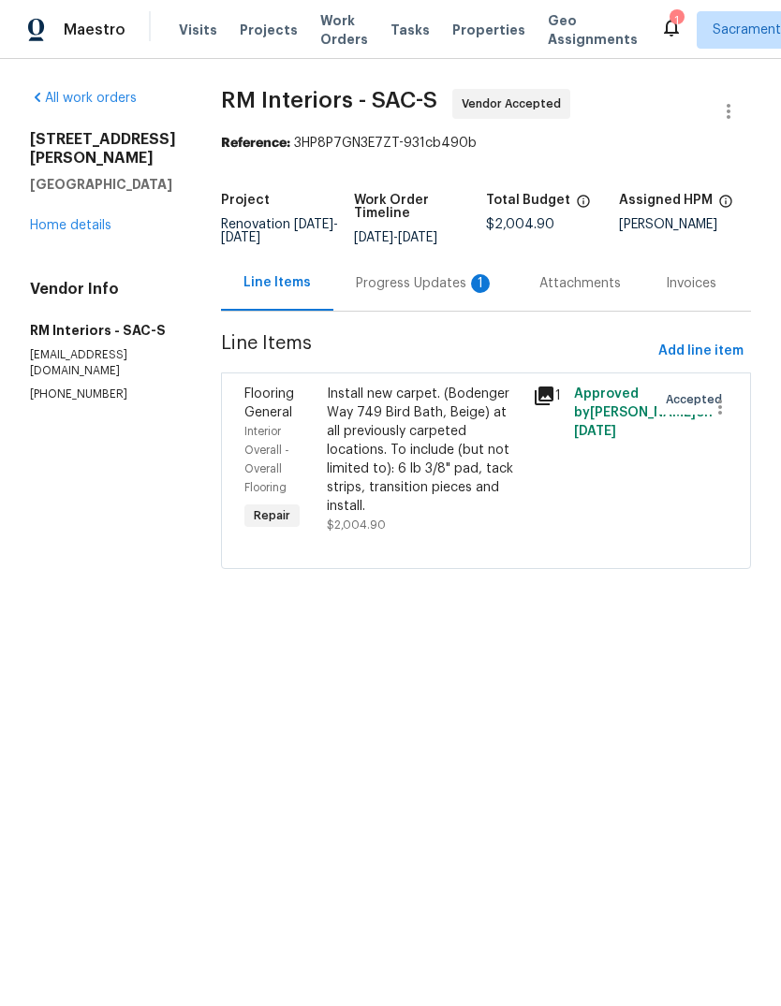
click at [434, 293] on div "Progress Updates 1" at bounding box center [425, 283] width 139 height 19
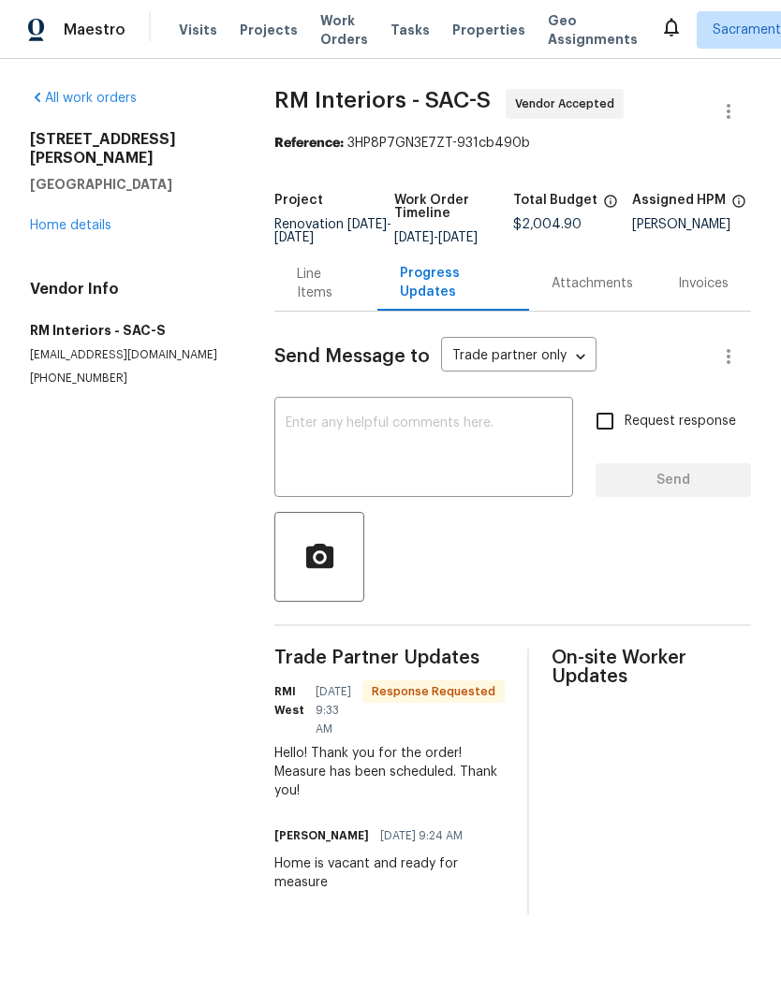
click at [351, 437] on textarea at bounding box center [423, 449] width 276 height 66
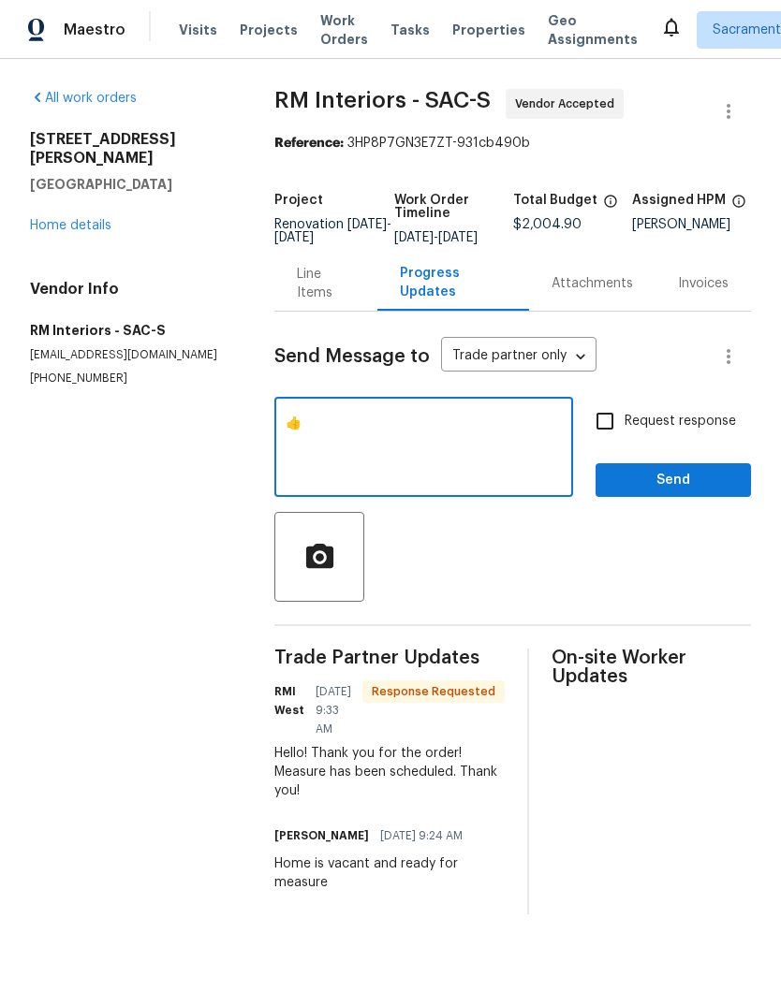
type textarea "👍"
click at [692, 487] on span "Send" at bounding box center [672, 480] width 125 height 23
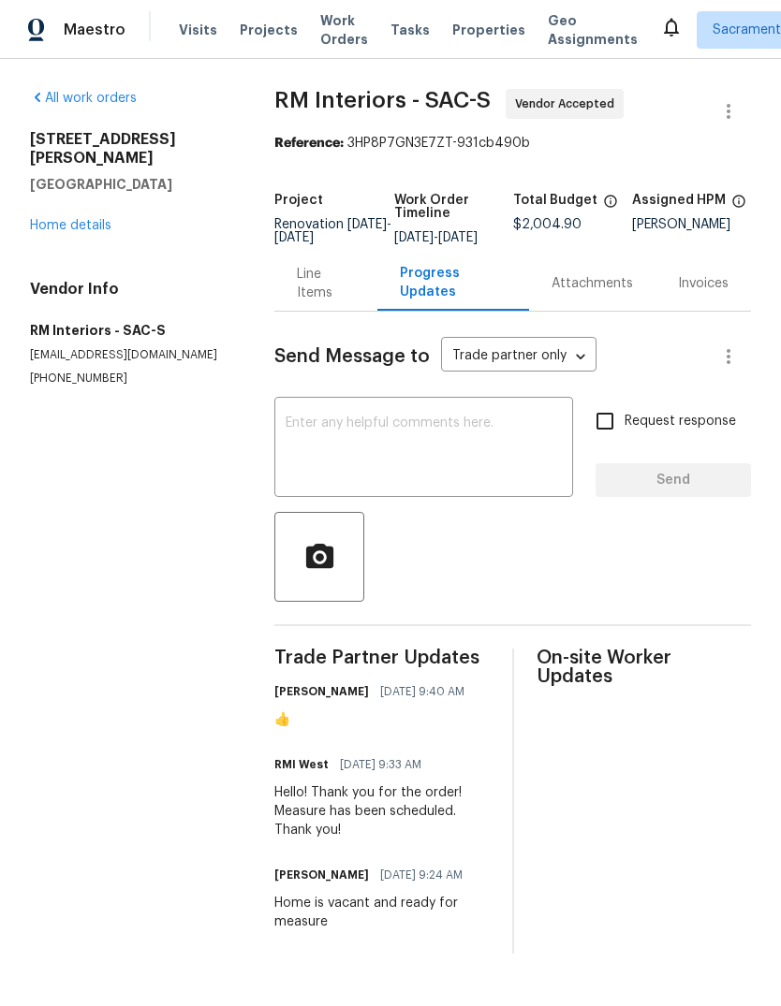
click at [61, 219] on link "Home details" at bounding box center [70, 225] width 81 height 13
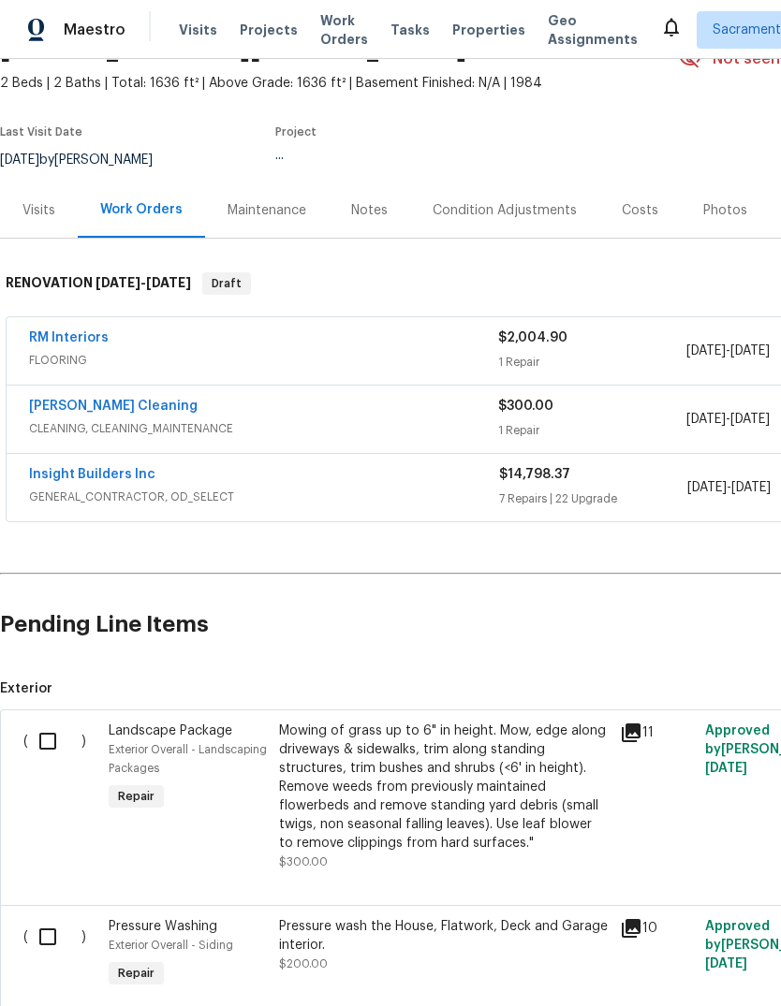
scroll to position [114, -2]
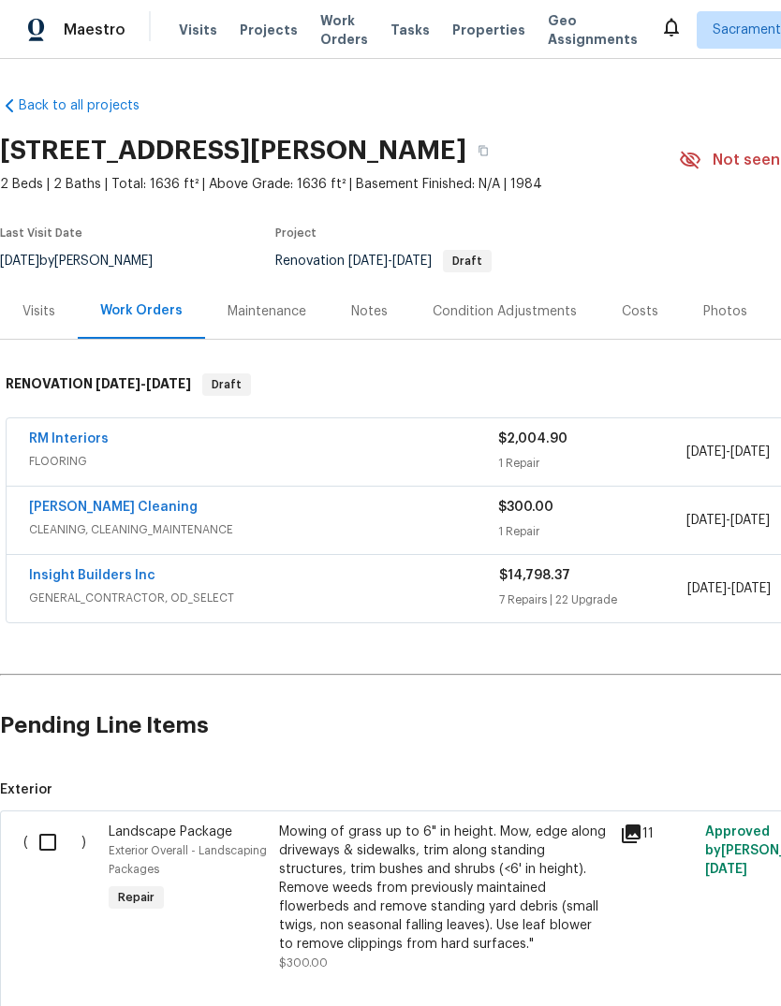
click at [69, 579] on link "Insight Builders Inc" at bounding box center [92, 575] width 126 height 13
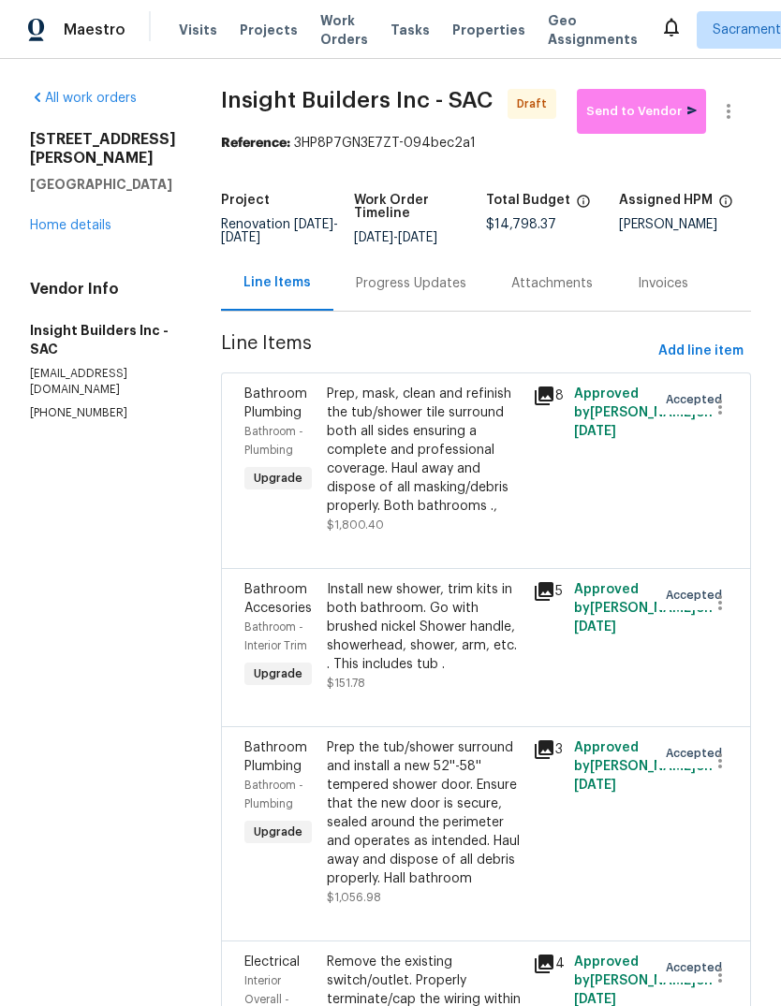
click at [73, 219] on link "Home details" at bounding box center [70, 225] width 81 height 13
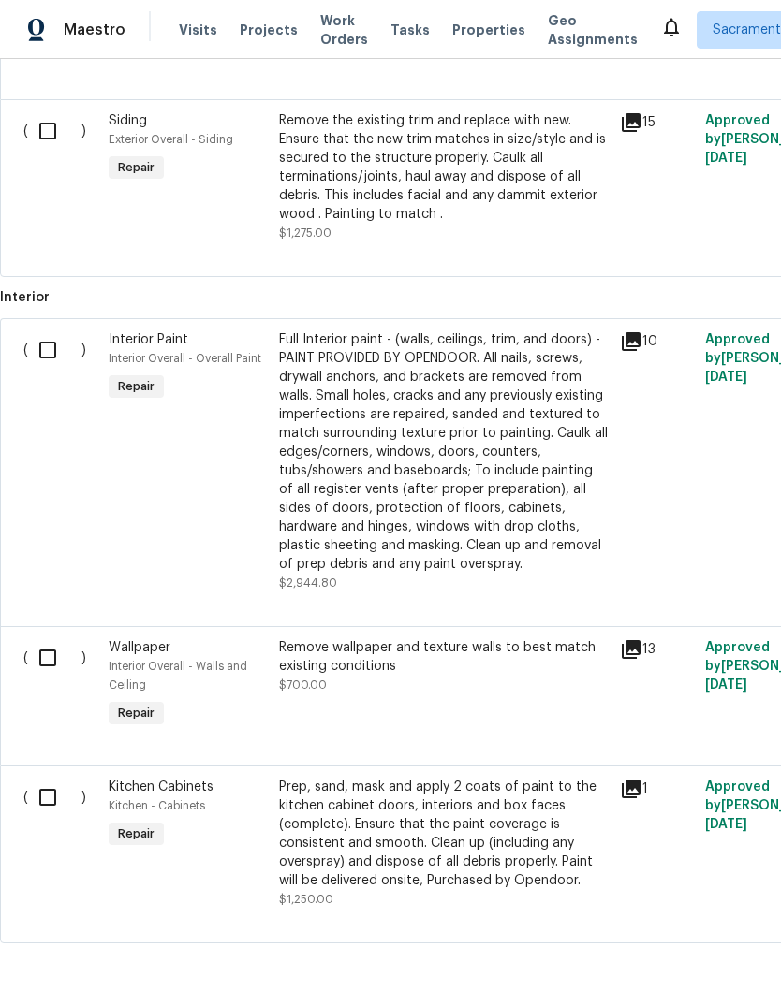
scroll to position [1028, 0]
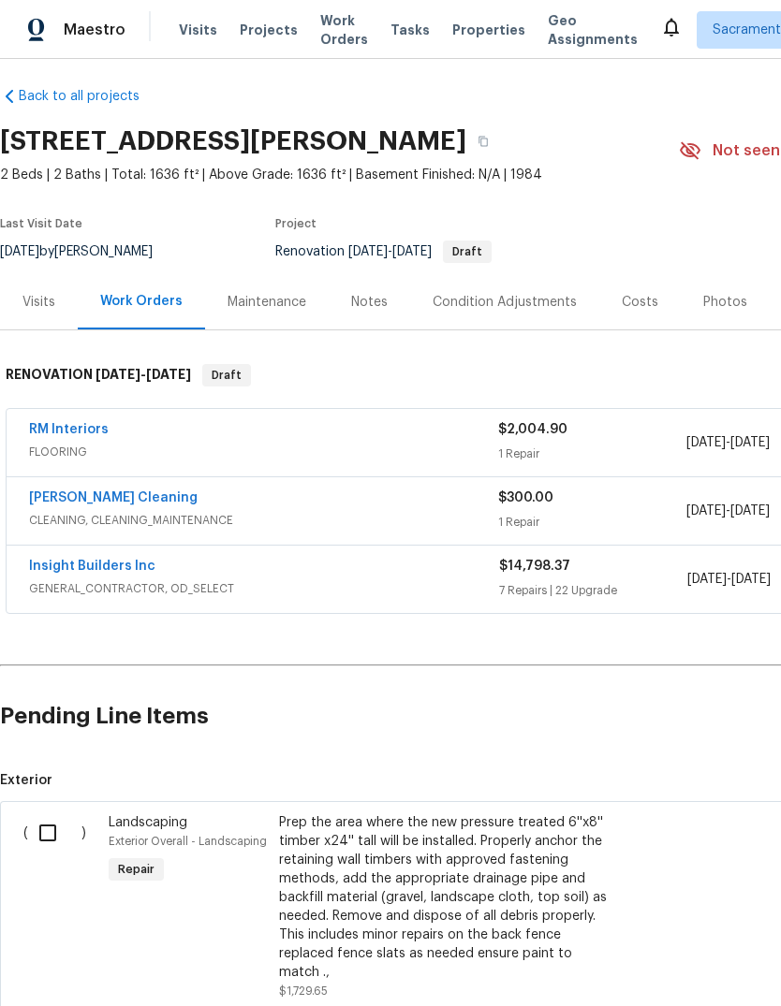
scroll to position [9, 0]
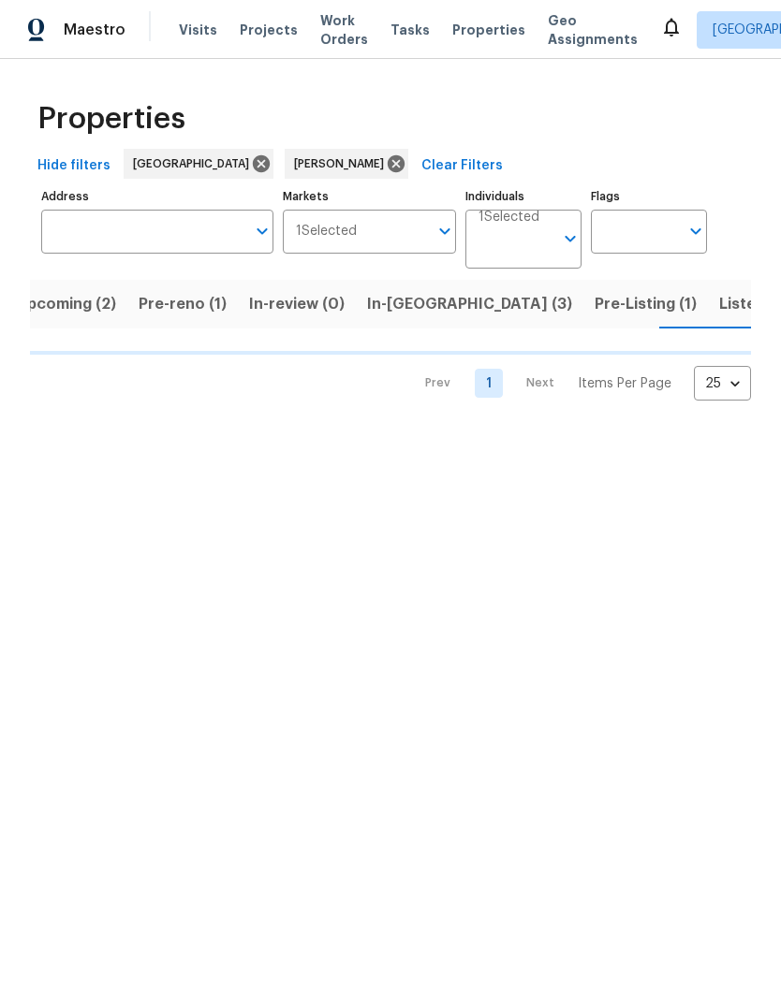
scroll to position [0, 27]
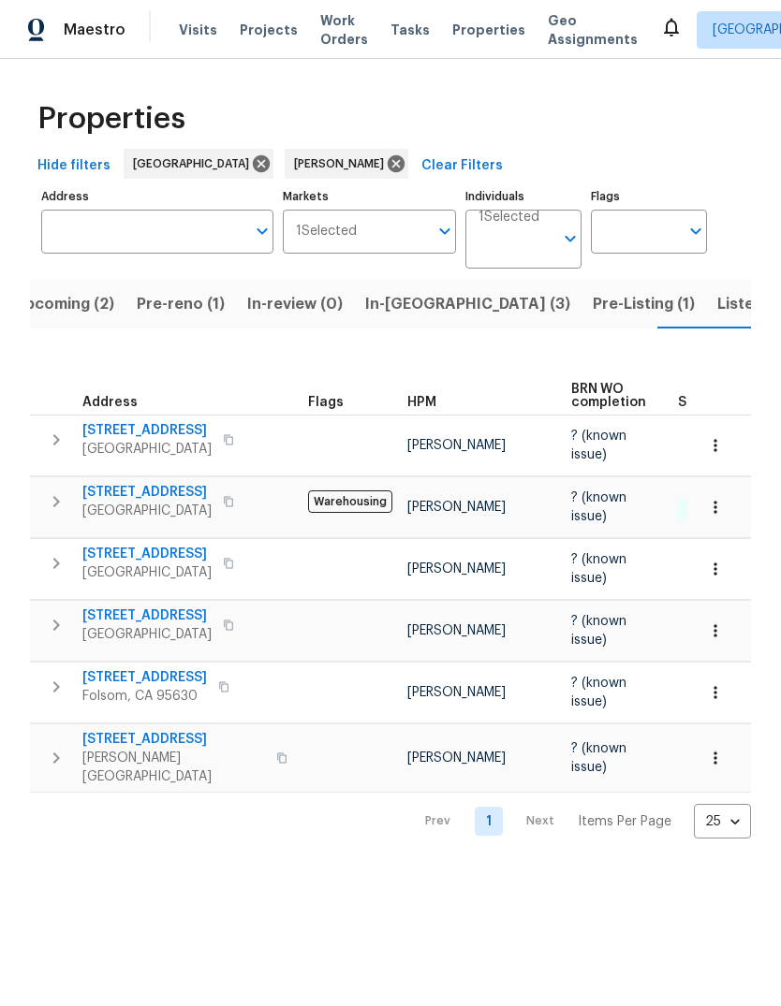
click at [111, 441] on span "[GEOGRAPHIC_DATA]" at bounding box center [146, 449] width 129 height 19
click at [145, 500] on span "[STREET_ADDRESS]" at bounding box center [146, 492] width 129 height 19
click at [592, 299] on span "Pre-Listing (1)" at bounding box center [643, 304] width 102 height 26
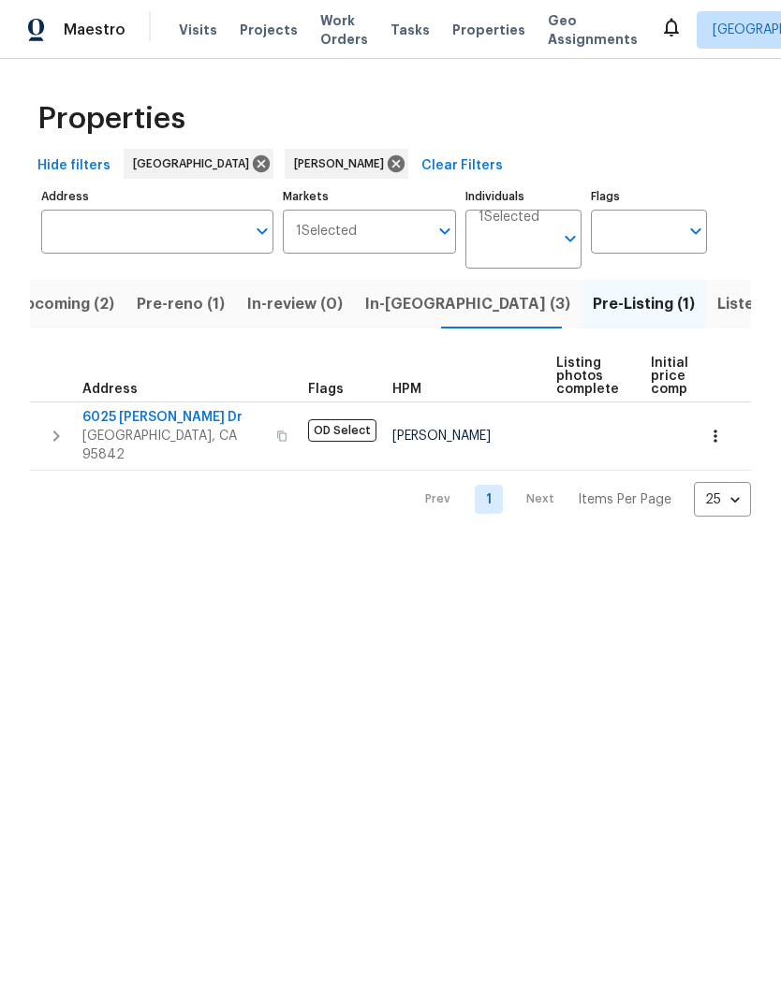
click at [717, 294] on span "Listed (12)" at bounding box center [755, 304] width 77 height 26
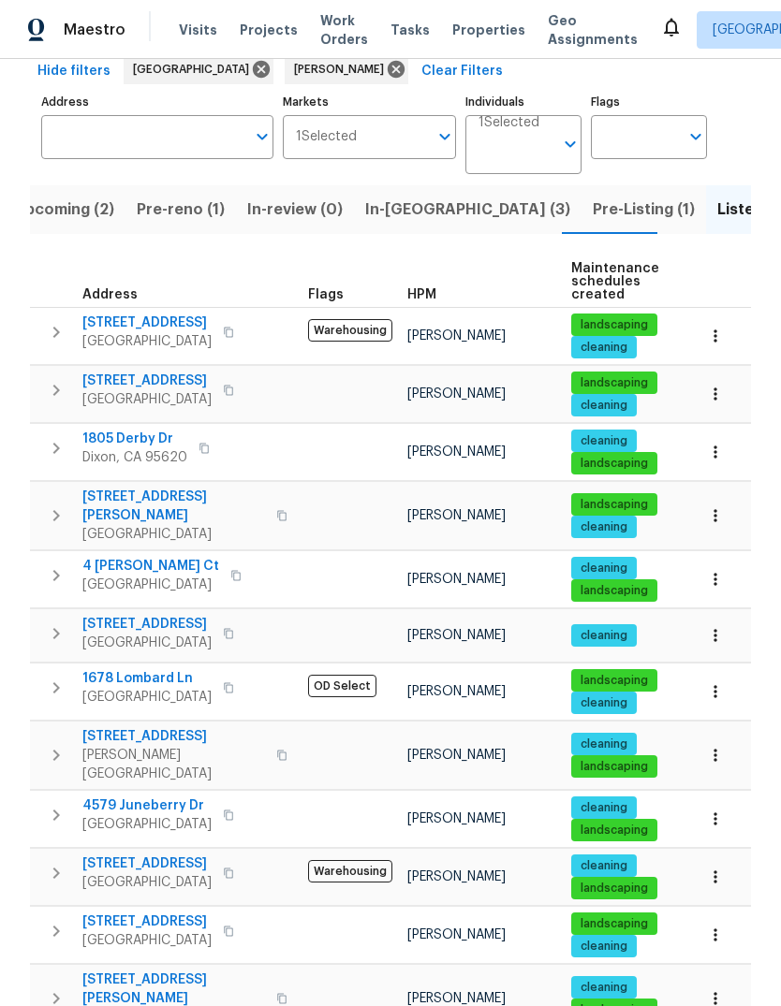
click at [148, 388] on span "9387 Bennoel Way" at bounding box center [146, 381] width 129 height 19
click at [377, 197] on span "In-reno (3)" at bounding box center [467, 210] width 205 height 26
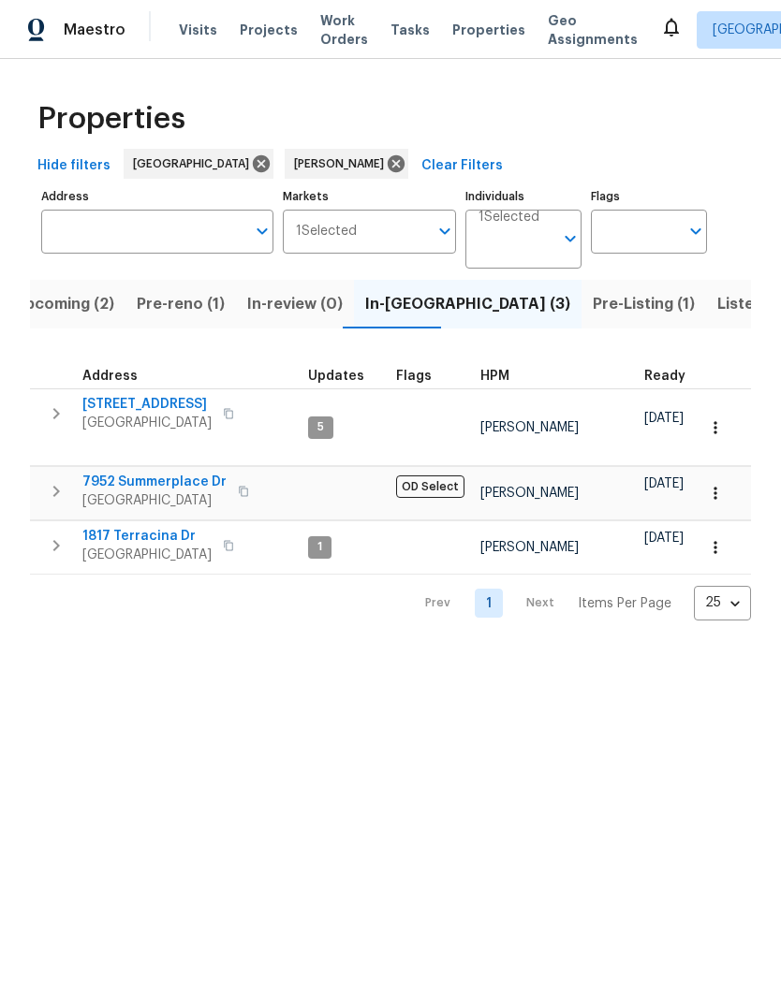
click at [592, 307] on span "Pre-Listing (1)" at bounding box center [643, 304] width 102 height 26
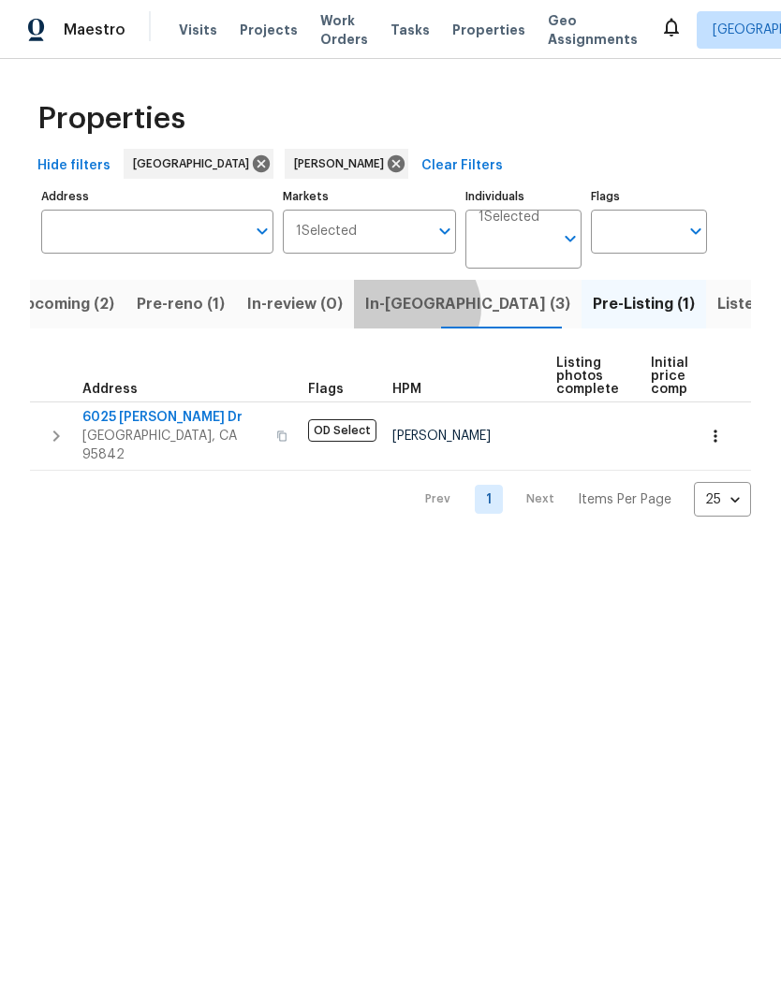
click at [402, 309] on span "In-reno (3)" at bounding box center [467, 304] width 205 height 26
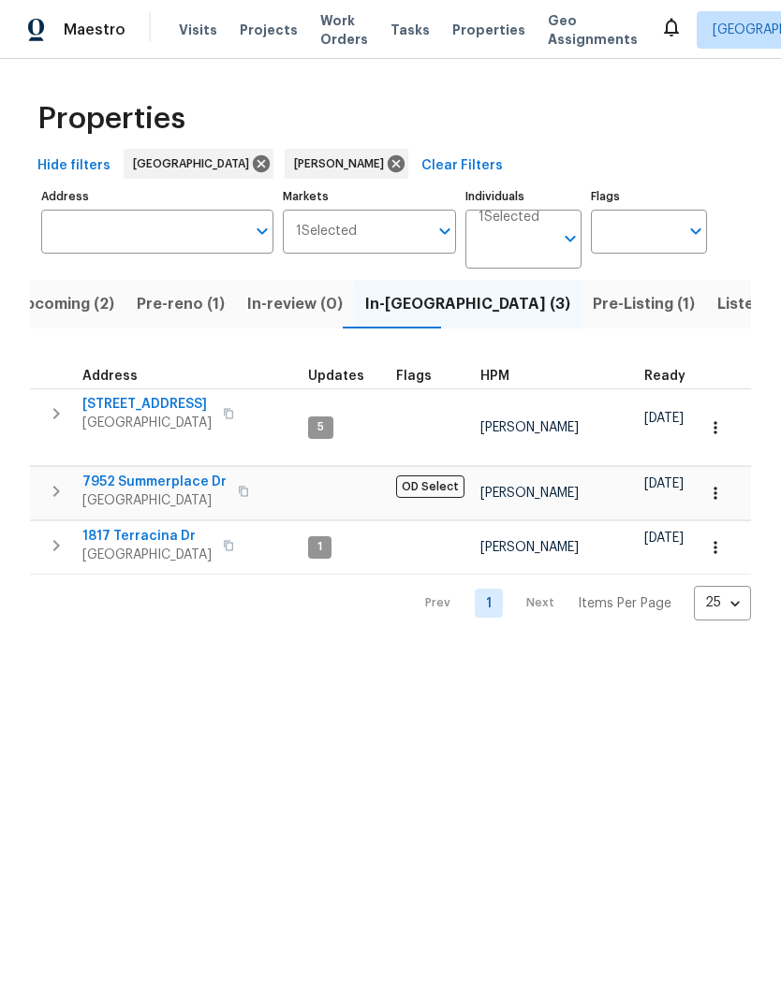
click at [165, 529] on span "1817 Terracina Dr" at bounding box center [146, 536] width 129 height 19
click at [191, 308] on span "Pre-reno (1)" at bounding box center [181, 304] width 88 height 26
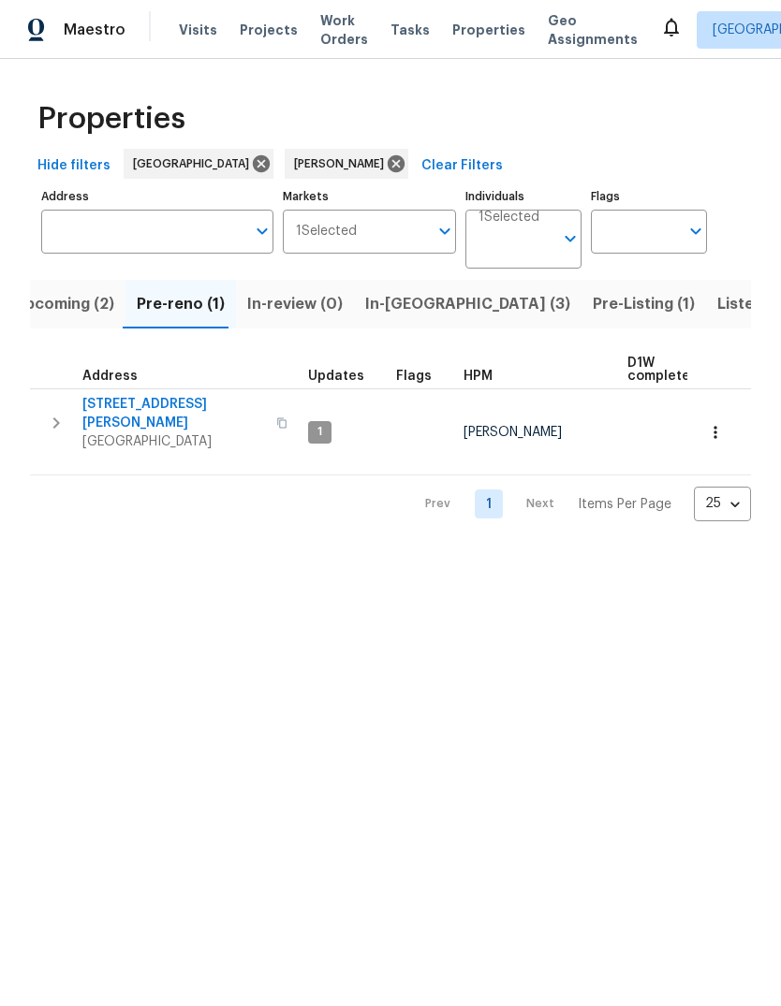
click at [129, 432] on span "Sacramento, CA 95831" at bounding box center [173, 441] width 183 height 19
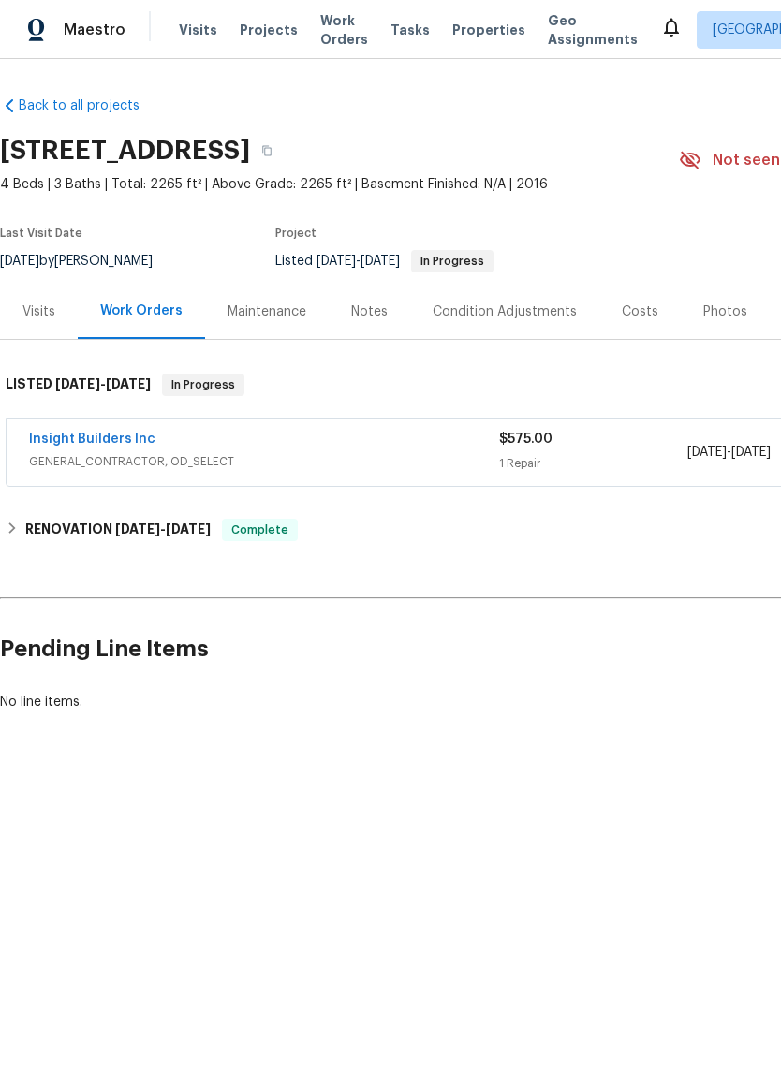
click at [69, 445] on link "Insight Builders Inc" at bounding box center [92, 438] width 126 height 13
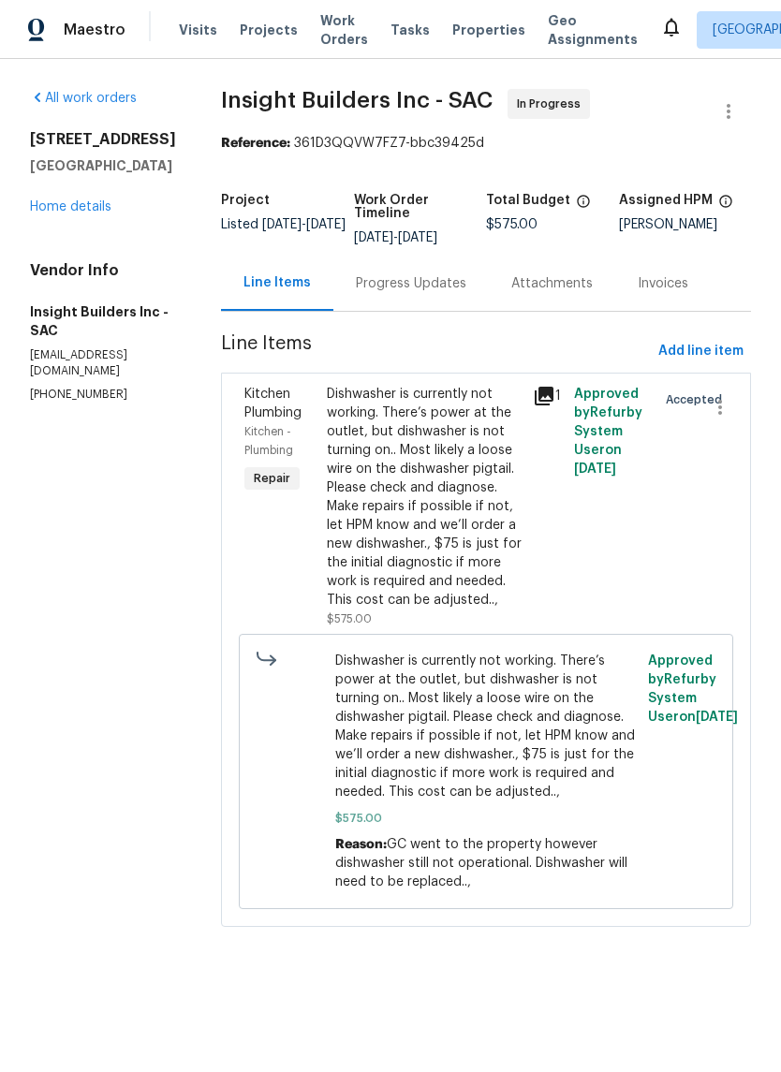
click at [56, 212] on link "Home details" at bounding box center [70, 206] width 81 height 13
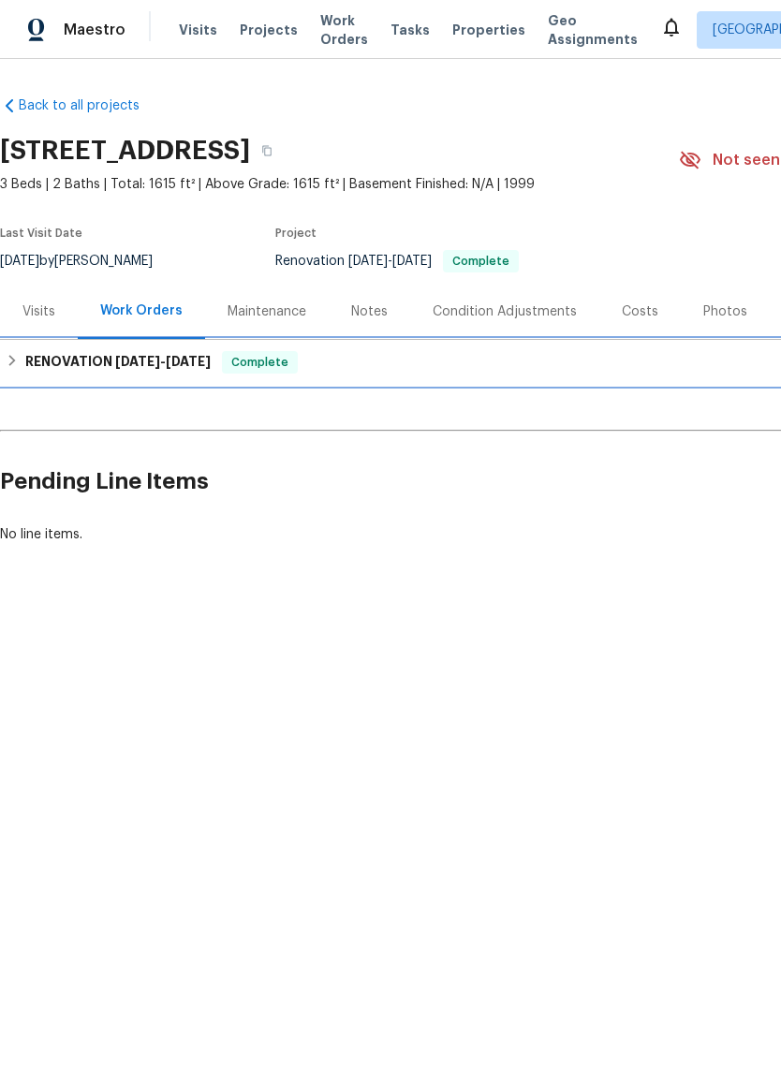
click at [130, 372] on h6 "RENOVATION [DATE] - [DATE]" at bounding box center [117, 362] width 185 height 22
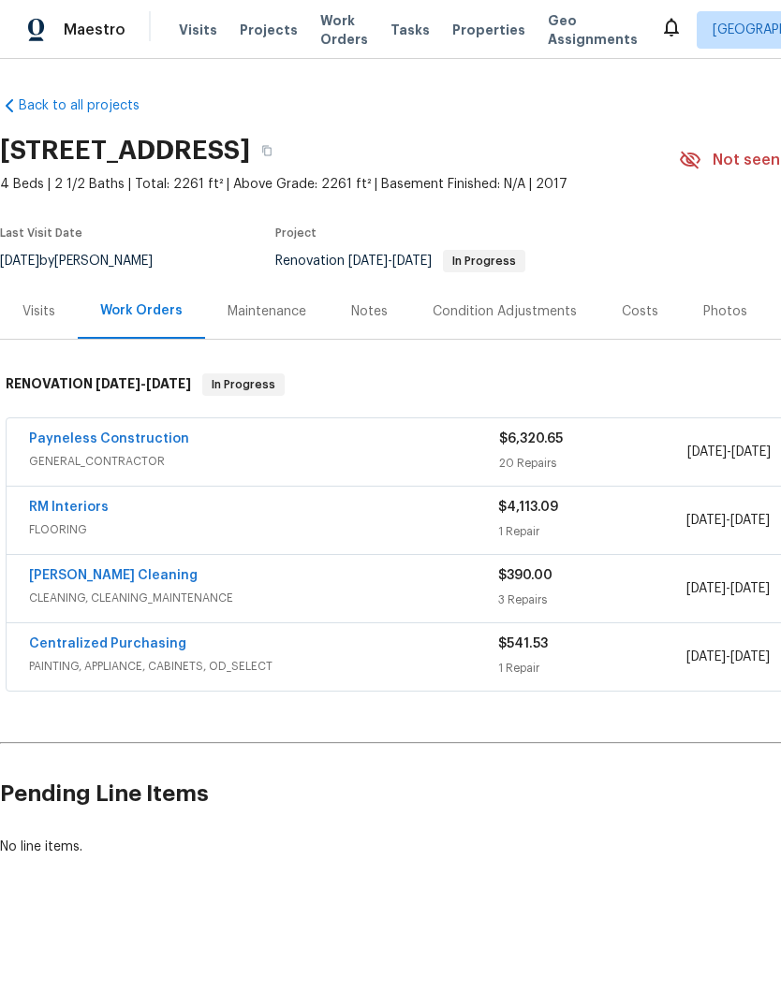
scroll to position [0, -1]
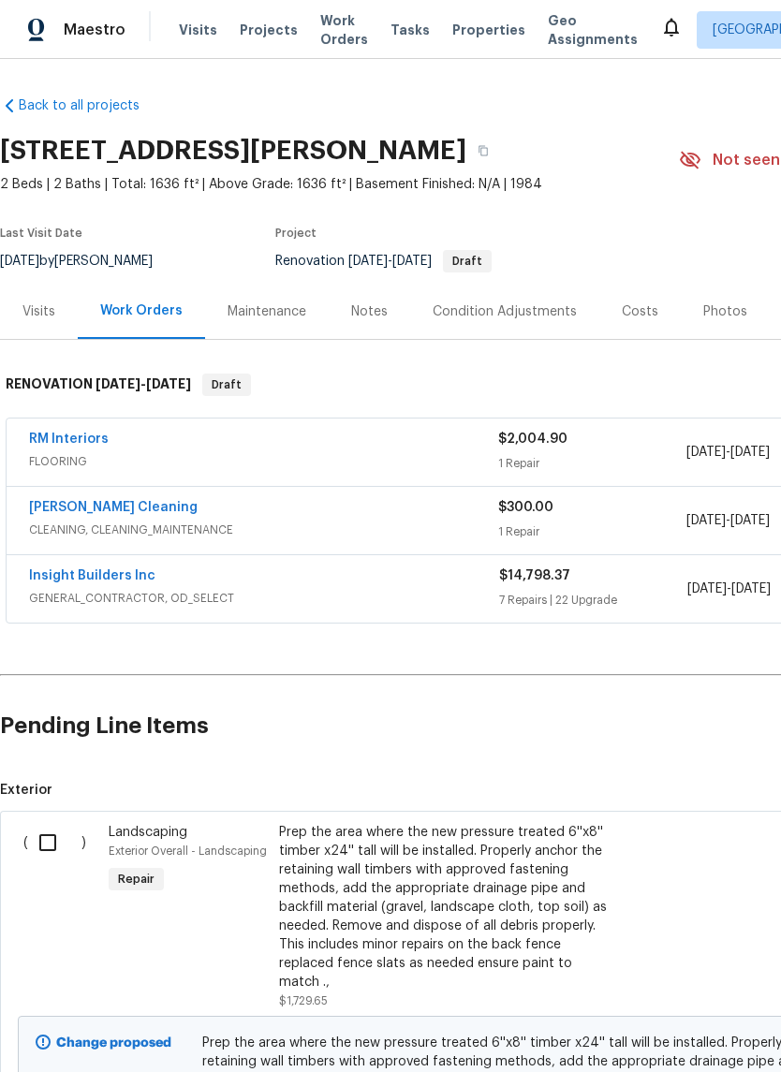
click at [372, 309] on div "Notes" at bounding box center [369, 311] width 37 height 19
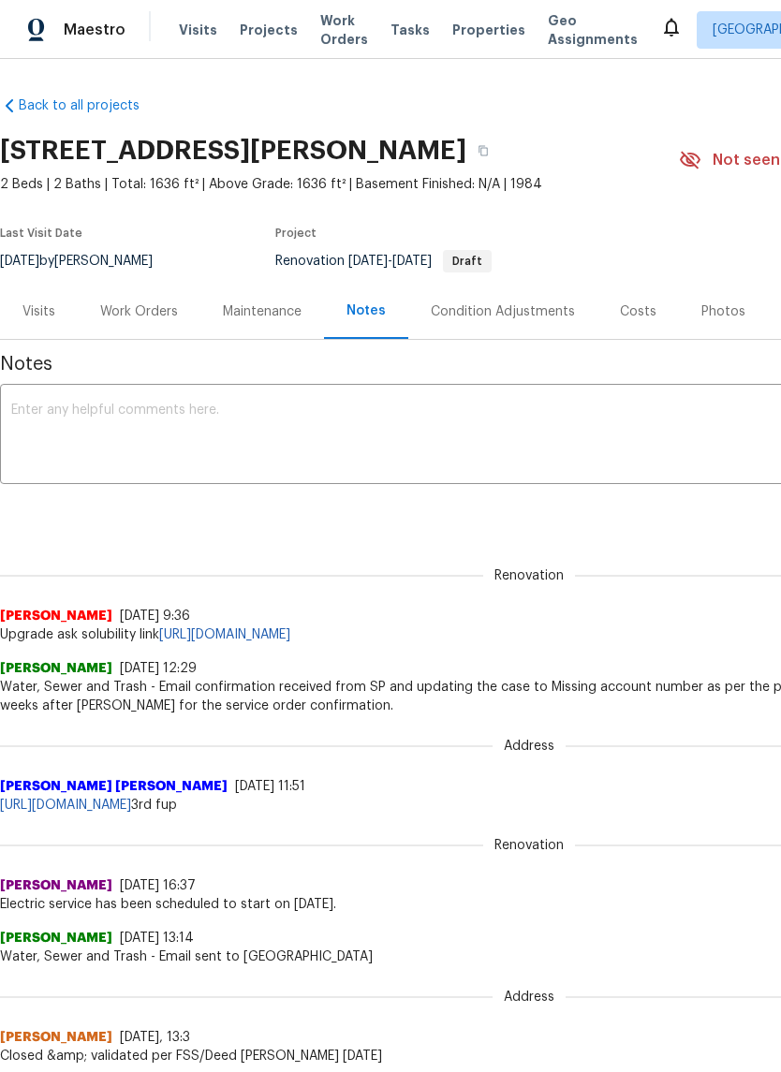
click at [37, 416] on textarea at bounding box center [528, 436] width 1035 height 66
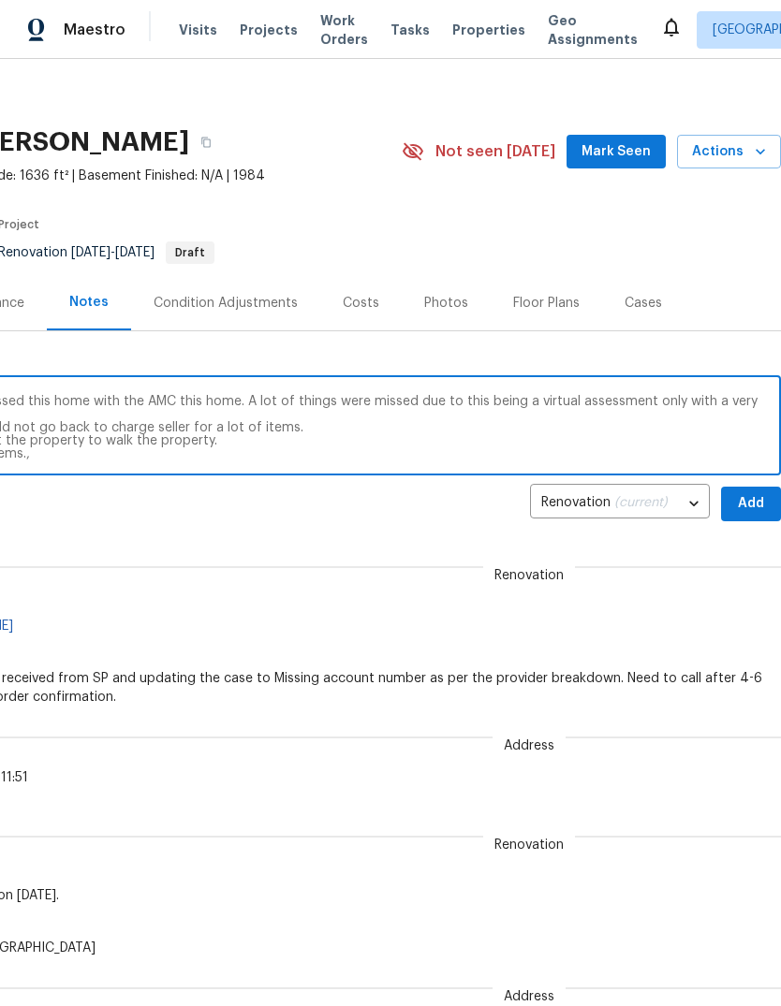
scroll to position [8, 277]
type textarea "Day one has been completed. I have discussed this home with the AMC this home. …"
click at [752, 510] on span "Add" at bounding box center [751, 503] width 30 height 23
click at [752, 510] on div "Renovation (current) 5b9d7ba2-4bf2-4ff7-a60a-aa8d4fc4f171 ​ Add" at bounding box center [252, 504] width 1058 height 35
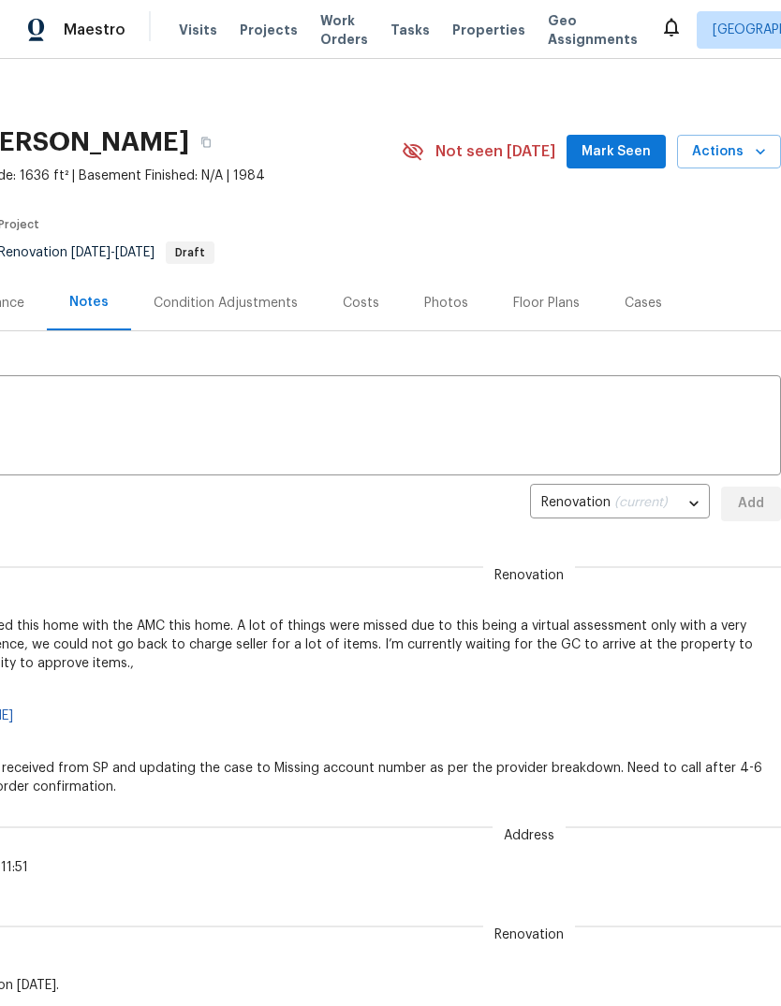
click at [99, 406] on textarea at bounding box center [251, 428] width 1035 height 66
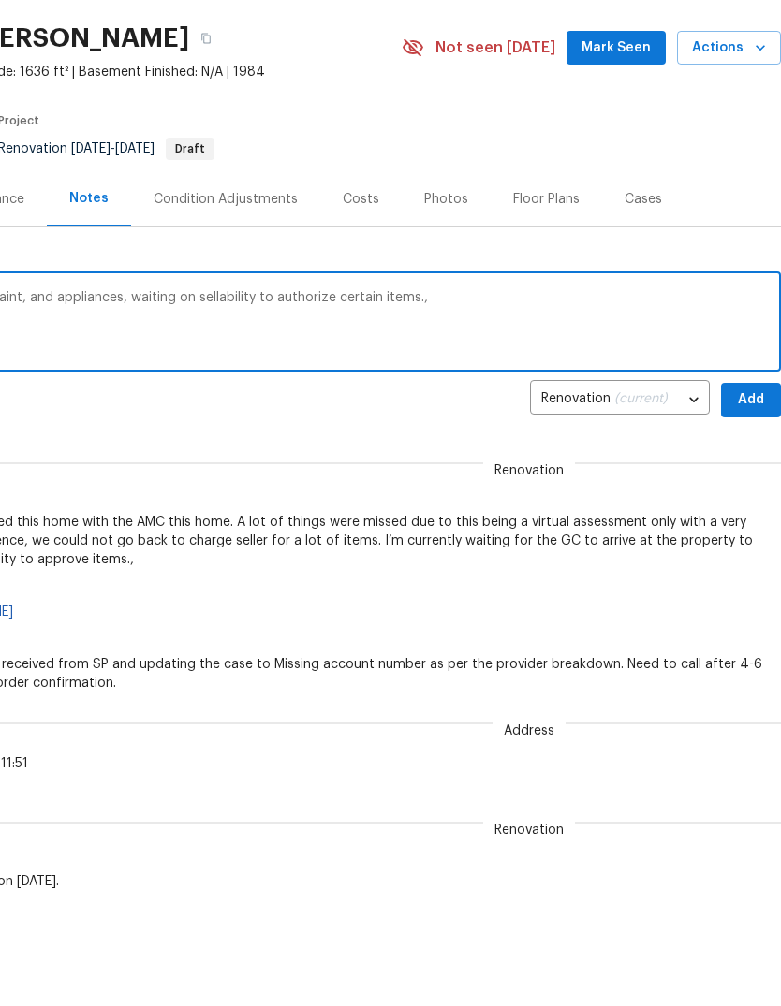
scroll to position [7, 277]
type textarea "I still need to order house, paint cabinet, paint, and appliances, waiting on s…"
click at [752, 493] on span "Add" at bounding box center [751, 504] width 30 height 23
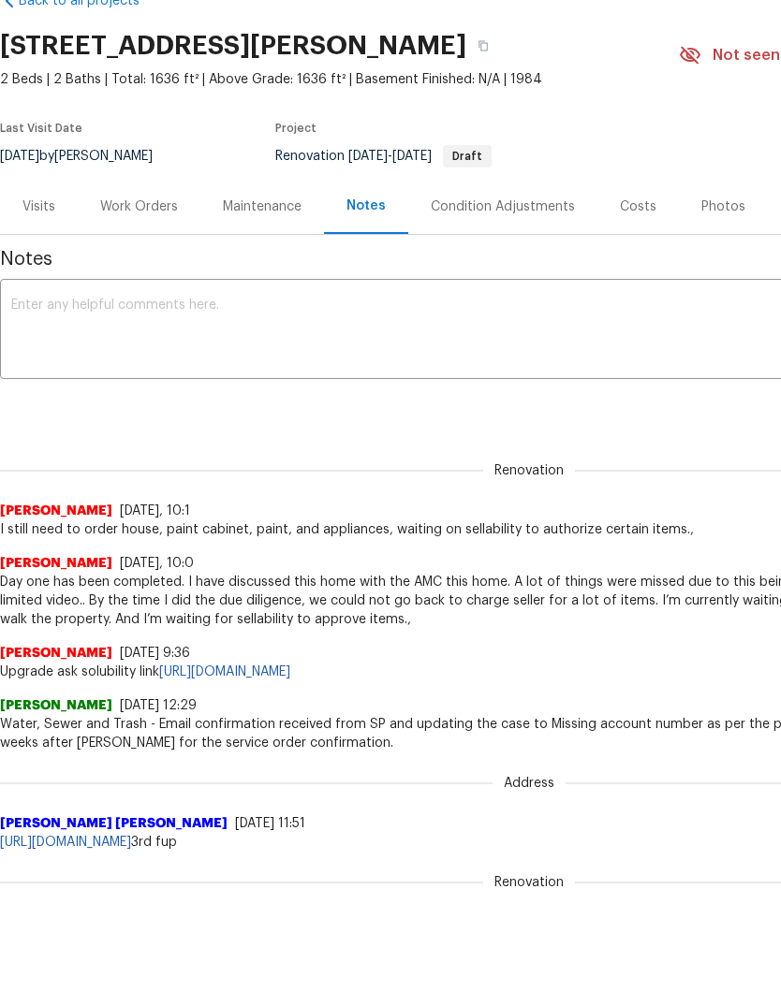
scroll to position [0, 0]
click at [148, 208] on div "Work Orders" at bounding box center [139, 206] width 78 height 19
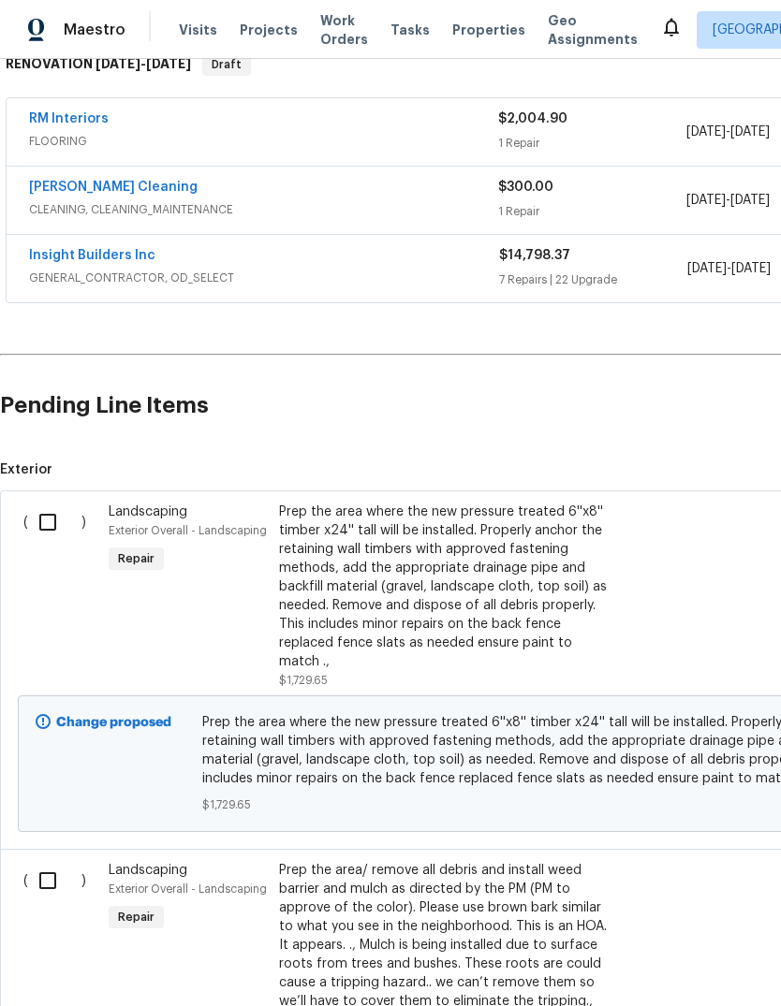
scroll to position [322, 0]
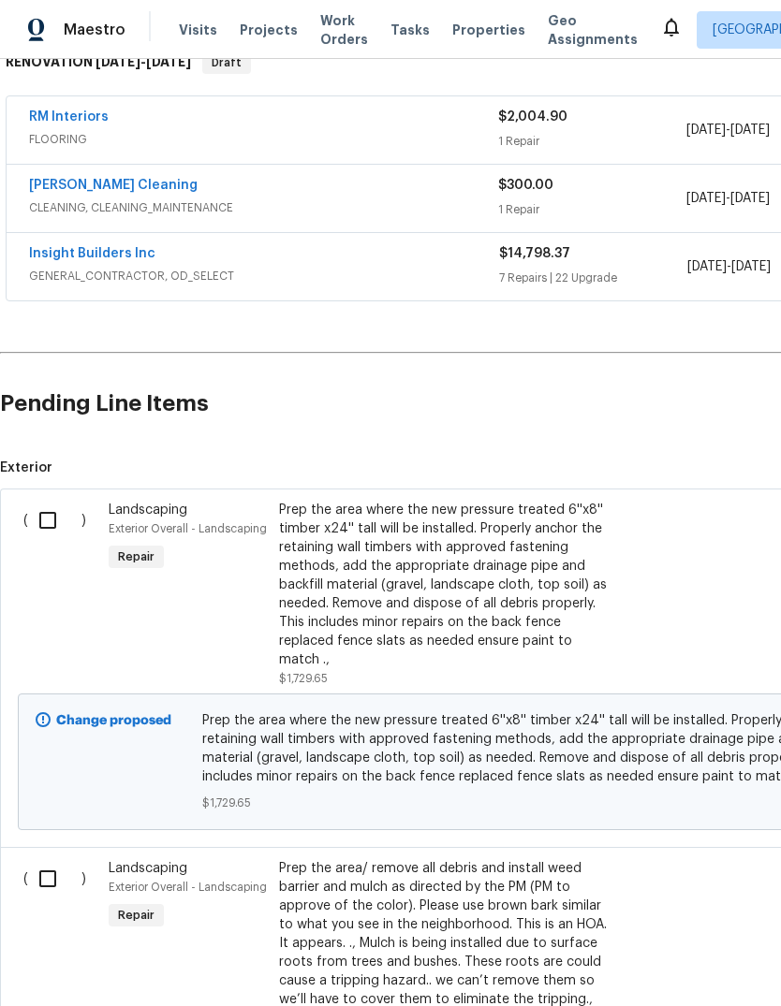
click at [36, 501] on input "checkbox" at bounding box center [54, 520] width 53 height 39
checkbox input "true"
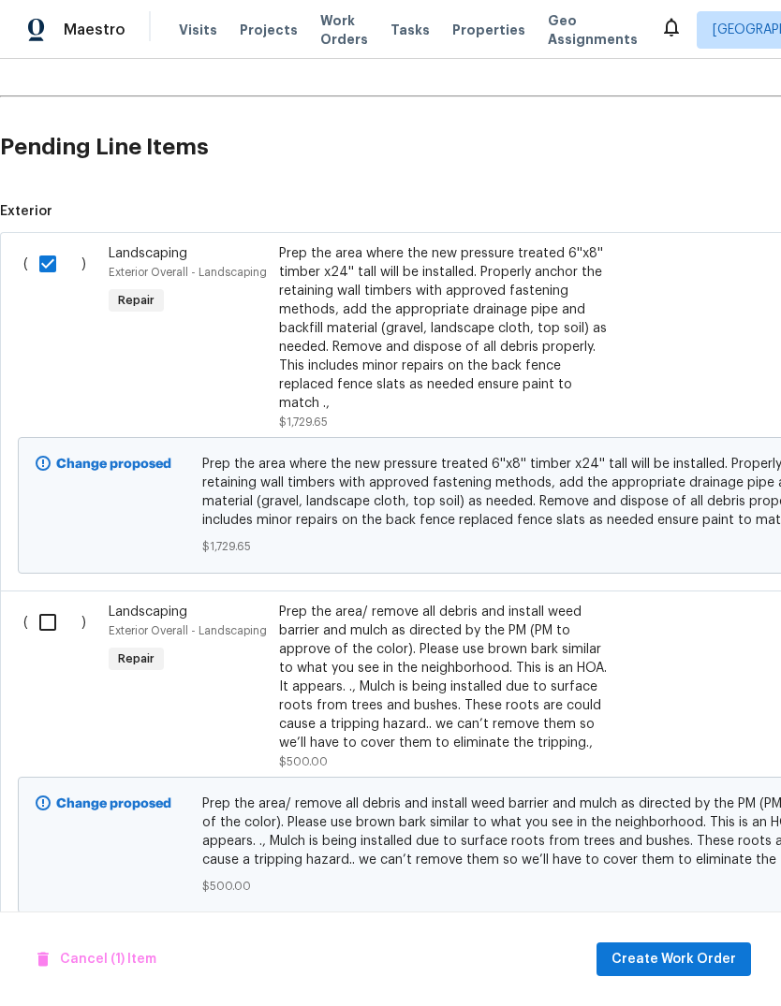
scroll to position [577, 0]
click at [37, 604] on input "checkbox" at bounding box center [54, 623] width 53 height 39
checkbox input "true"
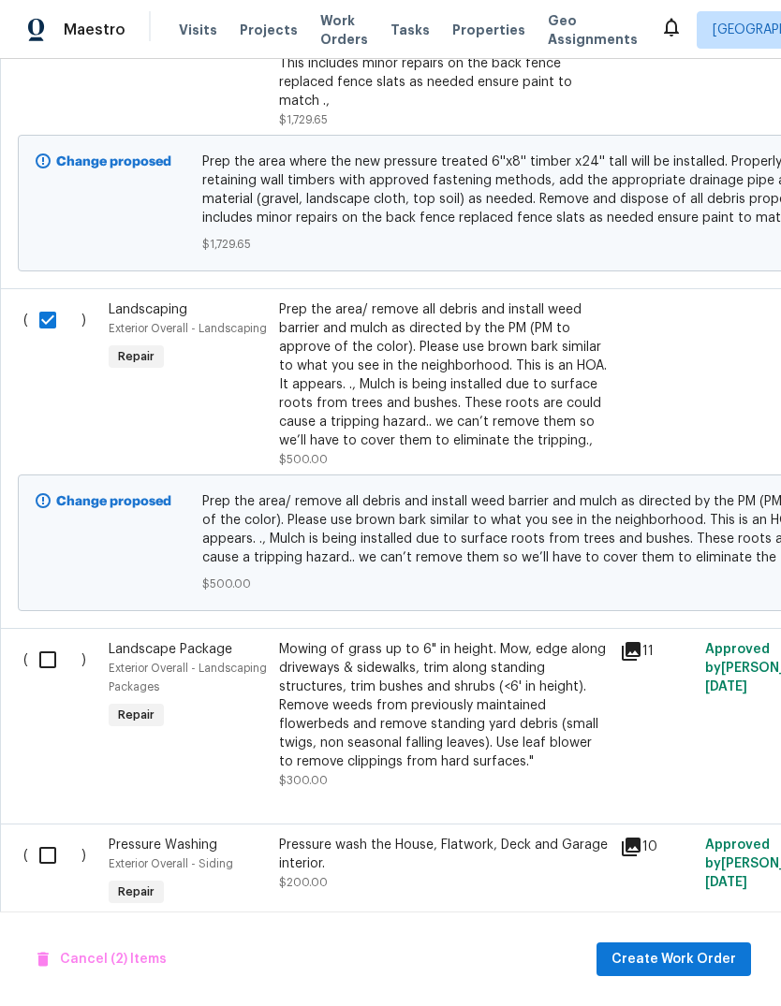
scroll to position [880, 0]
click at [37, 641] on input "checkbox" at bounding box center [54, 660] width 53 height 39
checkbox input "true"
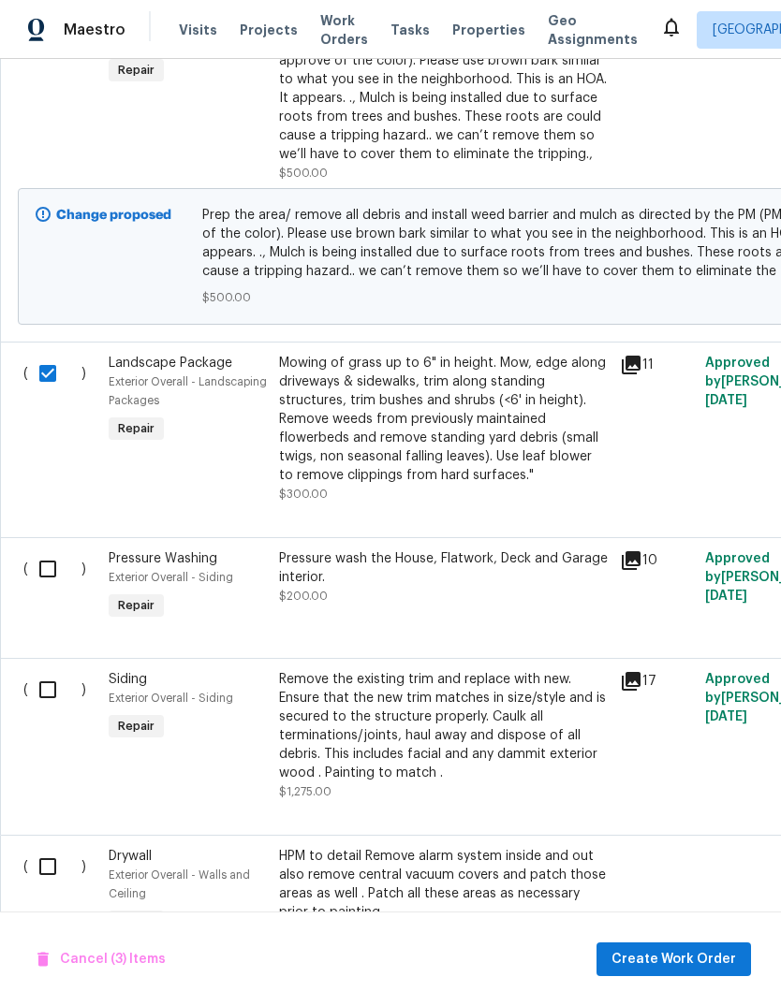
scroll to position [1169, 0]
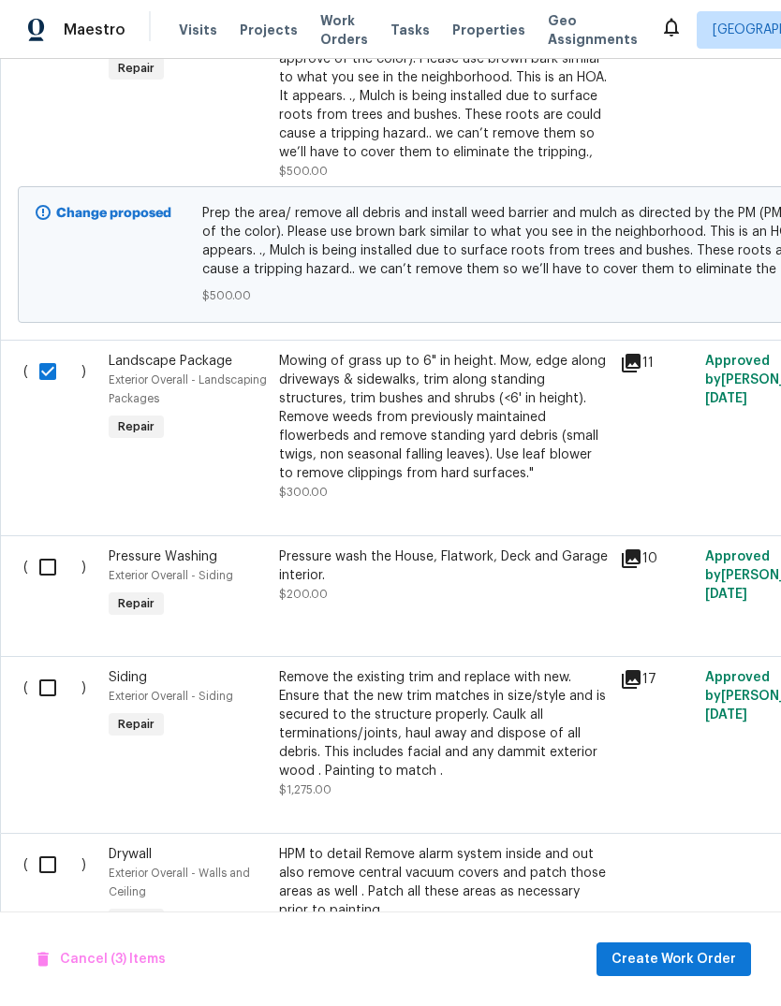
click at [30, 548] on input "checkbox" at bounding box center [54, 567] width 53 height 39
checkbox input "true"
click at [35, 668] on input "checkbox" at bounding box center [54, 687] width 53 height 39
checkbox input "true"
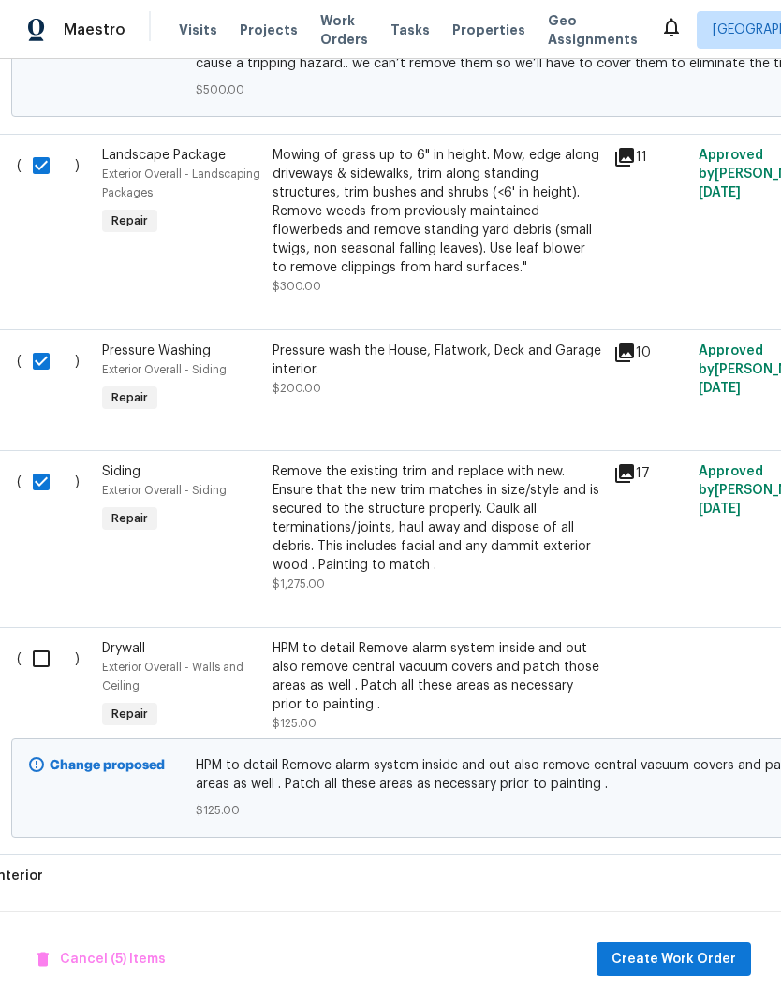
scroll to position [1375, 5]
click at [37, 639] on input "checkbox" at bounding box center [49, 658] width 53 height 39
checkbox input "true"
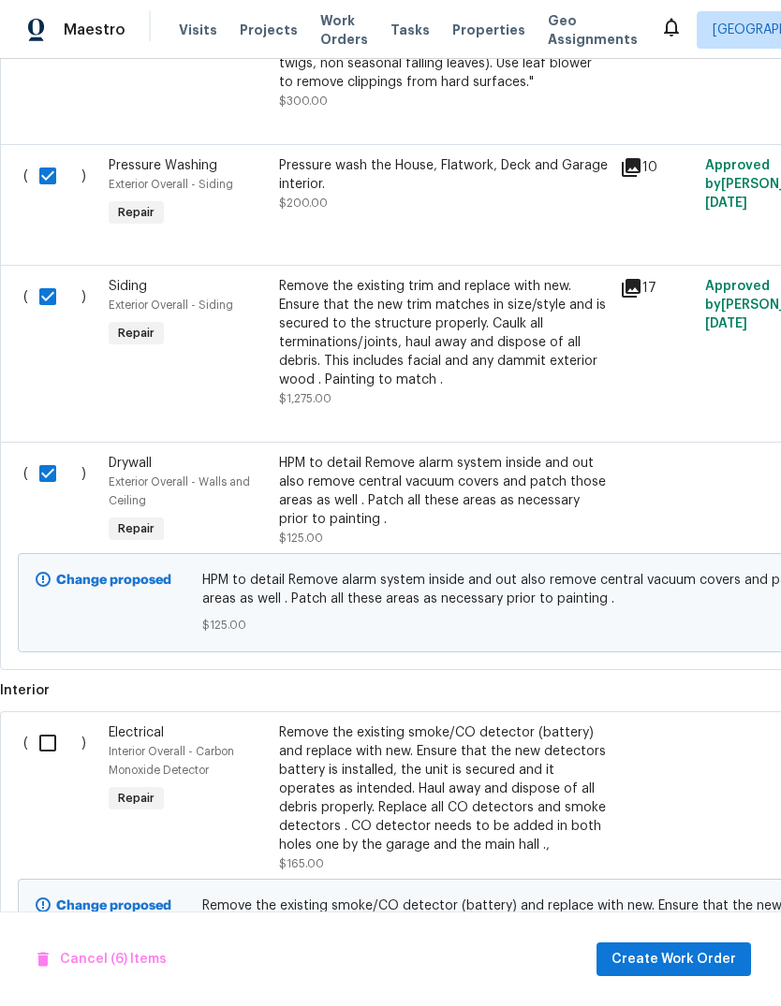
scroll to position [1560, 0]
click at [35, 723] on input "checkbox" at bounding box center [54, 742] width 53 height 39
checkbox input "true"
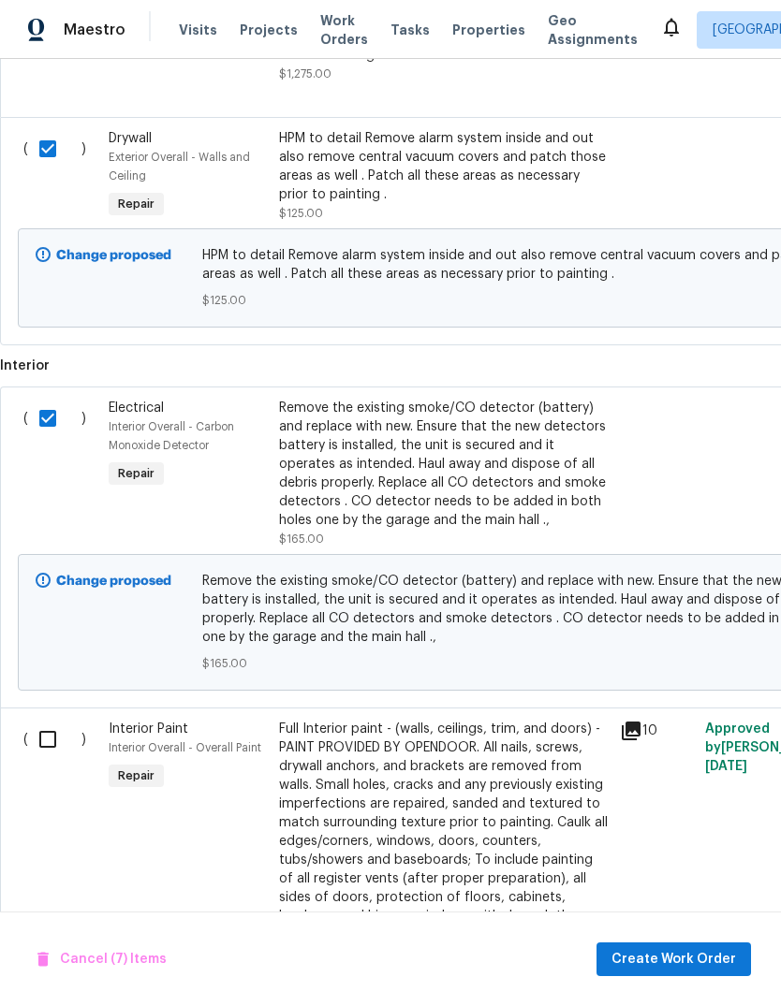
scroll to position [1885, 0]
click at [37, 720] on input "checkbox" at bounding box center [54, 739] width 53 height 39
checkbox input "true"
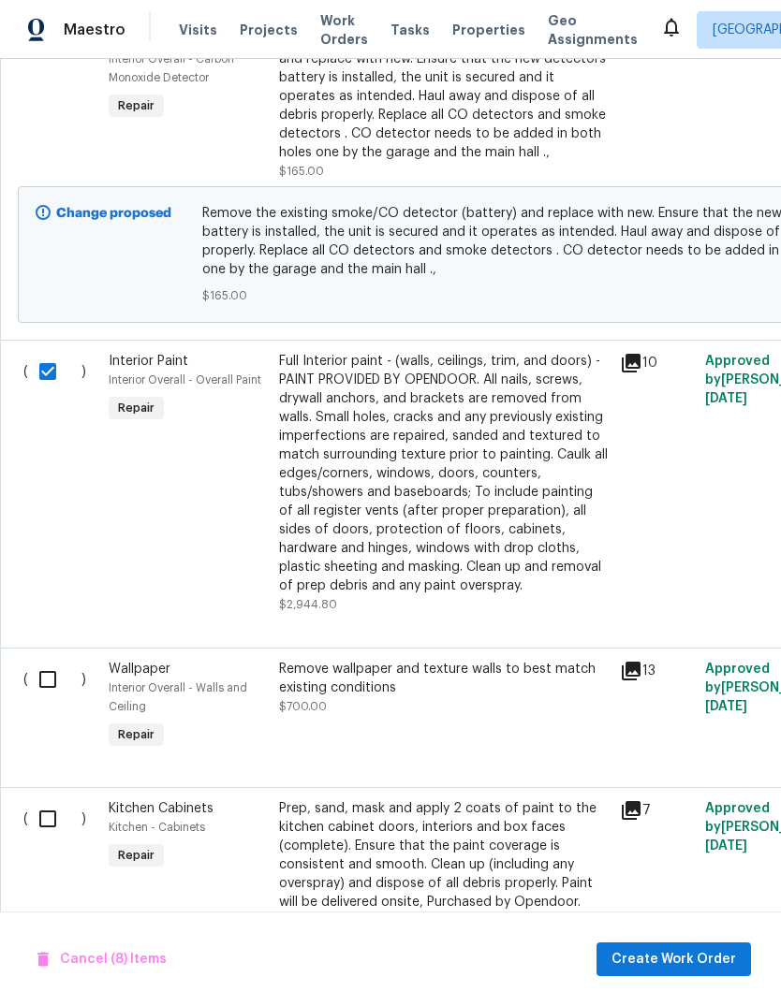
scroll to position [2252, 0]
click at [38, 661] on input "checkbox" at bounding box center [54, 680] width 53 height 39
checkbox input "true"
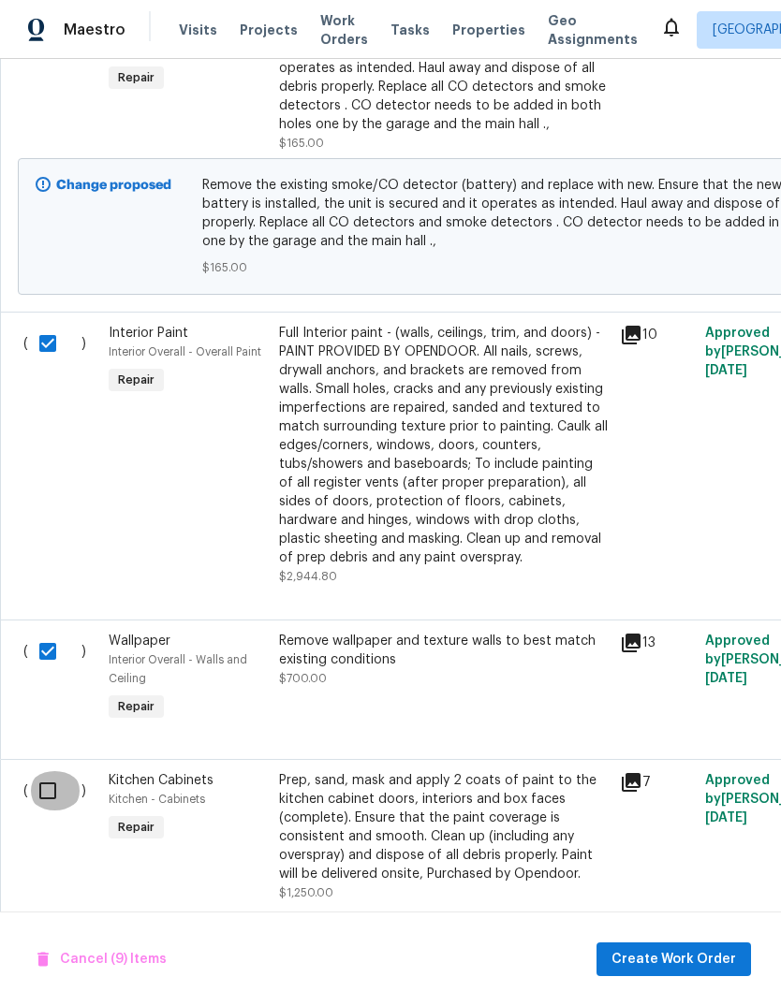
scroll to position [2279, 0]
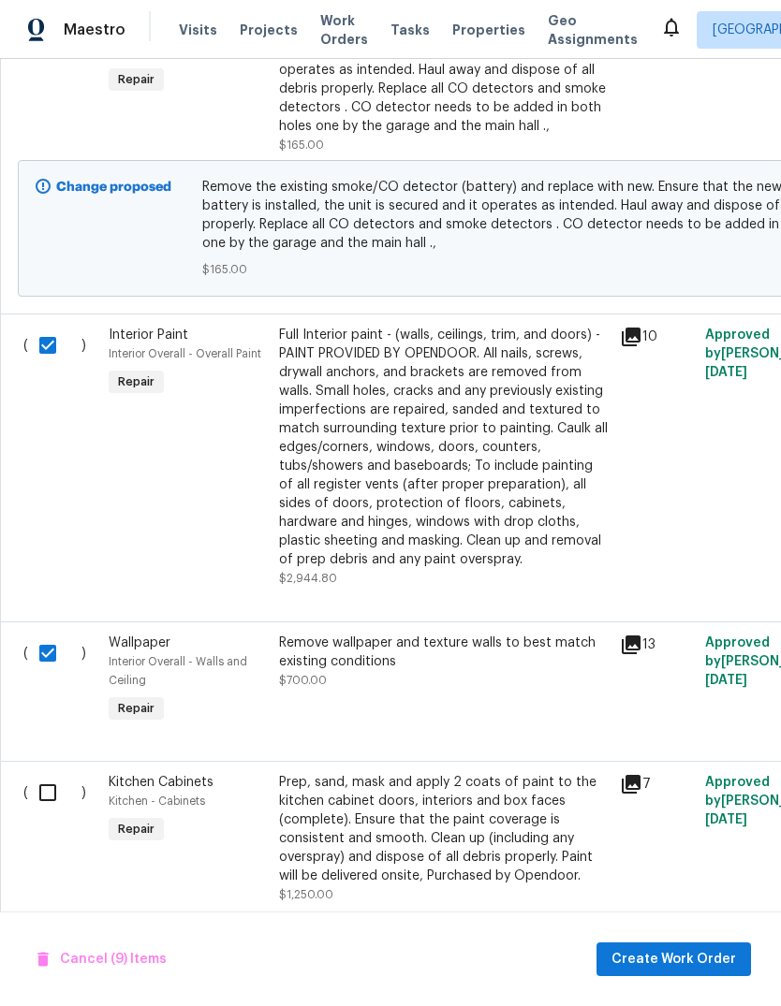
click at [44, 773] on input "checkbox" at bounding box center [54, 792] width 53 height 39
checkbox input "true"
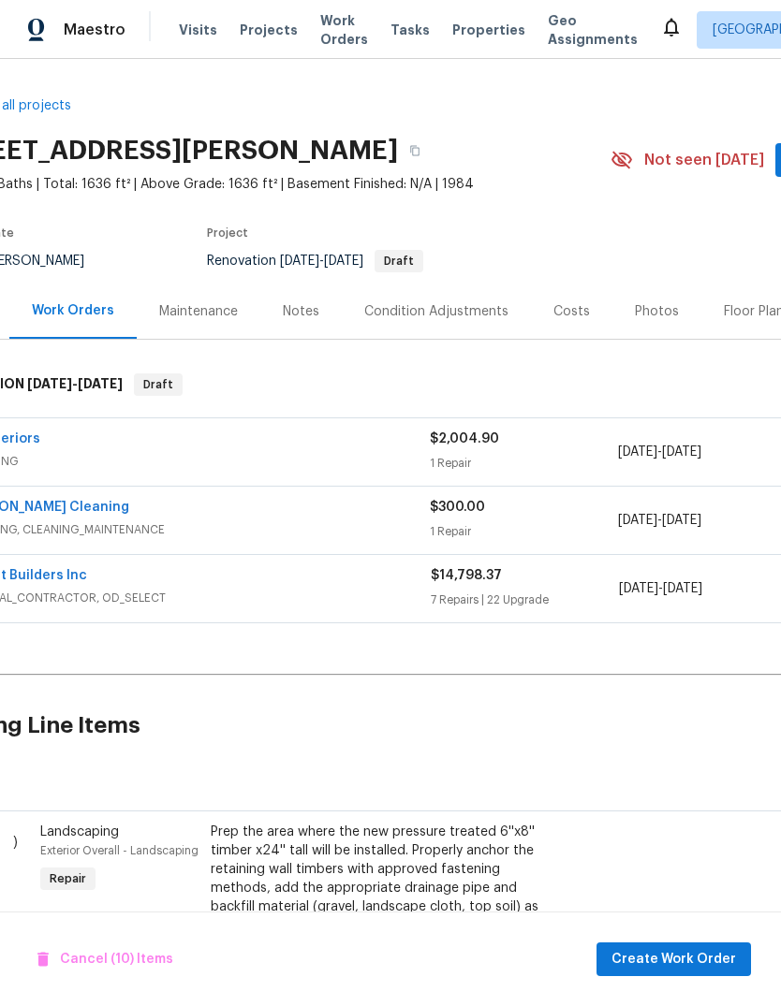
scroll to position [0, 68]
click at [691, 957] on span "Create Work Order" at bounding box center [673, 959] width 124 height 23
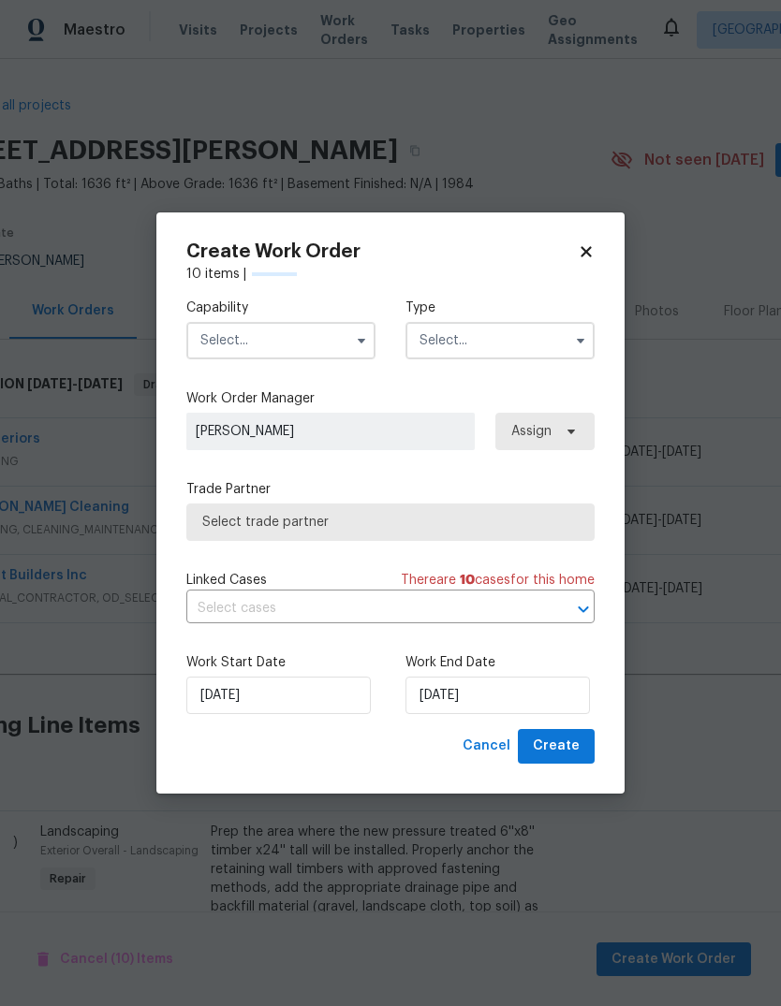
checkbox input "false"
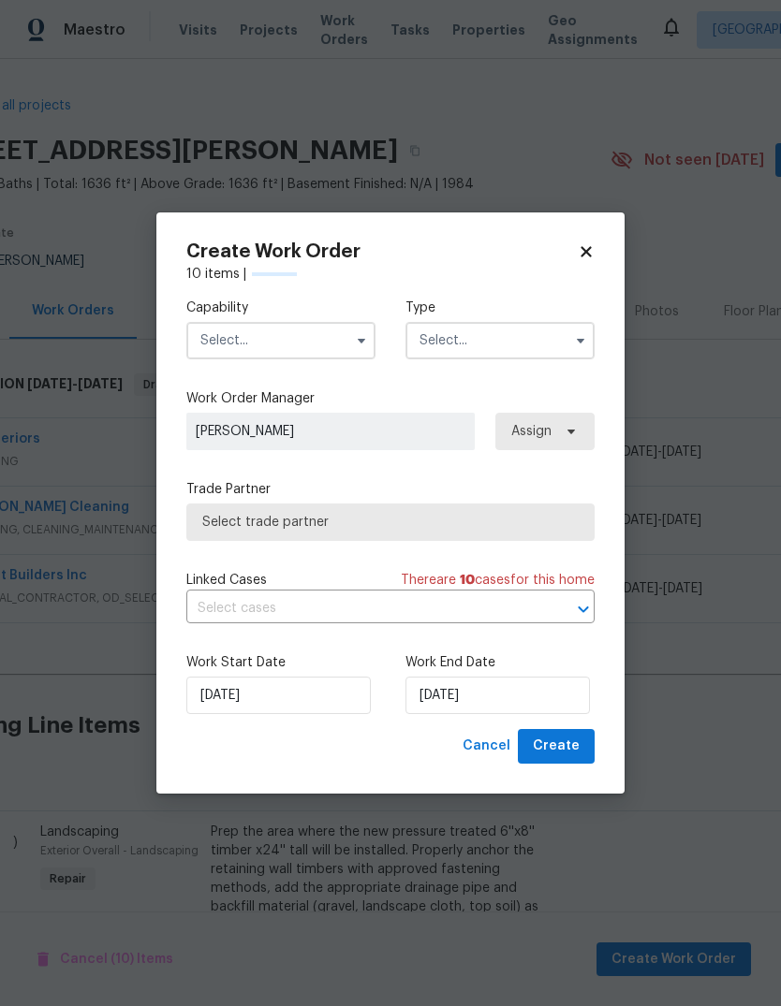
checkbox input "false"
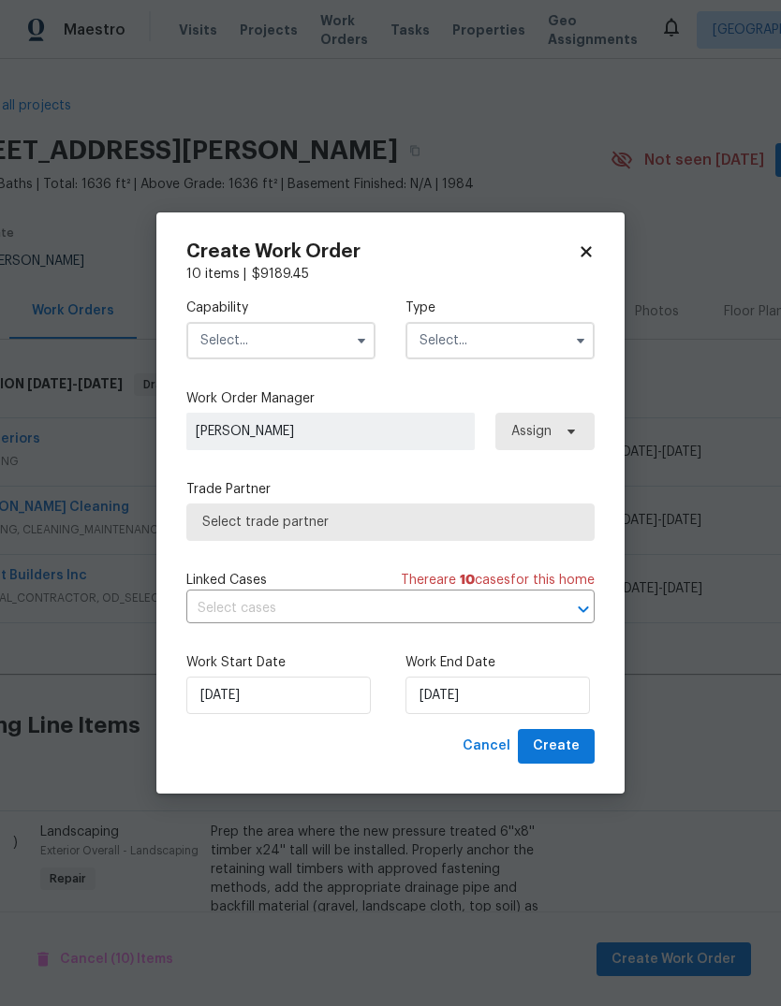
click at [333, 334] on input "text" at bounding box center [280, 340] width 189 height 37
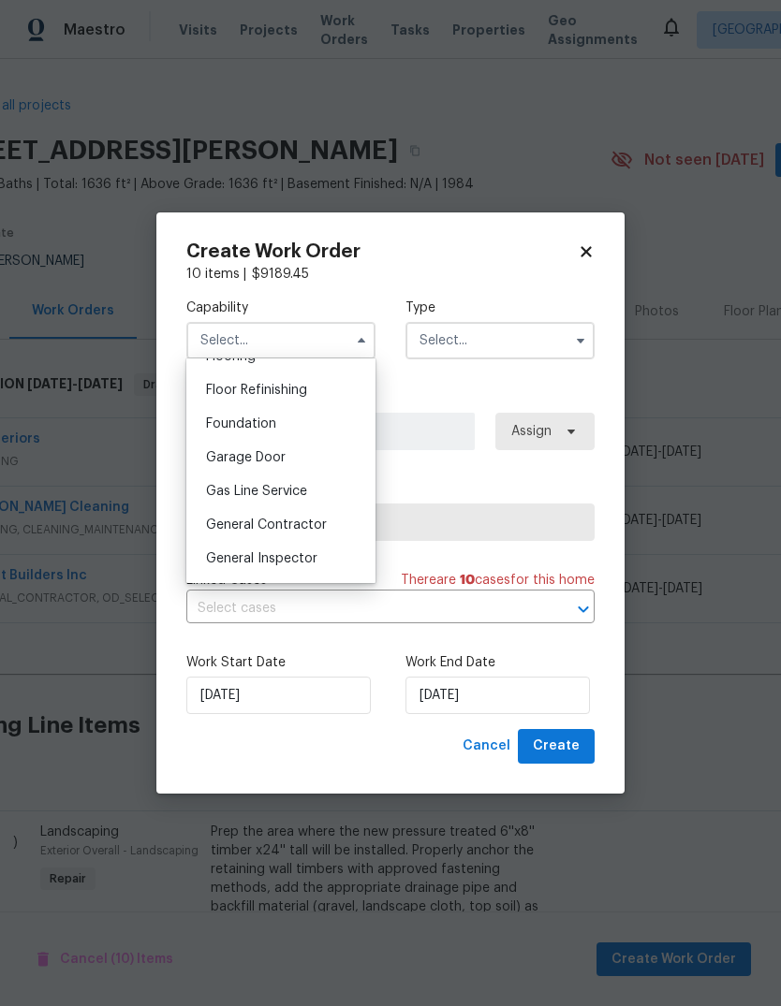
scroll to position [767, 0]
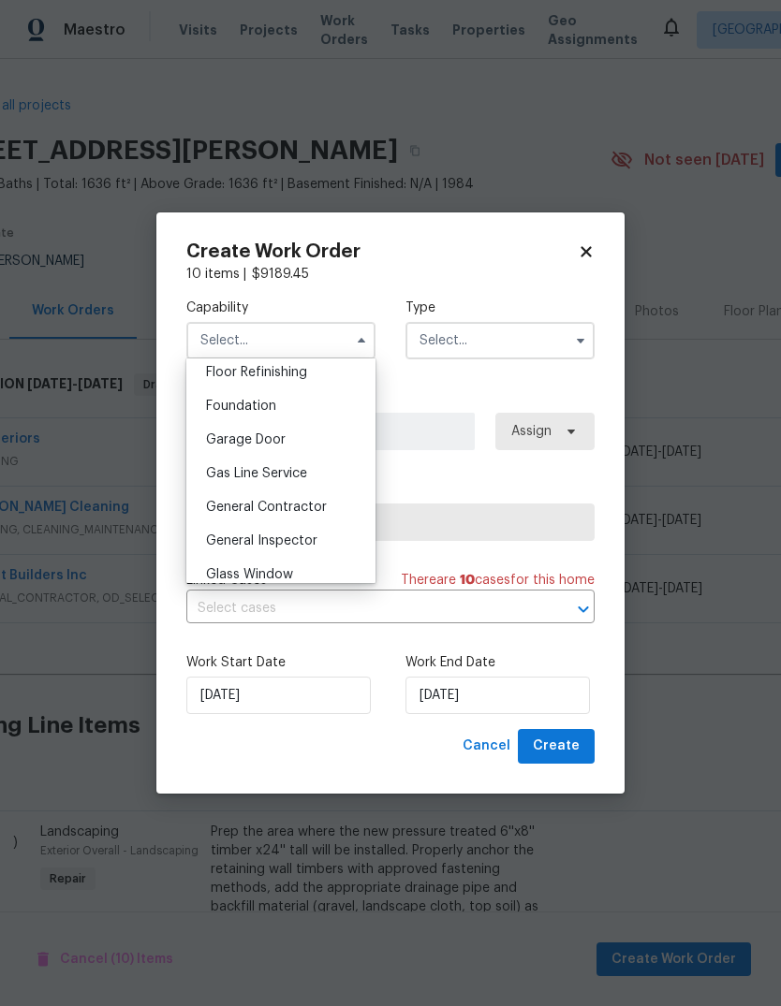
click at [318, 502] on span "General Contractor" at bounding box center [266, 507] width 121 height 13
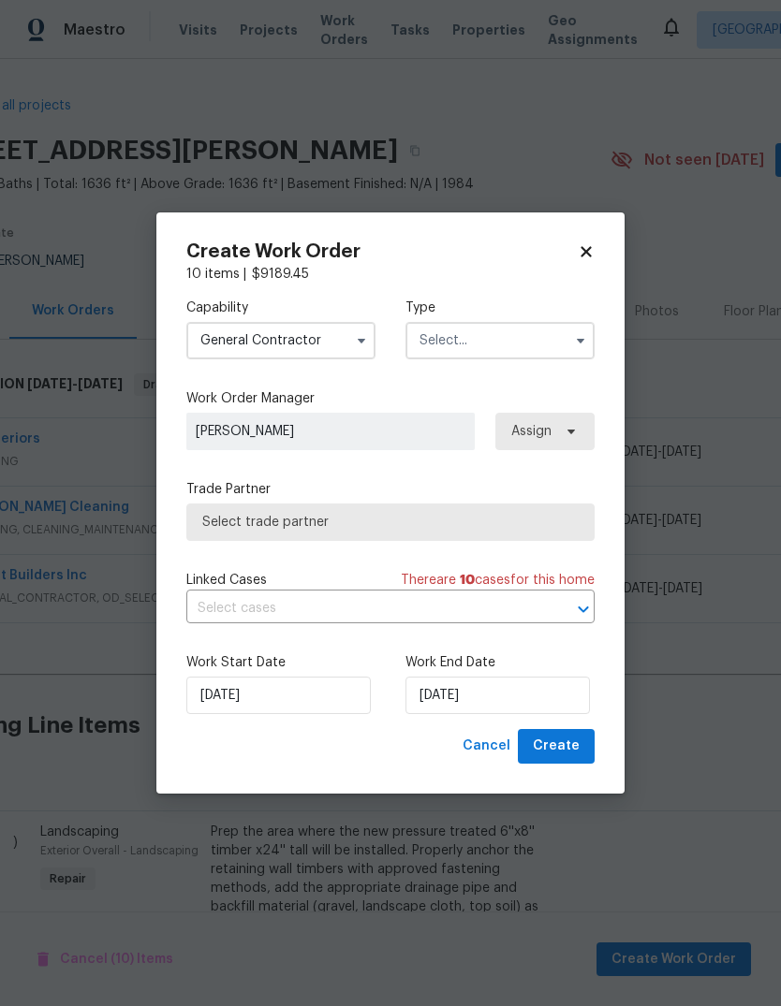
type input "General Contractor"
click at [513, 354] on input "text" at bounding box center [499, 340] width 189 height 37
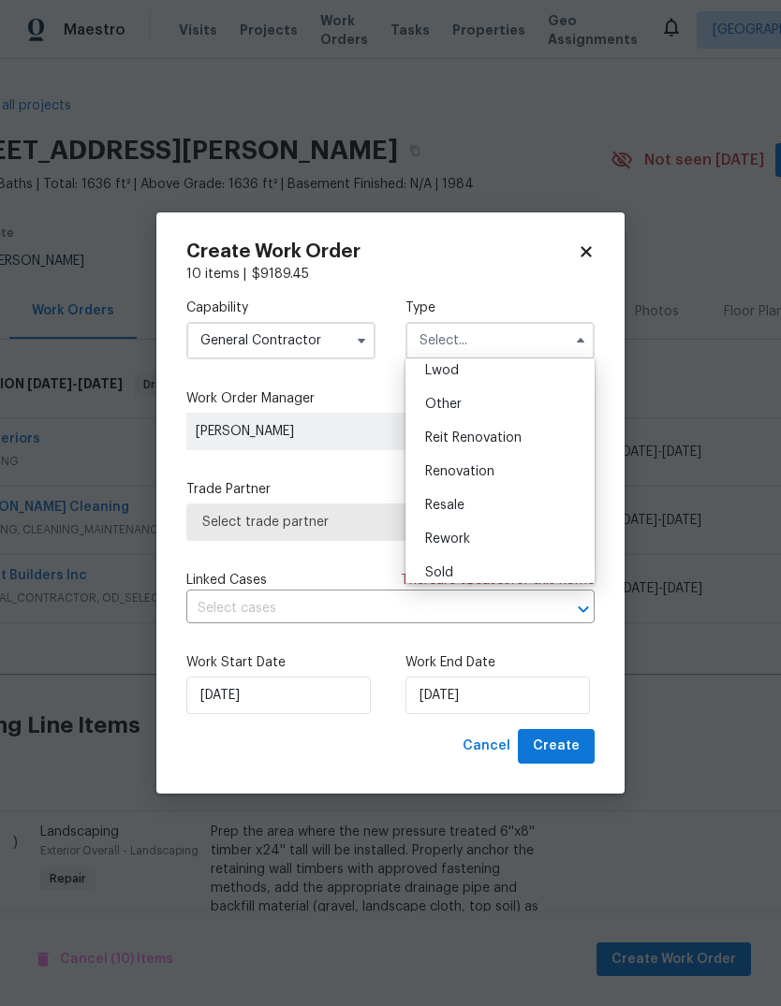
scroll to position [214, 0]
click at [518, 474] on div "Renovation" at bounding box center [500, 469] width 180 height 34
type input "Renovation"
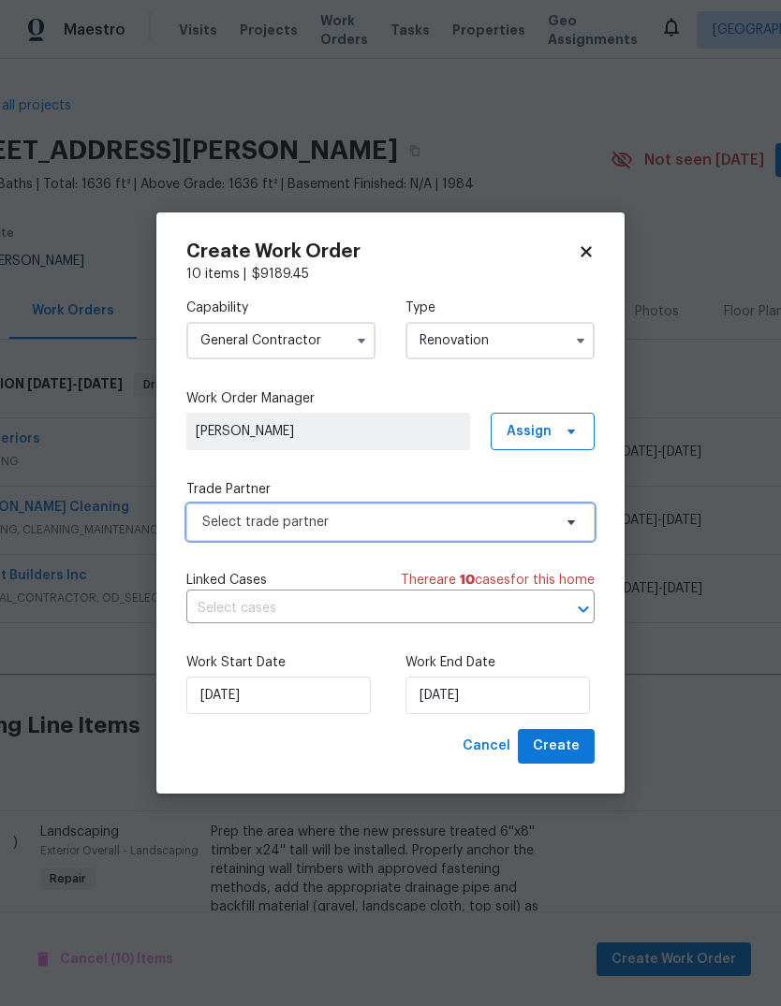
click at [486, 522] on span "Select trade partner" at bounding box center [376, 522] width 349 height 19
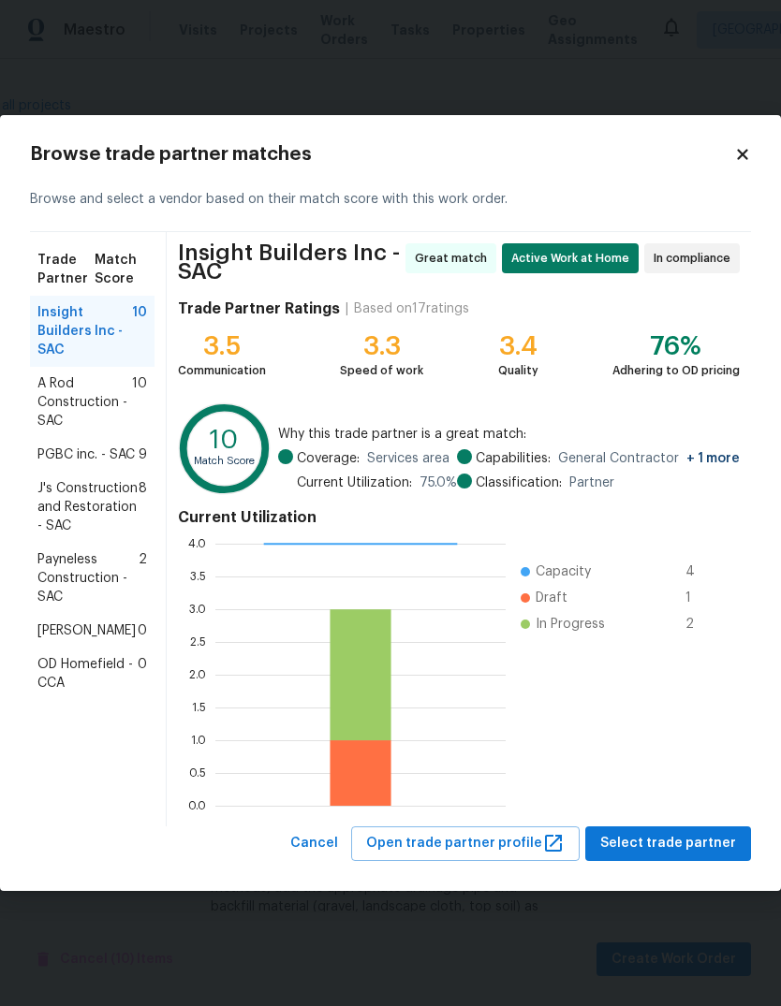
click at [63, 331] on span "Insight Builders Inc - SAC" at bounding box center [84, 331] width 95 height 56
click at [708, 828] on button "Select trade partner" at bounding box center [668, 843] width 166 height 35
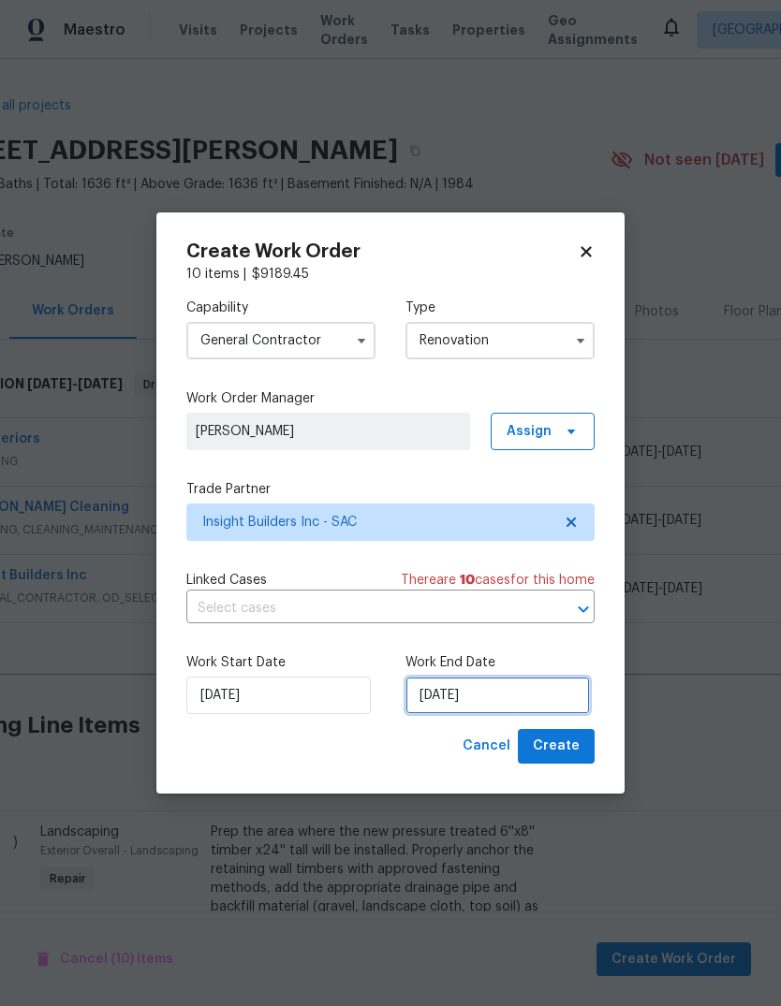
click at [541, 687] on input "[DATE]" at bounding box center [497, 695] width 184 height 37
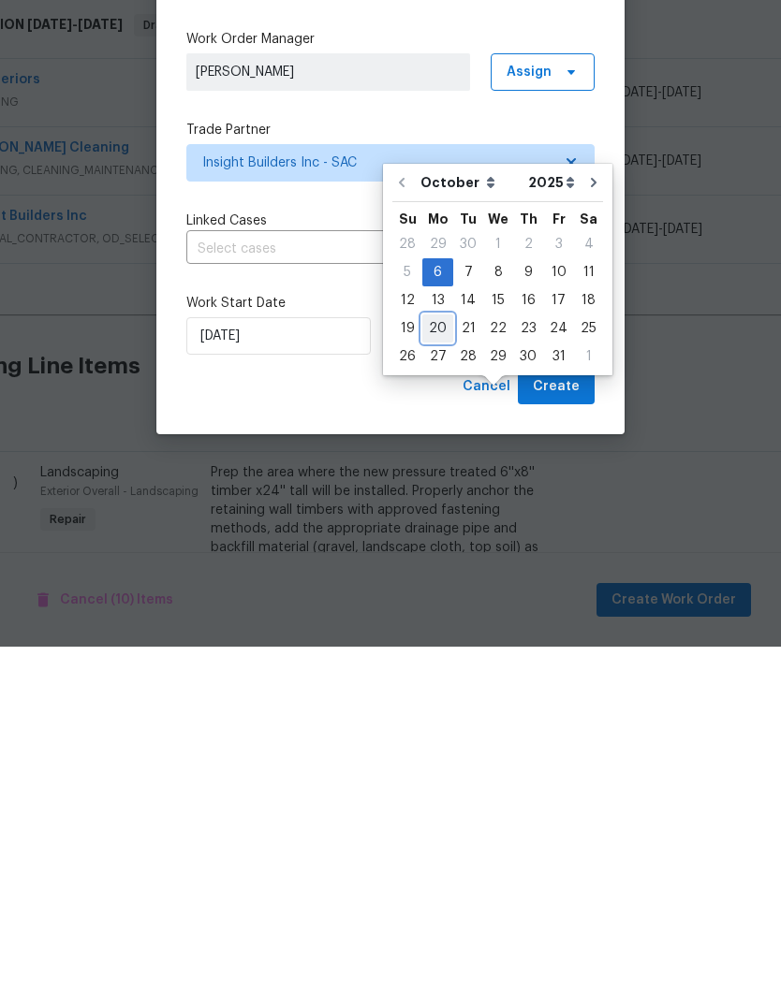
click at [434, 675] on div "20" at bounding box center [437, 688] width 31 height 26
type input "10/20/2025"
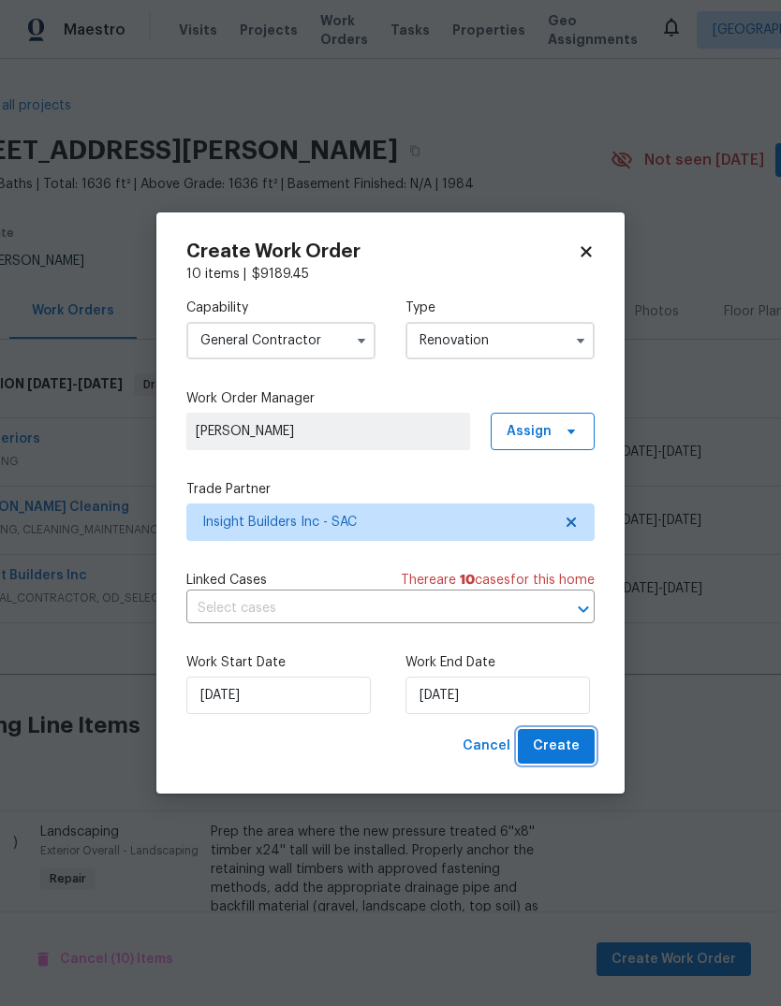
click at [567, 743] on span "Create" at bounding box center [556, 746] width 47 height 23
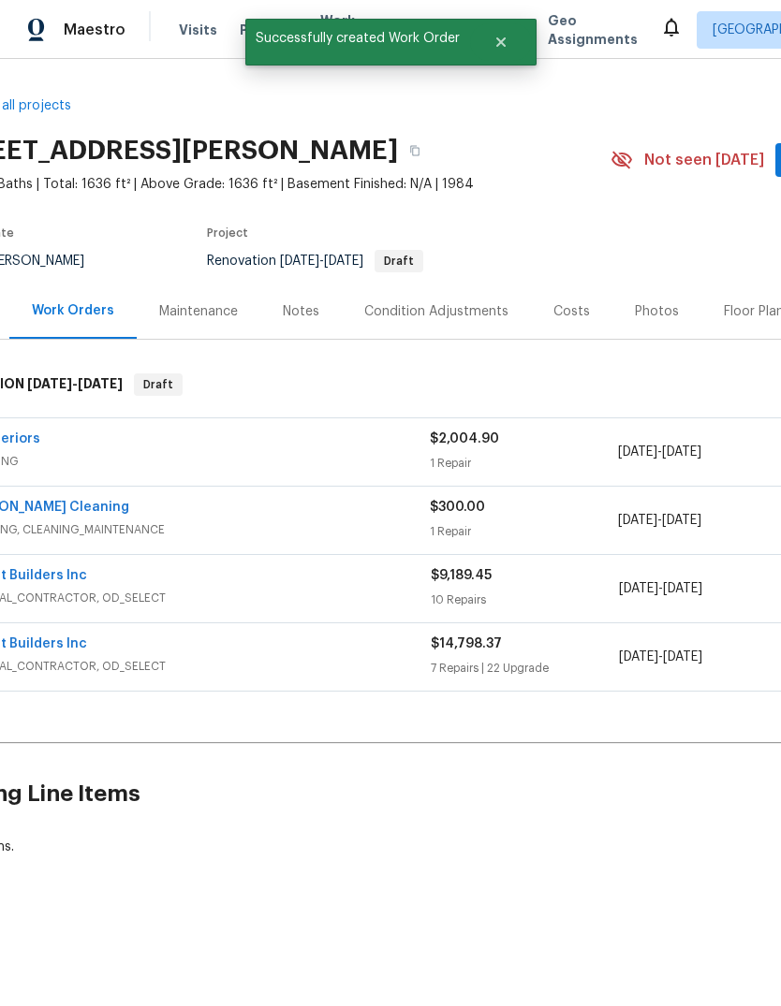
click at [23, 577] on link "Insight Builders Inc" at bounding box center [24, 575] width 126 height 13
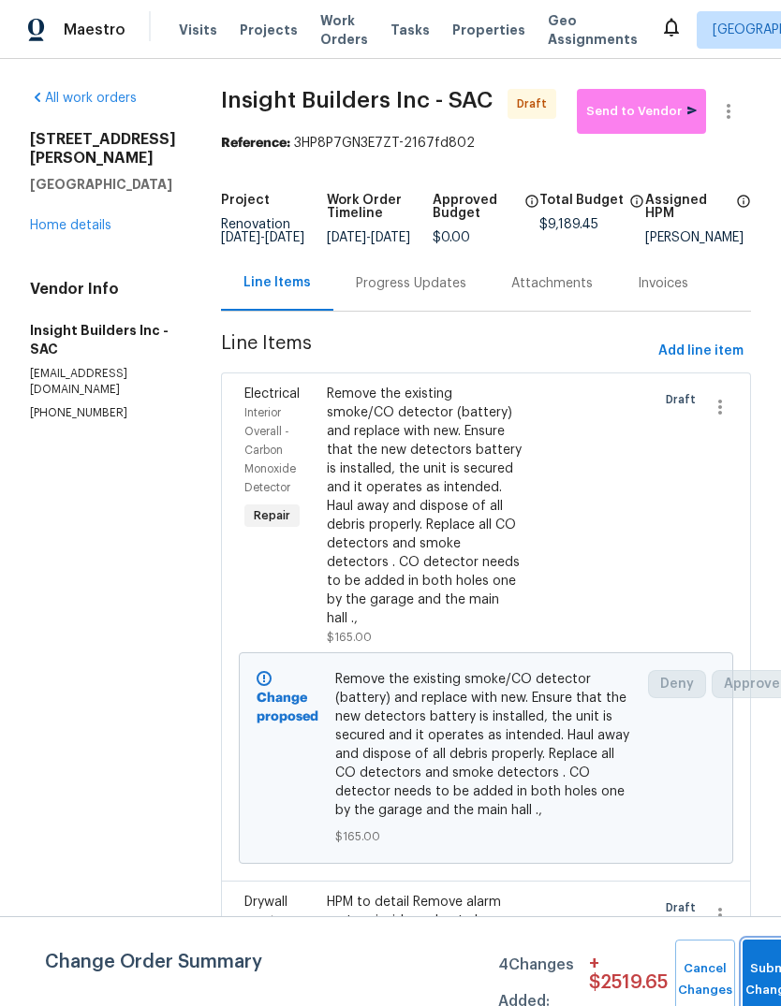
click at [756, 971] on button "Submit Changes" at bounding box center [772, 980] width 60 height 80
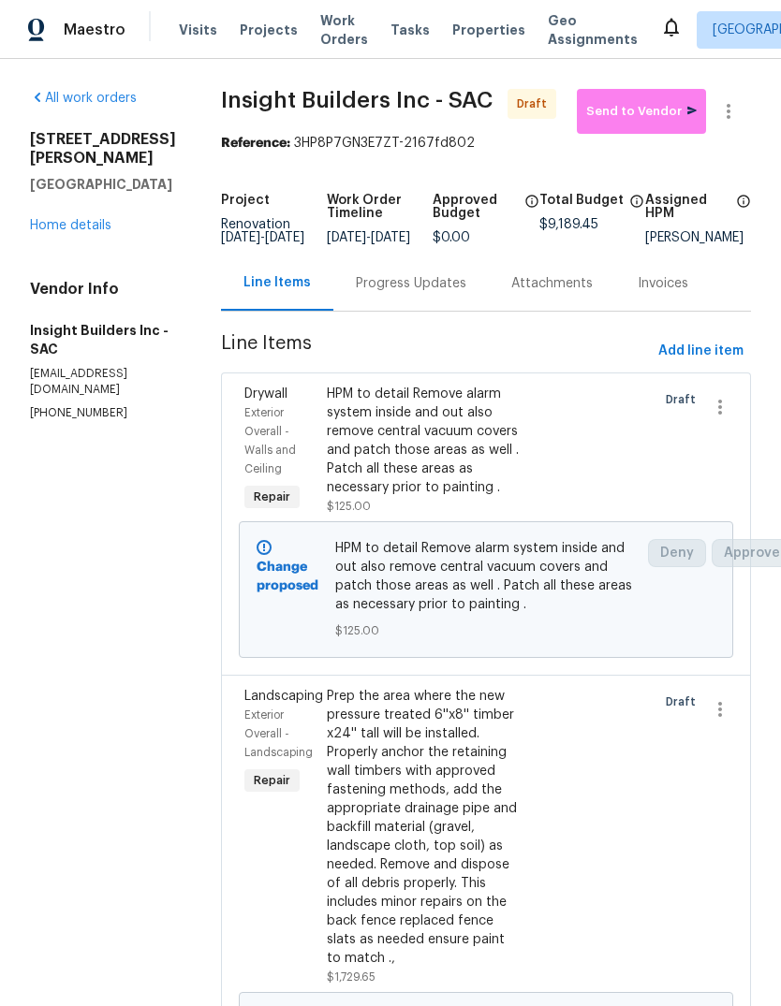
click at [428, 293] on div "Progress Updates" at bounding box center [411, 283] width 110 height 19
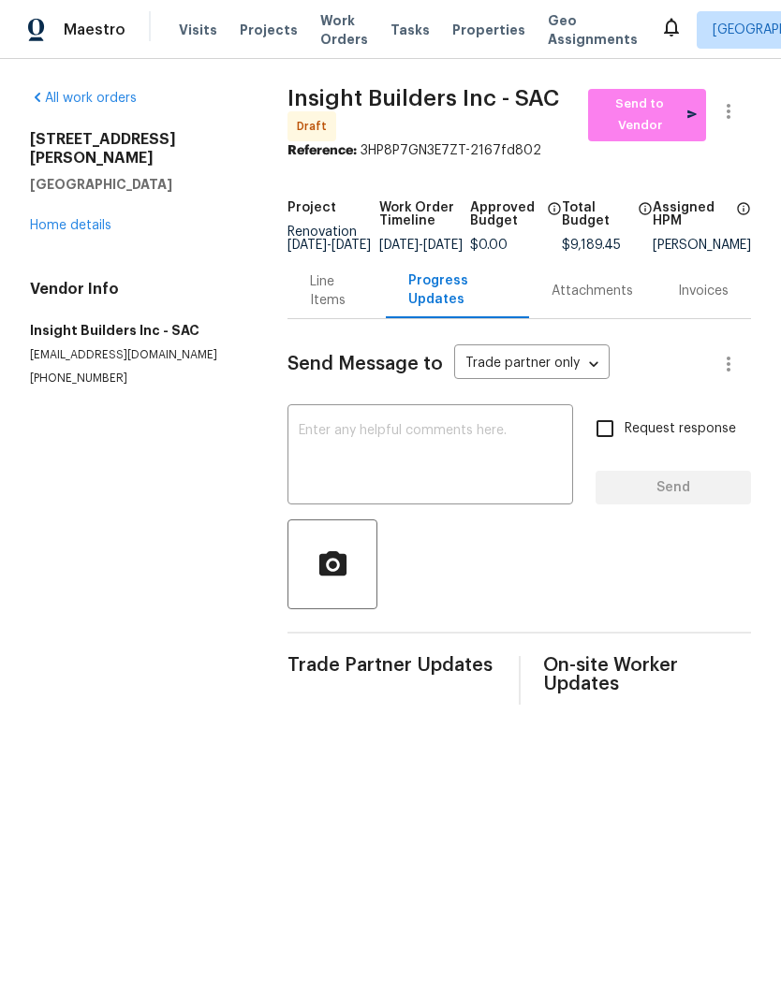
click at [331, 425] on div "x ​" at bounding box center [429, 456] width 285 height 95
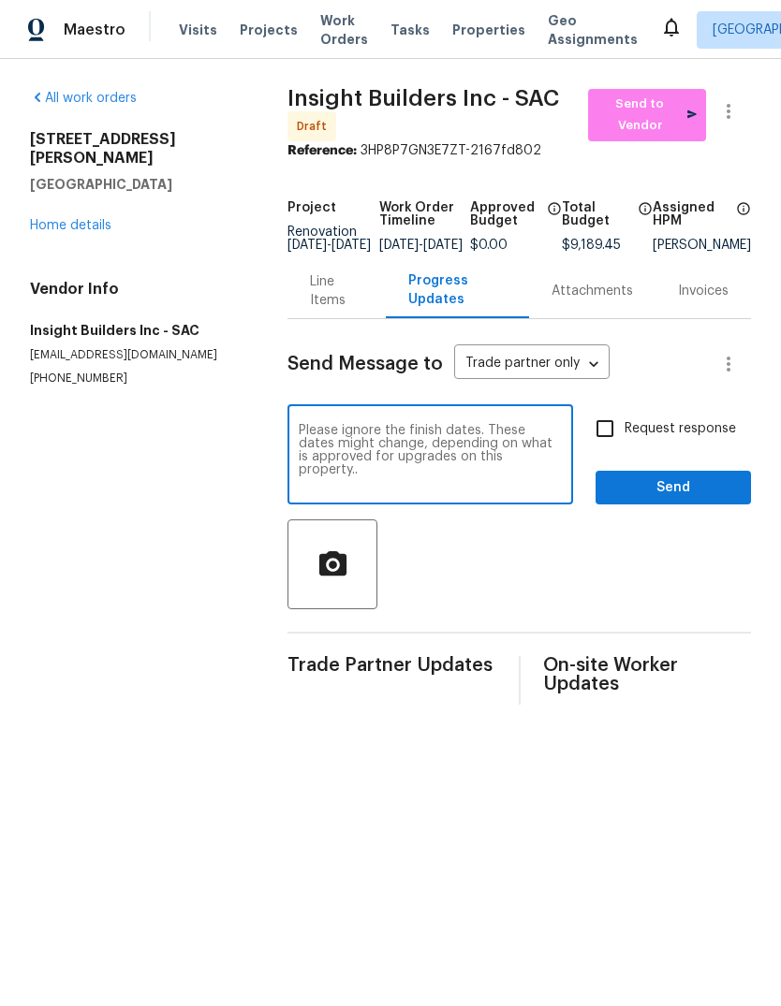
type textarea "Please ignore the finish dates. These dates might change, depending on what is …"
click at [604, 442] on input "Request response" at bounding box center [604, 428] width 39 height 39
checkbox input "true"
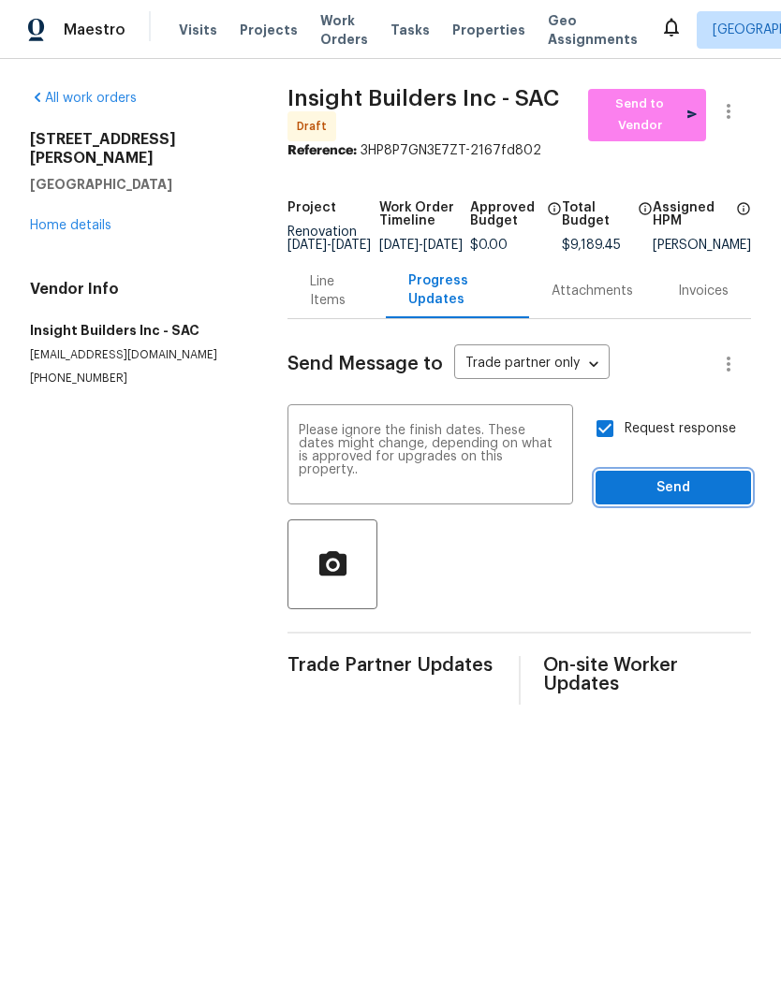
click at [650, 498] on span "Send" at bounding box center [672, 487] width 125 height 23
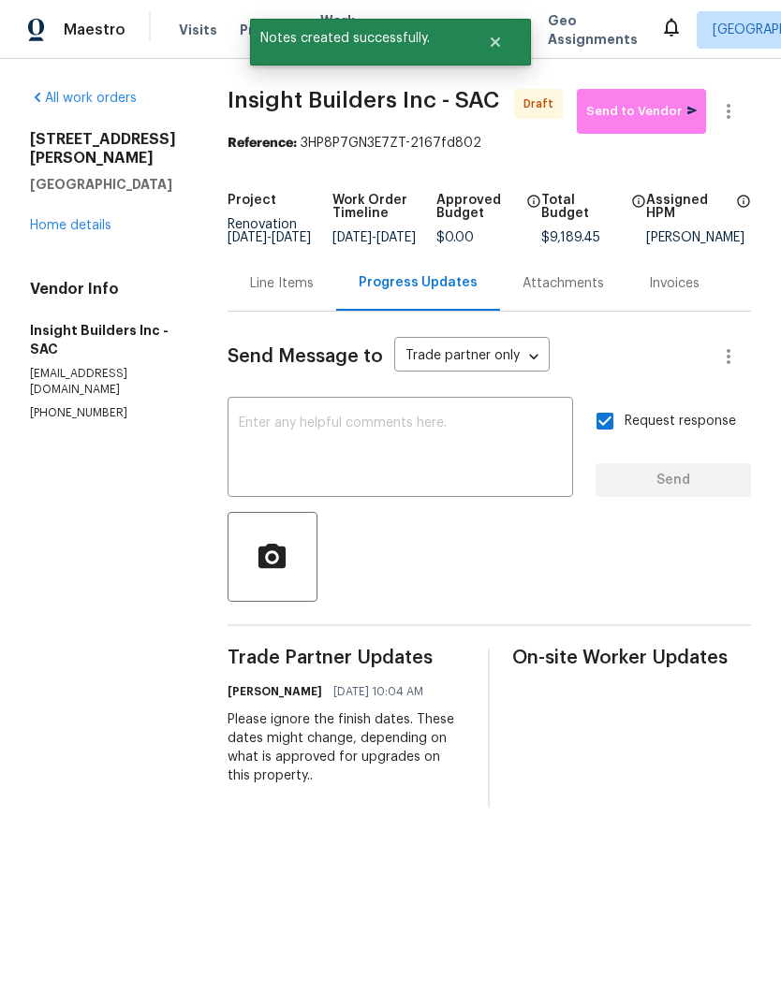
click at [69, 219] on link "Home details" at bounding box center [70, 225] width 81 height 13
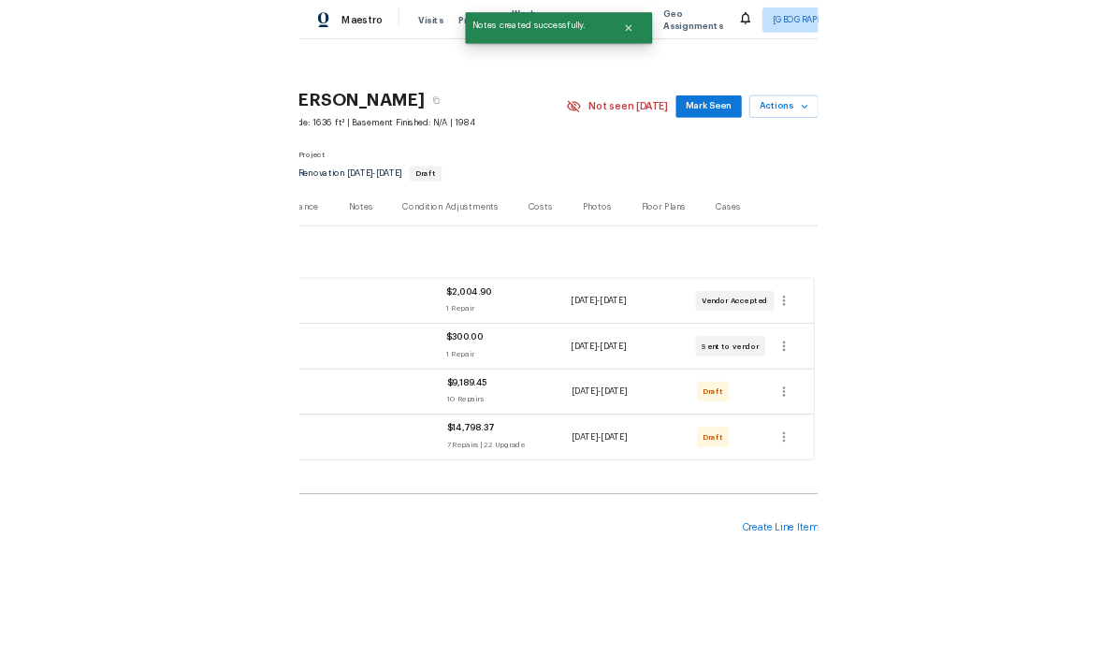
scroll to position [0, 277]
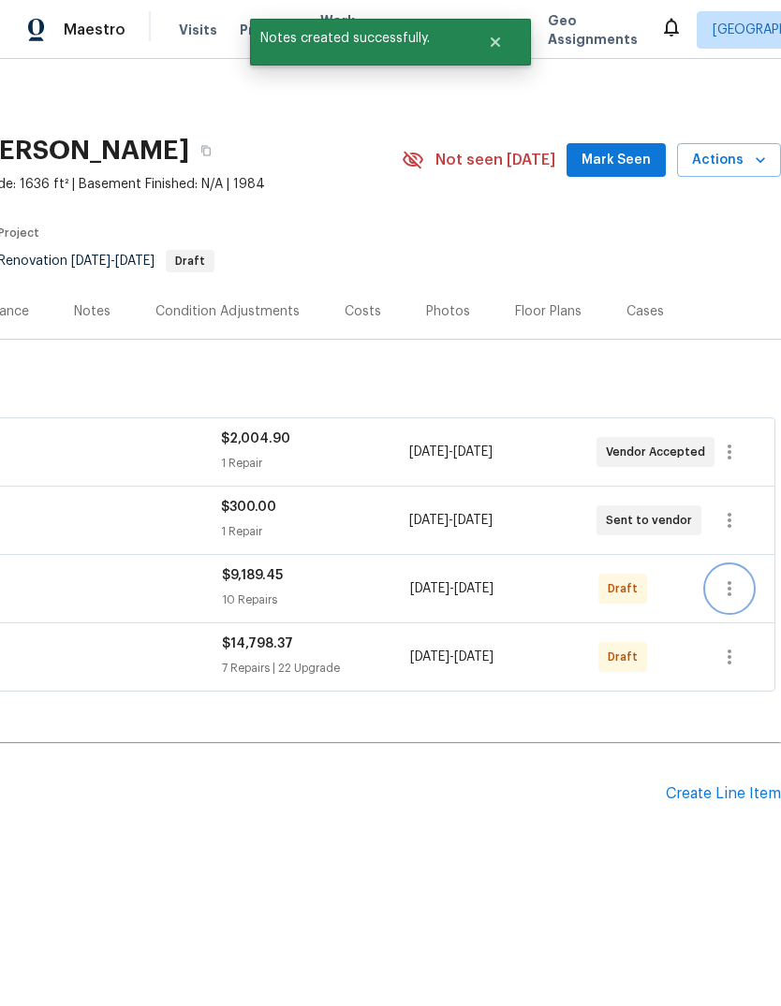
click at [733, 586] on icon "button" at bounding box center [729, 588] width 22 height 22
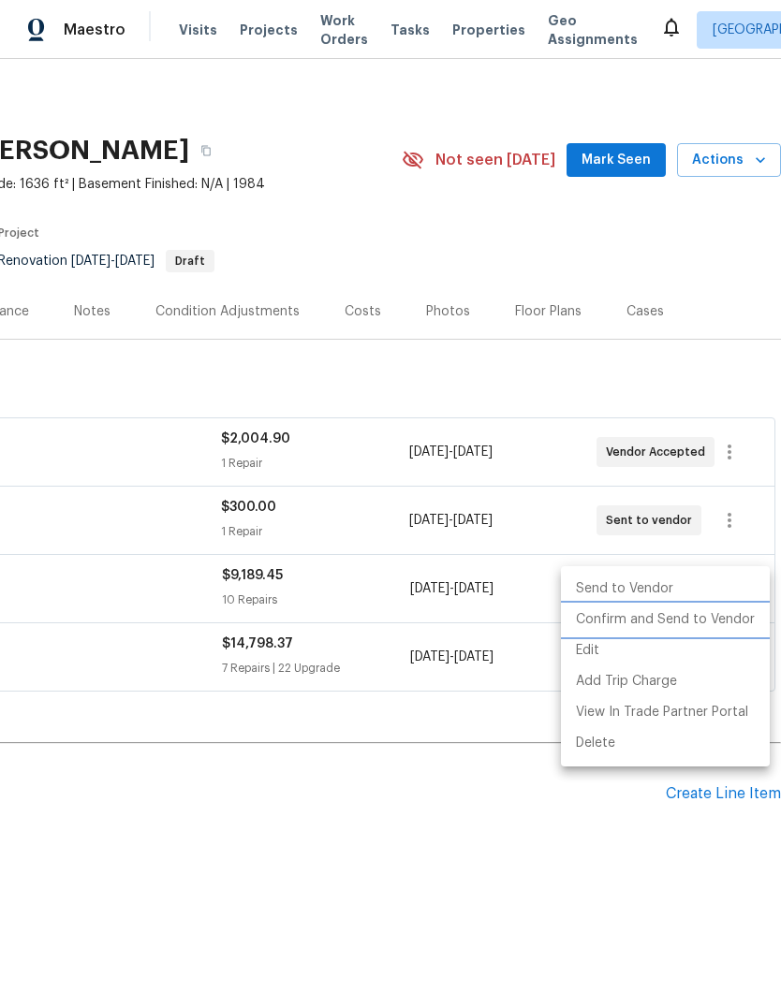
click at [670, 617] on li "Confirm and Send to Vendor" at bounding box center [665, 620] width 209 height 31
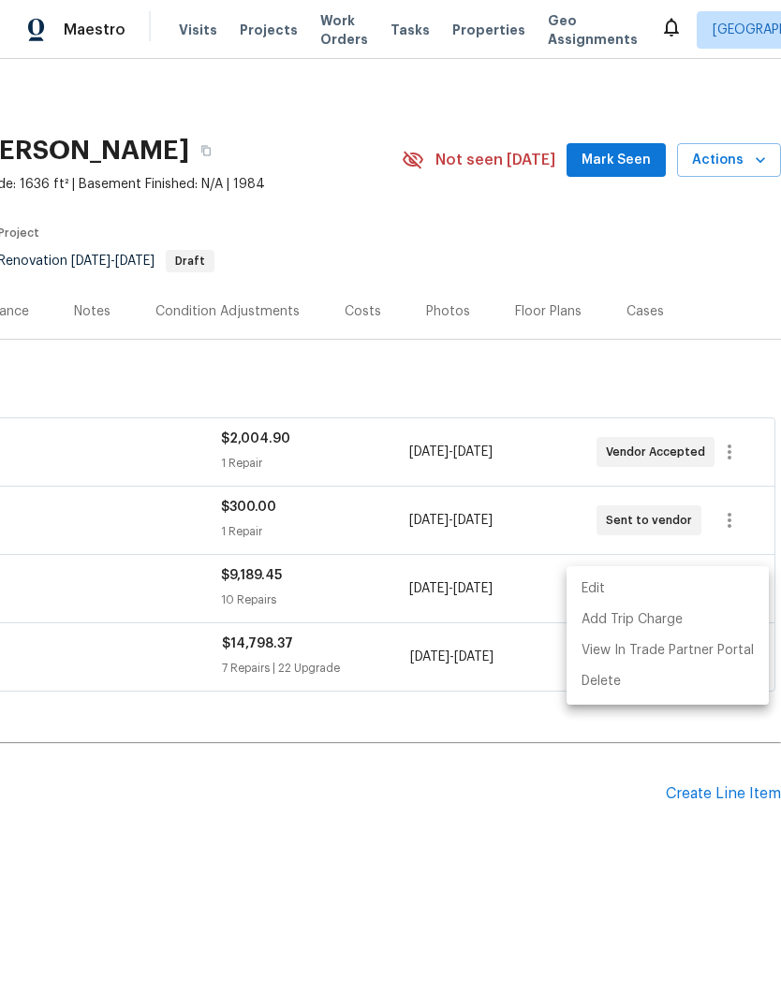
click at [591, 867] on div at bounding box center [390, 503] width 781 height 1006
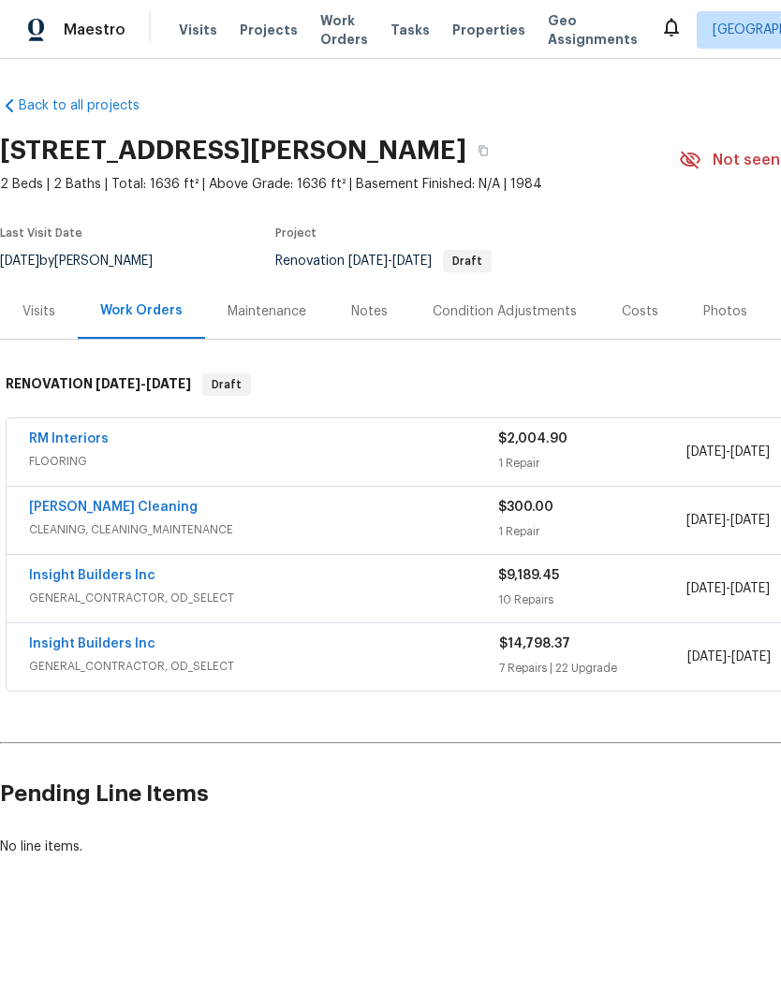
scroll to position [0, 0]
